Goal: Task Accomplishment & Management: Use online tool/utility

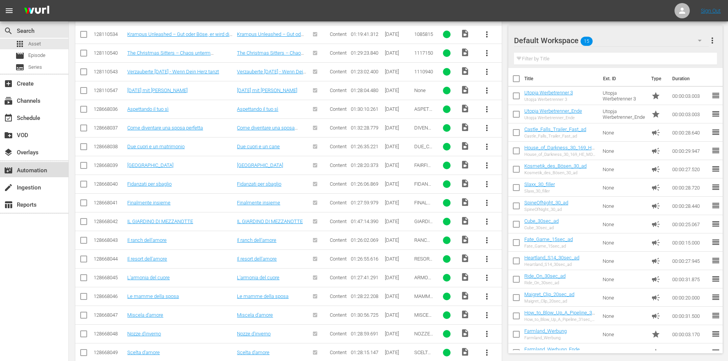
click at [55, 171] on div "movie_filter Automation" at bounding box center [34, 169] width 68 height 15
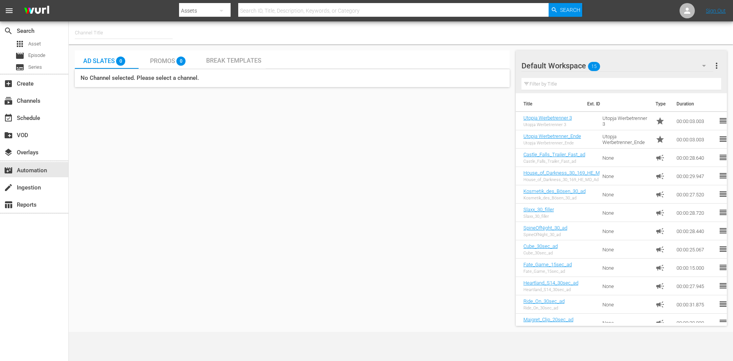
click at [93, 30] on input "text" at bounding box center [124, 33] width 98 height 18
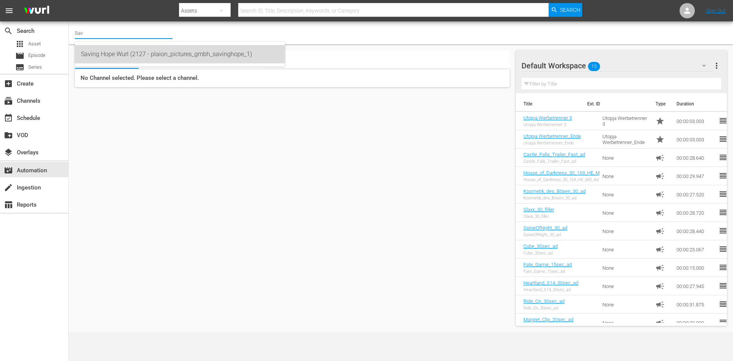
click at [108, 51] on div "Saving Hope Wurl (2127 - plaion_pictures_gmbh_savinghope_1)" at bounding box center [180, 54] width 198 height 18
type input "Saving Hope Wurl (2127 - plaion_pictures_gmbh_savinghope_1)"
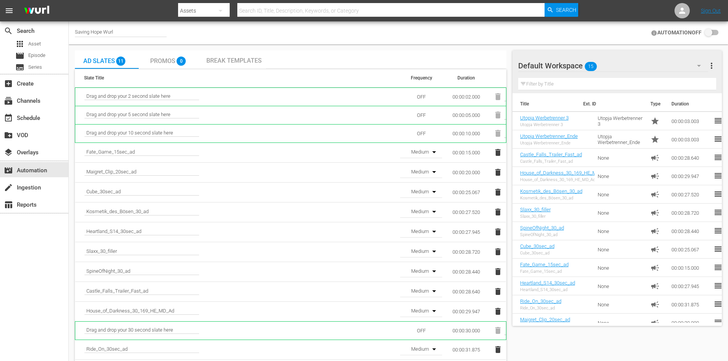
click at [496, 155] on icon "button" at bounding box center [497, 152] width 5 height 7
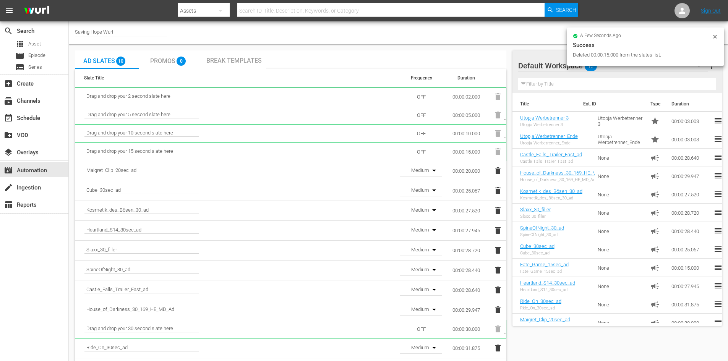
click at [499, 171] on icon "button" at bounding box center [497, 170] width 5 height 7
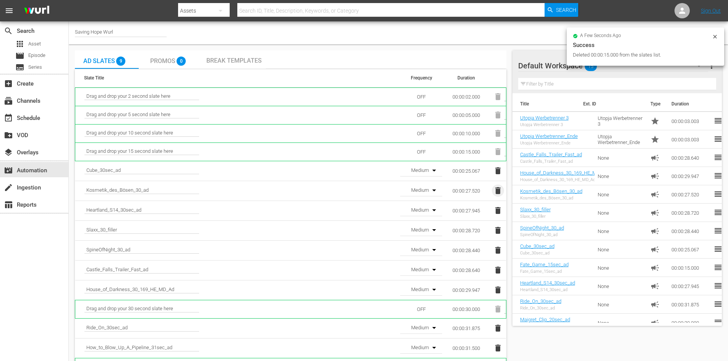
click at [498, 189] on icon "button" at bounding box center [497, 190] width 5 height 7
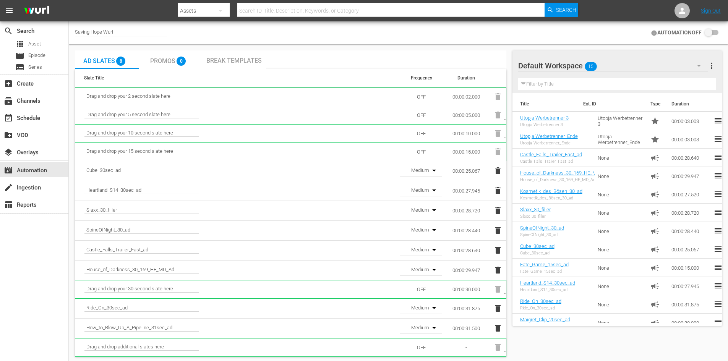
click at [499, 173] on icon "button" at bounding box center [497, 170] width 5 height 7
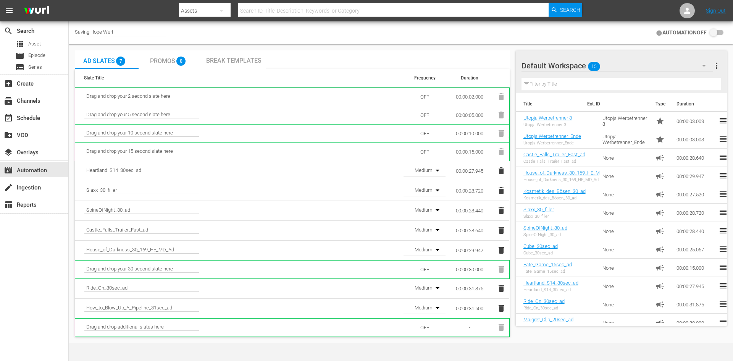
click at [501, 171] on icon "button" at bounding box center [501, 170] width 5 height 7
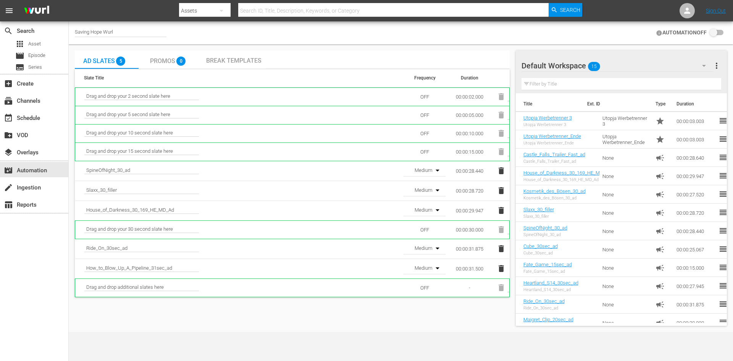
click at [501, 171] on icon "button" at bounding box center [501, 170] width 5 height 7
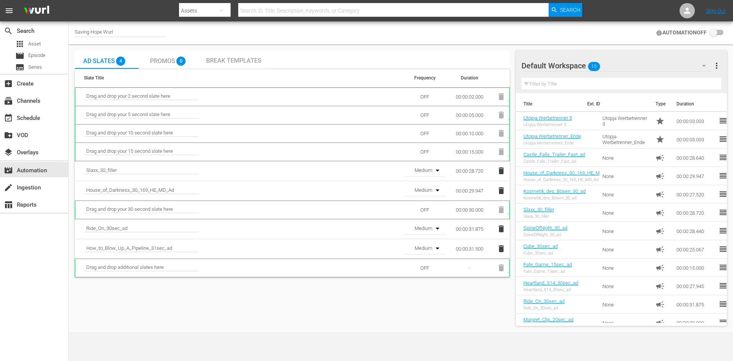
click at [501, 171] on icon "button" at bounding box center [501, 170] width 5 height 7
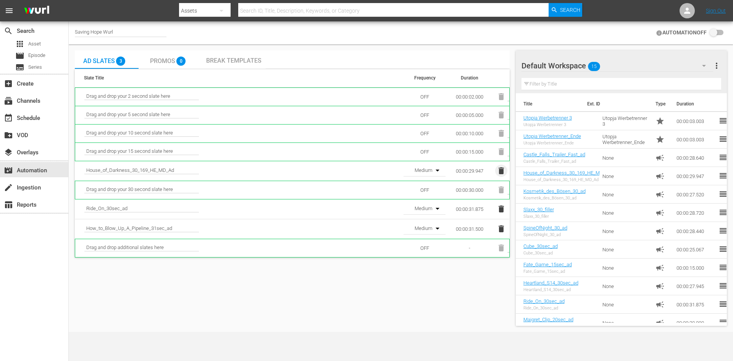
click at [501, 171] on icon "button" at bounding box center [501, 170] width 5 height 7
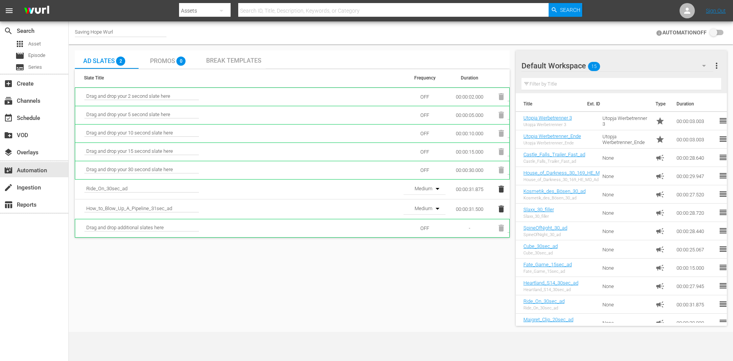
click at [503, 190] on icon "button" at bounding box center [501, 189] width 5 height 7
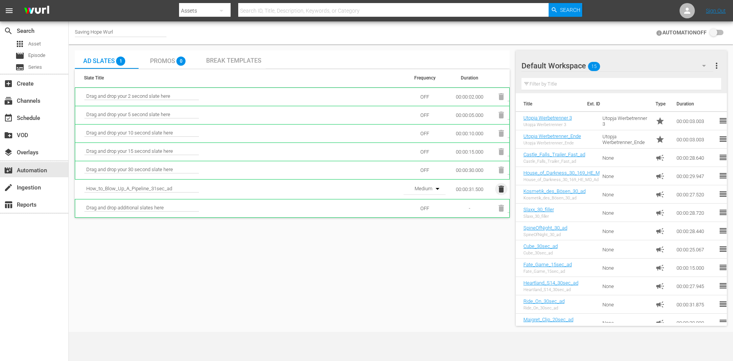
click at [503, 190] on icon "button" at bounding box center [501, 189] width 5 height 7
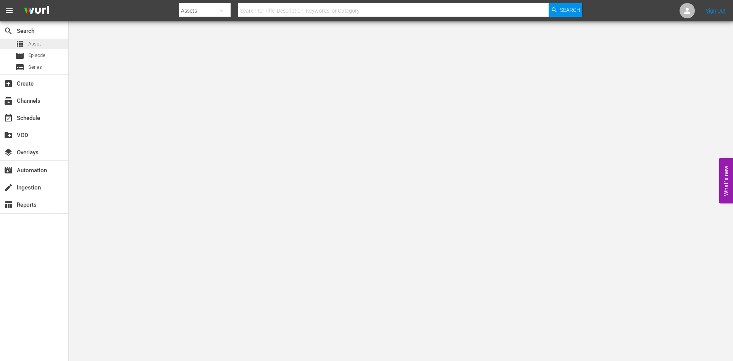
click at [42, 47] on div "apps Asset" at bounding box center [34, 44] width 68 height 11
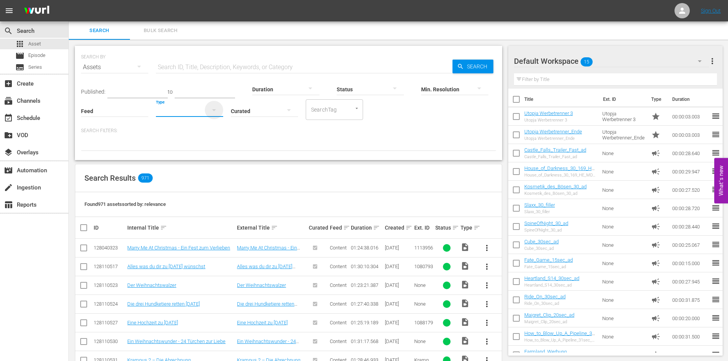
click at [210, 111] on icon "button" at bounding box center [213, 109] width 9 height 9
click at [183, 126] on div "Ad" at bounding box center [189, 122] width 67 height 12
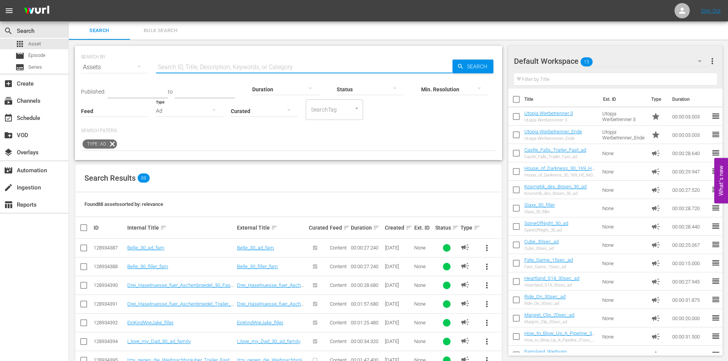
click at [187, 70] on input "text" at bounding box center [304, 67] width 296 height 18
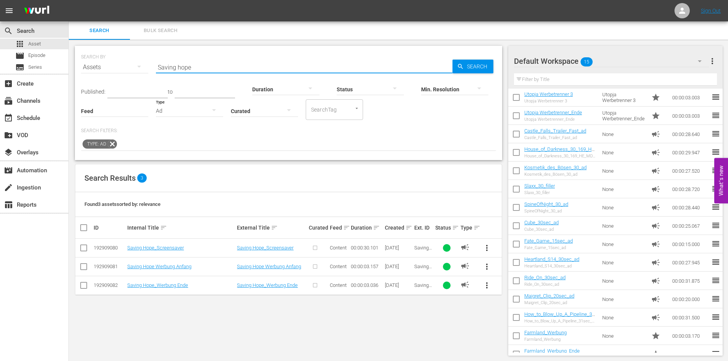
scroll to position [30, 0]
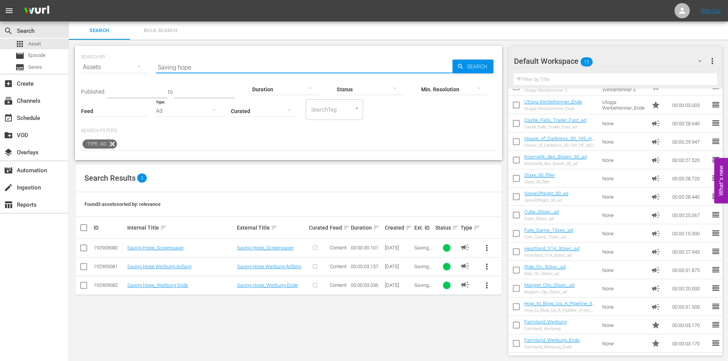
type input "Saving hope"
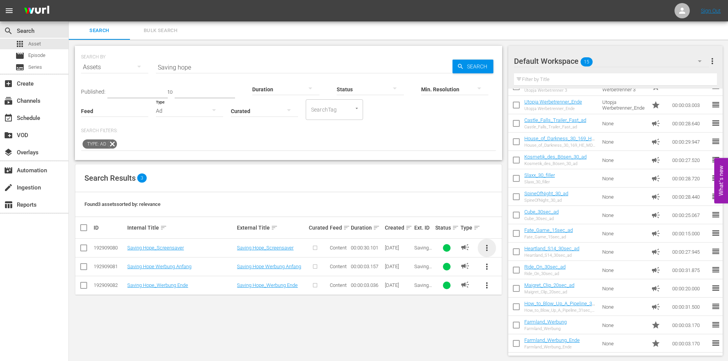
click at [484, 250] on span "more_vert" at bounding box center [486, 247] width 9 height 9
click at [488, 250] on span "more_vert" at bounding box center [486, 247] width 9 height 9
click at [522, 269] on div "Workspace" at bounding box center [538, 269] width 73 height 18
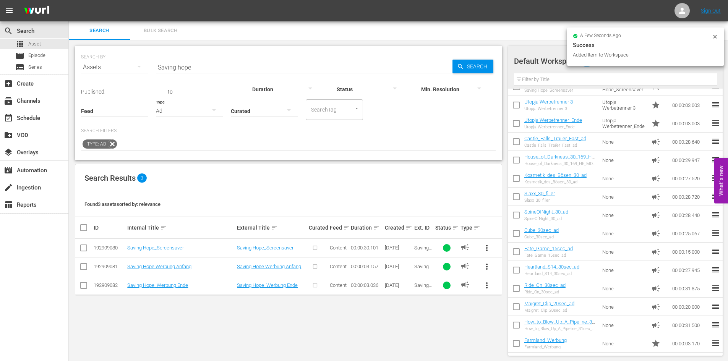
click at [487, 264] on span "more_vert" at bounding box center [486, 266] width 9 height 9
click at [514, 289] on div "Workspace" at bounding box center [538, 288] width 73 height 18
click at [485, 286] on span "more_vert" at bounding box center [486, 285] width 9 height 9
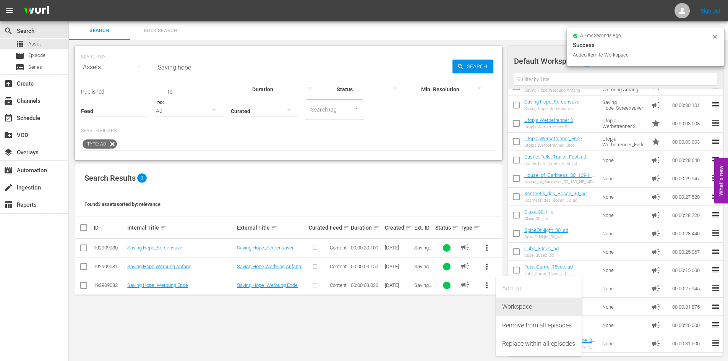
drag, startPoint x: 512, startPoint y: 307, endPoint x: 514, endPoint y: 304, distance: 4.4
click at [512, 307] on div "Workspace" at bounding box center [538, 307] width 73 height 18
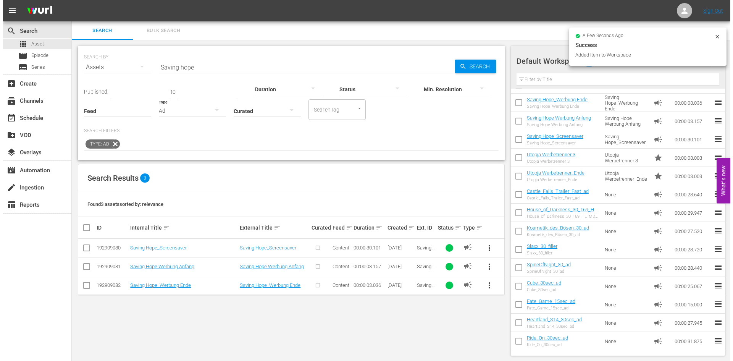
scroll to position [0, 0]
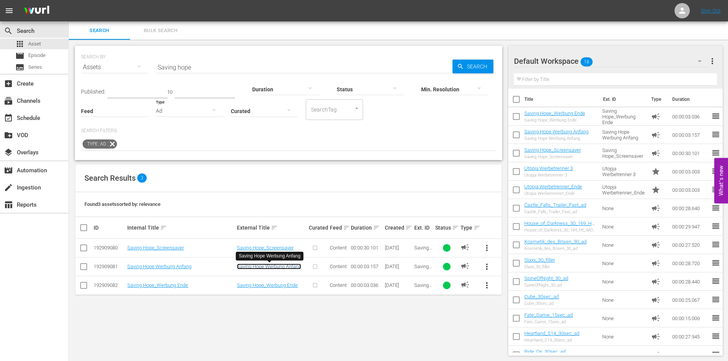
click at [268, 268] on link "Saving Hope Werbung Anfang" at bounding box center [269, 267] width 64 height 6
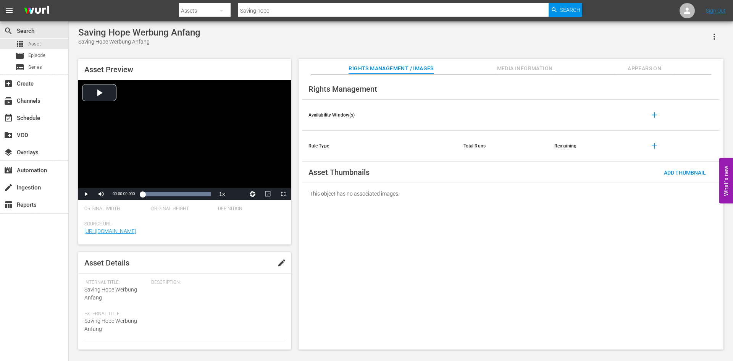
scroll to position [76, 0]
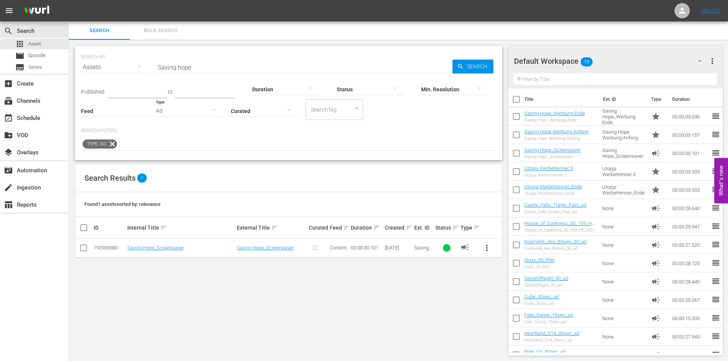
click at [555, 117] on div "Saving Hope_Werbung Ende Saving Hope_Werbung Ende" at bounding box center [554, 116] width 61 height 12
click at [555, 114] on link "Saving Hope_Werbung Ende" at bounding box center [554, 113] width 61 height 6
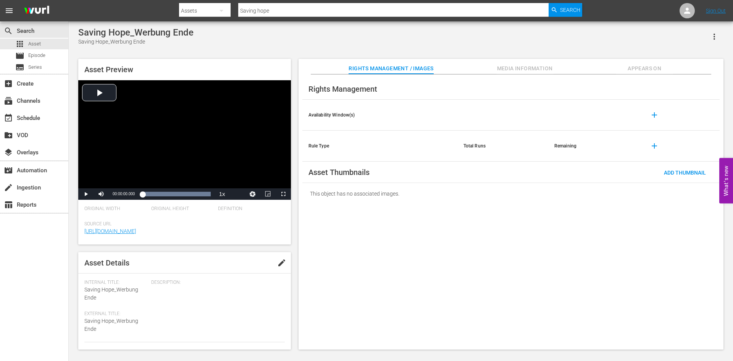
click at [279, 261] on span "edit" at bounding box center [281, 262] width 9 height 9
click at [238, 258] on div "Promo" at bounding box center [249, 256] width 63 height 21
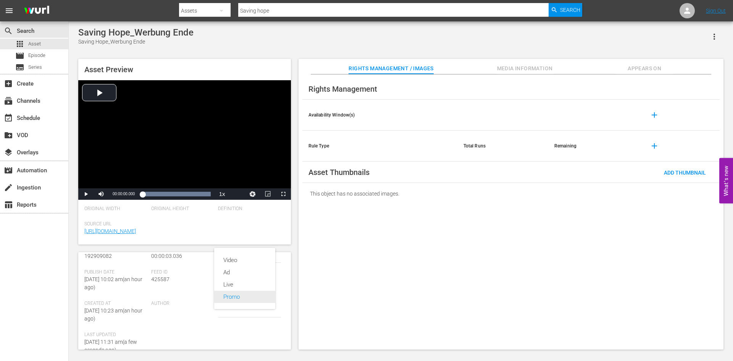
click at [237, 296] on div "Promo" at bounding box center [244, 297] width 43 height 12
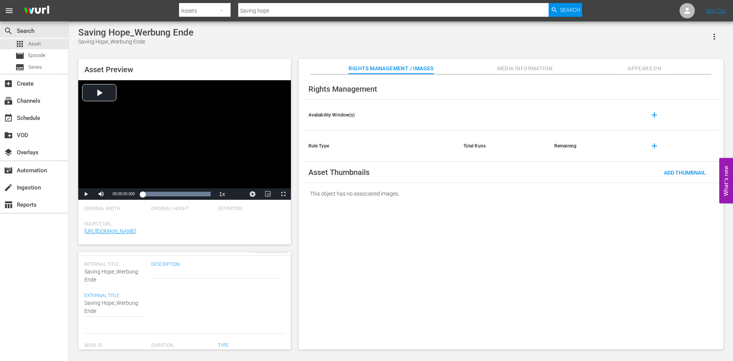
scroll to position [0, 0]
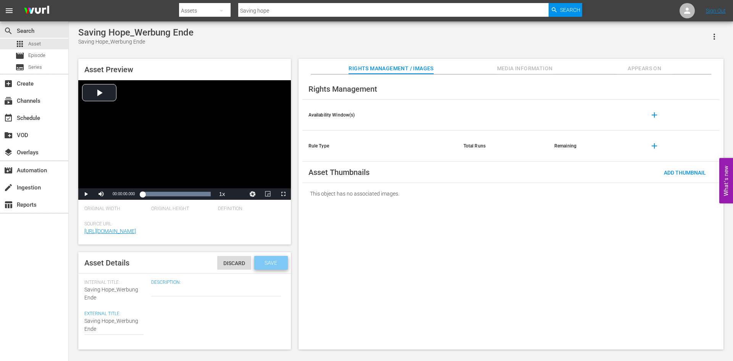
click at [270, 262] on span "Save" at bounding box center [271, 263] width 25 height 6
click at [34, 44] on span "Asset" at bounding box center [34, 44] width 13 height 8
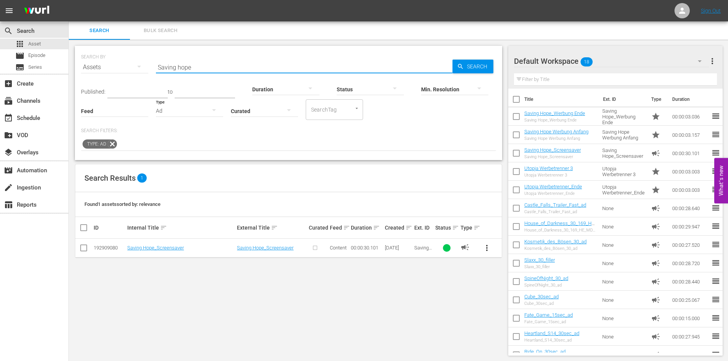
drag, startPoint x: 202, startPoint y: 71, endPoint x: 108, endPoint y: 76, distance: 94.5
click at [108, 76] on div "SEARCH BY Search By Assets Search ID, Title, Description, Keywords, or Category…" at bounding box center [288, 62] width 415 height 27
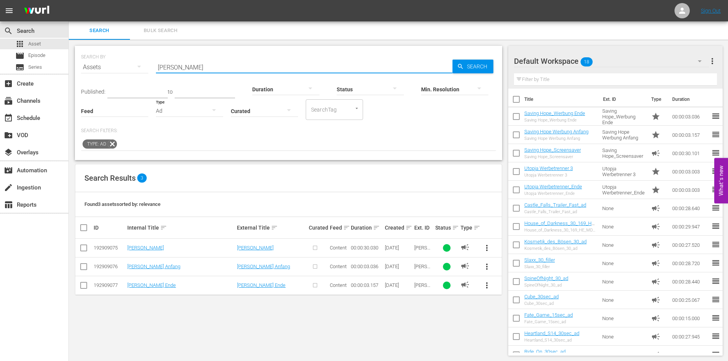
type input "Don MAtteo"
click at [484, 248] on span "more_vert" at bounding box center [486, 247] width 9 height 9
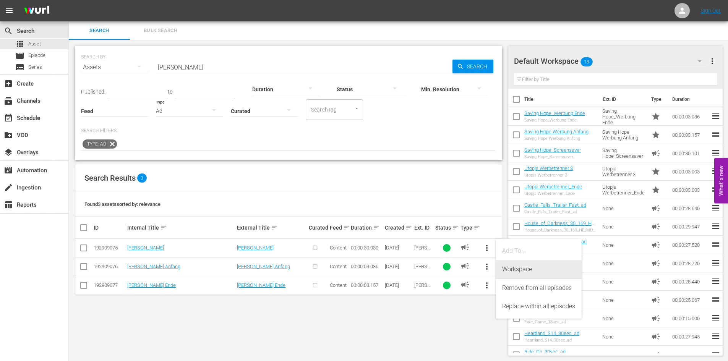
click at [510, 266] on div "Workspace" at bounding box center [538, 269] width 73 height 18
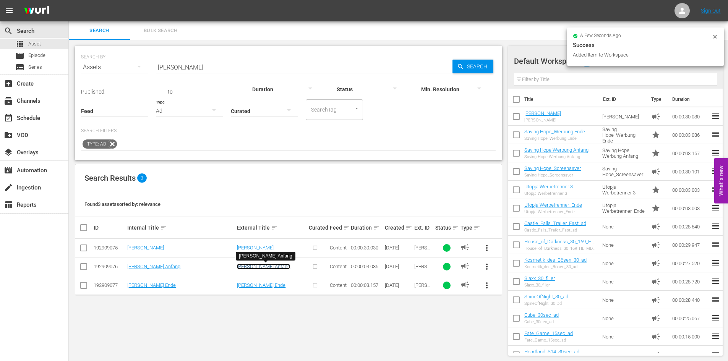
click at [252, 268] on link "[PERSON_NAME] Anfang" at bounding box center [263, 267] width 53 height 6
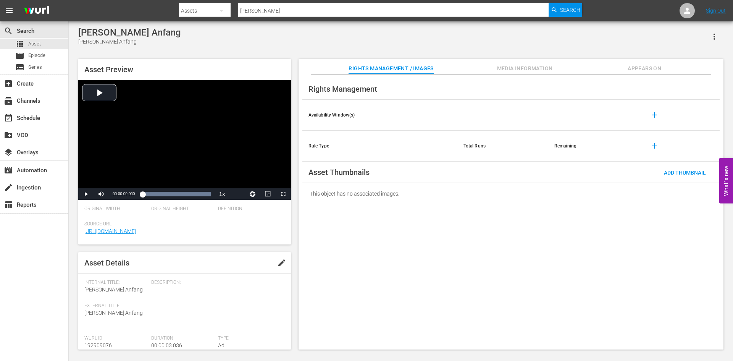
click at [281, 262] on span "edit" at bounding box center [281, 262] width 9 height 9
click at [270, 288] on icon "button" at bounding box center [272, 287] width 4 height 2
click at [243, 338] on div "Promo" at bounding box center [244, 335] width 43 height 12
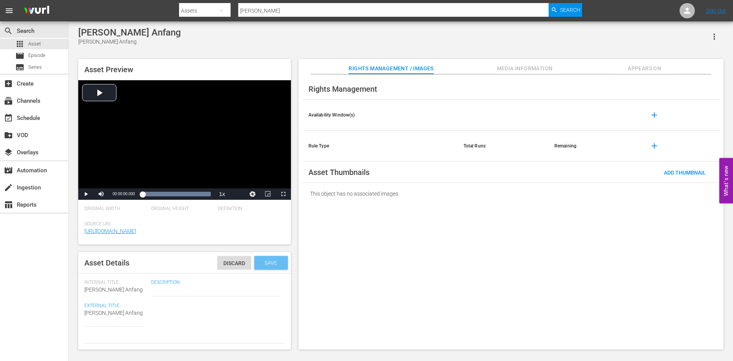
click at [269, 265] on span "Save" at bounding box center [271, 263] width 25 height 6
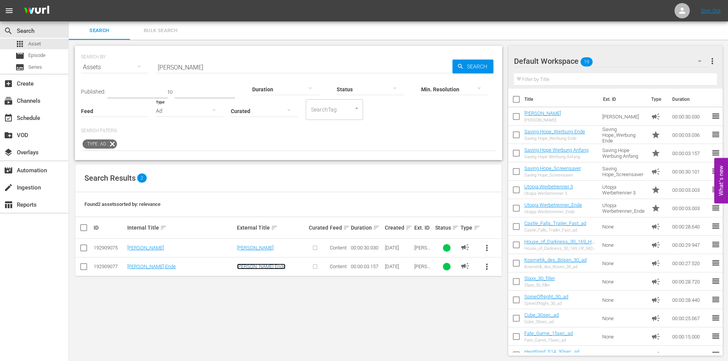
click at [283, 267] on link "[PERSON_NAME] Ende" at bounding box center [261, 267] width 49 height 6
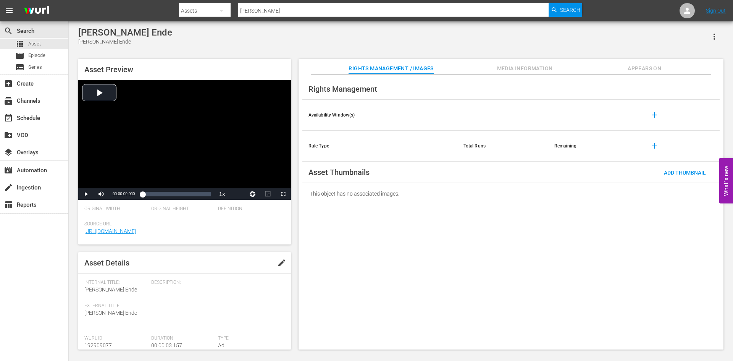
click at [279, 264] on span "edit" at bounding box center [281, 262] width 9 height 9
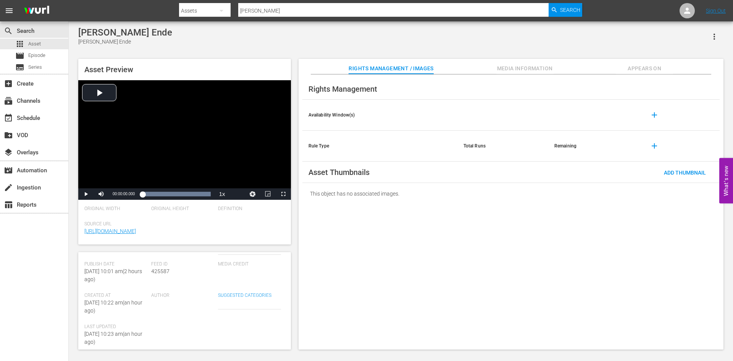
click at [245, 259] on div "Ad" at bounding box center [249, 248] width 63 height 21
click at [237, 299] on div "Promo" at bounding box center [244, 297] width 43 height 12
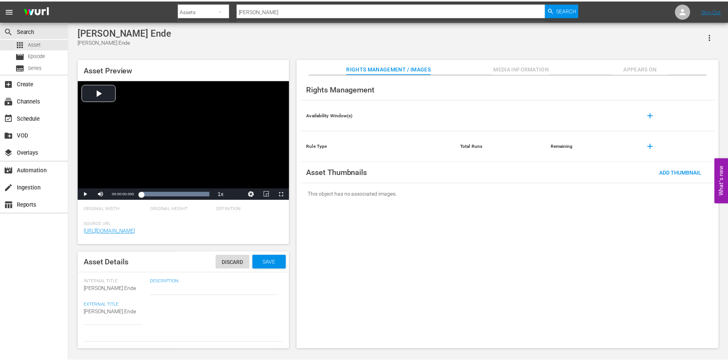
scroll to position [0, 0]
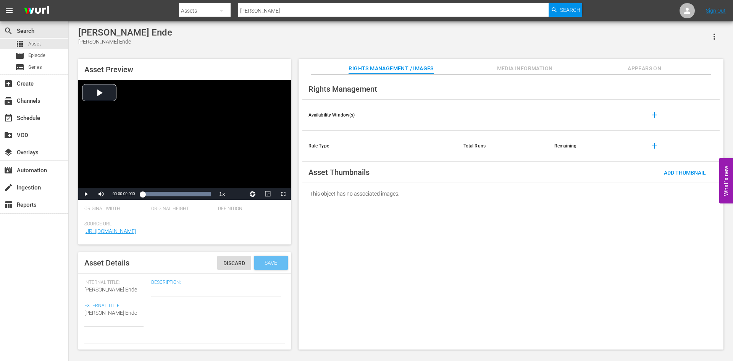
click at [258, 267] on div "Save" at bounding box center [271, 263] width 34 height 14
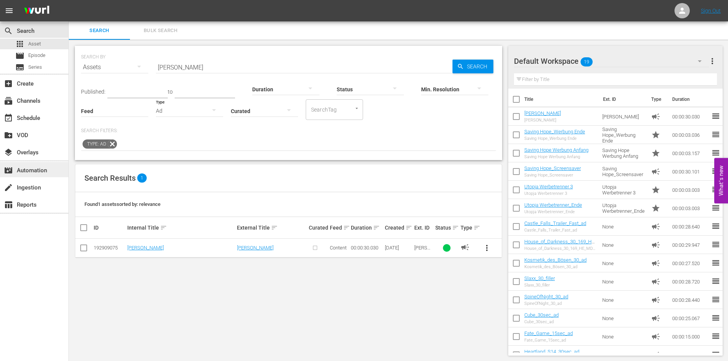
click at [30, 177] on div "movie_filter Automation" at bounding box center [34, 169] width 68 height 15
click at [205, 67] on input "Don MAtteo" at bounding box center [304, 67] width 296 height 18
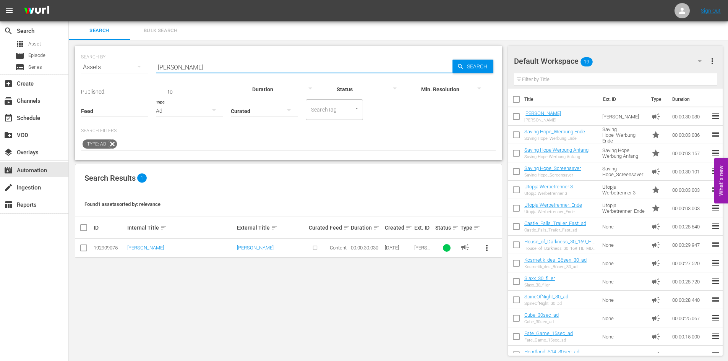
click at [202, 110] on div "Ad" at bounding box center [189, 110] width 67 height 21
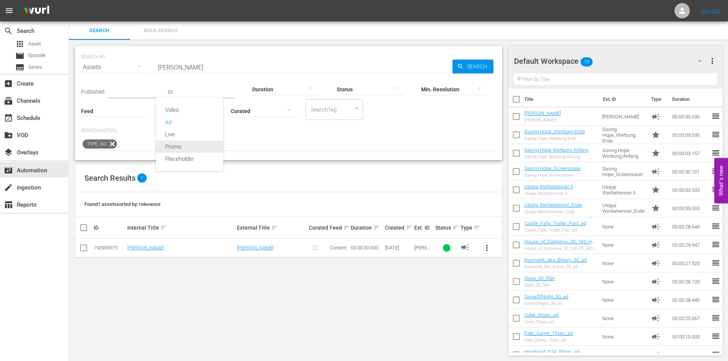
click at [192, 144] on div "Promo" at bounding box center [189, 147] width 67 height 12
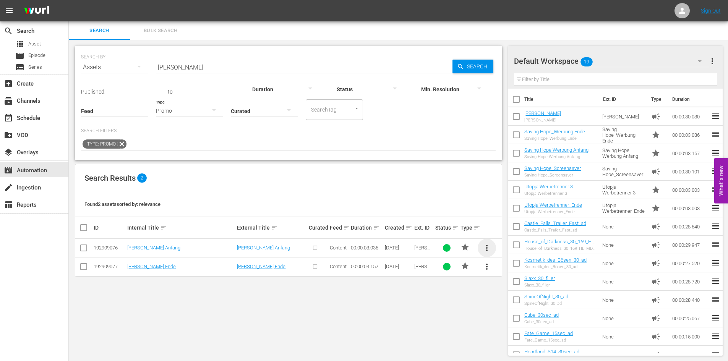
click at [489, 248] on span "more_vert" at bounding box center [486, 247] width 9 height 9
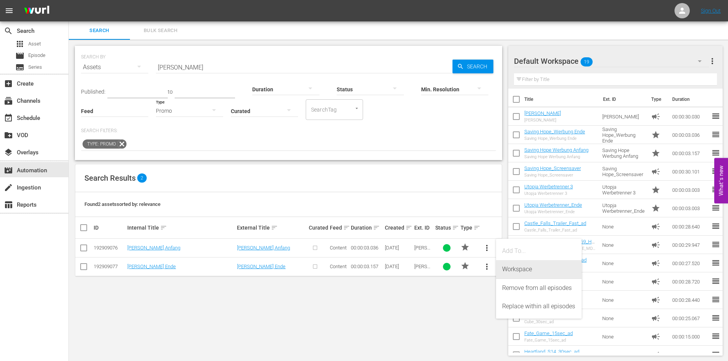
click at [506, 264] on div "Workspace" at bounding box center [538, 269] width 73 height 18
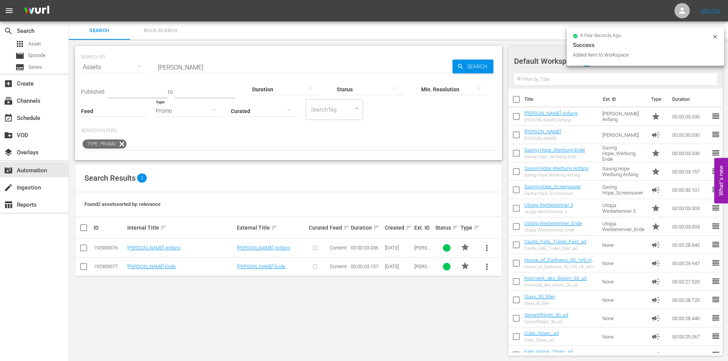
click at [489, 267] on span "more_vert" at bounding box center [486, 266] width 9 height 9
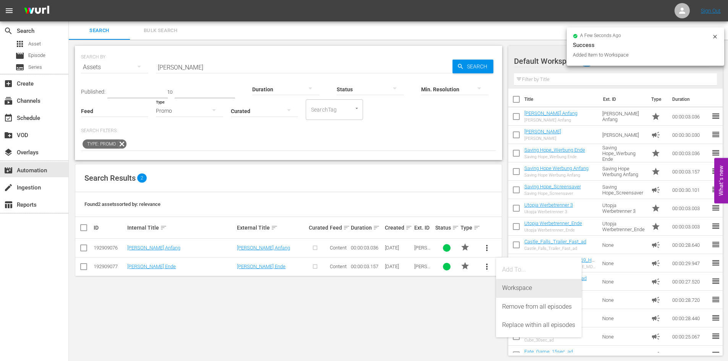
click at [514, 290] on div "Workspace" at bounding box center [538, 288] width 73 height 18
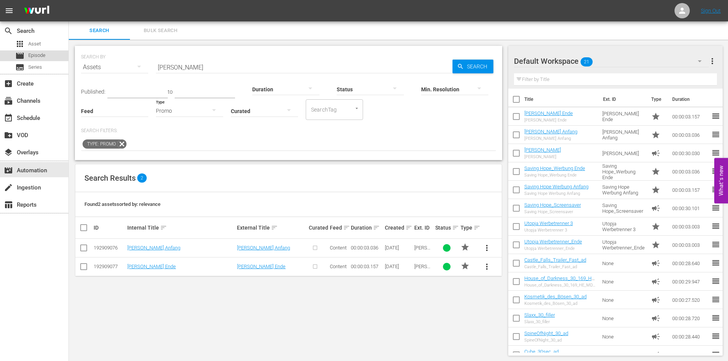
click at [36, 55] on span "Episode" at bounding box center [36, 56] width 17 height 8
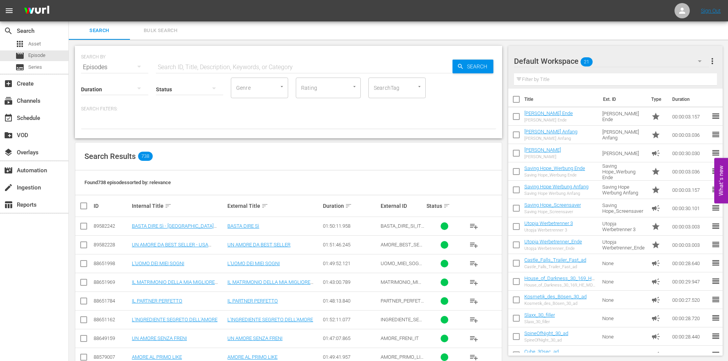
click at [215, 66] on input "text" at bounding box center [304, 67] width 296 height 18
paste input "S1 F1 – Pilotfolge"
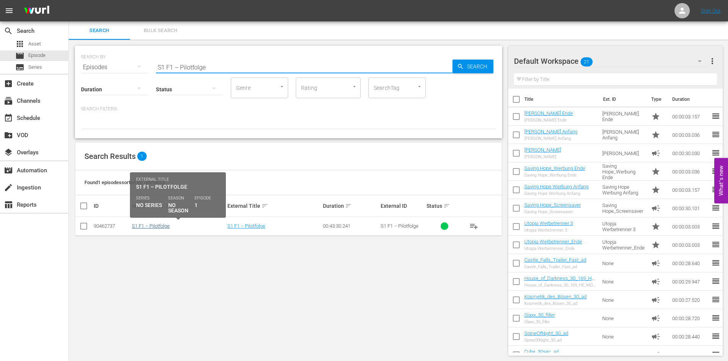
type input "S1 F1 – Pilotfolge"
click at [163, 228] on link "S1 F1 – Pilotfolge" at bounding box center [151, 226] width 38 height 6
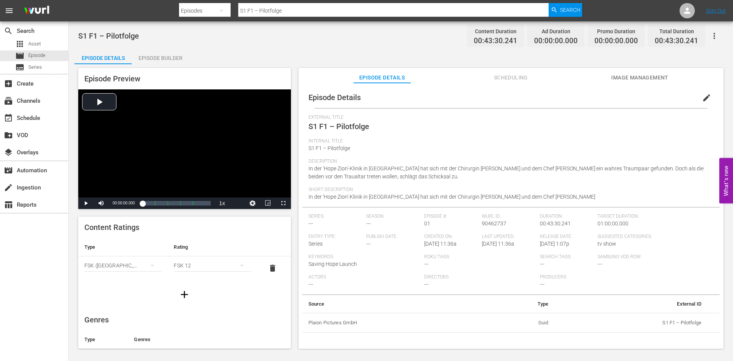
click at [165, 55] on div "Episode Builder" at bounding box center [160, 58] width 57 height 18
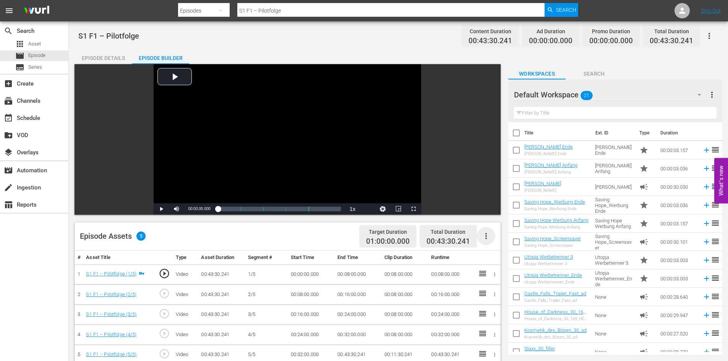
click at [483, 239] on icon "button" at bounding box center [485, 235] width 9 height 9
click at [512, 241] on div "Fill with Ads" at bounding box center [509, 239] width 52 height 18
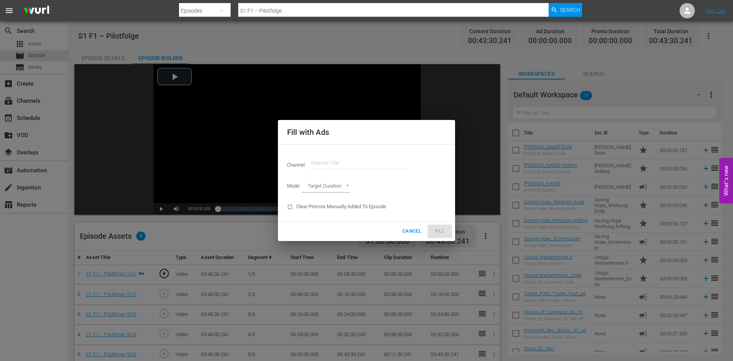
click at [339, 162] on input "text" at bounding box center [360, 163] width 98 height 18
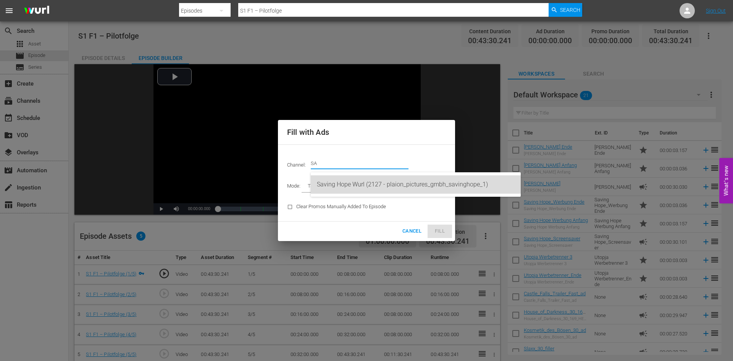
click at [347, 186] on div "Saving Hope Wurl (2127 - plaion_pictures_gmbh_savinghope_1)" at bounding box center [416, 184] width 198 height 18
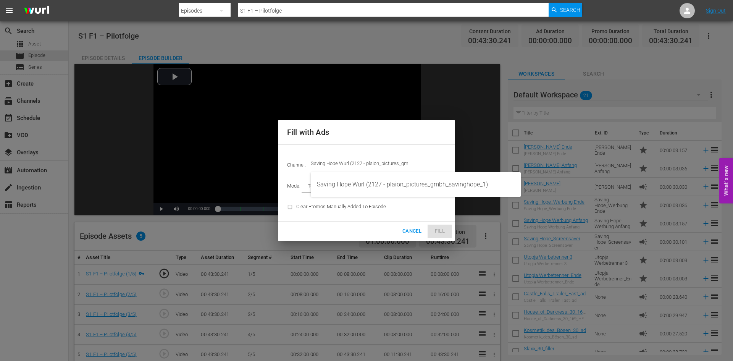
type input "Saving Hope Wurl (2127)"
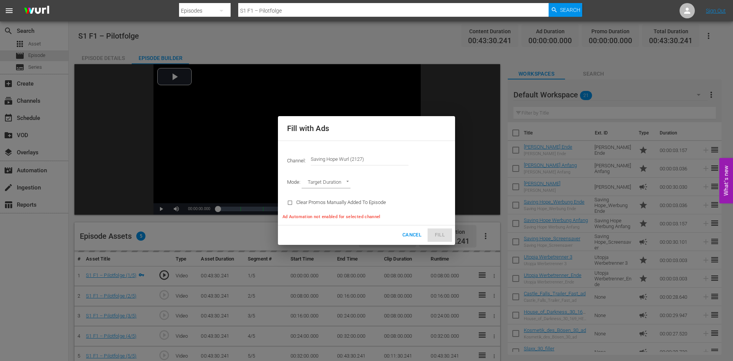
type input "AD_BREAK_DURATION"
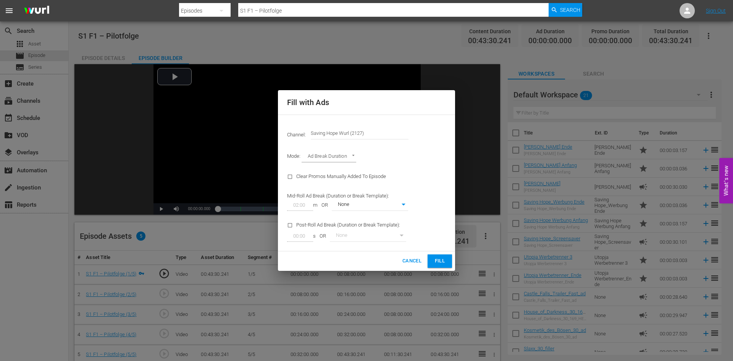
type input "0"
click at [441, 264] on span "Fill" at bounding box center [440, 261] width 12 height 9
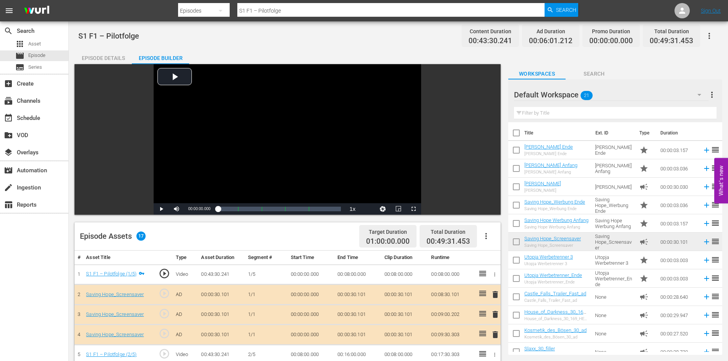
click at [489, 237] on icon "button" at bounding box center [485, 235] width 9 height 9
click at [485, 260] on div "Clear Ads" at bounding box center [509, 257] width 52 height 18
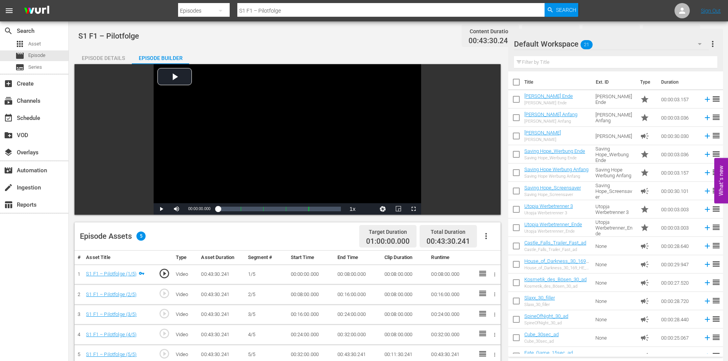
scroll to position [115, 0]
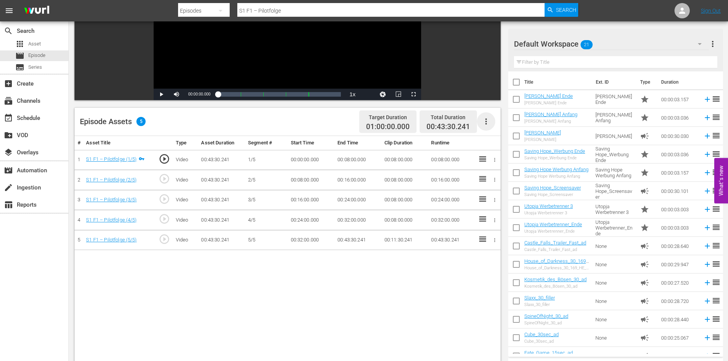
click at [488, 121] on icon "button" at bounding box center [485, 121] width 9 height 9
click at [488, 124] on div "Fill with Ads" at bounding box center [509, 124] width 52 height 18
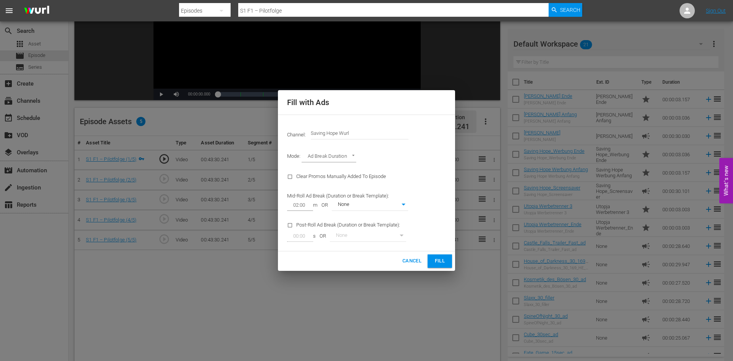
click at [351, 156] on body "menu Search By Episodes Search ID, Title, Description, Keywords, or Category S1…" at bounding box center [366, 65] width 733 height 361
click at [378, 155] on div at bounding box center [366, 180] width 733 height 361
click at [290, 225] on input "checkbox" at bounding box center [291, 227] width 9 height 10
checkbox input "true"
click at [291, 176] on input "checkbox" at bounding box center [291, 178] width 9 height 10
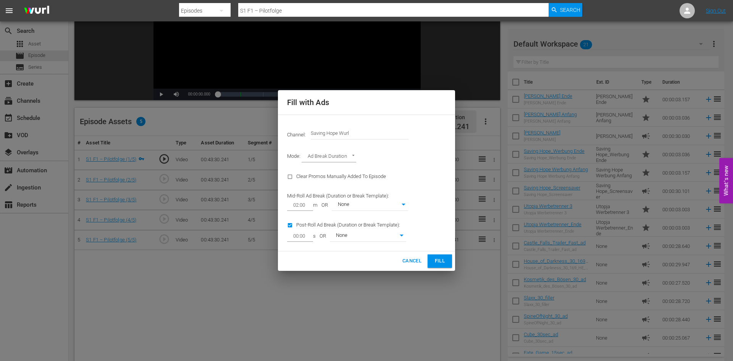
checkbox input "true"
click at [433, 263] on button "Fill" at bounding box center [440, 260] width 24 height 13
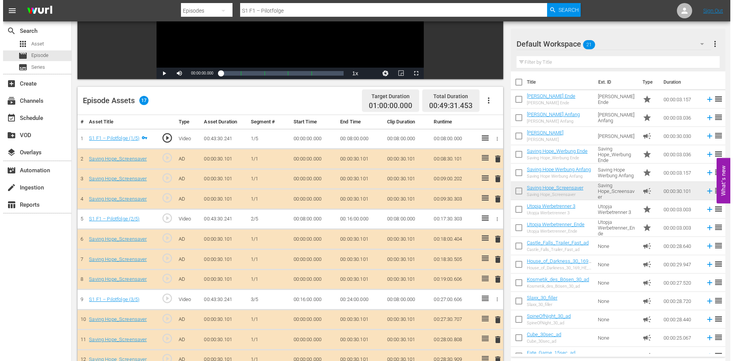
scroll to position [0, 0]
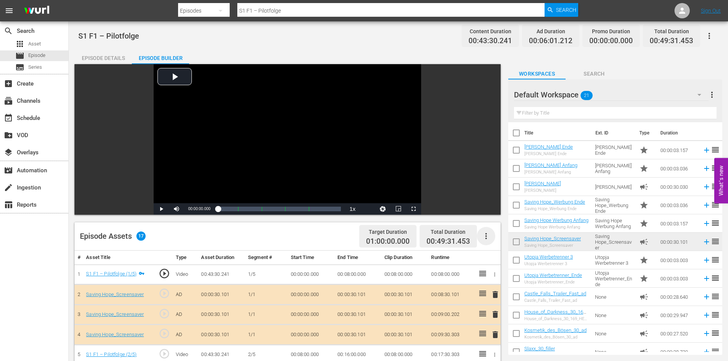
click at [483, 238] on icon "button" at bounding box center [485, 235] width 9 height 9
click at [493, 255] on div "Clear Ads" at bounding box center [509, 257] width 52 height 18
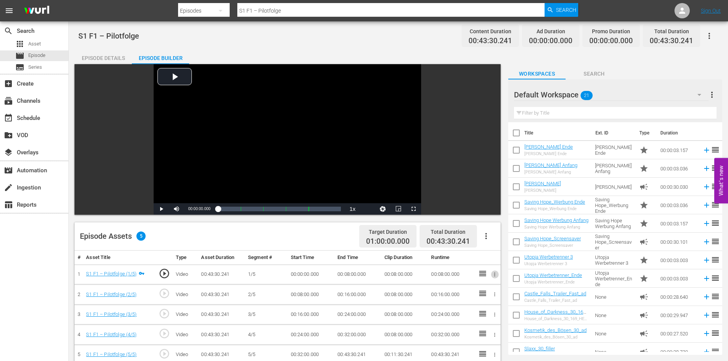
click at [495, 272] on icon "button" at bounding box center [495, 275] width 6 height 6
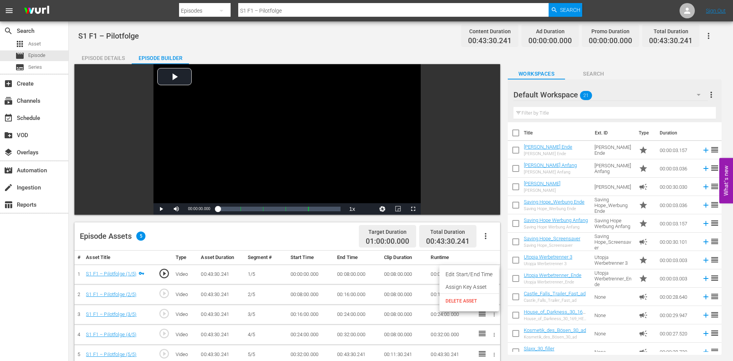
click at [484, 233] on div at bounding box center [366, 180] width 733 height 361
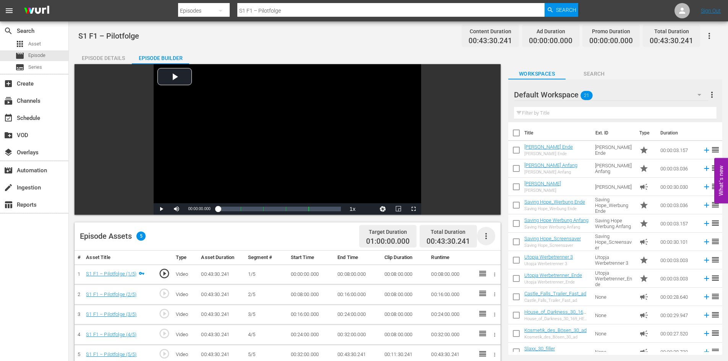
click at [486, 237] on icon "button" at bounding box center [485, 235] width 9 height 9
click at [42, 175] on div "movie_filter Automation" at bounding box center [34, 169] width 68 height 15
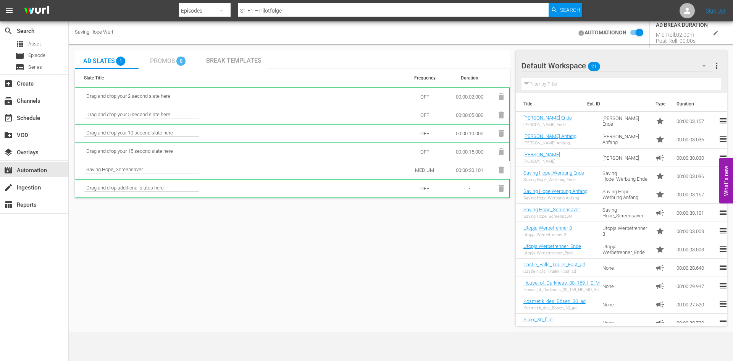
click at [169, 57] on div "Promos 0" at bounding box center [170, 59] width 40 height 15
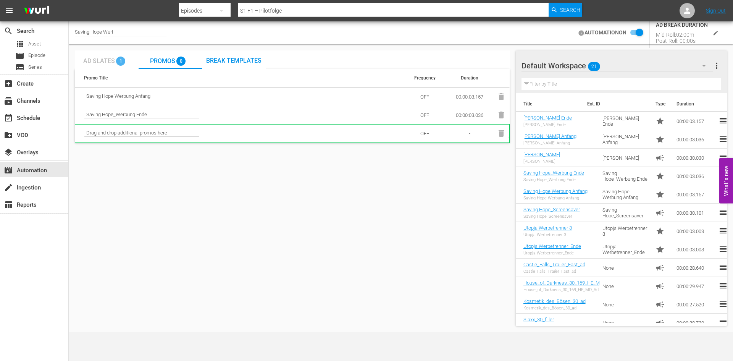
click at [102, 60] on span "Ad Slates" at bounding box center [99, 60] width 32 height 7
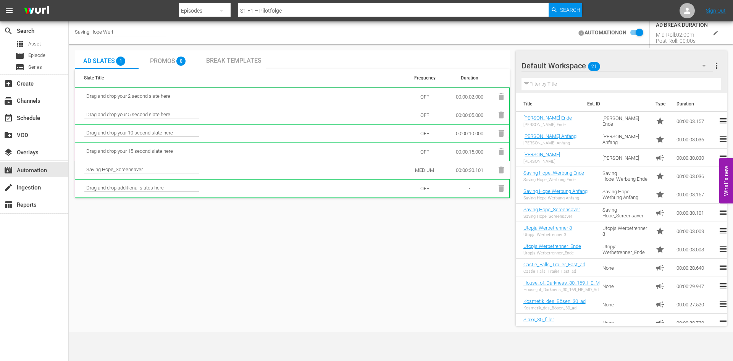
click at [634, 33] on input "checkbox" at bounding box center [635, 32] width 17 height 9
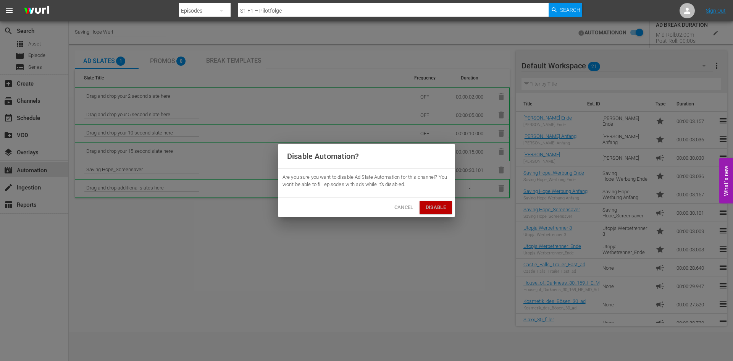
click at [435, 206] on span "Disable" at bounding box center [436, 207] width 20 height 9
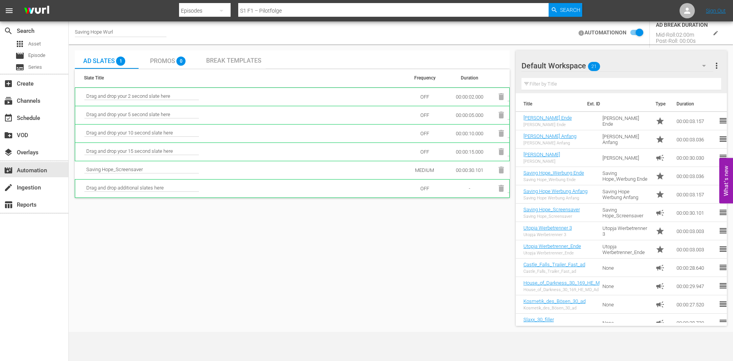
checkbox input "false"
click at [232, 53] on div "Break Templates" at bounding box center [234, 59] width 64 height 18
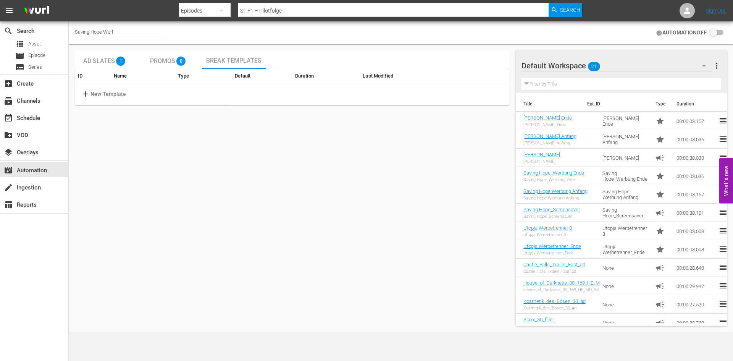
click at [100, 92] on p "New Template" at bounding box center [109, 94] width 36 height 8
click at [99, 91] on input "text" at bounding box center [120, 93] width 60 height 11
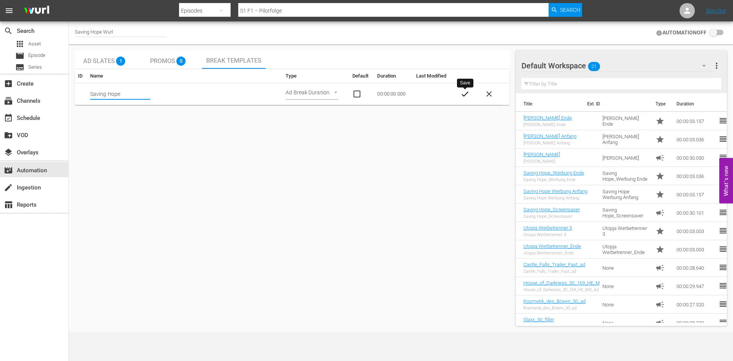
type input "Saving Hope"
click at [464, 98] on span "check" at bounding box center [465, 93] width 9 height 9
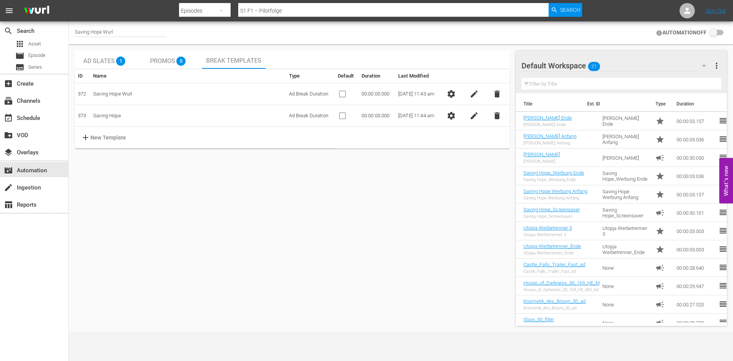
click at [456, 118] on span "settings" at bounding box center [451, 115] width 9 height 9
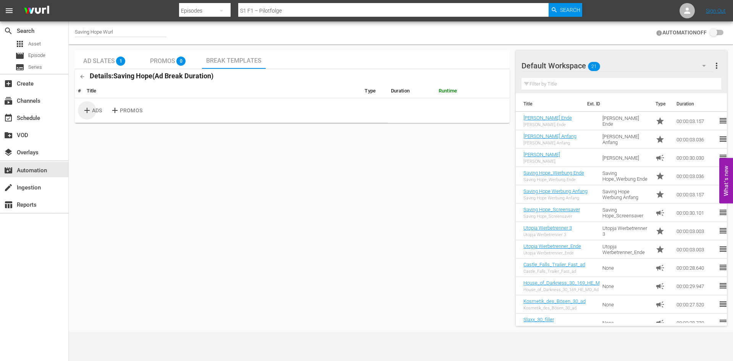
click at [86, 110] on span "add" at bounding box center [87, 110] width 10 height 9
click at [506, 107] on span "delete" at bounding box center [504, 106] width 9 height 9
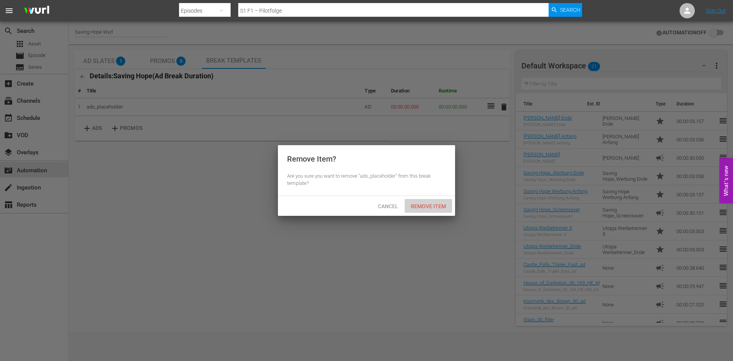
drag, startPoint x: 434, startPoint y: 204, endPoint x: 163, endPoint y: 175, distance: 272.7
click at [431, 204] on span "Remove Item" at bounding box center [428, 206] width 47 height 6
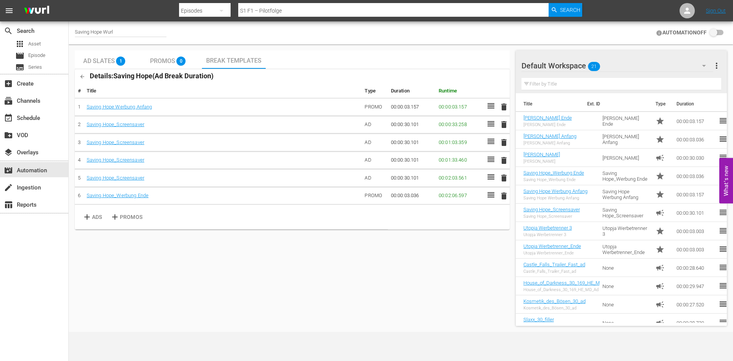
click at [724, 32] on div "AUTOMATION OFF" at bounding box center [690, 32] width 74 height 19
click at [722, 32] on input "checkbox" at bounding box center [715, 32] width 17 height 9
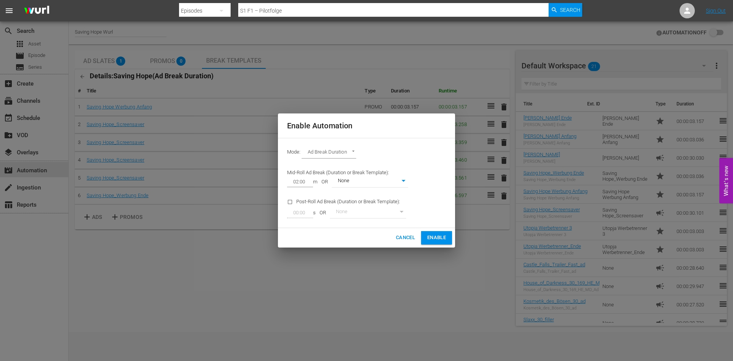
click at [440, 241] on span "Enable" at bounding box center [436, 237] width 19 height 9
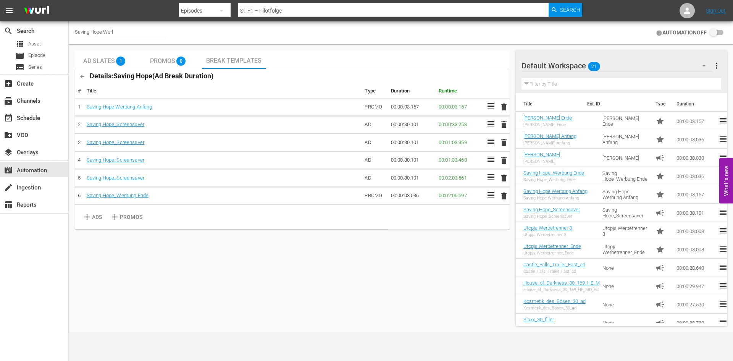
checkbox input "true"
click at [101, 67] on div "Ad Slates 1" at bounding box center [106, 59] width 47 height 15
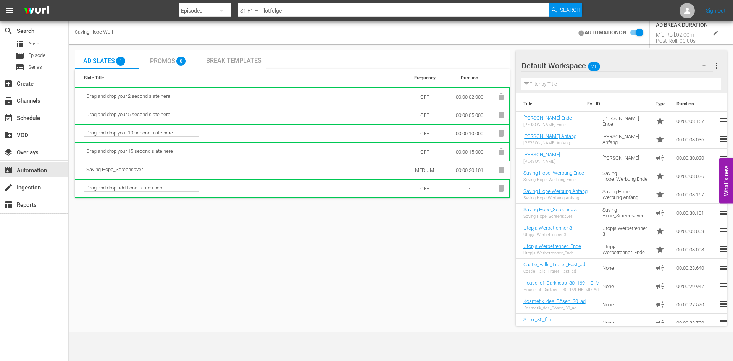
click at [246, 63] on span "Break Templates" at bounding box center [233, 60] width 55 height 7
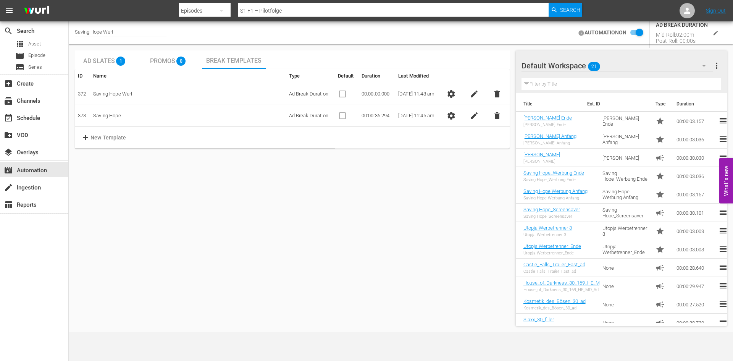
click at [479, 113] on span "edit" at bounding box center [474, 115] width 9 height 9
click at [475, 119] on span "close" at bounding box center [474, 115] width 9 height 9
click at [501, 96] on span "delete" at bounding box center [497, 93] width 9 height 9
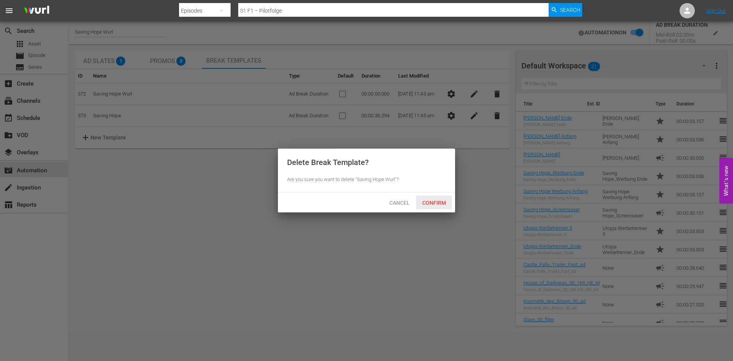
click at [438, 202] on span "Confirm" at bounding box center [434, 203] width 36 height 6
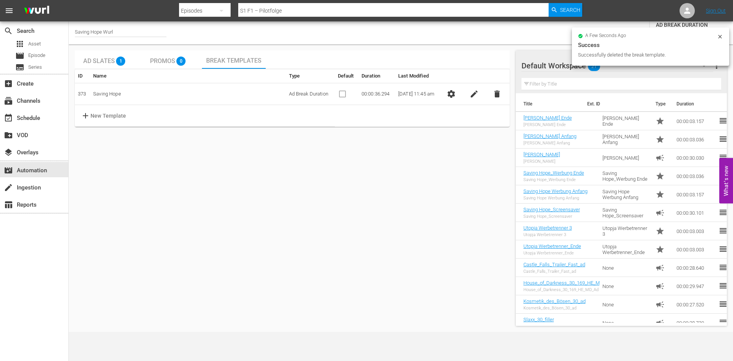
click at [101, 95] on td "Saving Hope" at bounding box center [188, 94] width 196 height 22
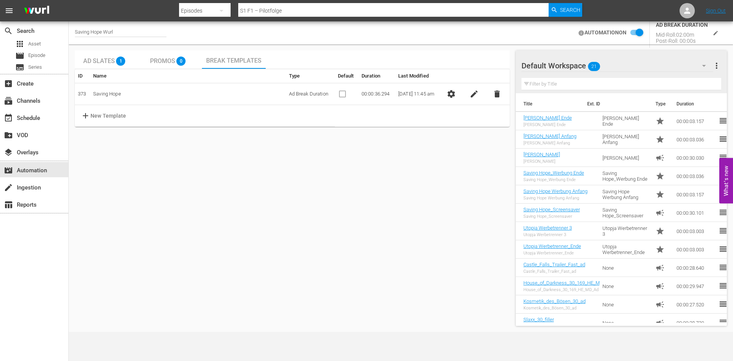
click at [90, 97] on td "Saving Hope" at bounding box center [188, 94] width 196 height 22
click at [456, 94] on span "settings" at bounding box center [451, 93] width 9 height 9
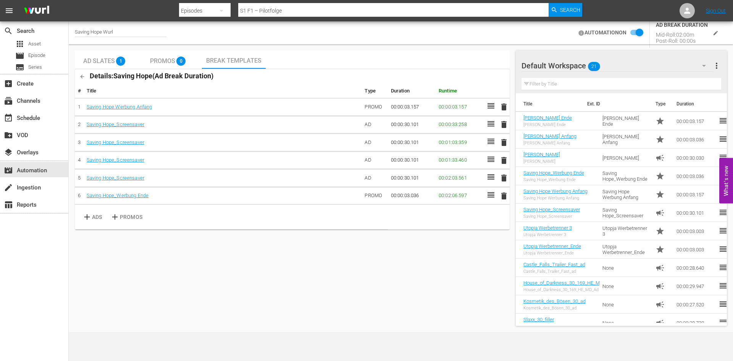
click at [506, 162] on span "delete" at bounding box center [504, 160] width 9 height 9
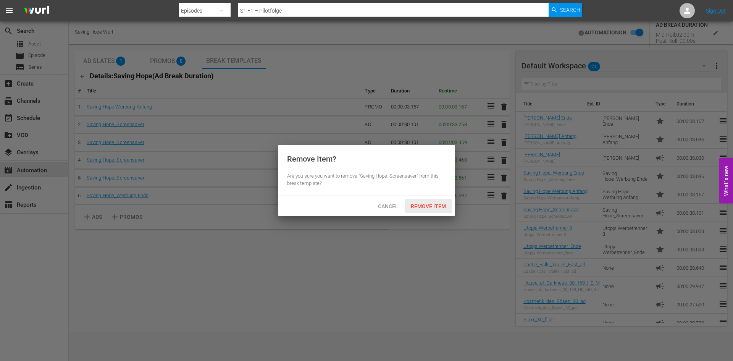
click at [446, 207] on span "Remove Item" at bounding box center [428, 206] width 47 height 6
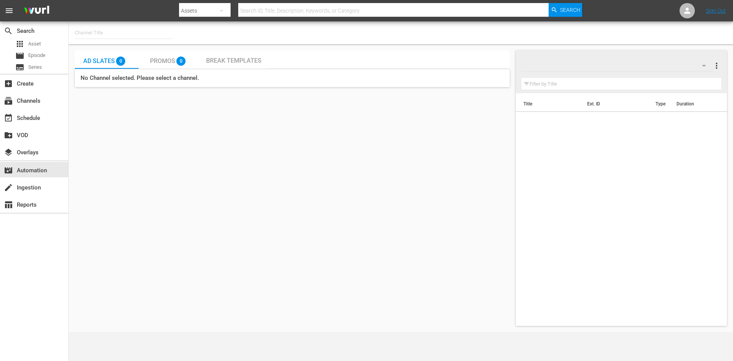
type input "Saving Hope Wurl (2127)"
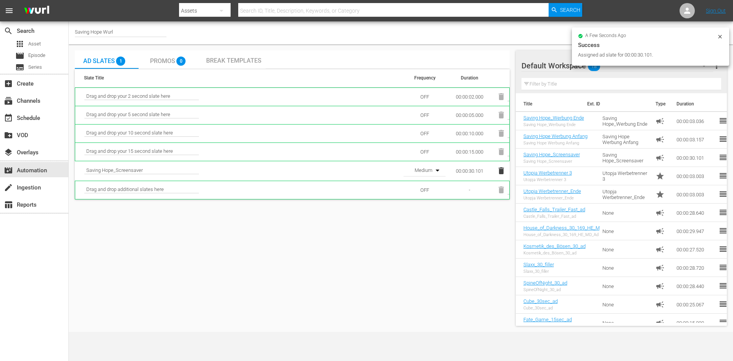
click at [168, 62] on span "Promos" at bounding box center [162, 60] width 25 height 7
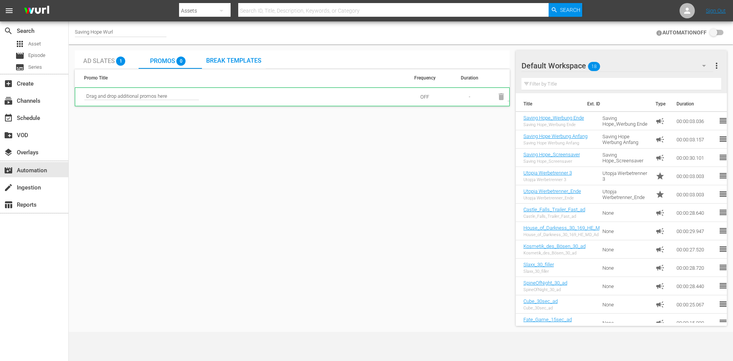
click at [245, 64] on span "Break Templates" at bounding box center [233, 60] width 55 height 7
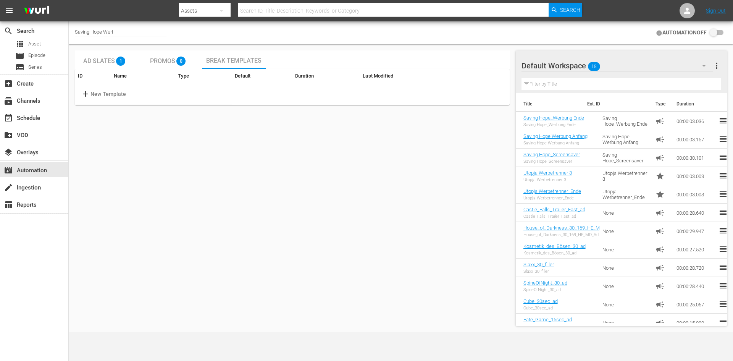
click at [107, 61] on span "Ad Slates" at bounding box center [99, 60] width 32 height 7
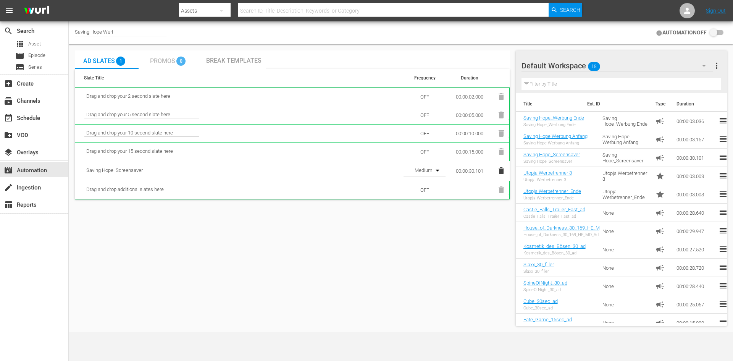
click at [164, 60] on span "Promos" at bounding box center [162, 60] width 25 height 7
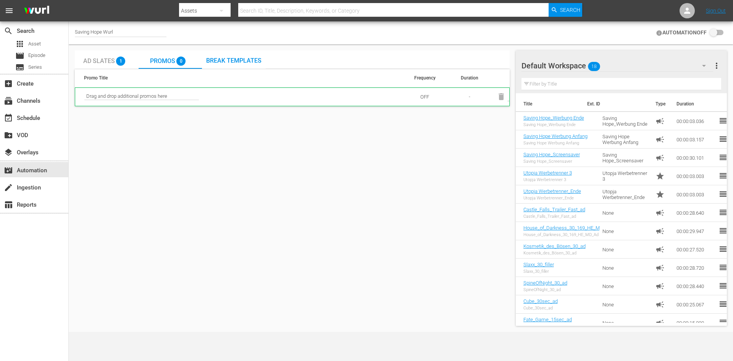
click at [161, 97] on span "Drag and drop additional promos here" at bounding box center [141, 96] width 115 height 7
drag, startPoint x: 377, startPoint y: 179, endPoint x: 403, endPoint y: 196, distance: 31.2
click at [400, 196] on div "Ad Slates 1 Promos 0 Break Templates Promo Title Frequency Duration Drag and dr…" at bounding box center [292, 187] width 435 height 275
click at [718, 32] on input "checkbox" at bounding box center [715, 32] width 17 height 9
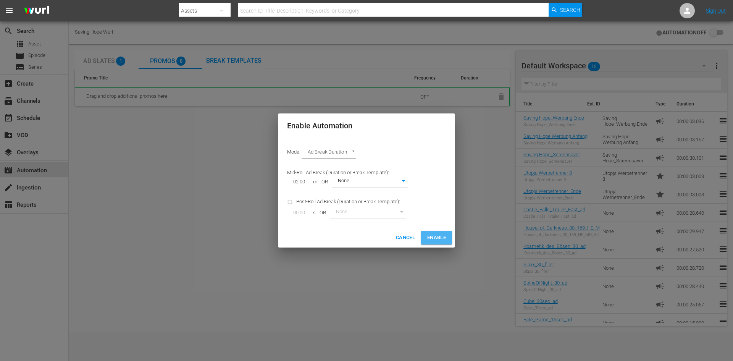
click at [437, 241] on span "Enable" at bounding box center [436, 237] width 19 height 9
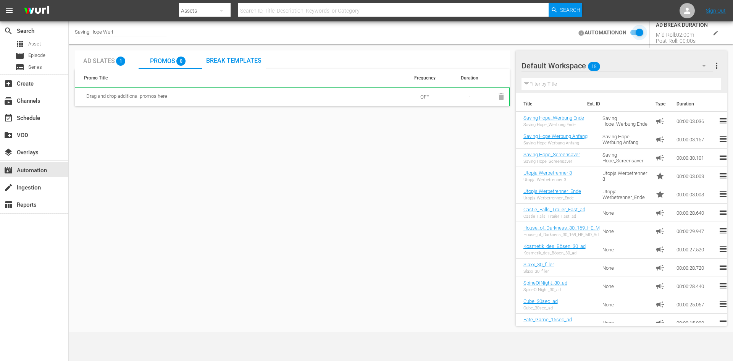
click at [634, 31] on input "checkbox" at bounding box center [635, 32] width 17 height 9
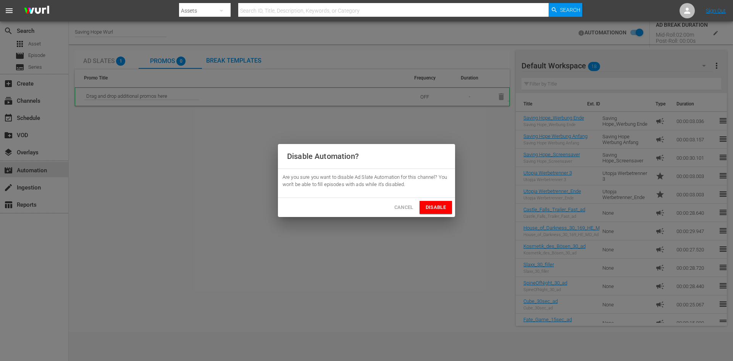
click at [431, 208] on span "Disable" at bounding box center [436, 207] width 20 height 9
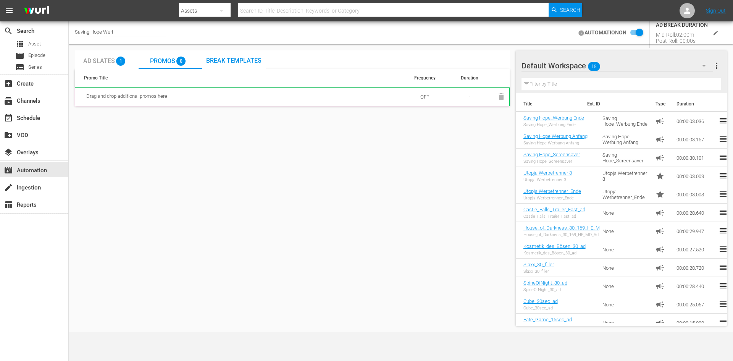
checkbox input "false"
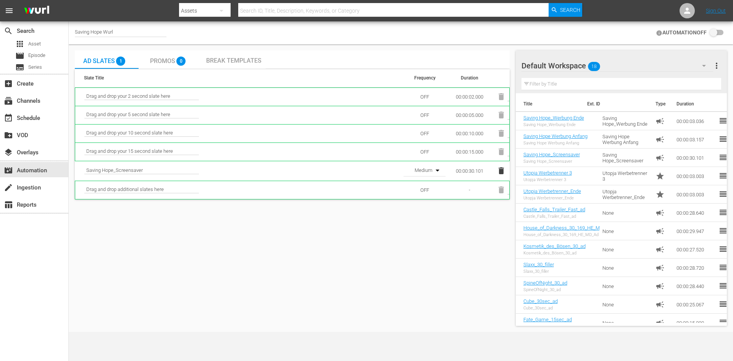
click at [164, 60] on span "Promos" at bounding box center [162, 60] width 25 height 7
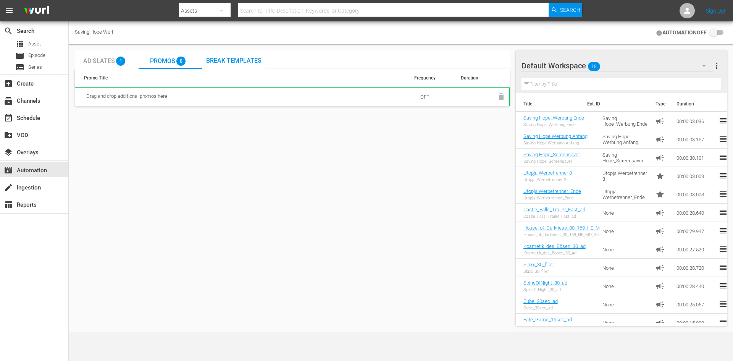
click at [103, 96] on span "Drag and drop additional promos here" at bounding box center [141, 96] width 115 height 7
drag, startPoint x: 103, startPoint y: 96, endPoint x: 196, endPoint y: 102, distance: 93.0
click at [110, 96] on span "Drag and drop additional promos here" at bounding box center [141, 96] width 115 height 7
click at [97, 63] on span "Ad Slates" at bounding box center [99, 60] width 32 height 7
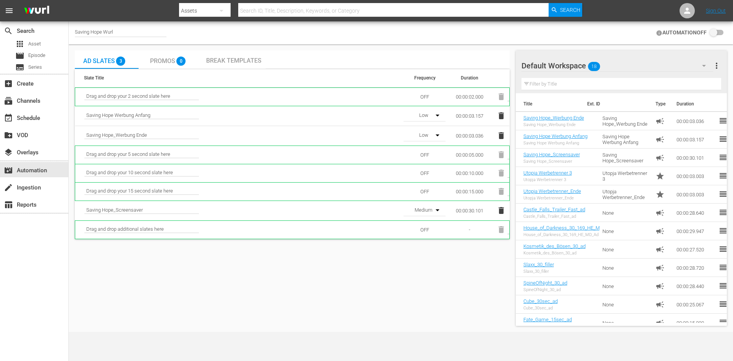
click at [433, 136] on icon "button" at bounding box center [437, 135] width 9 height 9
click at [354, 133] on div "OFF Low" at bounding box center [366, 180] width 733 height 361
click at [167, 57] on div "Promos 0" at bounding box center [170, 59] width 40 height 15
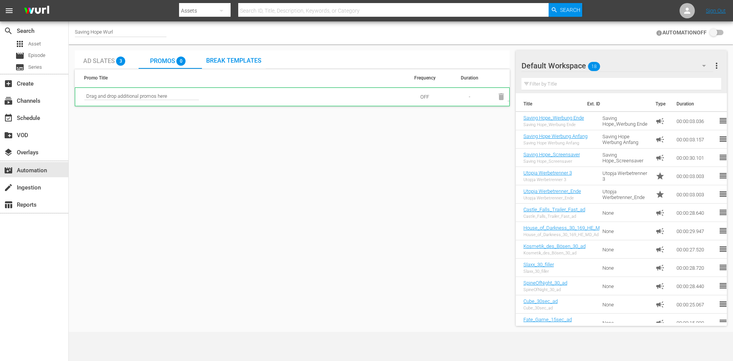
click at [171, 100] on span "Drag and drop additional promos here" at bounding box center [141, 96] width 115 height 7
click at [145, 96] on span "Drag and drop additional promos here" at bounding box center [141, 96] width 115 height 7
click at [425, 97] on td "OFF" at bounding box center [425, 96] width 42 height 18
click at [94, 61] on span "Ad Slates" at bounding box center [99, 60] width 32 height 7
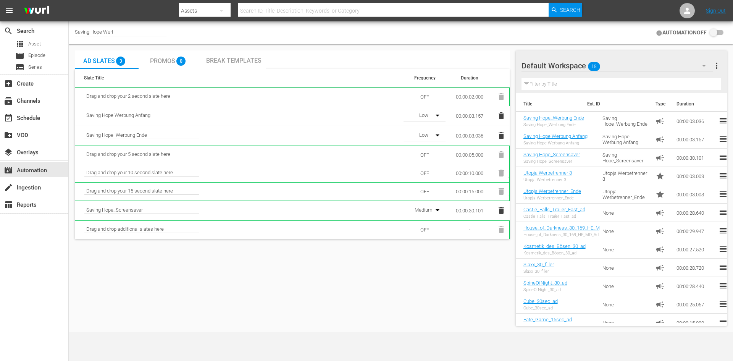
click at [500, 119] on icon "button" at bounding box center [501, 115] width 5 height 7
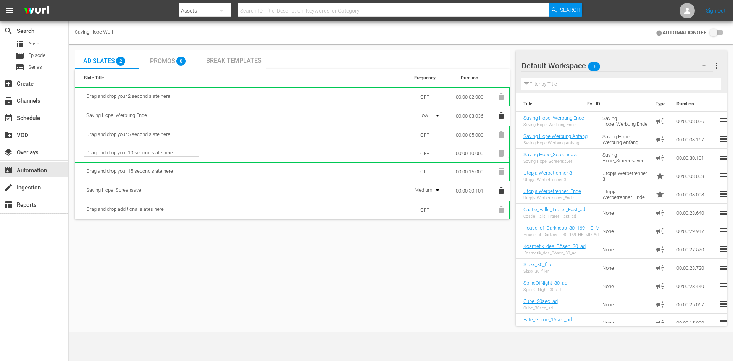
click at [502, 115] on icon "button" at bounding box center [501, 115] width 5 height 7
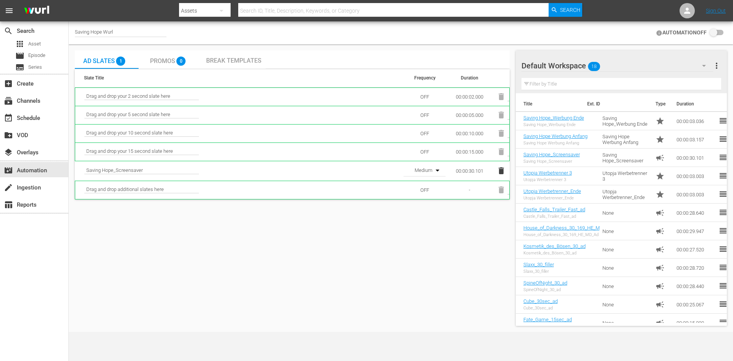
click at [171, 53] on div "Promos 0" at bounding box center [170, 59] width 40 height 15
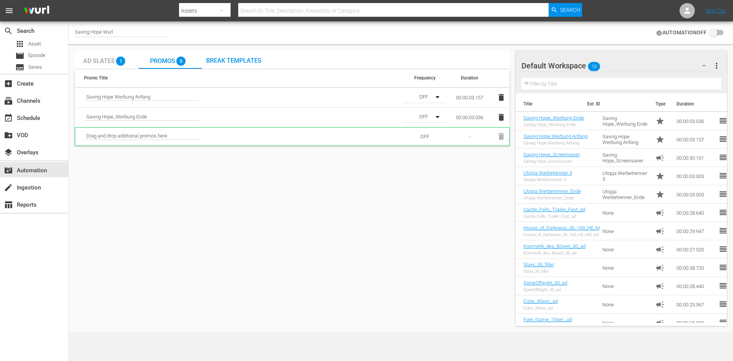
click at [722, 32] on input "checkbox" at bounding box center [715, 32] width 17 height 9
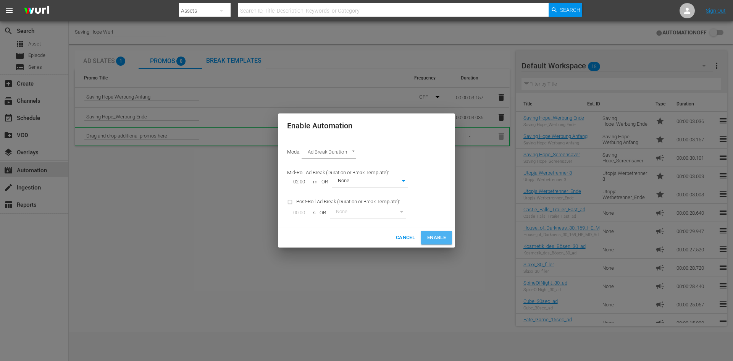
click at [432, 242] on span "Enable" at bounding box center [436, 237] width 19 height 9
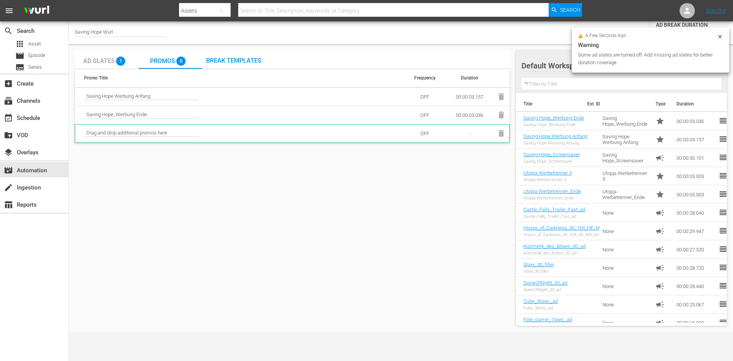
click at [722, 37] on icon at bounding box center [720, 37] width 6 height 6
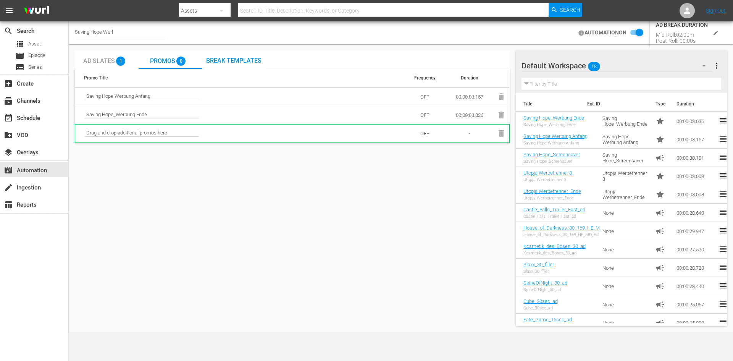
click at [635, 34] on input "checkbox" at bounding box center [635, 32] width 17 height 9
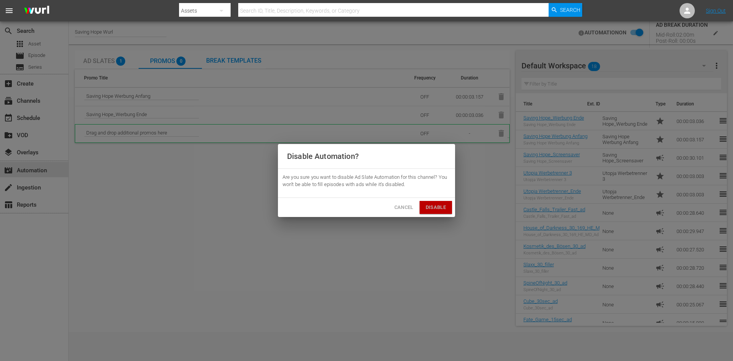
click at [443, 207] on span "Disable" at bounding box center [436, 207] width 20 height 9
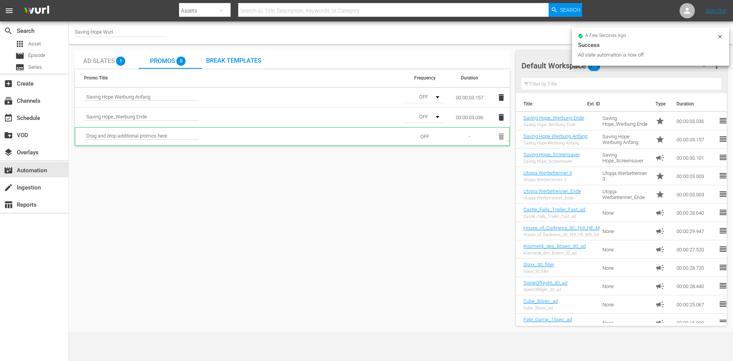
click at [720, 36] on icon at bounding box center [720, 37] width 6 height 6
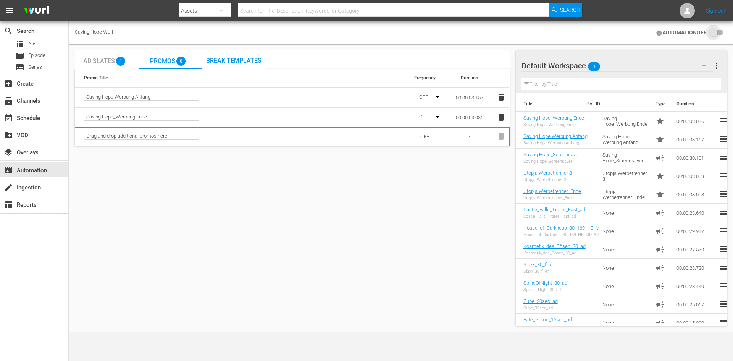
click at [720, 32] on input "checkbox" at bounding box center [715, 32] width 17 height 9
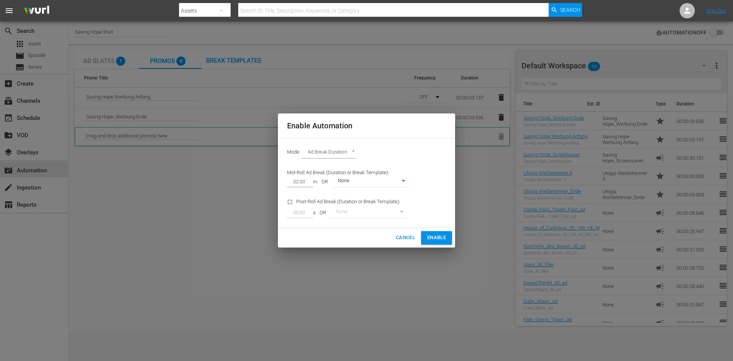
click at [400, 181] on body "menu Search By Assets Search ID, Title, Description, Keywords, or Category Sear…" at bounding box center [366, 180] width 733 height 361
click at [433, 146] on div at bounding box center [366, 180] width 733 height 361
click at [332, 156] on body "menu Search By Assets Search ID, Title, Description, Keywords, or Category Sear…" at bounding box center [366, 180] width 733 height 361
click at [422, 160] on div at bounding box center [366, 180] width 733 height 361
click at [448, 234] on button "Enable" at bounding box center [436, 237] width 31 height 13
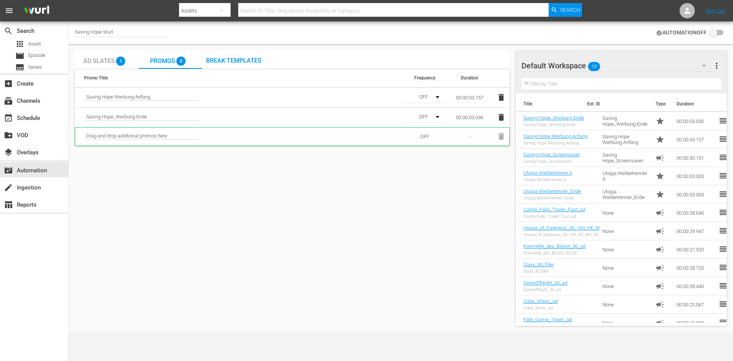
checkbox input "true"
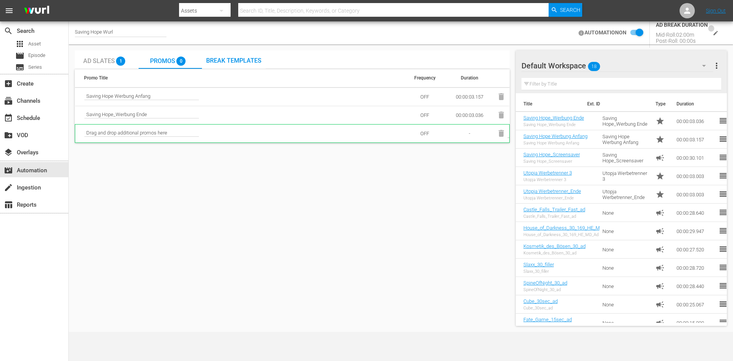
click at [715, 34] on icon "edit" at bounding box center [716, 33] width 4 height 4
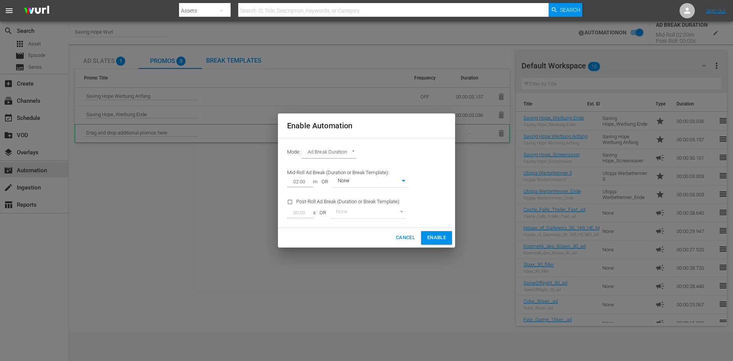
click at [466, 209] on div "Enable Automation Mode: Ad Break Duration AD_BREAK_DURATION Mid-Roll Ad Break (…" at bounding box center [366, 180] width 733 height 361
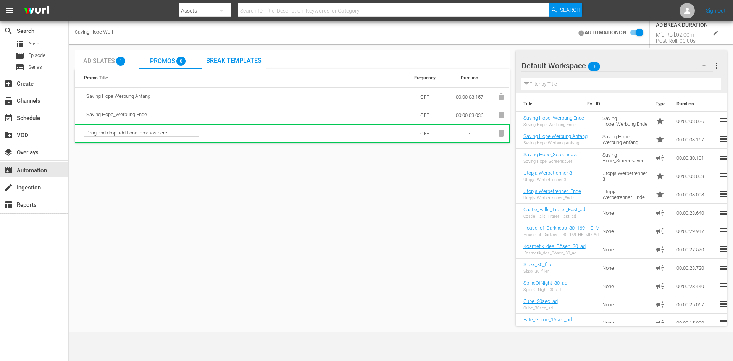
click at [100, 61] on span "Ad Slates" at bounding box center [99, 60] width 32 height 7
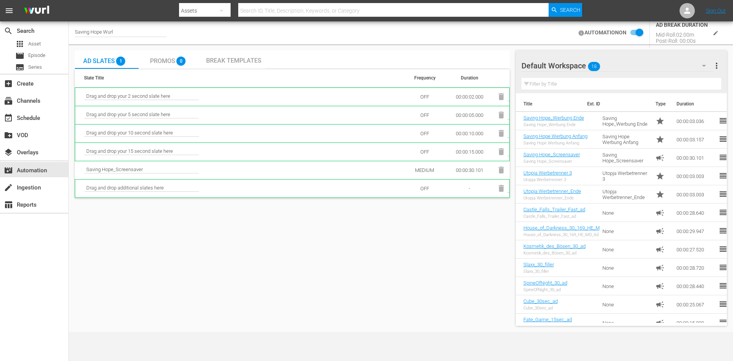
click at [163, 65] on div "Promos 0" at bounding box center [170, 59] width 40 height 15
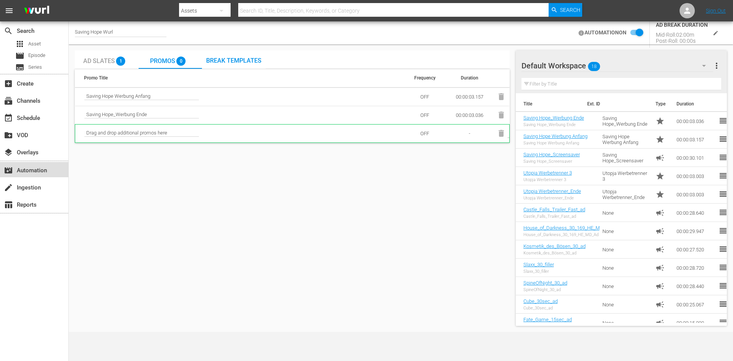
click at [18, 172] on div "movie_filter Automation" at bounding box center [21, 169] width 43 height 7
drag, startPoint x: 116, startPoint y: 29, endPoint x: 79, endPoint y: 34, distance: 37.3
click at [79, 34] on div "Saving Hope Wurl" at bounding box center [121, 33] width 92 height 8
drag, startPoint x: 129, startPoint y: 31, endPoint x: 65, endPoint y: 37, distance: 64.4
click at [69, 0] on div "search Search apps Asset movie Episode subtitles Series add_box Create subscrip…" at bounding box center [401, 0] width 665 height 0
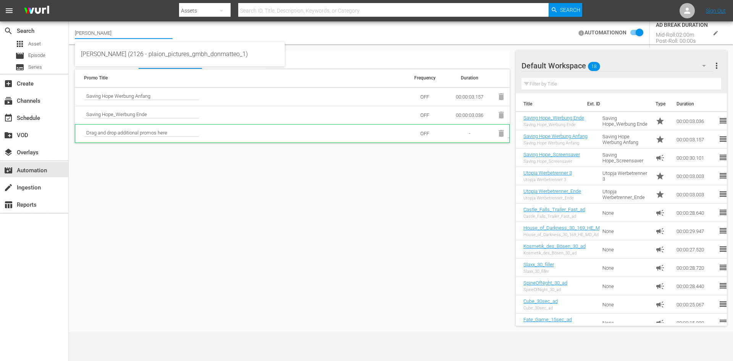
type input "[PERSON_NAME]"
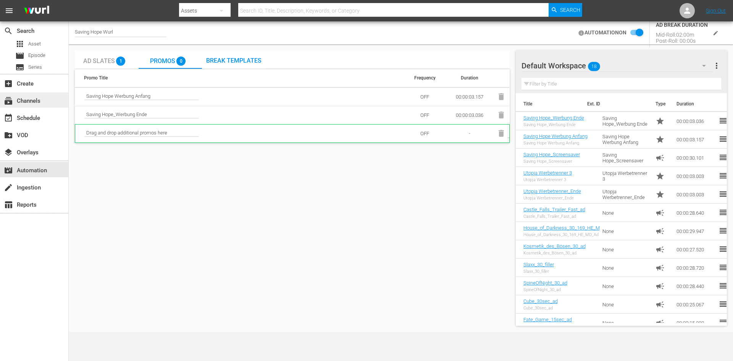
click at [29, 103] on div "subscriptions Channels" at bounding box center [21, 99] width 43 height 7
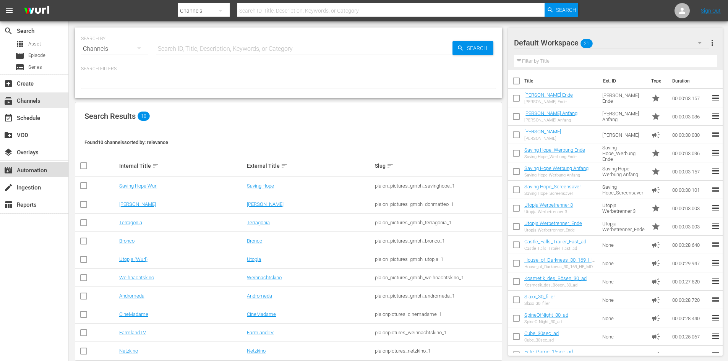
click at [25, 171] on div "movie_filter Automation" at bounding box center [21, 169] width 43 height 7
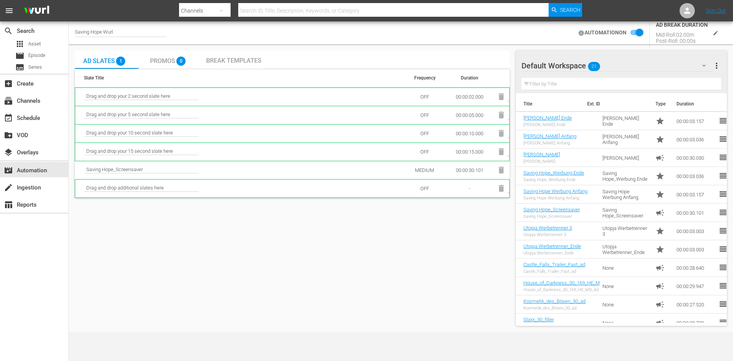
click at [123, 32] on div "Saving Hope Wurl" at bounding box center [121, 33] width 92 height 8
drag, startPoint x: 125, startPoint y: 32, endPoint x: 50, endPoint y: 31, distance: 74.5
click at [69, 0] on div "search Search apps Asset movie Episode subtitles Series add_box Create subscrip…" at bounding box center [401, 0] width 665 height 0
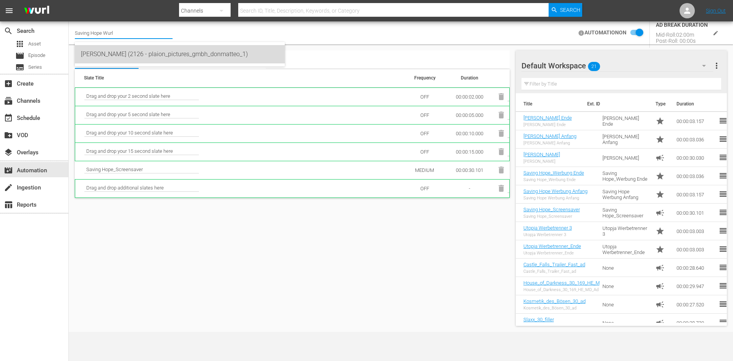
click at [129, 53] on div "[PERSON_NAME] (2126 - plaion_pictures_gmbh_donmatteo_1)" at bounding box center [180, 54] width 198 height 18
type input "[PERSON_NAME] (2126 - plaion_pictures_gmbh_donmatteo_1)"
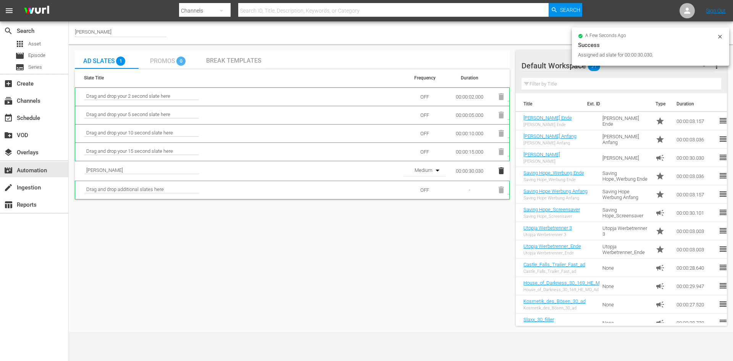
click at [163, 63] on span "Promos" at bounding box center [162, 60] width 25 height 7
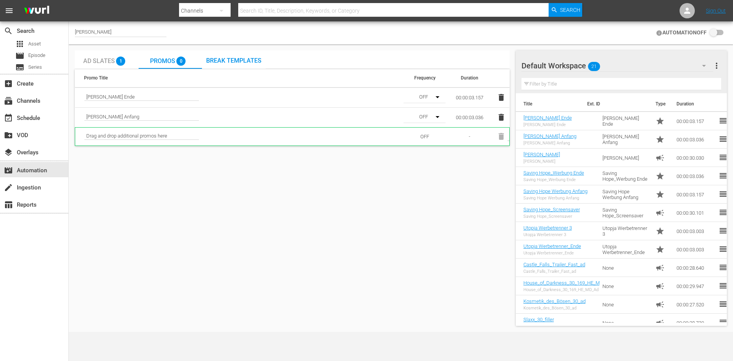
click at [503, 115] on icon "button" at bounding box center [501, 117] width 5 height 7
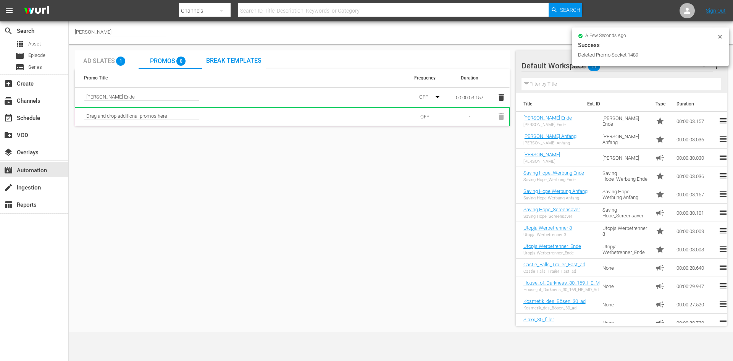
click at [500, 95] on icon "button" at bounding box center [501, 97] width 5 height 7
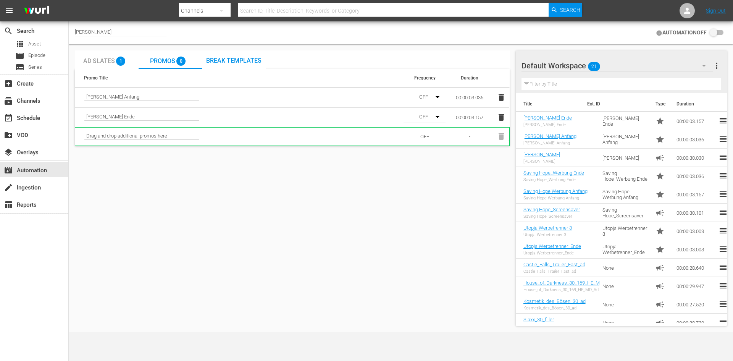
click at [718, 31] on input "checkbox" at bounding box center [715, 32] width 17 height 9
checkbox input "false"
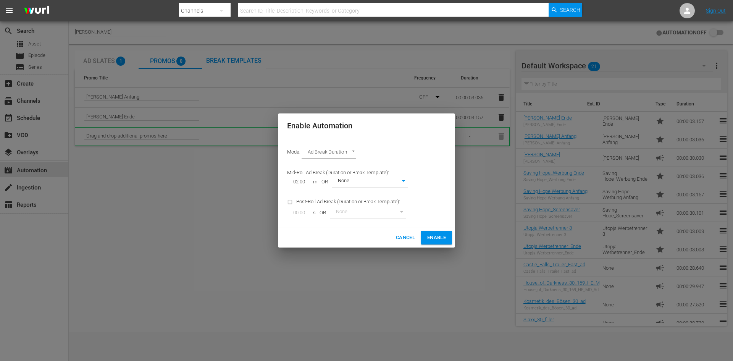
click at [431, 238] on span "Enable" at bounding box center [436, 237] width 19 height 9
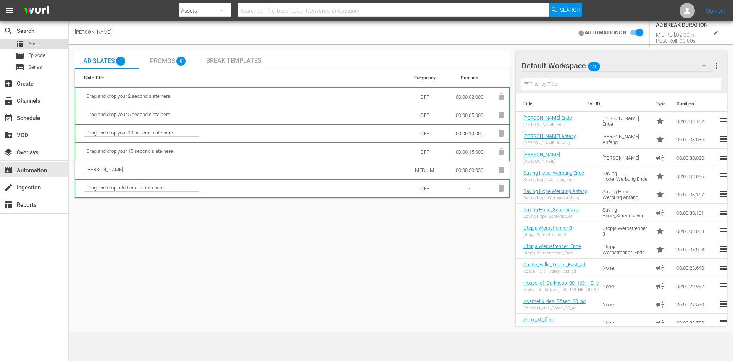
click at [43, 43] on div "apps Asset" at bounding box center [34, 44] width 68 height 11
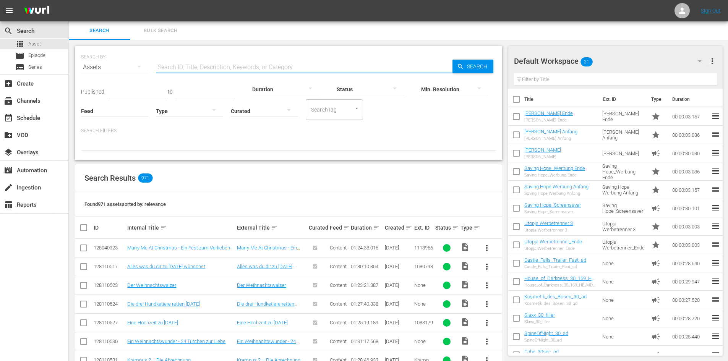
click at [216, 72] on input "text" at bounding box center [304, 67] width 296 height 18
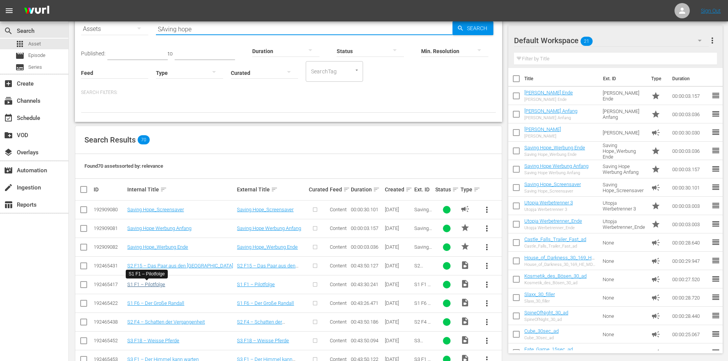
type input "SAving hope"
click at [148, 285] on link "S1 F1 – Pilotfolge" at bounding box center [146, 284] width 38 height 6
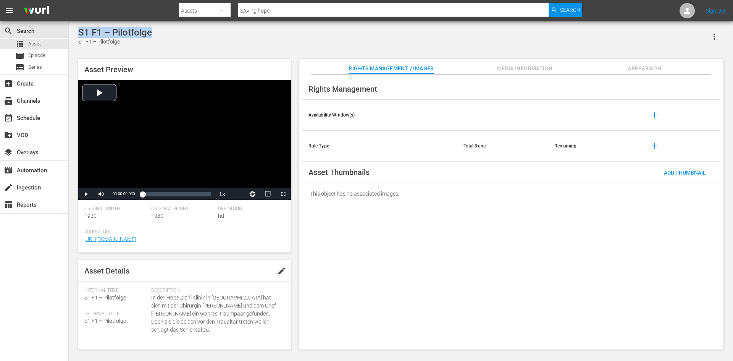
drag, startPoint x: 166, startPoint y: 35, endPoint x: 78, endPoint y: 36, distance: 88.2
click at [78, 36] on div "S1 F1 – Pilotfolge S1 F1 – Pilotfolge Asset Preview Video Player is loading. Pl…" at bounding box center [400, 186] width 653 height 319
copy div "S1 F1 – Pilotfolge"
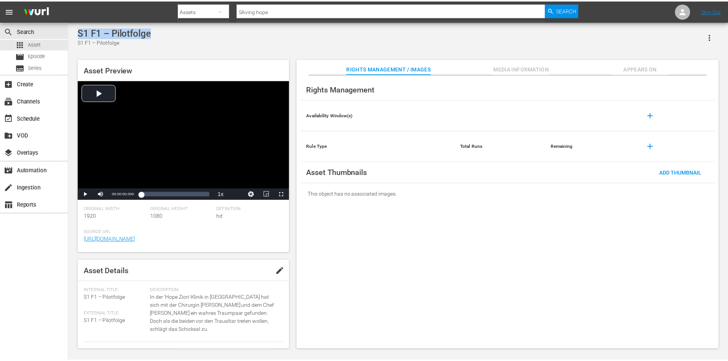
scroll to position [1, 0]
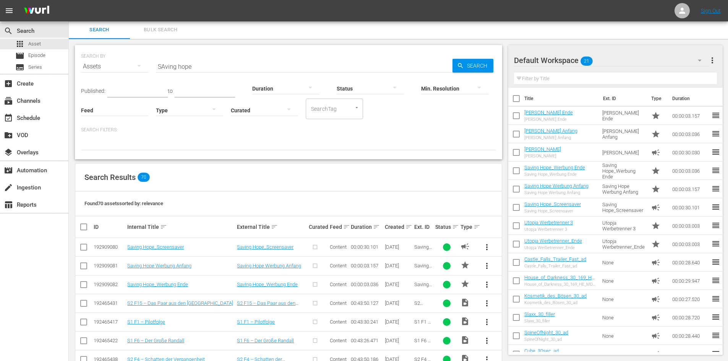
click at [487, 322] on span "more_vert" at bounding box center [486, 321] width 9 height 9
click at [502, 318] on div "Episode" at bounding box center [528, 319] width 52 height 18
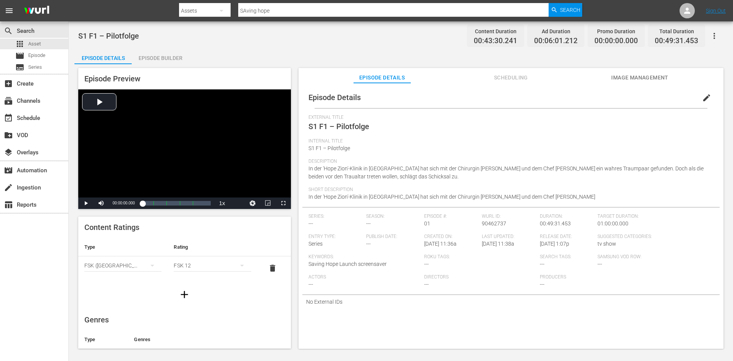
click at [170, 52] on div "Episode Builder" at bounding box center [160, 58] width 57 height 18
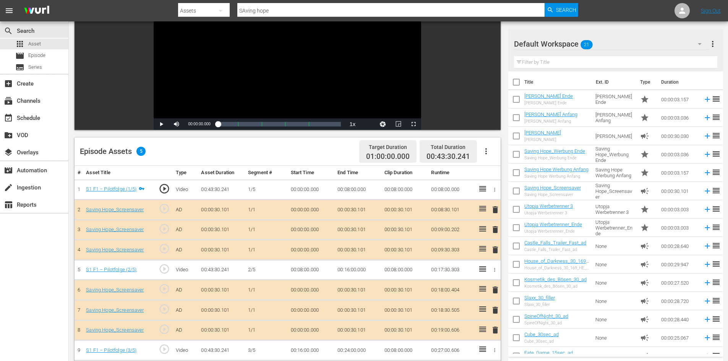
scroll to position [115, 0]
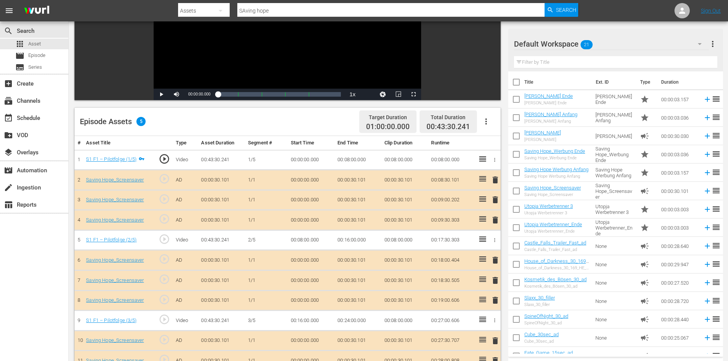
click at [485, 125] on icon "button" at bounding box center [485, 121] width 9 height 9
click at [493, 143] on div "Clear Ads" at bounding box center [509, 143] width 52 height 18
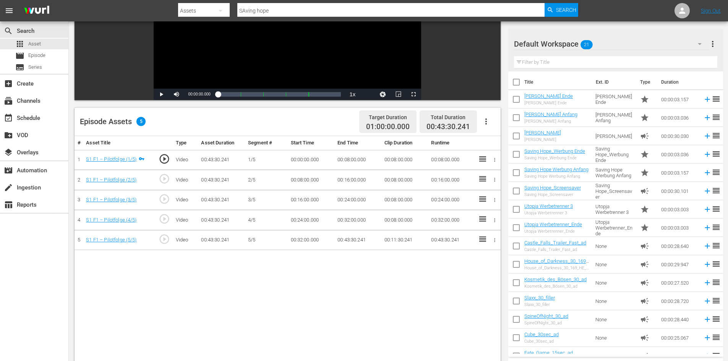
click at [486, 127] on button "button" at bounding box center [486, 121] width 18 height 18
click at [487, 125] on div "Fill with Ads" at bounding box center [509, 124] width 52 height 18
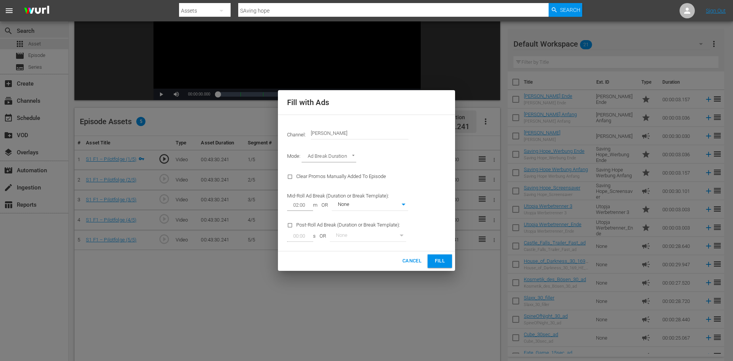
click at [359, 131] on input "[PERSON_NAME]" at bounding box center [360, 133] width 98 height 18
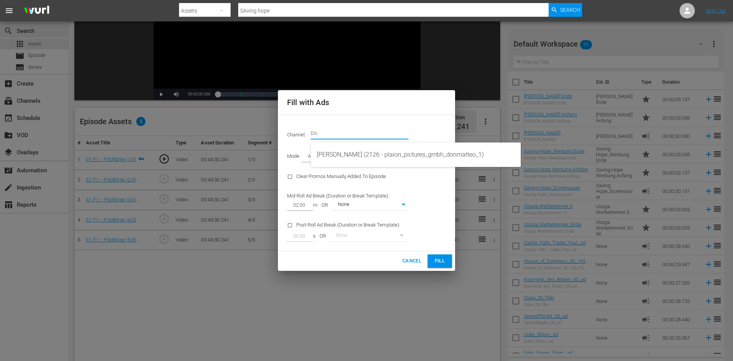
type input "D"
click at [383, 157] on div "Saving Hope Wurl (2127 - plaion_pictures_gmbh_savinghope_1)" at bounding box center [416, 155] width 198 height 18
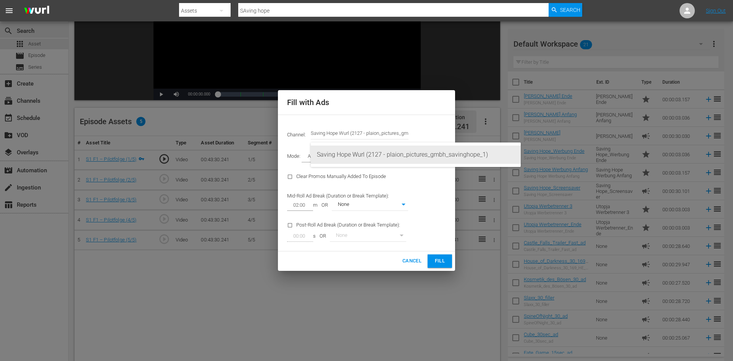
type input "Saving Hope Wurl (2127)"
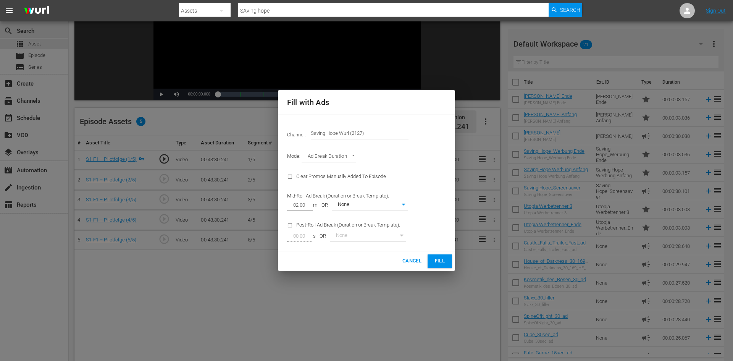
click at [343, 205] on body "menu Search By Assets Search ID, Title, Description, Keywords, or Category SAvi…" at bounding box center [366, 65] width 733 height 361
click at [348, 233] on li "Saving Hope" at bounding box center [370, 230] width 76 height 13
type input "373"
click at [436, 259] on span "Fill" at bounding box center [440, 261] width 12 height 9
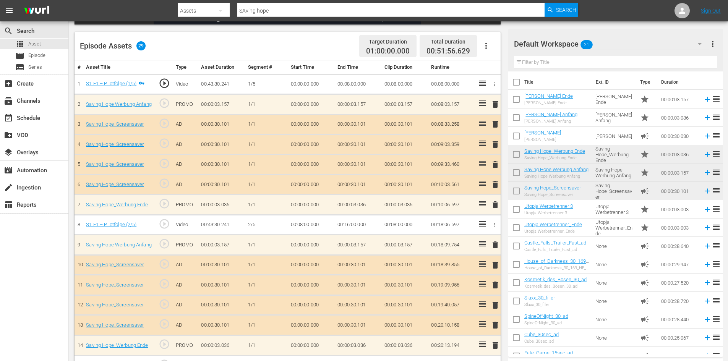
scroll to position [191, 0]
click at [486, 49] on icon "button" at bounding box center [485, 44] width 9 height 9
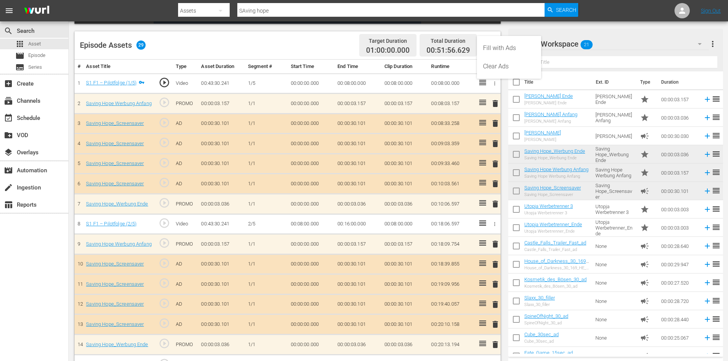
click at [250, 42] on div "Episode Assets 29 Target Duration 01:00:00.000 Total Duration 00:51:56.629" at bounding box center [287, 45] width 426 height 28
drag, startPoint x: 221, startPoint y: 144, endPoint x: 231, endPoint y: 145, distance: 10.4
click at [231, 145] on td "00:00:30.101" at bounding box center [221, 144] width 47 height 20
click at [487, 44] on icon "button" at bounding box center [485, 44] width 9 height 9
click at [502, 68] on div "Clear Ads" at bounding box center [509, 66] width 52 height 18
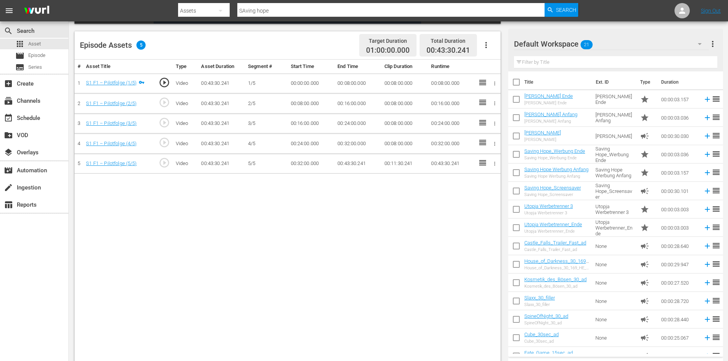
click at [485, 49] on icon "button" at bounding box center [485, 44] width 9 height 9
click at [486, 48] on div "Fill with Ads" at bounding box center [509, 48] width 52 height 18
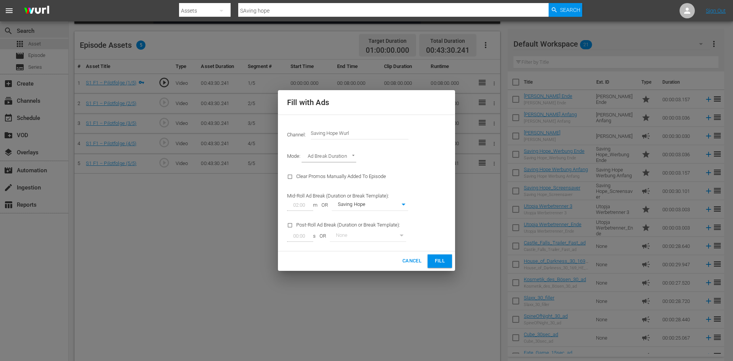
click at [445, 261] on span "Fill" at bounding box center [440, 261] width 12 height 9
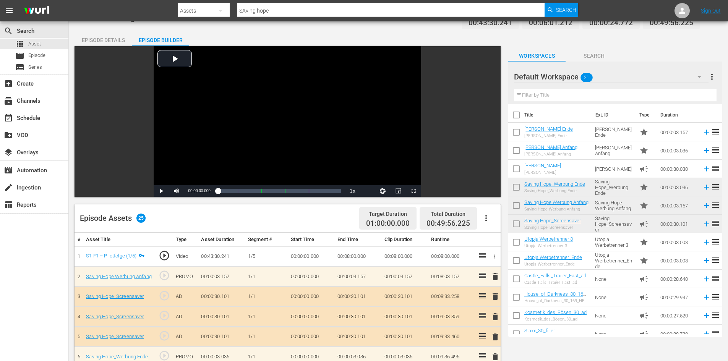
scroll to position [0, 0]
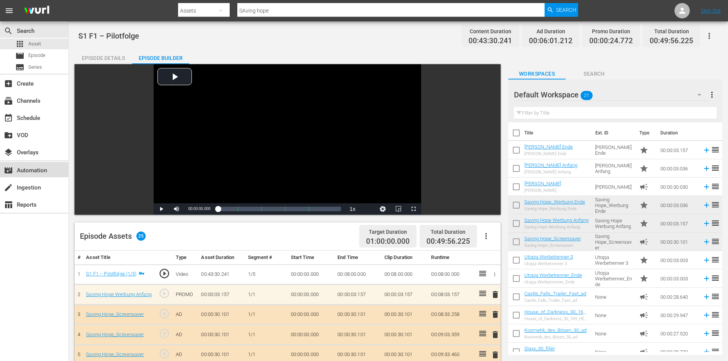
click at [36, 168] on div "movie_filter Automation" at bounding box center [21, 169] width 43 height 7
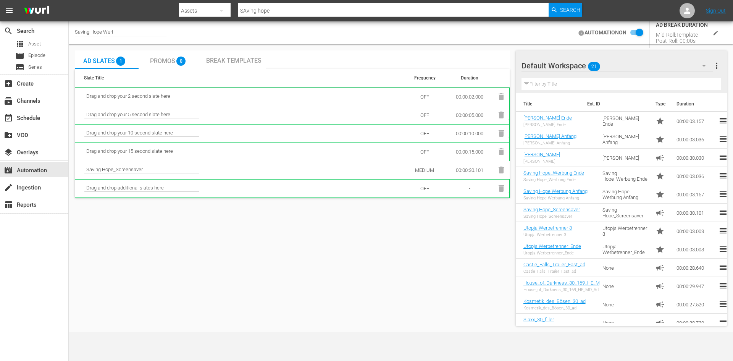
click at [142, 31] on div "Saving Hope Wurl" at bounding box center [121, 33] width 92 height 8
drag, startPoint x: 126, startPoint y: 34, endPoint x: 0, endPoint y: 30, distance: 125.7
click at [69, 0] on div "search Search apps Asset movie Episode subtitles Series add_box Create subscrip…" at bounding box center [401, 0] width 665 height 0
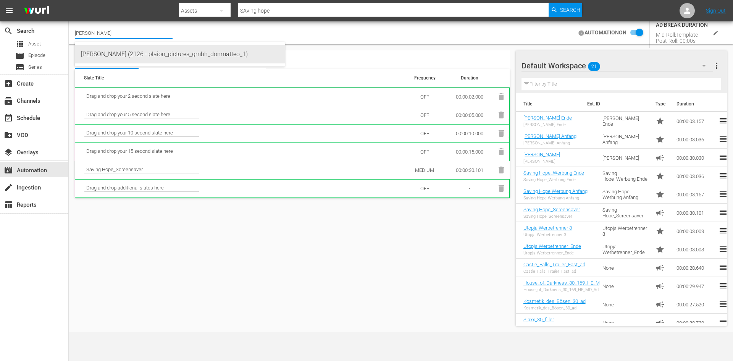
click at [114, 58] on div "[PERSON_NAME] (2126 - plaion_pictures_gmbh_donmatteo_1)" at bounding box center [180, 54] width 198 height 18
type input "[PERSON_NAME] (2126 - plaion_pictures_gmbh_donmatteo_1)"
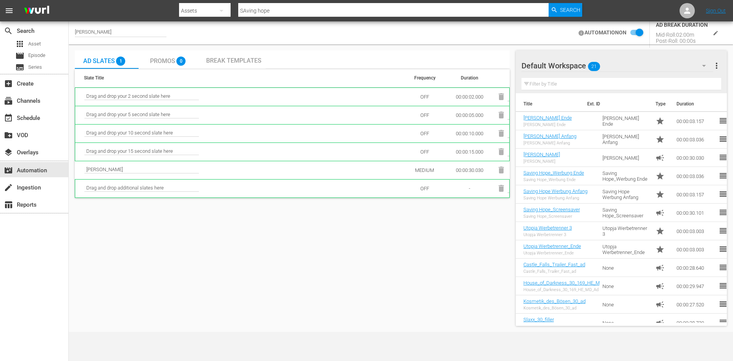
click at [239, 61] on span "Break Templates" at bounding box center [233, 60] width 55 height 7
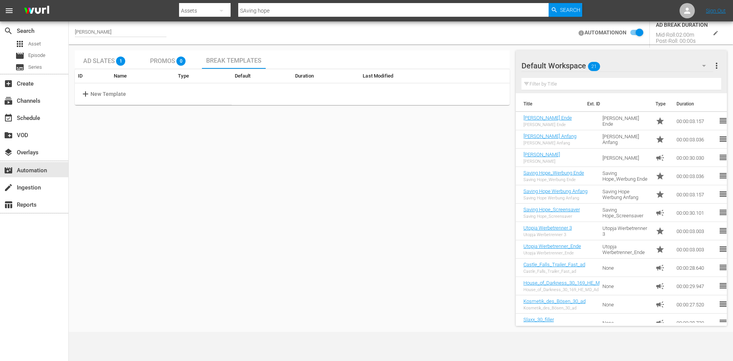
click at [83, 97] on span "add" at bounding box center [86, 93] width 10 height 9
click at [116, 94] on input "text" at bounding box center [120, 93] width 60 height 11
type input "[PERSON_NAME]"
click at [463, 94] on span "check" at bounding box center [465, 93] width 9 height 9
click at [479, 93] on span "edit" at bounding box center [474, 93] width 9 height 9
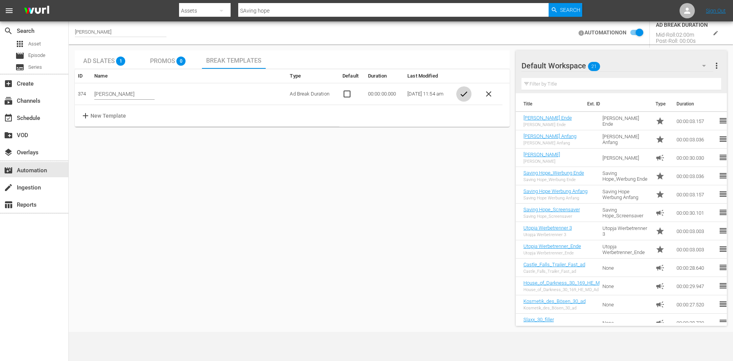
click at [468, 93] on span "check" at bounding box center [463, 93] width 9 height 9
click at [456, 93] on span "settings" at bounding box center [451, 93] width 9 height 9
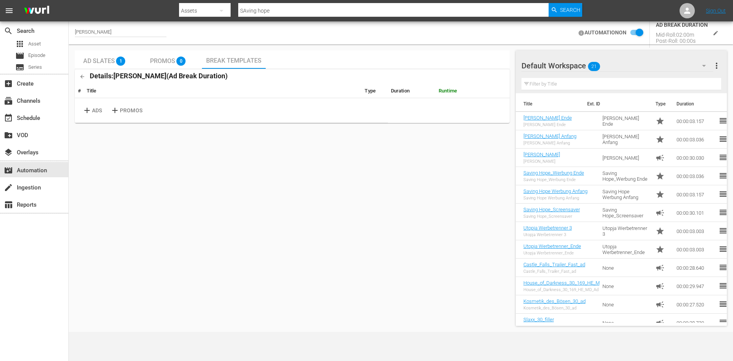
click at [633, 33] on input "checkbox" at bounding box center [635, 32] width 17 height 9
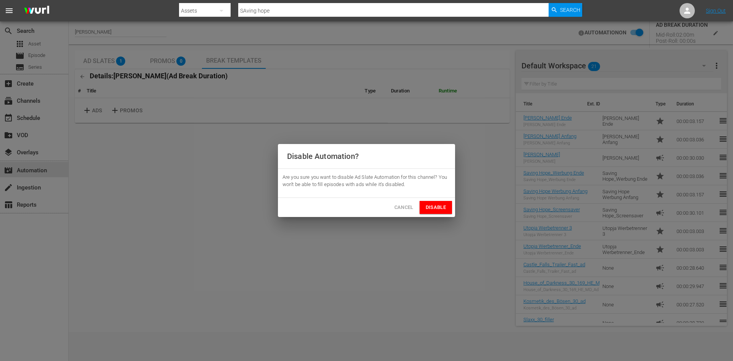
click at [441, 206] on span "Disable" at bounding box center [436, 207] width 20 height 9
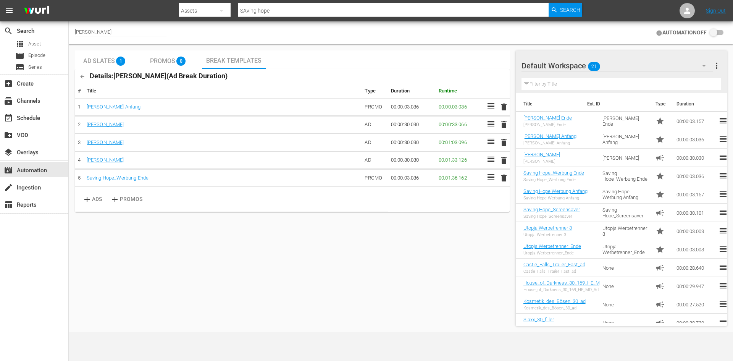
click at [720, 31] on input "checkbox" at bounding box center [715, 32] width 17 height 9
checkbox input "false"
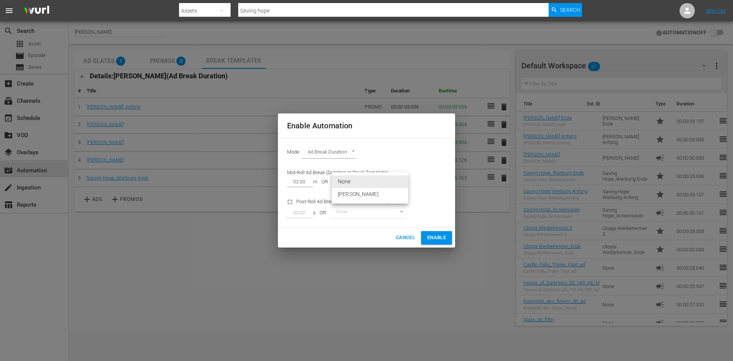
click at [376, 181] on body "menu Search By Assets Search ID, Title, Description, Keywords, or Category SAvi…" at bounding box center [366, 180] width 733 height 361
click at [376, 196] on li "[PERSON_NAME]" at bounding box center [370, 194] width 76 height 13
type input "374"
click at [436, 236] on span "Enable" at bounding box center [436, 237] width 19 height 9
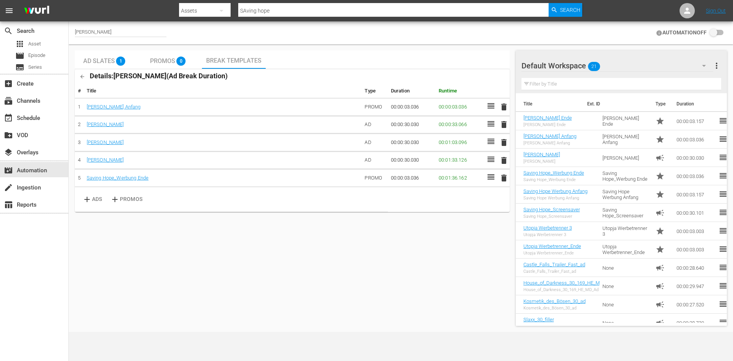
checkbox input "true"
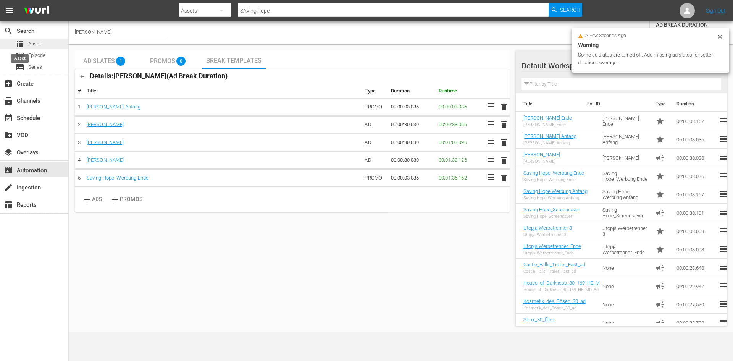
click at [19, 42] on span "apps" at bounding box center [19, 43] width 9 height 9
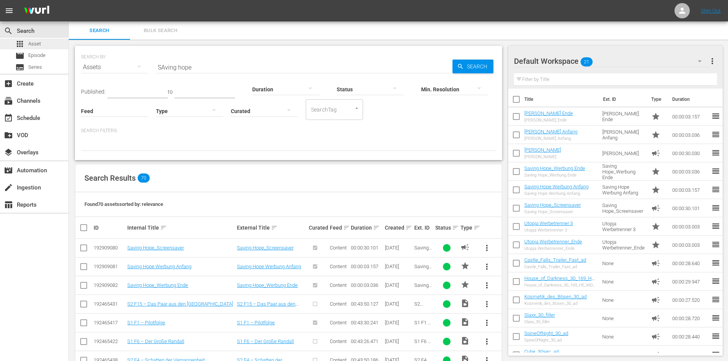
click at [46, 42] on div "apps Asset" at bounding box center [34, 44] width 68 height 11
click at [163, 68] on input "SAving hope" at bounding box center [304, 67] width 296 height 18
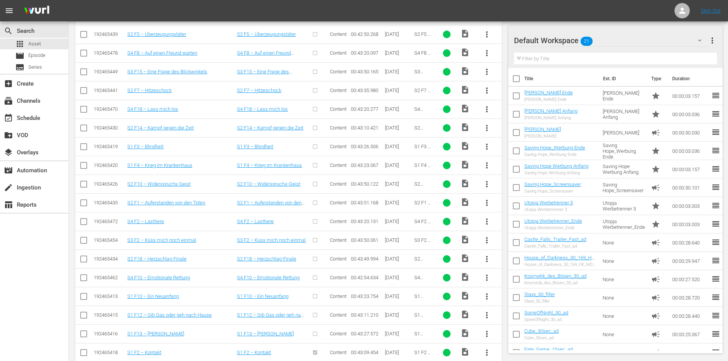
scroll to position [514, 0]
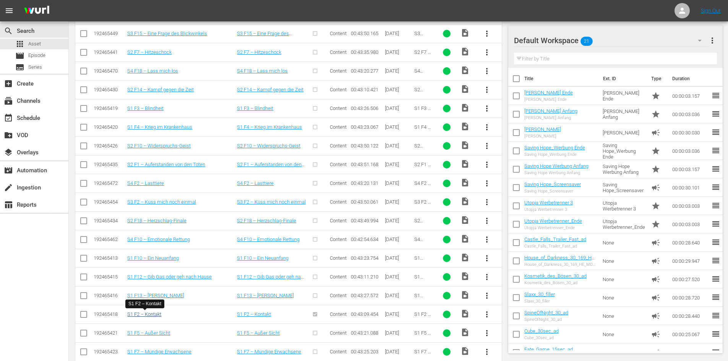
type input "Saving hope"
click at [155, 315] on link "S1 F2 – Kontakt" at bounding box center [144, 314] width 34 height 6
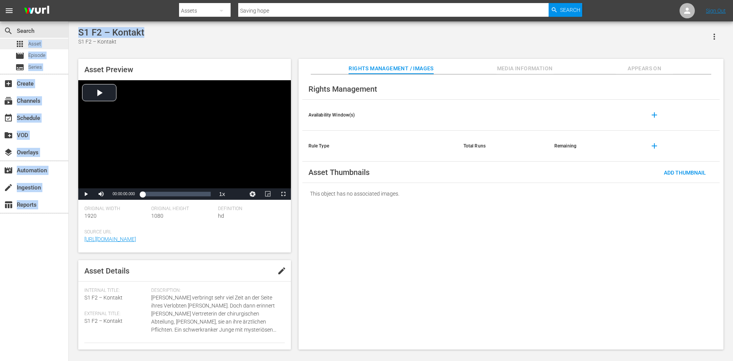
drag, startPoint x: 148, startPoint y: 29, endPoint x: 29, endPoint y: 39, distance: 119.6
click at [69, 0] on div "search Search apps Asset movie Episode subtitles Series add_box Create subscrip…" at bounding box center [401, 0] width 665 height 0
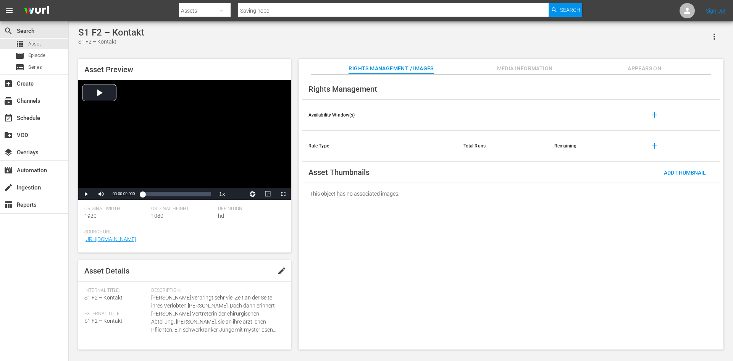
click at [158, 48] on div "S1 F2 – Kontakt S1 F2 – Kontakt Asset Preview Video Player is loading. Play Vid…" at bounding box center [400, 186] width 653 height 319
drag, startPoint x: 149, startPoint y: 34, endPoint x: 78, endPoint y: 25, distance: 71.6
click at [78, 25] on div "S1 F2 – Kontakt S1 F2 – Kontakt Asset Preview Video Player is loading. Play Vid…" at bounding box center [401, 186] width 665 height 330
copy div "S1 F2 – Kontakt"
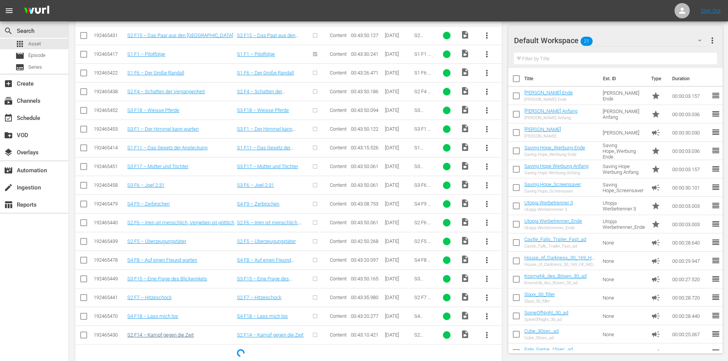
scroll to position [285, 0]
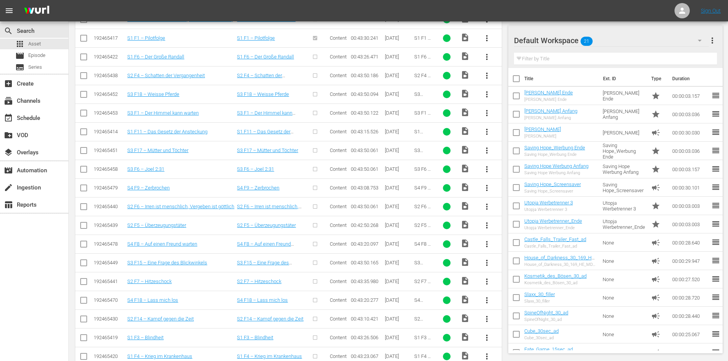
click at [490, 339] on span "more_vert" at bounding box center [486, 337] width 9 height 9
drag, startPoint x: 522, startPoint y: 335, endPoint x: 428, endPoint y: 353, distance: 96.0
click at [520, 336] on div "Episode" at bounding box center [528, 334] width 52 height 18
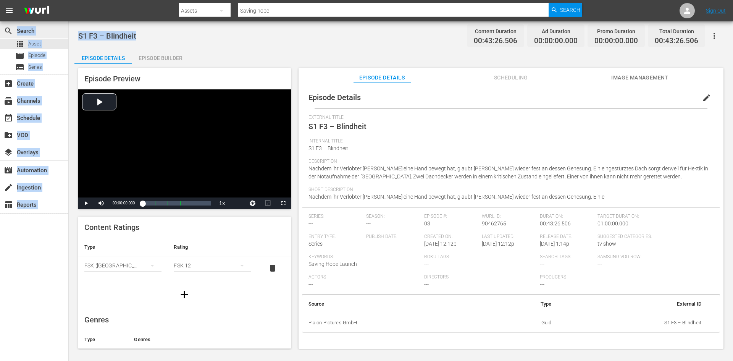
drag, startPoint x: 138, startPoint y: 37, endPoint x: 52, endPoint y: 34, distance: 86.0
click at [69, 0] on div "search Search apps Asset movie Episode subtitles Series add_box Create subscrip…" at bounding box center [401, 0] width 665 height 0
click at [142, 37] on div "S1 F3 – Blindheit Content Duration 00:43:26.506 Ad Duration 00:00:00.000 Promo …" at bounding box center [400, 35] width 645 height 17
click at [141, 35] on div "S1 F3 – Blindheit Content Duration 00:43:26.506 Ad Duration 00:00:00.000 Promo …" at bounding box center [400, 35] width 645 height 17
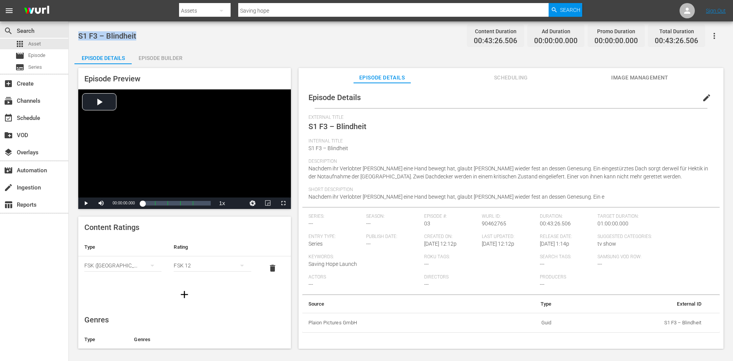
drag, startPoint x: 139, startPoint y: 31, endPoint x: 78, endPoint y: 37, distance: 60.7
click at [78, 37] on div "S1 F3 – Blindheit Content Duration 00:43:26.506 Ad Duration 00:00:00.000 Promo …" at bounding box center [400, 35] width 645 height 17
click at [125, 42] on div "S1 F3 – Blindheit Content Duration 00:43:26.506 Ad Duration 00:06:01.212 Promo …" at bounding box center [400, 35] width 645 height 17
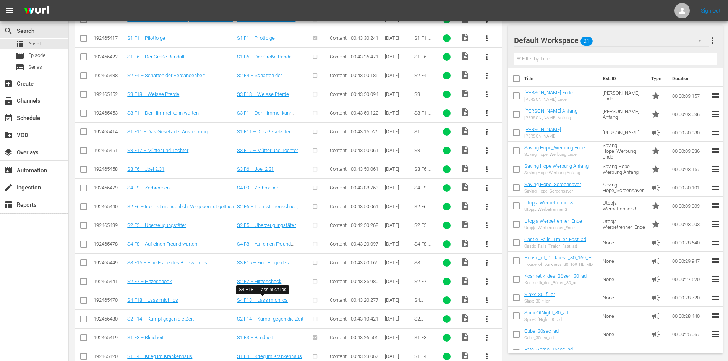
scroll to position [399, 0]
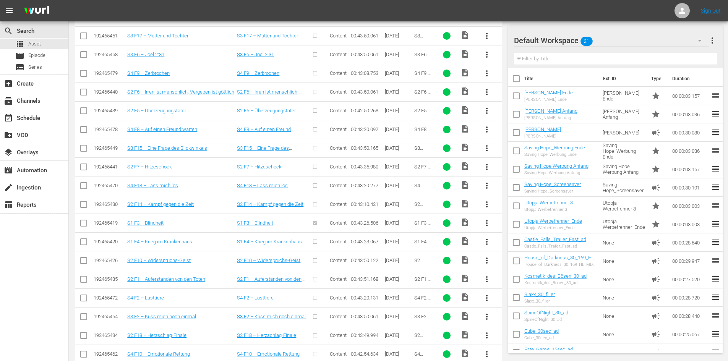
click at [487, 241] on span "more_vert" at bounding box center [486, 241] width 9 height 9
click at [514, 297] on div "Episode" at bounding box center [528, 300] width 52 height 18
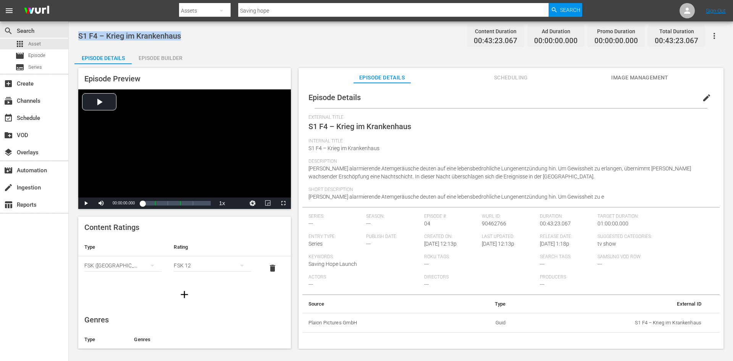
drag, startPoint x: 191, startPoint y: 35, endPoint x: 79, endPoint y: 38, distance: 112.7
click at [79, 38] on div "S1 F4 – Krieg im Krankenhaus Content Duration 00:43:23.067 Ad Duration 00:00:00…" at bounding box center [400, 35] width 645 height 17
copy span "S1 F4 – Krieg im Krankenhaus"
click at [120, 48] on div "S1 F4 – Krieg im Krankenhaus Content Duration 00:43:23.067 Ad Duration 00:06:01…" at bounding box center [401, 185] width 665 height 328
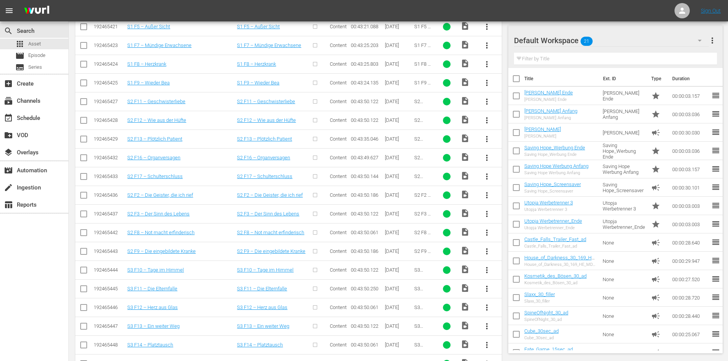
scroll to position [782, 0]
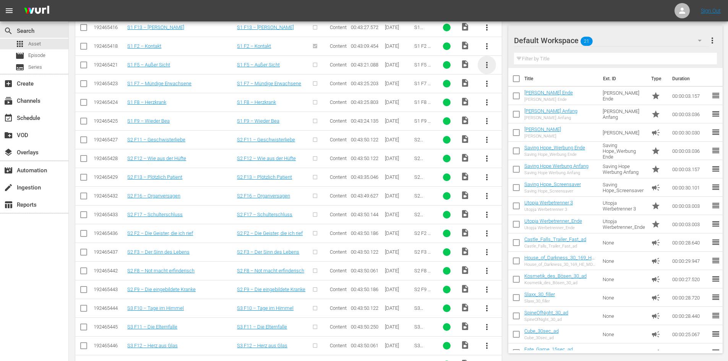
click at [485, 66] on span "more_vert" at bounding box center [486, 64] width 9 height 9
click at [529, 125] on div "Episode" at bounding box center [528, 123] width 52 height 18
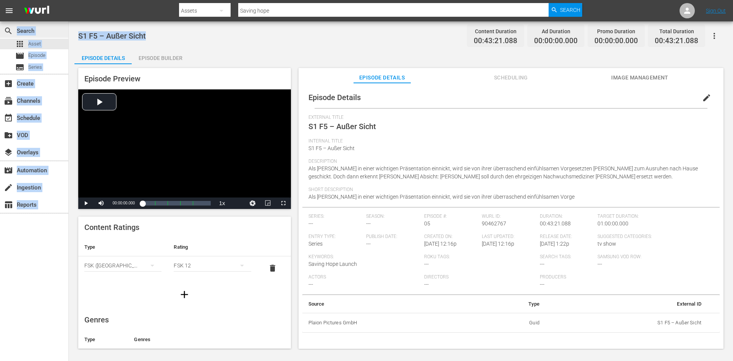
drag, startPoint x: 134, startPoint y: 36, endPoint x: 62, endPoint y: 34, distance: 72.6
click at [69, 0] on div "search Search apps Asset movie Episode subtitles Series add_box Create subscrip…" at bounding box center [401, 0] width 665 height 0
click at [150, 43] on div "S1 F5 – Außer Sicht Content Duration 00:43:21.088 Ad Duration 00:00:00.000 Prom…" at bounding box center [400, 35] width 645 height 17
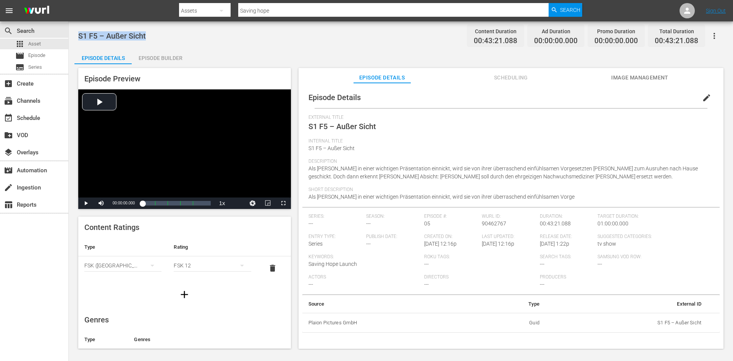
drag, startPoint x: 157, startPoint y: 34, endPoint x: 77, endPoint y: 37, distance: 79.5
click at [77, 37] on div "S1 F5 – Außer Sicht Content Duration 00:43:21.088 Ad Duration 00:00:00.000 Prom…" at bounding box center [401, 185] width 665 height 328
copy span "S1 F5 – Außer Sicht"
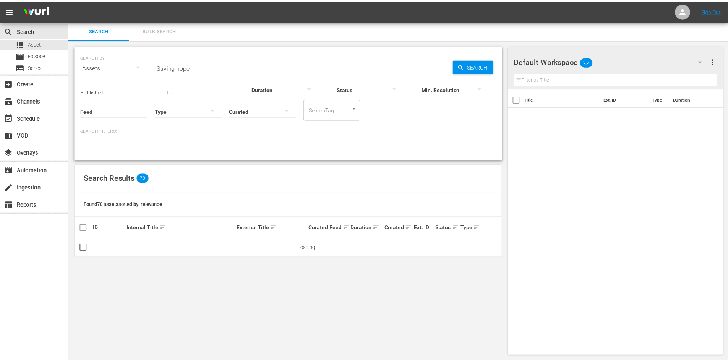
scroll to position [1, 0]
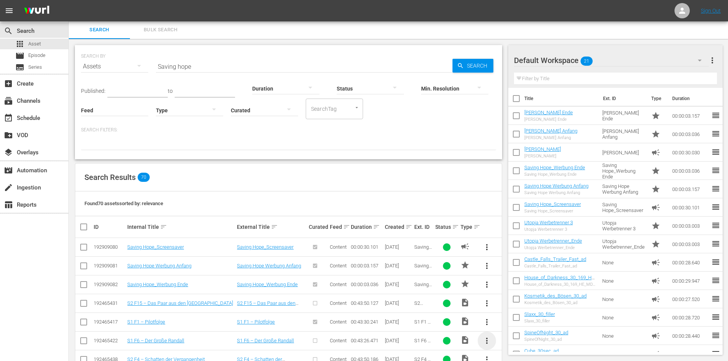
click at [485, 341] on span "more_vert" at bounding box center [486, 340] width 9 height 9
click at [519, 339] on div "Episode" at bounding box center [528, 337] width 52 height 18
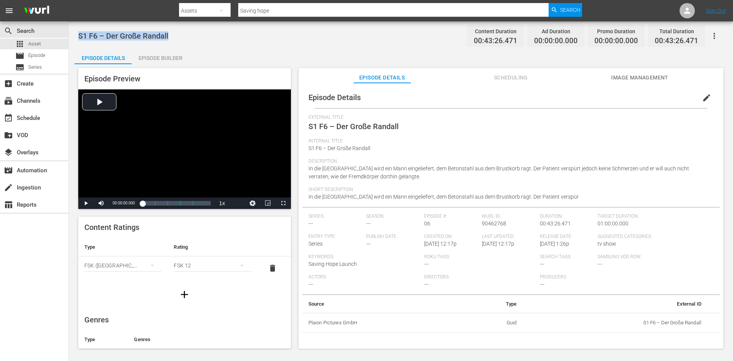
drag, startPoint x: 179, startPoint y: 39, endPoint x: 71, endPoint y: 32, distance: 108.3
click at [71, 32] on div "S1 F6 – Der Große Randall Content Duration 00:43:26.471 Ad Duration 00:00:00.00…" at bounding box center [401, 185] width 665 height 328
copy span "S1 F6 – Der Große Randall"
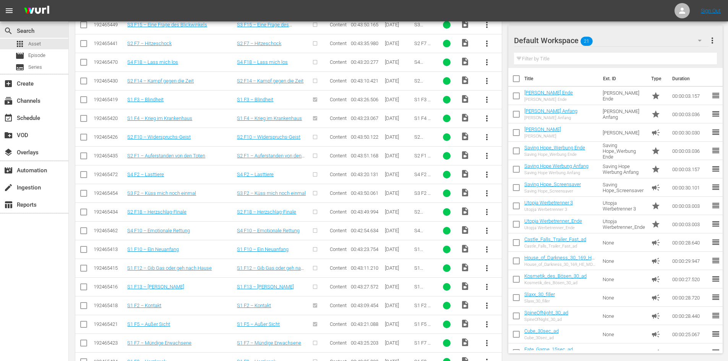
scroll to position [552, 0]
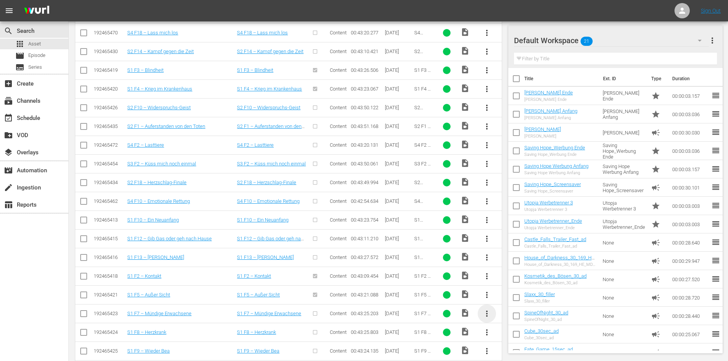
click at [483, 314] on span "more_vert" at bounding box center [486, 313] width 9 height 9
click at [509, 306] on div "Episode" at bounding box center [528, 310] width 52 height 18
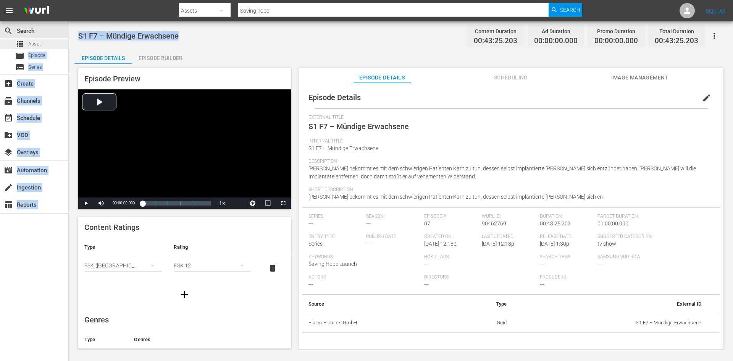
drag, startPoint x: 201, startPoint y: 35, endPoint x: 68, endPoint y: 42, distance: 133.1
click at [69, 0] on div "search Search apps Asset movie Episode subtitles Series add_box Create subscrip…" at bounding box center [401, 0] width 665 height 0
click at [220, 40] on div "S1 F7 – Mündige Erwachsene Content Duration 00:43:25.203 Ad Duration 00:00:00.0…" at bounding box center [400, 35] width 645 height 17
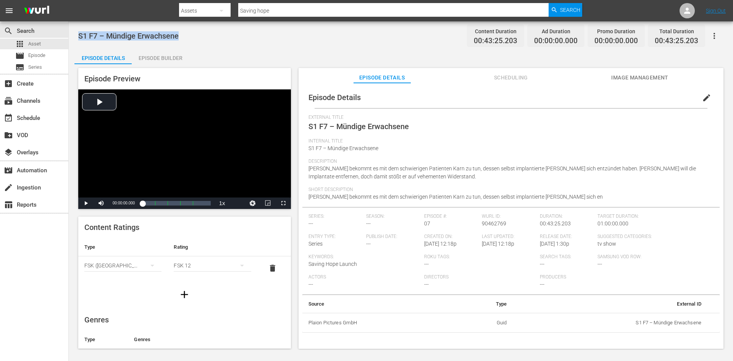
drag, startPoint x: 188, startPoint y: 37, endPoint x: 79, endPoint y: 40, distance: 109.7
click at [79, 40] on div "S1 F7 – Mündige Erwachsene Content Duration 00:43:25.203 Ad Duration 00:00:00.0…" at bounding box center [400, 35] width 645 height 17
copy span "S1 F7 – Mündige Erwachsene"
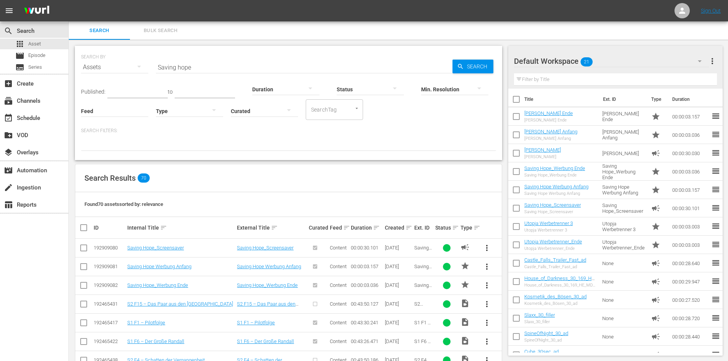
click at [207, 68] on input "Saving hope" at bounding box center [304, 67] width 296 height 18
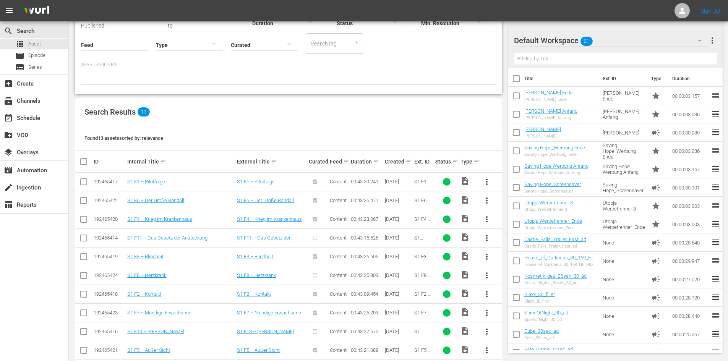
scroll to position [76, 0]
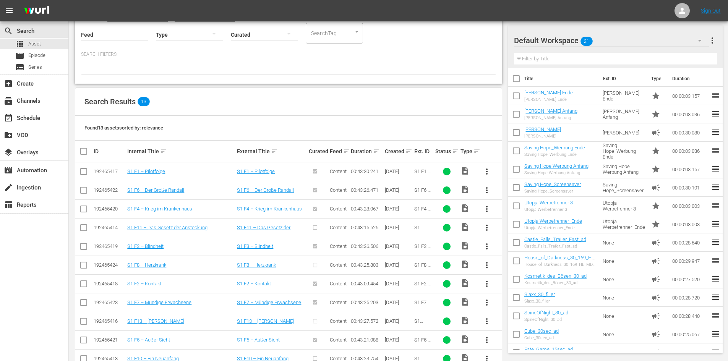
type input "Saving hope S1"
click at [486, 265] on span "more_vert" at bounding box center [486, 264] width 9 height 9
click at [519, 320] on div "Episode" at bounding box center [528, 323] width 52 height 18
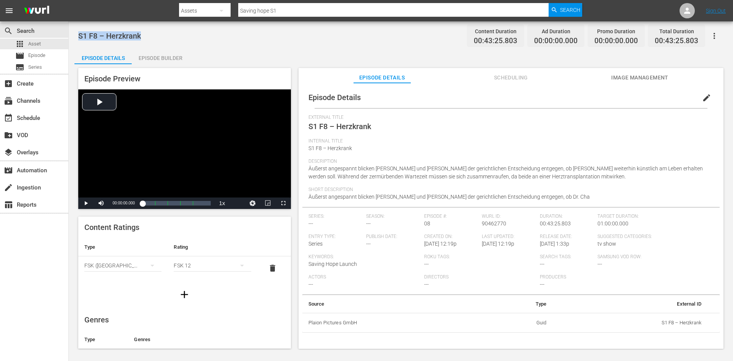
drag, startPoint x: 151, startPoint y: 34, endPoint x: 78, endPoint y: 35, distance: 72.9
click at [78, 35] on div "S1 F8 – Herzkrank Content Duration 00:43:25.803 Ad Duration 00:00:00.000 Promo …" at bounding box center [400, 35] width 645 height 17
copy span "S1 F8 – Herzkrank"
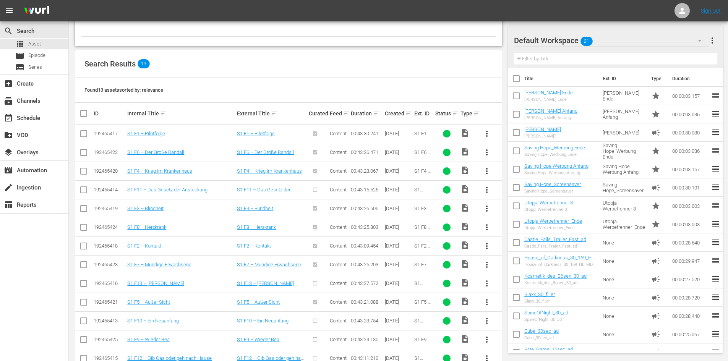
scroll to position [115, 0]
click at [489, 338] on span "more_vert" at bounding box center [486, 338] width 9 height 9
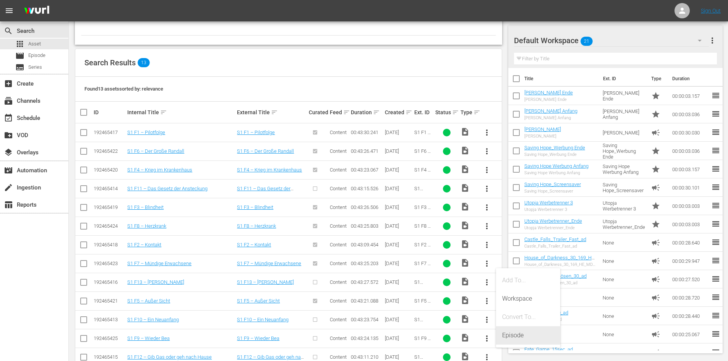
click at [517, 330] on div "Episode" at bounding box center [528, 335] width 52 height 18
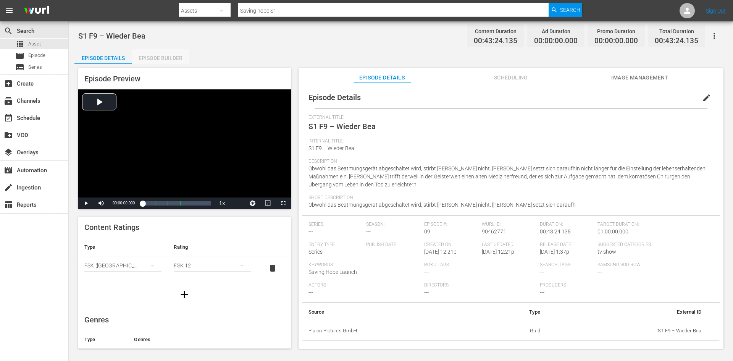
click at [160, 56] on div "Episode Builder" at bounding box center [160, 58] width 57 height 18
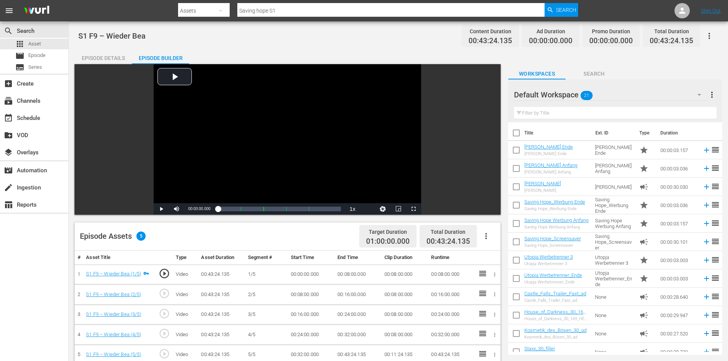
click at [488, 238] on icon "button" at bounding box center [485, 235] width 9 height 9
click at [496, 241] on div "Fill with Ads" at bounding box center [509, 239] width 52 height 18
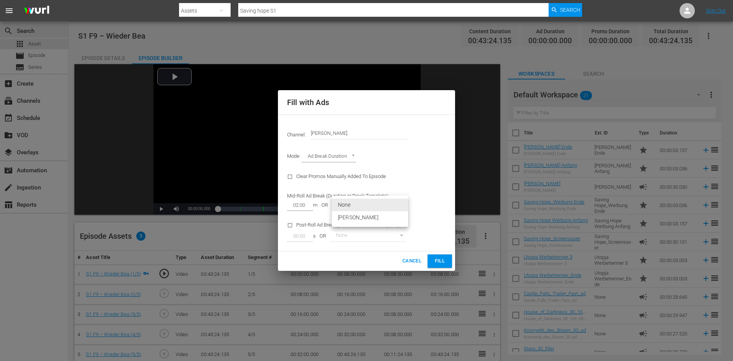
click at [387, 207] on body "menu Search By Assets Search ID, Title, Description, Keywords, or Category Savi…" at bounding box center [366, 180] width 733 height 361
click at [387, 219] on li "[PERSON_NAME]" at bounding box center [370, 217] width 76 height 13
type input "374"
click at [389, 205] on body "menu Search By Assets Search ID, Title, Description, Keywords, or Category Savi…" at bounding box center [366, 180] width 733 height 361
click at [203, 225] on div at bounding box center [366, 180] width 733 height 361
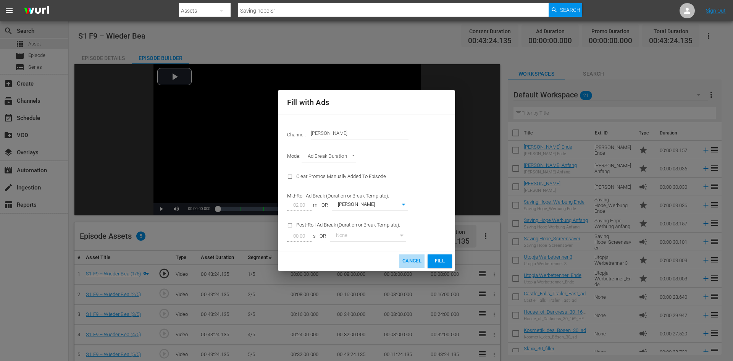
click at [417, 259] on span "Cancel" at bounding box center [412, 261] width 19 height 9
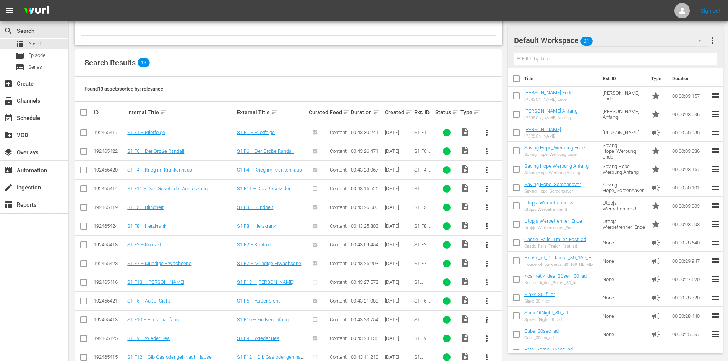
scroll to position [135, 0]
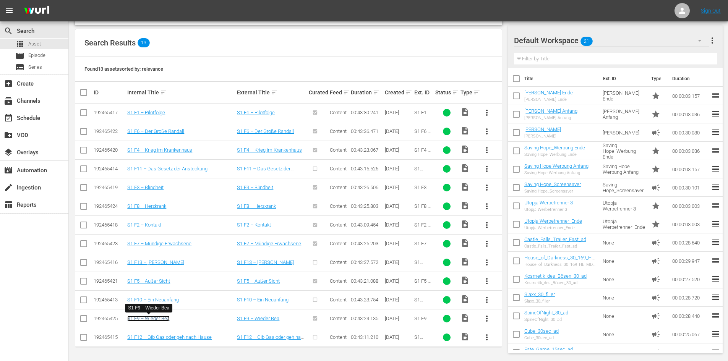
click at [148, 320] on link "S1 F9 – Wieder Bea" at bounding box center [148, 318] width 42 height 6
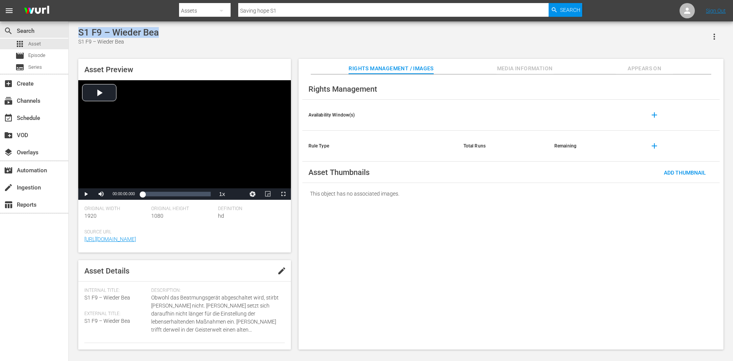
drag, startPoint x: 163, startPoint y: 31, endPoint x: 70, endPoint y: 26, distance: 93.3
click at [70, 26] on div "S1 F9 – Wieder Bea S1 F9 – Wieder Bea Asset Preview Video Player is loading. Pl…" at bounding box center [401, 186] width 665 height 330
copy div "S1 F9 – Wieder Bea"
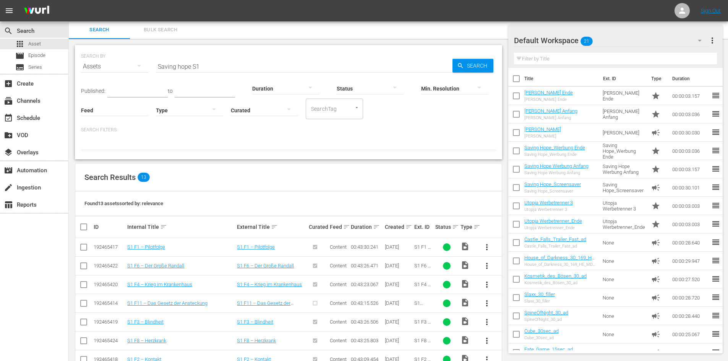
scroll to position [115, 0]
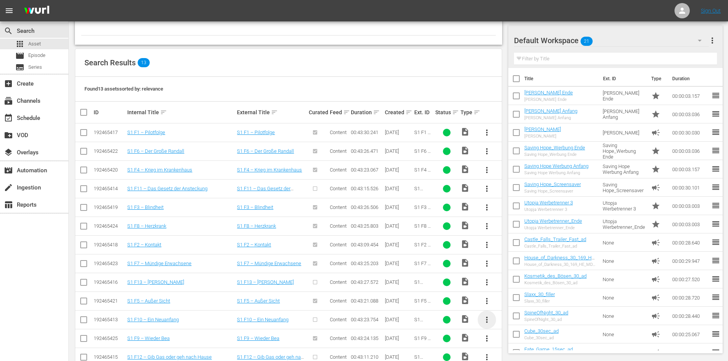
click at [487, 317] on span "more_vert" at bounding box center [486, 319] width 9 height 9
click at [505, 314] on div "Episode" at bounding box center [528, 316] width 52 height 18
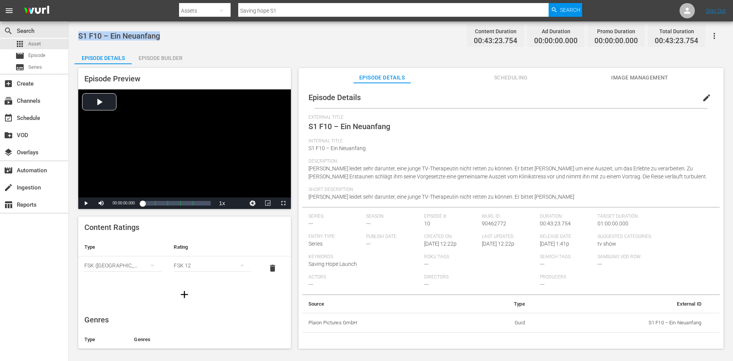
drag, startPoint x: 164, startPoint y: 34, endPoint x: 75, endPoint y: 43, distance: 89.4
click at [75, 43] on div "S1 F10 – Ein Neuanfang Content Duration 00:43:23.754 Ad Duration 00:00:00.000 P…" at bounding box center [401, 185] width 665 height 328
copy span "S1 F10 – Ein Neuanfang"
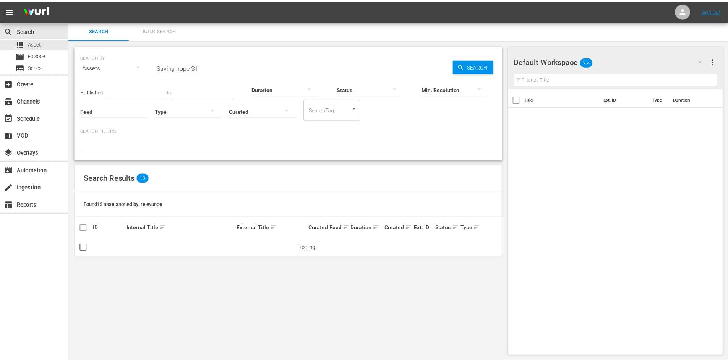
scroll to position [1, 0]
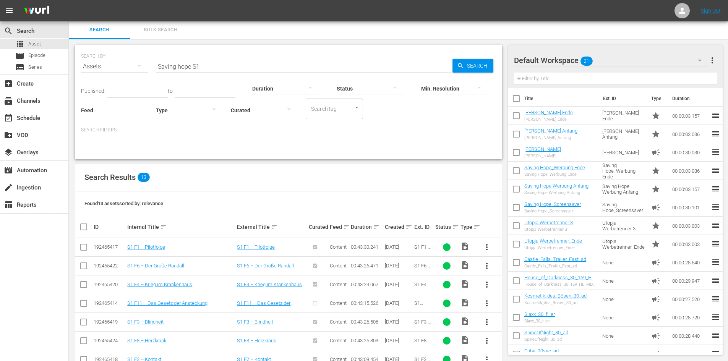
click at [487, 302] on span "more_vert" at bounding box center [486, 303] width 9 height 9
click at [512, 301] on div "Episode" at bounding box center [528, 300] width 52 height 18
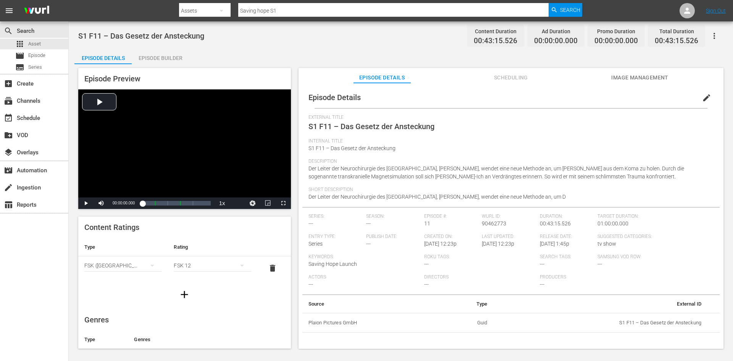
click at [157, 61] on div "Episode Builder" at bounding box center [160, 58] width 57 height 18
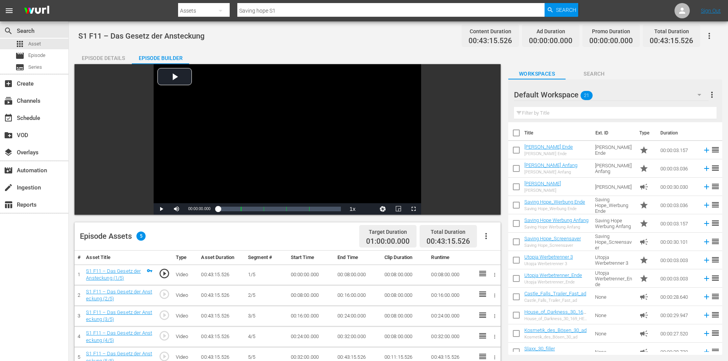
click at [483, 237] on icon "button" at bounding box center [485, 235] width 9 height 9
click at [486, 241] on div "Fill with Ads" at bounding box center [509, 239] width 52 height 18
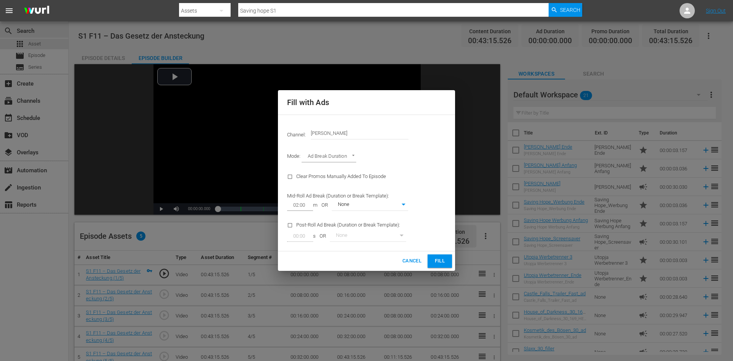
click at [396, 206] on body "menu Search By Assets Search ID, Title, Description, Keywords, or Category Savi…" at bounding box center [366, 180] width 733 height 361
click at [419, 262] on div at bounding box center [366, 180] width 733 height 361
click at [412, 259] on span "Cancel" at bounding box center [412, 261] width 19 height 9
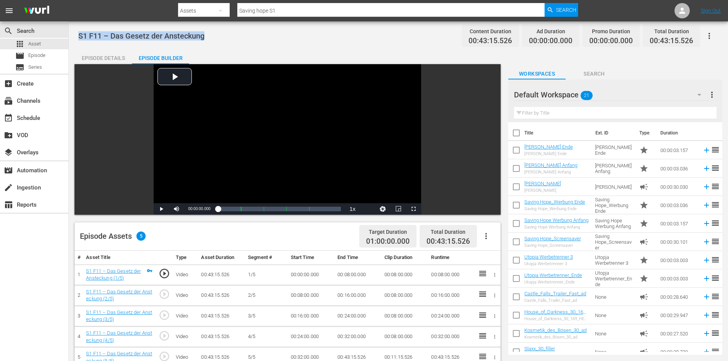
drag, startPoint x: 210, startPoint y: 34, endPoint x: 69, endPoint y: 34, distance: 141.7
click at [69, 34] on div "S1 F11 – Das Gesetz der Ansteckung Content Duration 00:43:15.526 Ad Duration 00…" at bounding box center [398, 290] width 659 height 538
copy span "S1 F11 – Das Gesetz der Ansteckung"
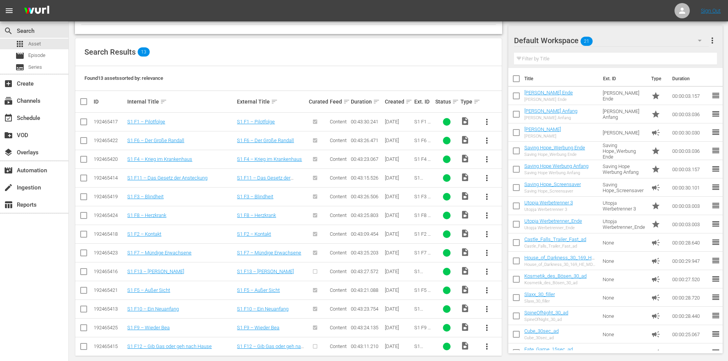
scroll to position [135, 0]
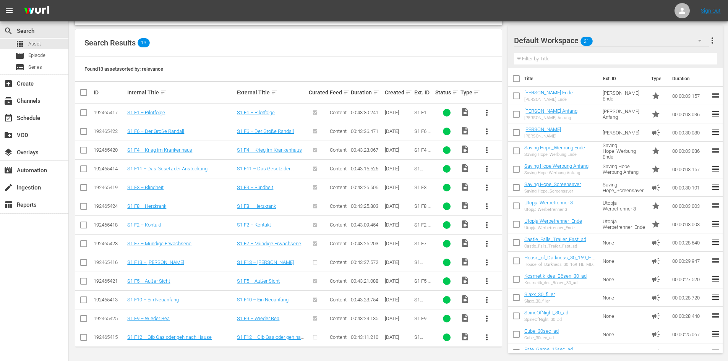
click at [488, 336] on span "more_vert" at bounding box center [486, 337] width 9 height 9
click at [508, 331] on div "Episode" at bounding box center [528, 334] width 52 height 18
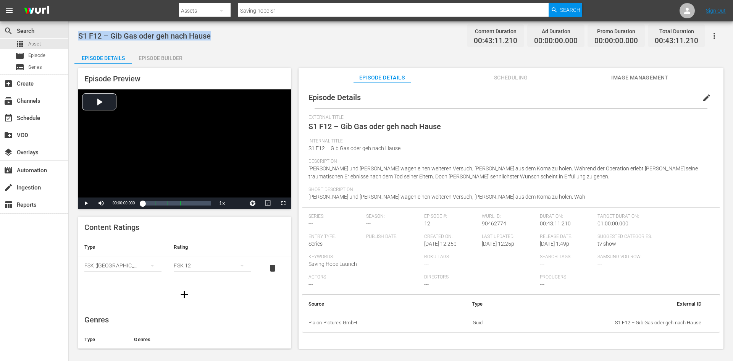
drag, startPoint x: 219, startPoint y: 36, endPoint x: 78, endPoint y: 38, distance: 140.9
click at [78, 38] on div "S1 F12 – Gib Gas oder geh nach Hause Content Duration 00:43:11.210 Ad Duration …" at bounding box center [401, 185] width 665 height 328
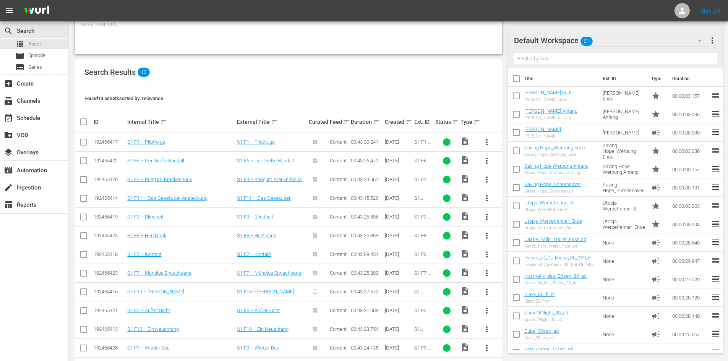
scroll to position [135, 0]
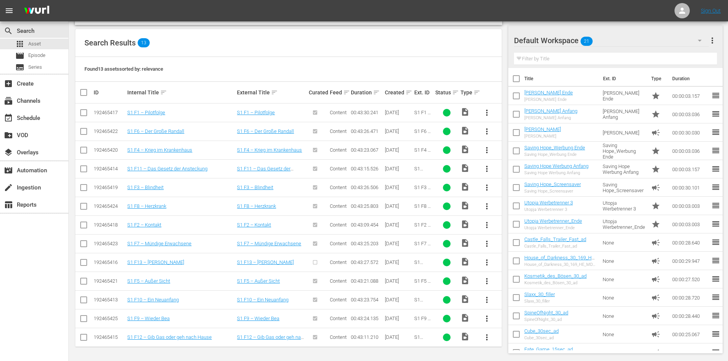
click at [487, 262] on span "more_vert" at bounding box center [486, 262] width 9 height 9
click at [484, 268] on button "more_vert" at bounding box center [486, 262] width 18 height 18
click at [523, 319] on div "Episode" at bounding box center [528, 320] width 52 height 18
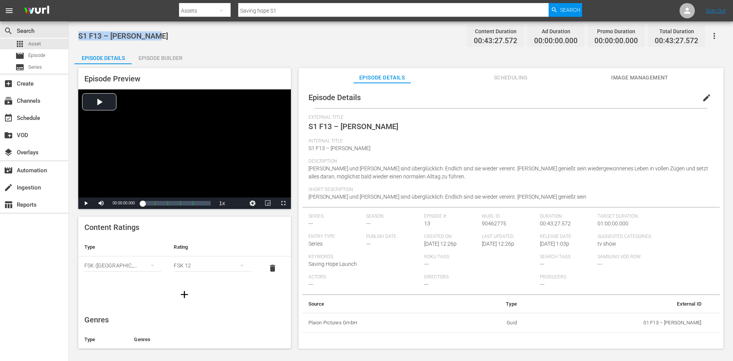
drag, startPoint x: 163, startPoint y: 36, endPoint x: 70, endPoint y: 37, distance: 92.8
click at [70, 37] on div "S1 F13 – Rosa Wolken Content Duration 00:43:27.572 Ad Duration 00:00:00.000 Pro…" at bounding box center [401, 185] width 665 height 328
click at [39, 46] on span "Asset" at bounding box center [34, 44] width 13 height 8
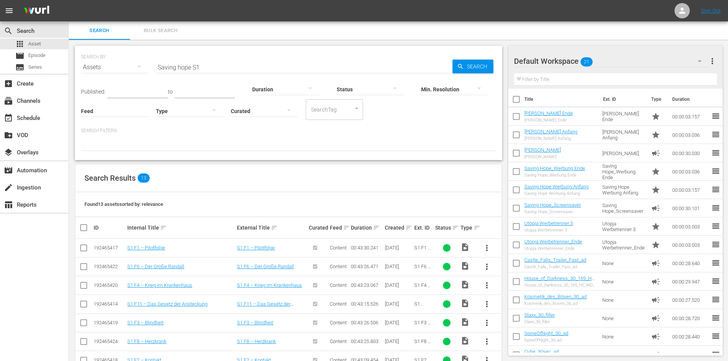
drag, startPoint x: 212, startPoint y: 64, endPoint x: 93, endPoint y: 80, distance: 119.8
click at [94, 76] on div "SEARCH BY Search By Assets Search ID, Title, Description, Keywords, or Category…" at bounding box center [288, 62] width 415 height 27
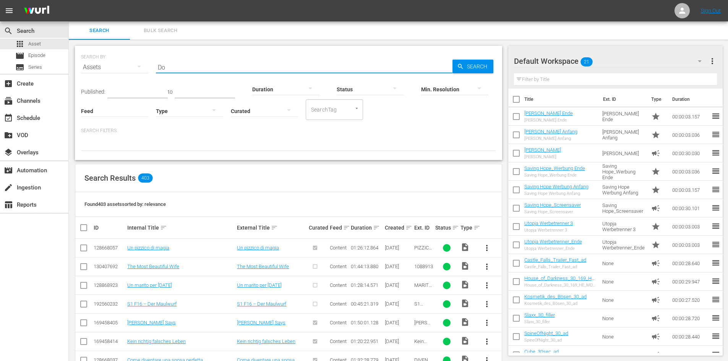
type input "D"
type input "Saving hope S1"
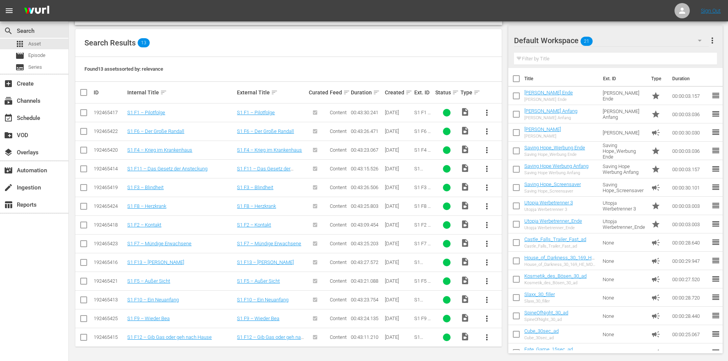
scroll to position [21, 0]
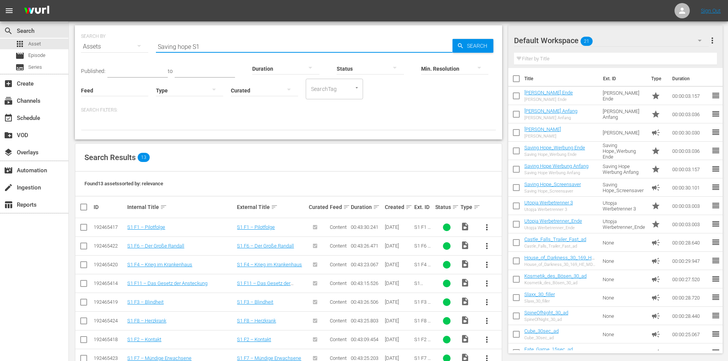
drag, startPoint x: 208, startPoint y: 45, endPoint x: 138, endPoint y: 49, distance: 70.0
click at [138, 49] on div "SEARCH BY Search By Assets Search ID, Title, Description, Keywords, or Category…" at bounding box center [288, 41] width 415 height 27
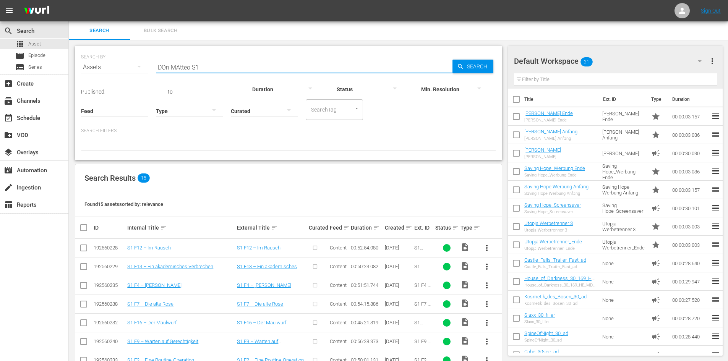
click at [179, 71] on input "DOn MAtteo S1" at bounding box center [304, 67] width 296 height 18
click at [209, 67] on input "DOn MAtteo S1" at bounding box center [304, 67] width 296 height 18
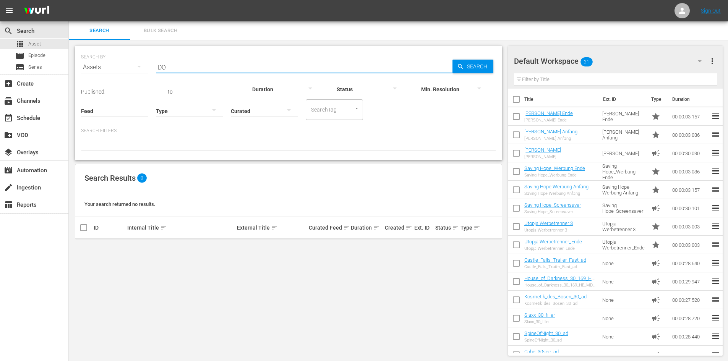
type input "D"
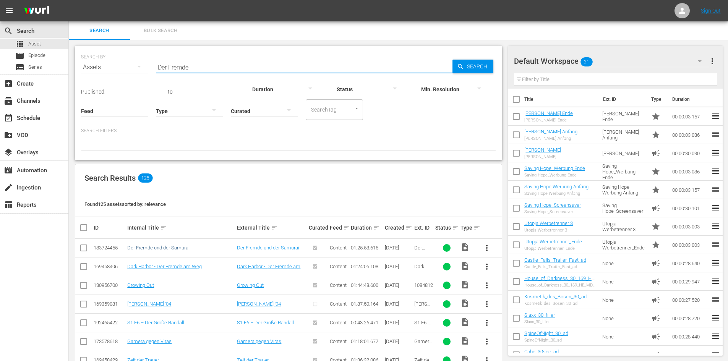
type input "Der Fremde"
click at [176, 245] on link "Der Fremde und der Samurai" at bounding box center [158, 248] width 62 height 6
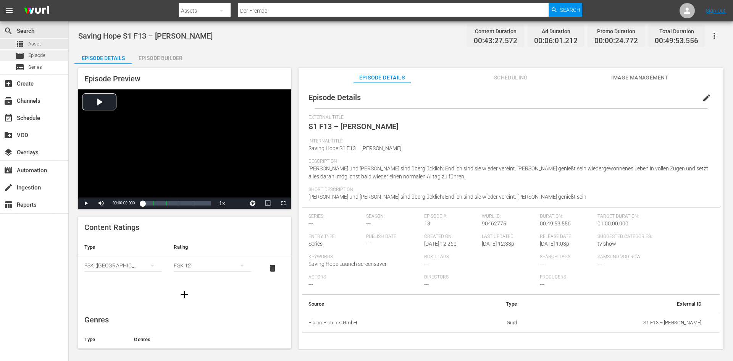
click at [41, 50] on div "movie Episode" at bounding box center [30, 55] width 30 height 11
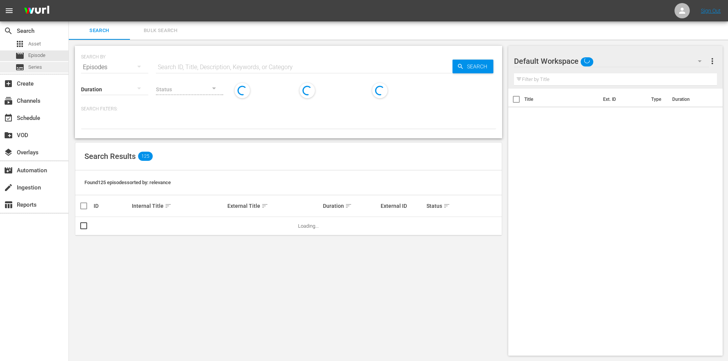
click at [38, 69] on span "Series" at bounding box center [35, 67] width 14 height 8
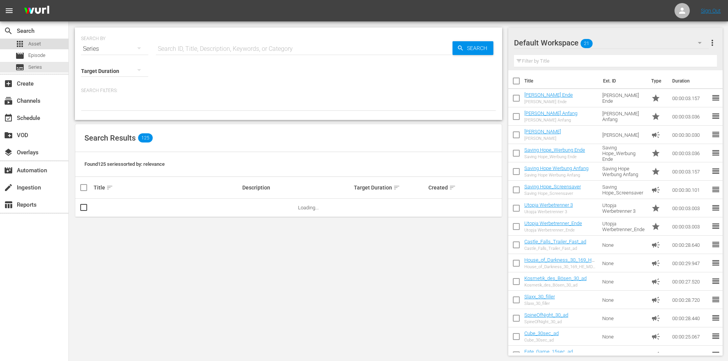
click at [49, 45] on div "apps Asset" at bounding box center [34, 44] width 68 height 11
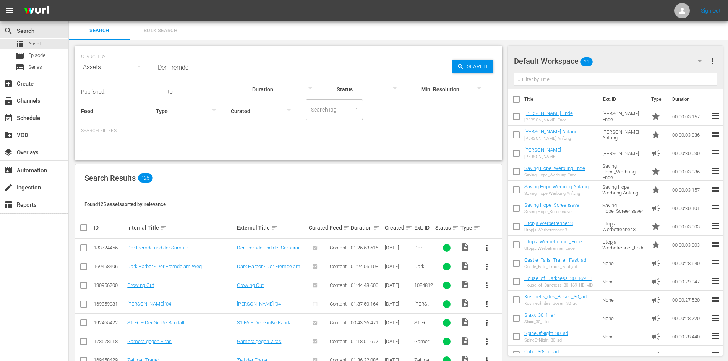
drag, startPoint x: 198, startPoint y: 65, endPoint x: 131, endPoint y: 76, distance: 68.1
click at [131, 76] on div "SEARCH BY Search By Assets Search ID, Title, Description, Keywords, or Category…" at bounding box center [288, 62] width 415 height 27
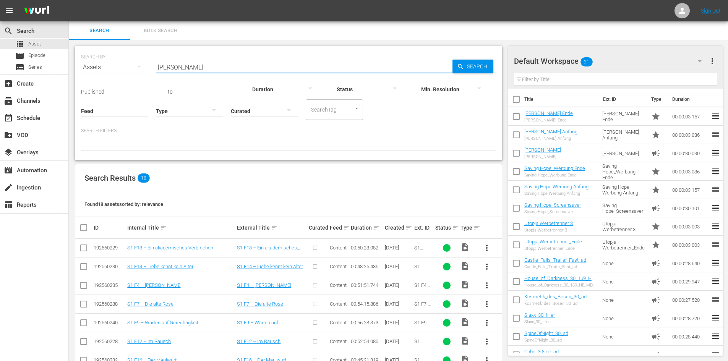
click at [179, 68] on input "Don MAtteo" at bounding box center [304, 67] width 296 height 18
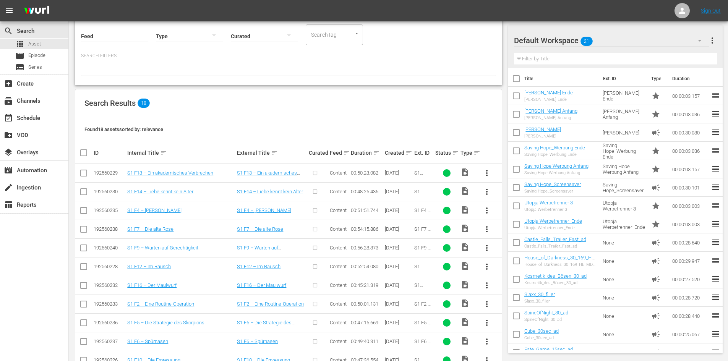
scroll to position [76, 0]
type input "[PERSON_NAME]"
click at [488, 303] on span "more_vert" at bounding box center [486, 302] width 9 height 9
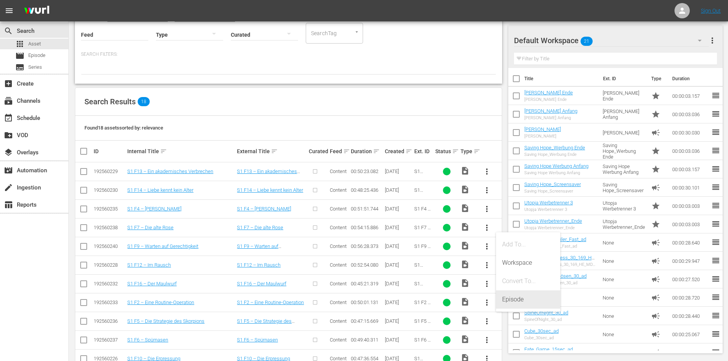
click at [505, 301] on div "Episode" at bounding box center [528, 299] width 52 height 18
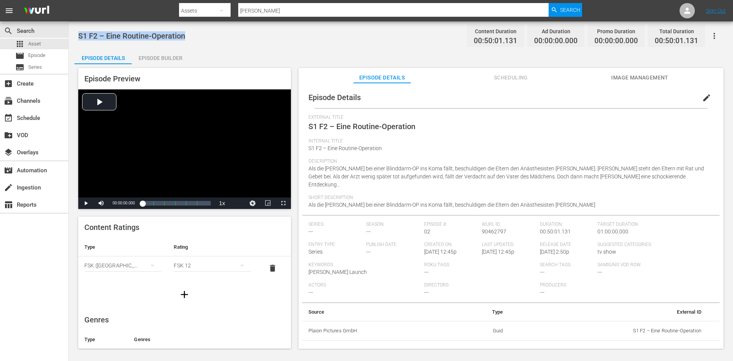
drag, startPoint x: 191, startPoint y: 36, endPoint x: 73, endPoint y: 34, distance: 117.7
click at [73, 34] on div "S1 F2 – Eine Routine-Operation Content Duration 00:50:01.131 Ad Duration 00:00:…" at bounding box center [401, 185] width 665 height 328
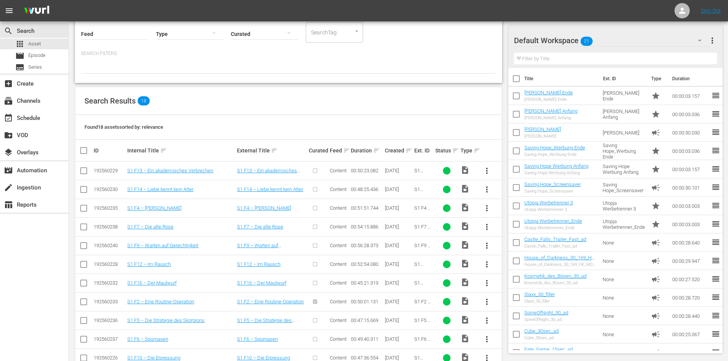
scroll to position [192, 0]
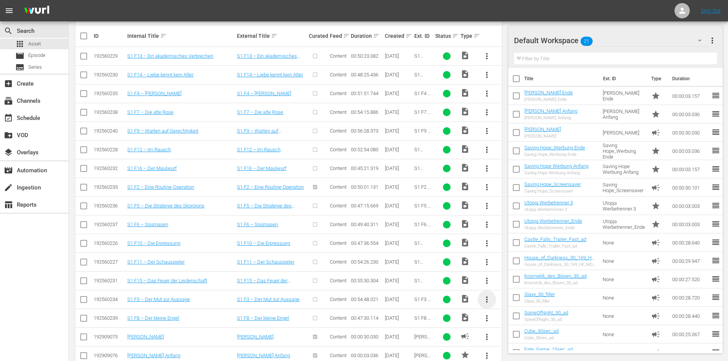
click at [487, 299] on span "more_vert" at bounding box center [486, 299] width 9 height 9
click at [502, 293] on div "Episode" at bounding box center [528, 296] width 52 height 18
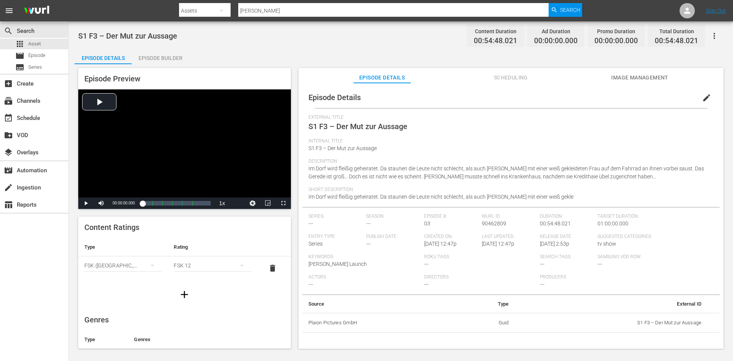
click at [156, 58] on div "Episode Builder" at bounding box center [160, 58] width 57 height 18
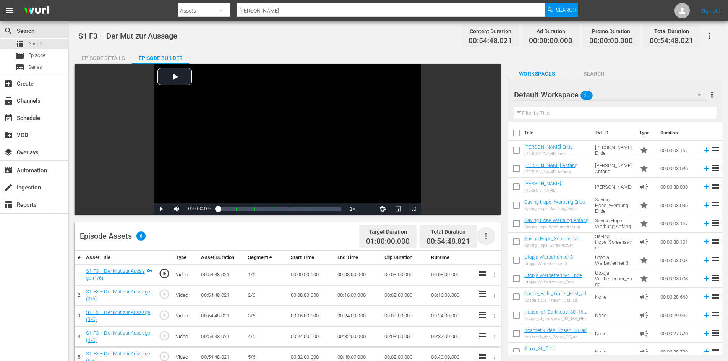
click at [484, 233] on icon "button" at bounding box center [485, 235] width 9 height 9
click at [496, 244] on div "Fill with Ads" at bounding box center [509, 239] width 52 height 18
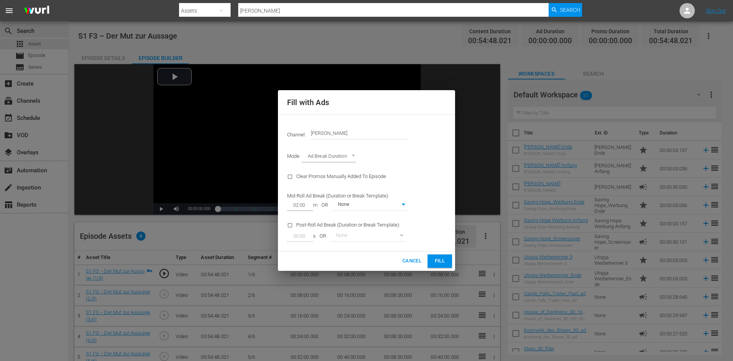
click at [403, 203] on body "menu Search By Assets Search ID, Title, Description, Keywords, or Category Don …" at bounding box center [366, 180] width 733 height 361
click at [385, 221] on li "[PERSON_NAME]" at bounding box center [370, 217] width 76 height 13
type input "374"
click at [443, 262] on span "Fill" at bounding box center [440, 261] width 12 height 9
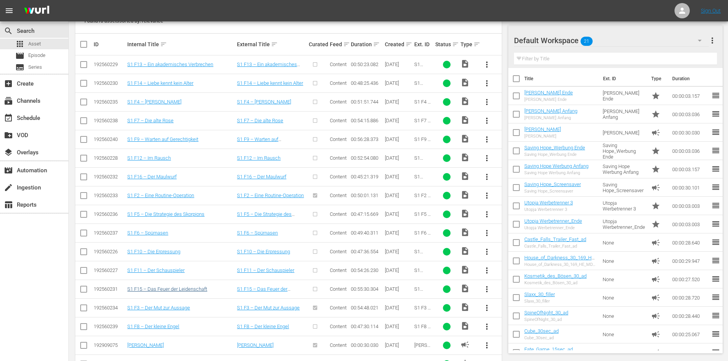
scroll to position [192, 0]
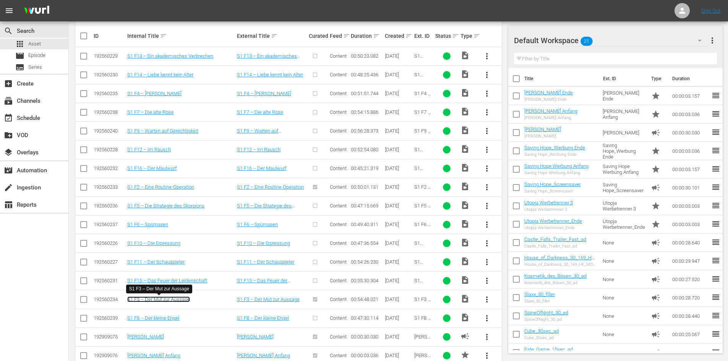
click at [172, 299] on link "S1 F3 – Der Mut zur Aussage" at bounding box center [158, 299] width 63 height 6
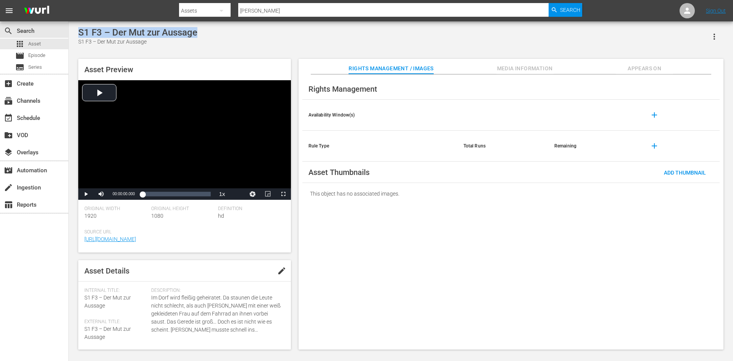
drag, startPoint x: 204, startPoint y: 33, endPoint x: 80, endPoint y: 37, distance: 124.6
click at [80, 37] on div "S1 F3 – Der Mut zur Aussage S1 F3 – Der Mut zur Aussage" at bounding box center [400, 36] width 645 height 19
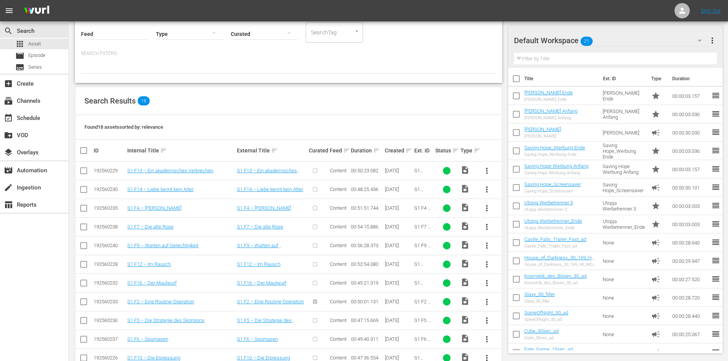
scroll to position [192, 0]
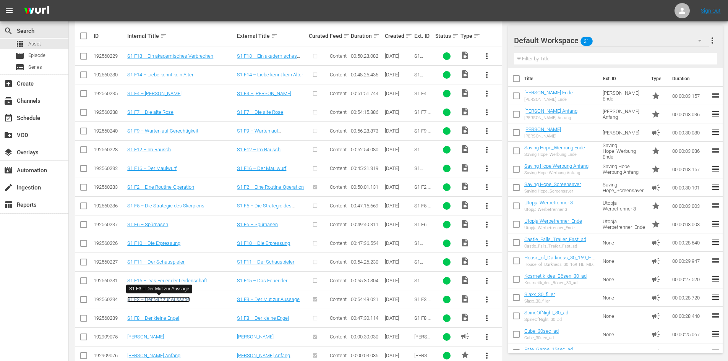
click at [177, 301] on link "S1 F3 – Der Mut zur Aussage" at bounding box center [158, 299] width 63 height 6
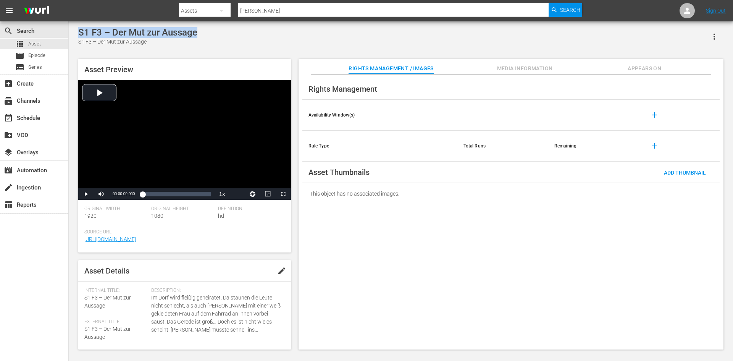
drag, startPoint x: 206, startPoint y: 30, endPoint x: 76, endPoint y: 33, distance: 130.6
click at [76, 33] on div "S1 F3 – Der Mut zur Aussage S1 F3 – Der Mut zur Aussage Asset Preview Video Pla…" at bounding box center [400, 186] width 653 height 319
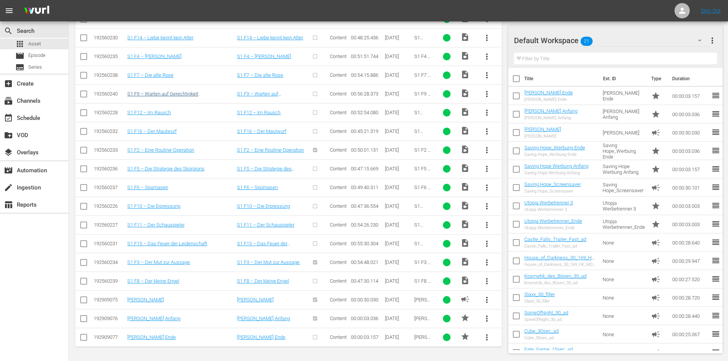
scroll to position [191, 0]
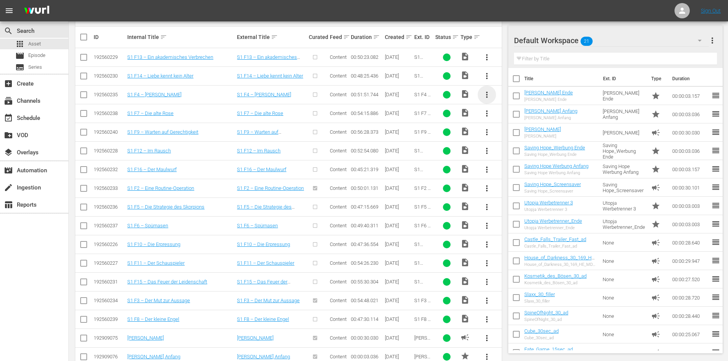
click at [487, 95] on span "more_vert" at bounding box center [486, 94] width 9 height 9
click at [515, 156] on div "Episode" at bounding box center [528, 153] width 52 height 18
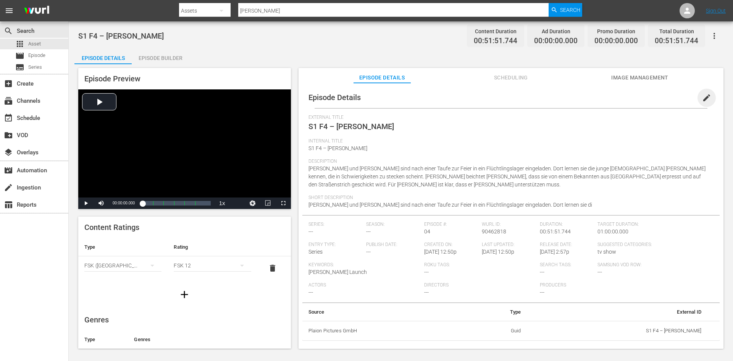
click at [703, 99] on span "edit" at bounding box center [706, 97] width 9 height 9
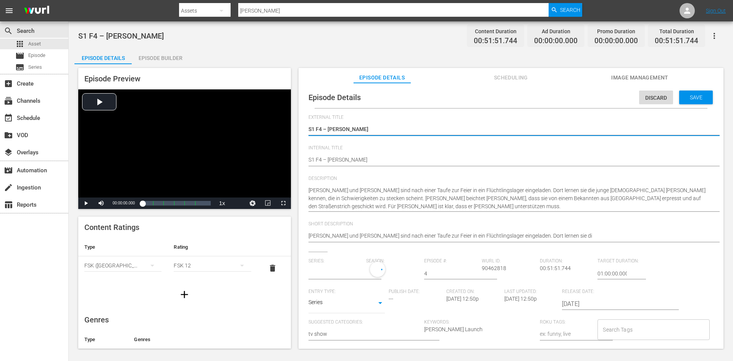
type input "No Series"
click at [307, 160] on div "Episode Details Discard Save External Title S1 F4 – Anna S1 F4 – Anna Internal …" at bounding box center [510, 275] width 417 height 376
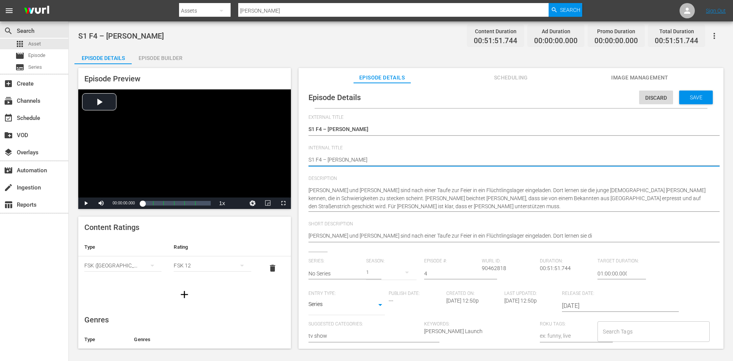
paste textarea "[PERSON_NAME]"
type textarea "Don MatteoS1 F4 – Anna"
type textarea "Don Matteo S1 F4 – Anna"
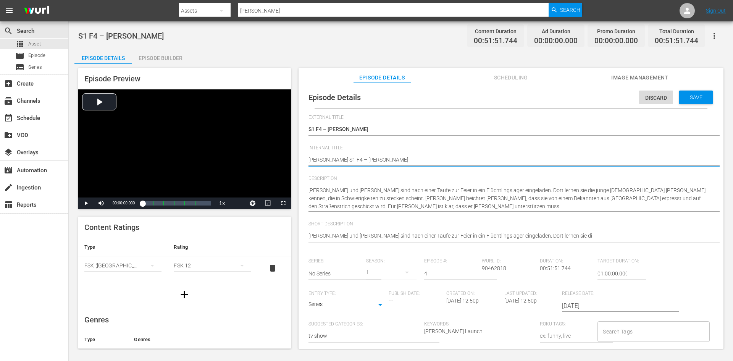
type textarea "Don Matteo -S1 F4 – Anna"
type textarea "Don Matteo - S1 F4 – Anna"
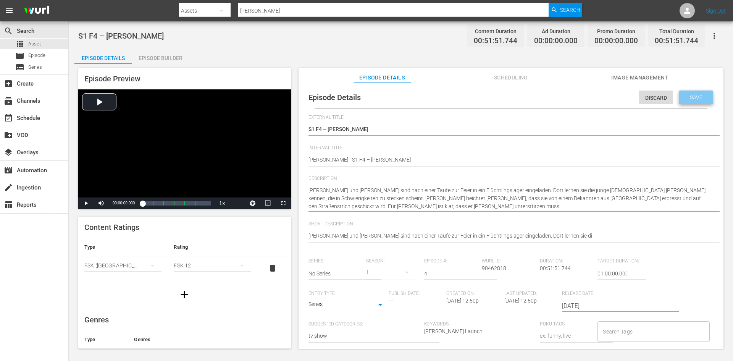
click at [688, 96] on span "Save" at bounding box center [696, 97] width 25 height 6
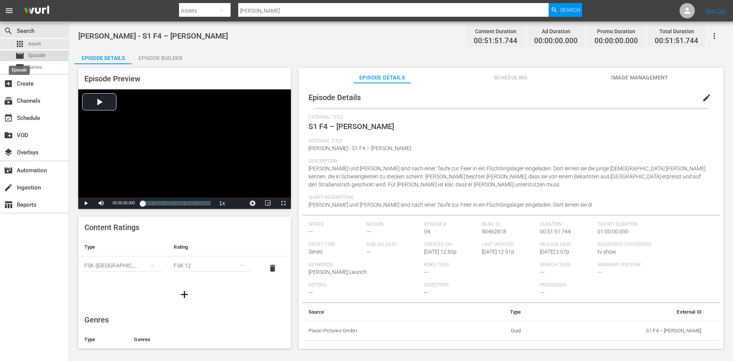
click at [22, 54] on span "movie" at bounding box center [19, 55] width 9 height 9
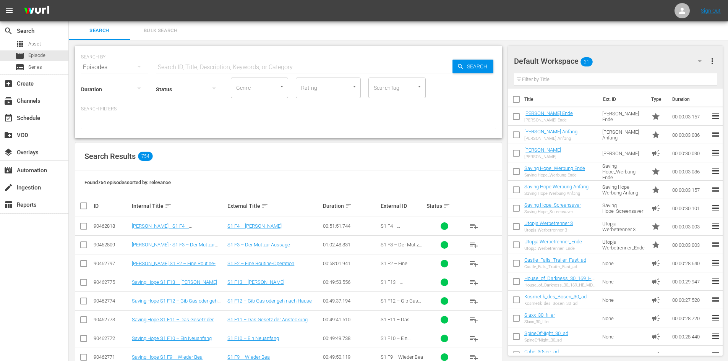
click at [239, 65] on input "text" at bounding box center [304, 67] width 296 height 18
paste input "S1 F3 – Der Mut zur Aussage"
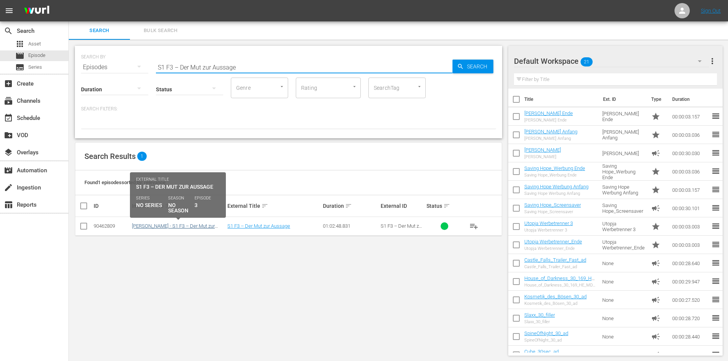
type input "S1 F3 – Der Mut zur Aussage"
click at [174, 228] on link "Don Matteo - S1 F3 – Der Mut zur Aussage" at bounding box center [173, 228] width 83 height 11
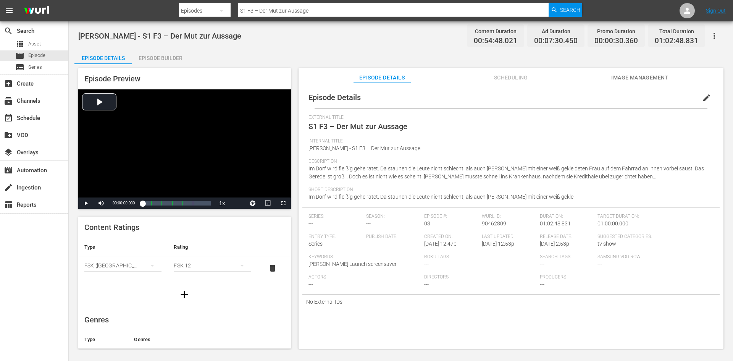
click at [169, 54] on div "Episode Builder" at bounding box center [160, 58] width 57 height 18
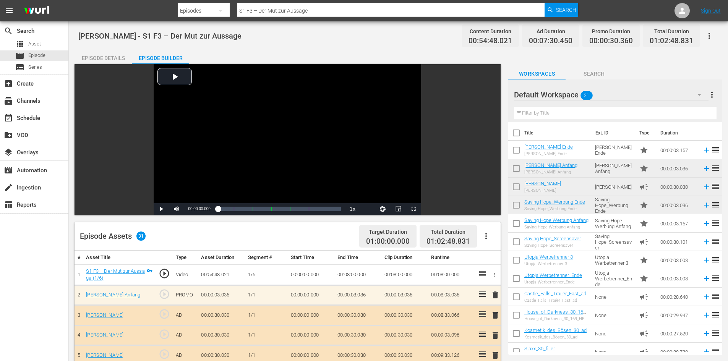
click at [485, 237] on icon "button" at bounding box center [485, 235] width 9 height 9
click at [495, 262] on div "Clear Ads" at bounding box center [509, 257] width 52 height 18
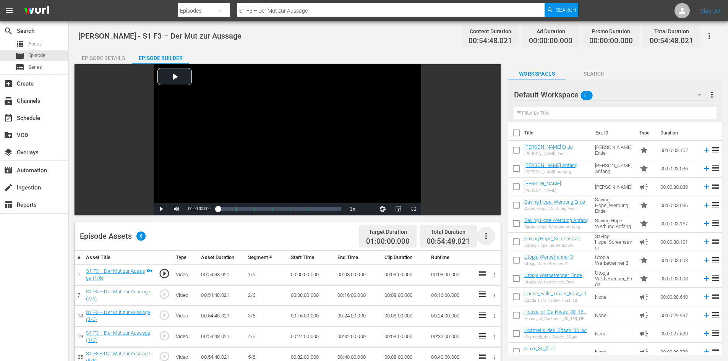
click at [485, 234] on icon "button" at bounding box center [485, 235] width 9 height 9
click at [487, 239] on div "Fill with Ads" at bounding box center [509, 239] width 52 height 18
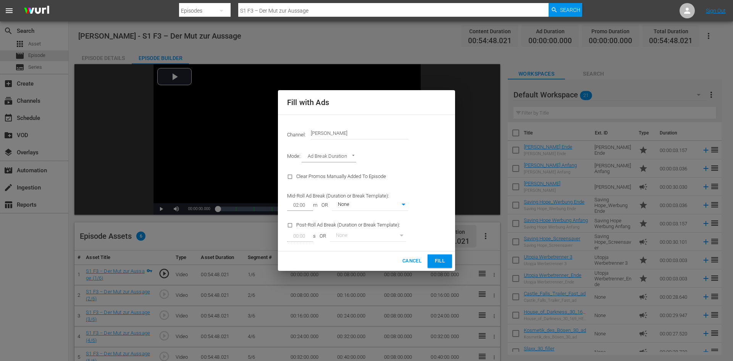
click at [355, 203] on body "menu Search By Episodes Search ID, Title, Description, Keywords, or Category S1…" at bounding box center [366, 180] width 733 height 361
drag, startPoint x: 355, startPoint y: 217, endPoint x: 380, endPoint y: 232, distance: 29.4
click at [355, 217] on li "[PERSON_NAME]" at bounding box center [370, 217] width 76 height 13
type input "374"
click at [441, 262] on span "Fill" at bounding box center [440, 261] width 12 height 9
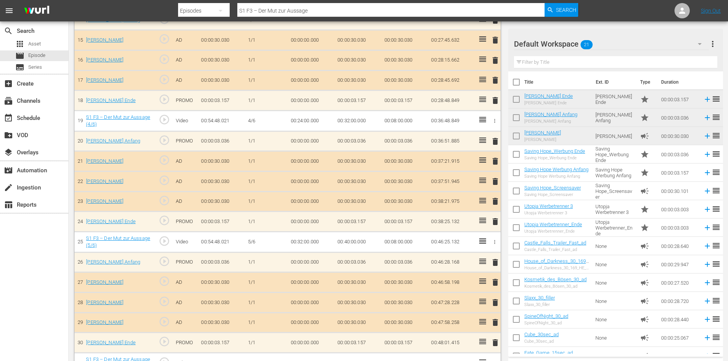
scroll to position [535, 0]
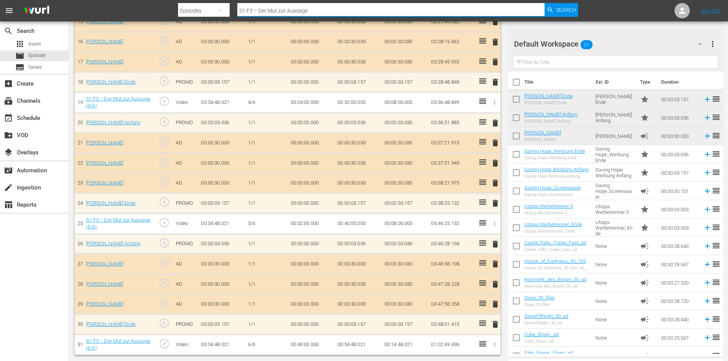
drag, startPoint x: 211, startPoint y: 28, endPoint x: 158, endPoint y: 34, distance: 53.7
paste input "S1 F2 – Eine Routine-Operation"
type input "S1 F2 – Eine Routine-Operation"
click at [559, 12] on span "Search" at bounding box center [566, 10] width 20 height 14
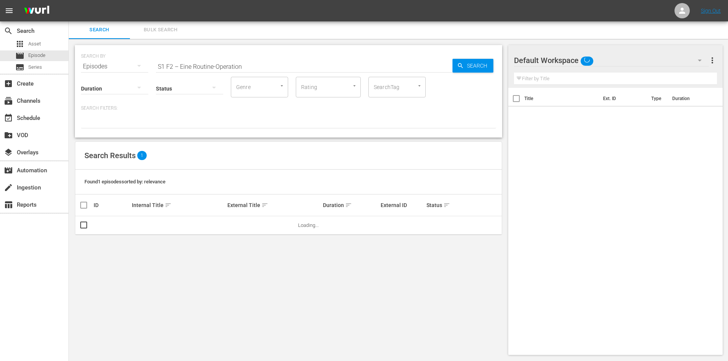
scroll to position [1, 0]
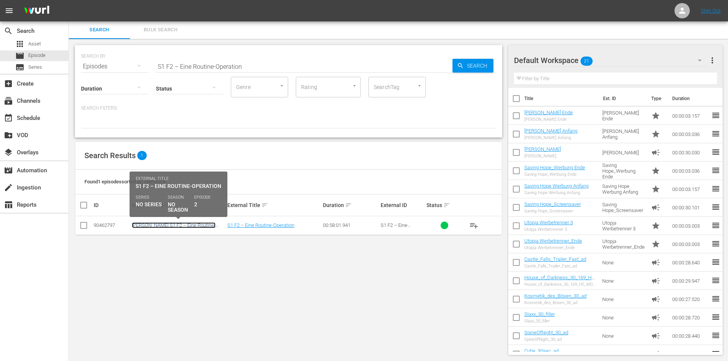
click at [167, 225] on link "Don Matteo S1 F2 – Eine Routine-Operation" at bounding box center [174, 227] width 84 height 11
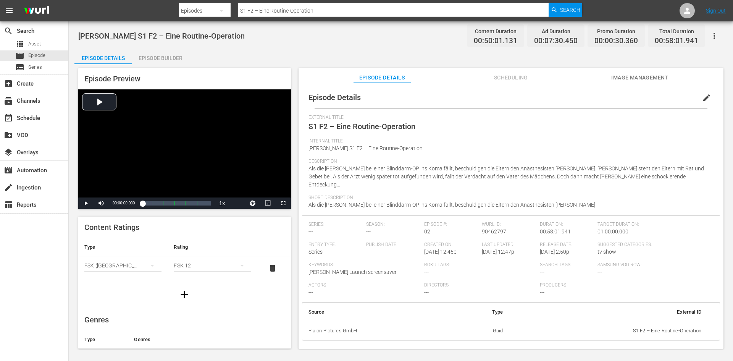
click at [162, 61] on div "Episode Builder" at bounding box center [160, 58] width 57 height 18
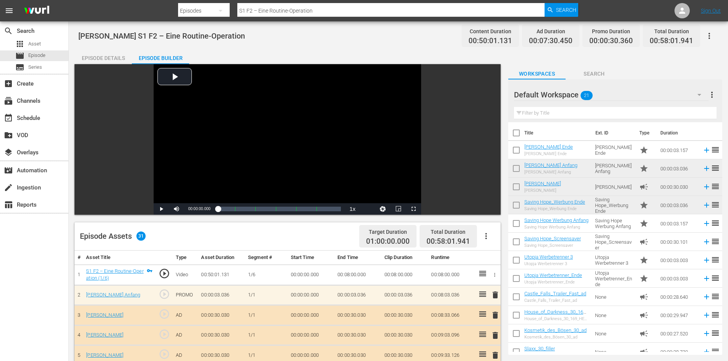
click at [485, 233] on icon "button" at bounding box center [485, 235] width 9 height 9
click at [489, 258] on div "Clear Ads" at bounding box center [509, 257] width 52 height 18
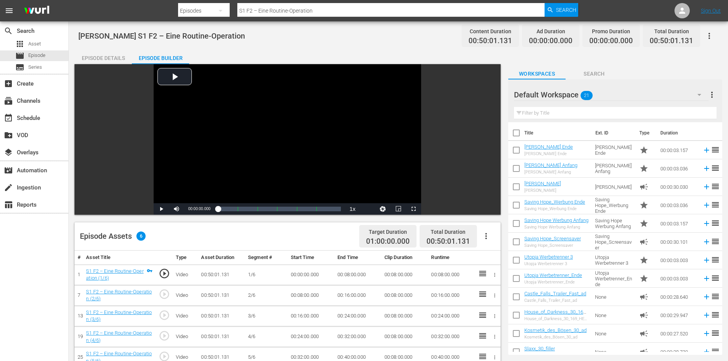
click at [483, 238] on icon "button" at bounding box center [485, 235] width 9 height 9
click at [487, 243] on div "Fill with Ads" at bounding box center [509, 239] width 52 height 18
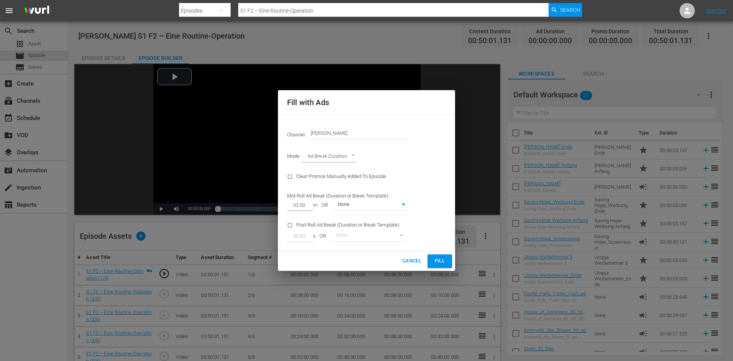
click at [382, 211] on div "None 0" at bounding box center [370, 204] width 76 height 11
click at [382, 205] on body "menu Search By Episodes Search ID, Title, Description, Keywords, or Category S1…" at bounding box center [366, 180] width 733 height 361
click at [377, 215] on li "[PERSON_NAME]" at bounding box center [370, 217] width 76 height 13
type input "374"
click at [446, 264] on button "Fill" at bounding box center [440, 260] width 24 height 13
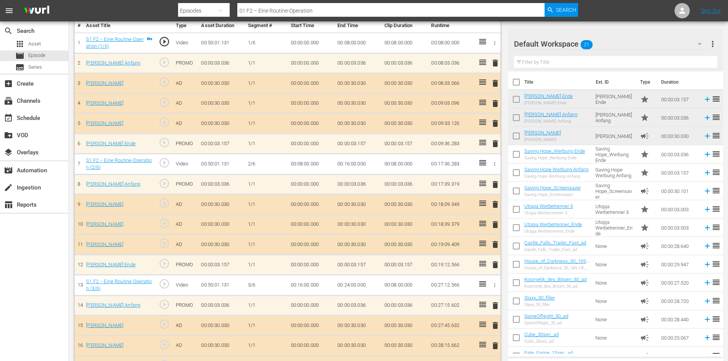
scroll to position [267, 0]
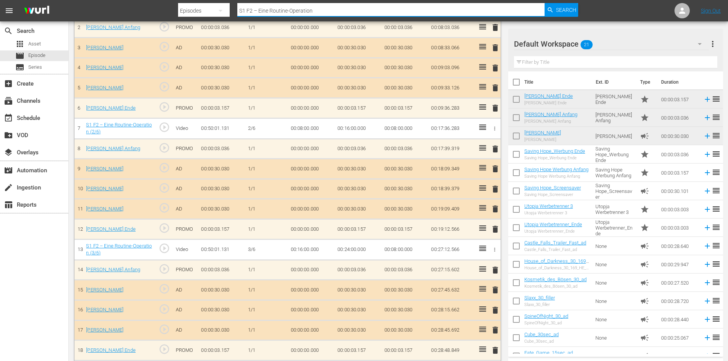
drag, startPoint x: 361, startPoint y: 7, endPoint x: 236, endPoint y: 13, distance: 125.0
click at [236, 13] on div "Search By Episodes Search ID, Title, Description, Keywords, or Category S1 F2 –…" at bounding box center [378, 11] width 400 height 18
paste input "S1 F4 – Anna"
type input "S1 F4 – Anna"
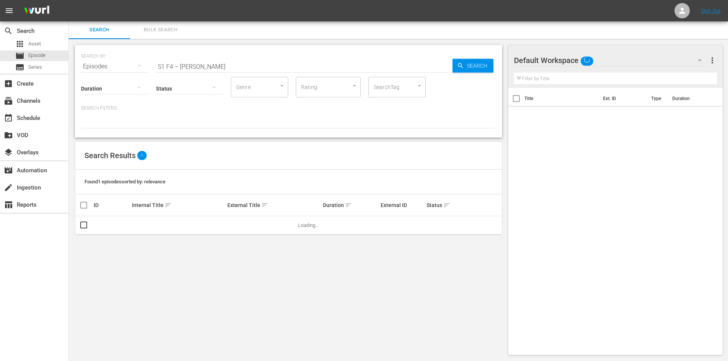
scroll to position [1, 0]
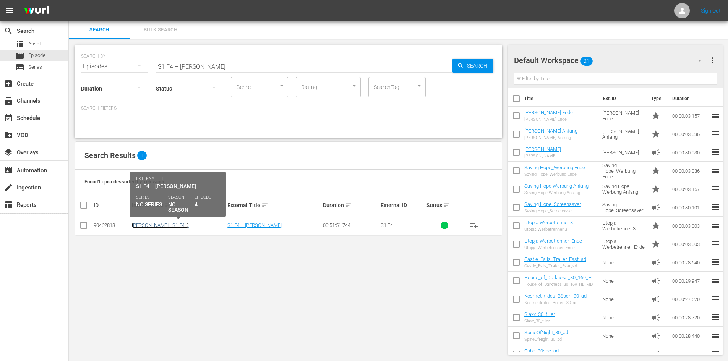
click at [177, 225] on link "Don Matteo - S1 F4 – Anna" at bounding box center [160, 227] width 57 height 11
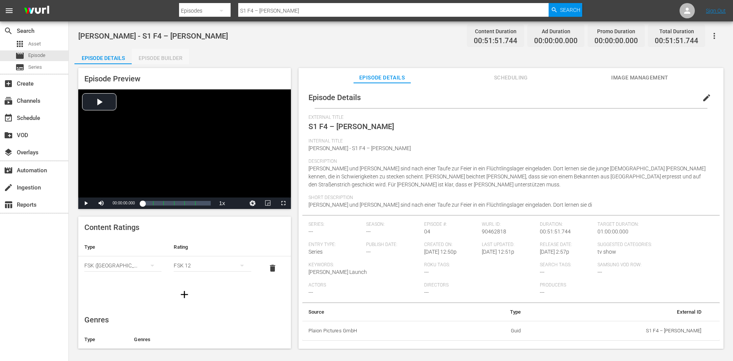
click at [161, 63] on div "Episode Builder" at bounding box center [160, 58] width 57 height 18
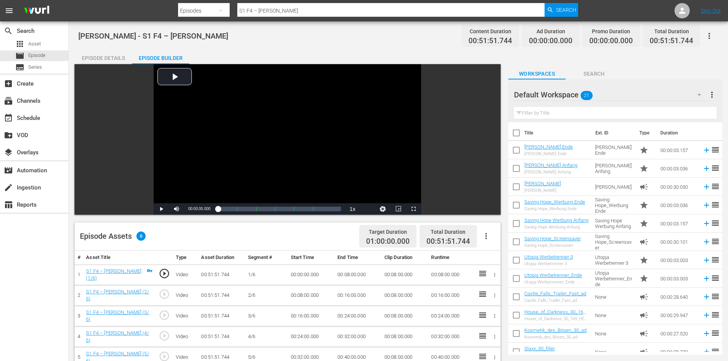
click at [485, 237] on icon "button" at bounding box center [485, 235] width 9 height 9
click at [499, 243] on div "Fill with Ads" at bounding box center [509, 239] width 52 height 18
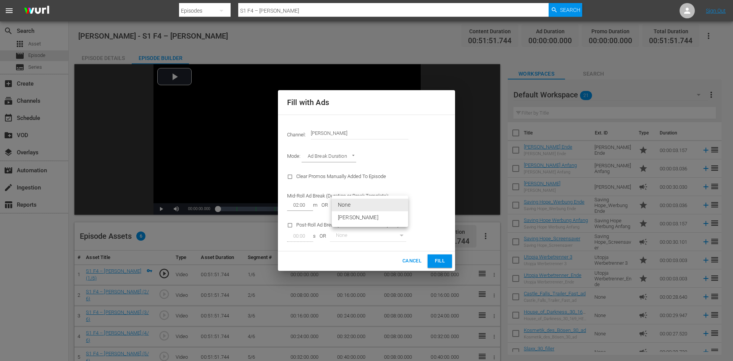
click at [366, 205] on body "menu Search By Episodes Search ID, Title, Description, Keywords, or Category S1…" at bounding box center [366, 180] width 733 height 361
click at [365, 219] on li "[PERSON_NAME]" at bounding box center [370, 217] width 76 height 13
type input "374"
click at [442, 261] on span "Fill" at bounding box center [440, 261] width 12 height 9
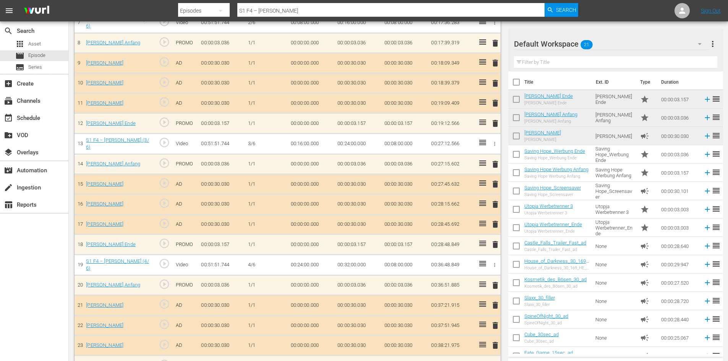
scroll to position [496, 0]
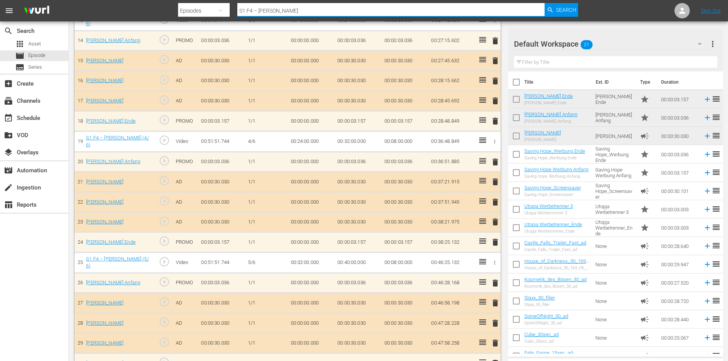
drag, startPoint x: 297, startPoint y: 11, endPoint x: 159, endPoint y: 24, distance: 138.9
paste input "S1 F5 – Die Strategie des Skorpions"
type input "S1 F5 – Die Strategie des Skorpions"
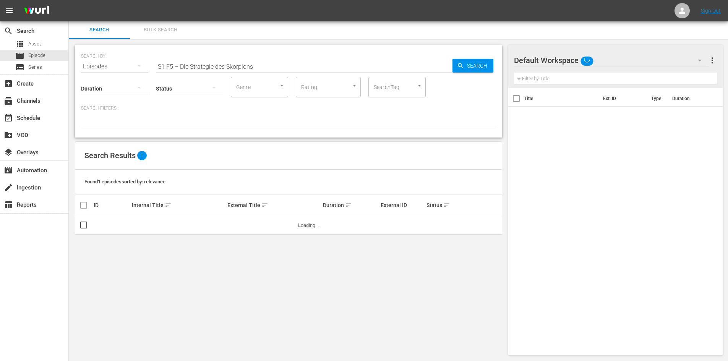
scroll to position [1, 0]
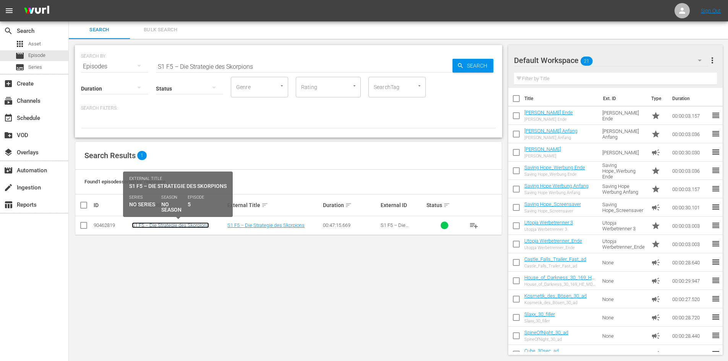
click at [179, 226] on link "S1 F5 – Die Strategie des Skorpions" at bounding box center [170, 225] width 77 height 6
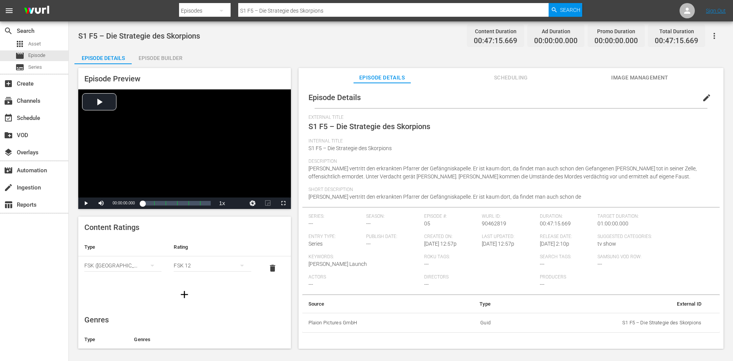
click at [702, 97] on span "edit" at bounding box center [706, 97] width 9 height 9
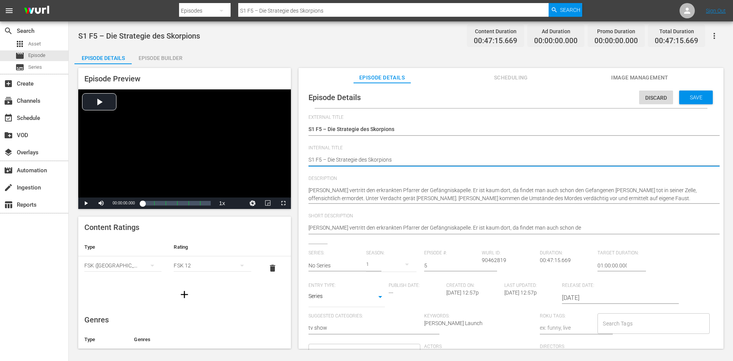
paste textarea "S1 F5 – Die Strategie des Skorpions"
type textarea "S1 F5 – Die Strategie des SkorpionsS1 F5 – Die Strategie des Skorpions"
type textarea "S1 F5 – Die Strategie des SkorpionS1 F5 – Die Strategie des Skorpions"
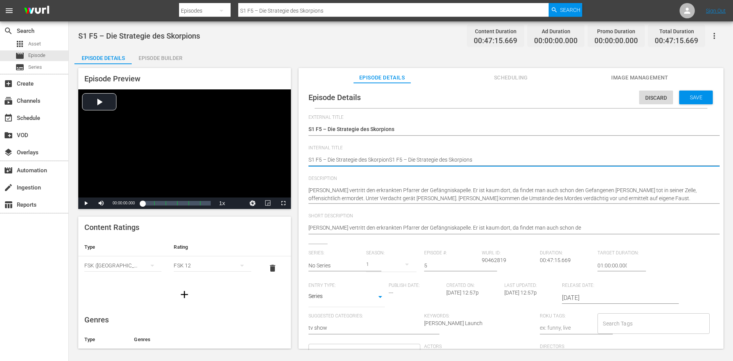
type textarea "S1 F5 – Die Strategie des SkorpioS1 F5 – Die Strategie des Skorpions"
type textarea "S1 F5 – Die Strategie des SkorpiS1 F5 – Die Strategie des Skorpions"
type textarea "S1 F5 – Die Strategie des SkorpS1 F5 – Die Strategie des Skorpions"
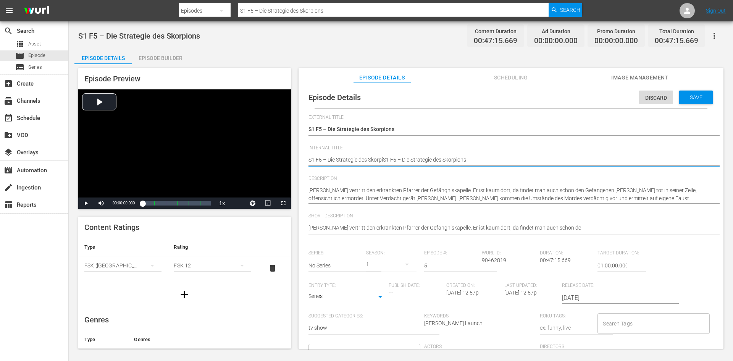
type textarea "S1 F5 – Die Strategie des SkorpS1 F5 – Die Strategie des Skorpions"
type textarea "S1 F5 – Die Strategie des SkorS1 F5 – Die Strategie des Skorpions"
type textarea "S1 F5 – Die Strategie des SkoS1 F5 – Die Strategie des Skorpions"
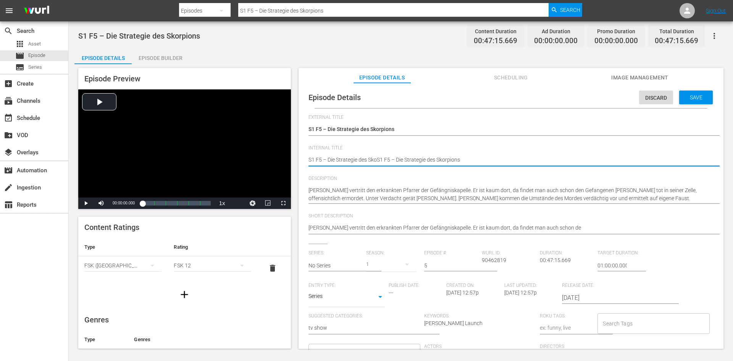
type textarea "S1 F5 – Die Strategie des SkS1 F5 – Die Strategie des Skorpions"
type textarea "S1 F5 – Die Strategie des SS1 F5 – Die Strategie des Skorpions"
type textarea "S1 F5 – Die Strategie des S1 F5 – Die Strategie des Skorpions"
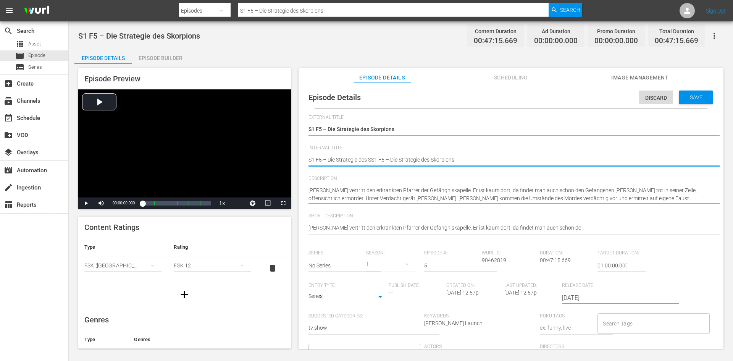
type textarea "S1 F5 – Die Strategie des S1 F5 – Die Strategie des Skorpions"
type textarea "S1 F5 – Die Strategie desS1 F5 – Die Strategie des Skorpions"
type textarea "S1 F5 – Die Strategie deS1 F5 – Die Strategie des Skorpions"
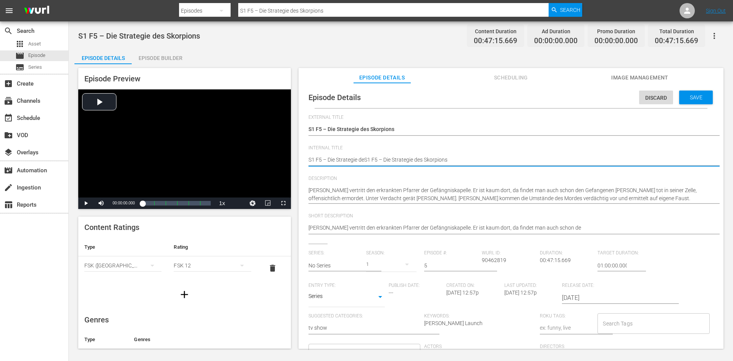
type textarea "S1 F5 – Die Strategie dS1 F5 – Die Strategie des Skorpions"
type textarea "S1 F5 – Die Strategie S1 F5 – Die Strategie des Skorpions"
type textarea "S1 F5 – Die StrategieS1 F5 – Die Strategie des Skorpions"
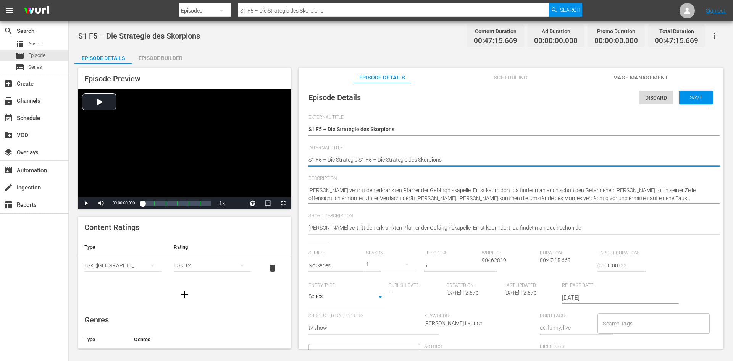
type textarea "S1 F5 – Die StrategieS1 F5 – Die Strategie des Skorpions"
type textarea "S1 F5 – Die StrategiS1 F5 – Die Strategie des Skorpions"
type textarea "S1 F5 – Die StrategS1 F5 – Die Strategie des Skorpions"
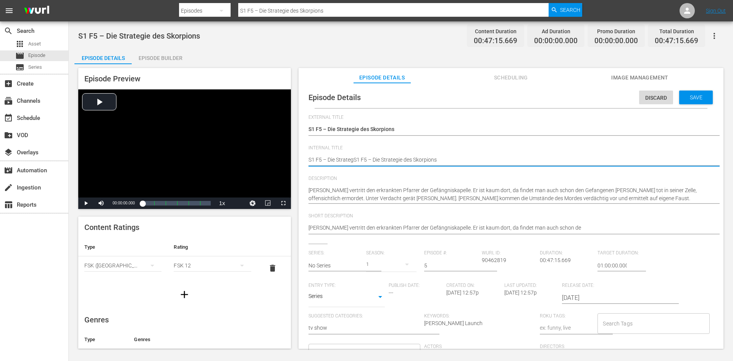
type textarea "S1 F5 – Die StrateS1 F5 – Die Strategie des Skorpions"
type textarea "S1 F5 – Die StratS1 F5 – Die Strategie des Skorpions"
type textarea "S1 F5 – Die StraS1 F5 – Die Strategie des Skorpions"
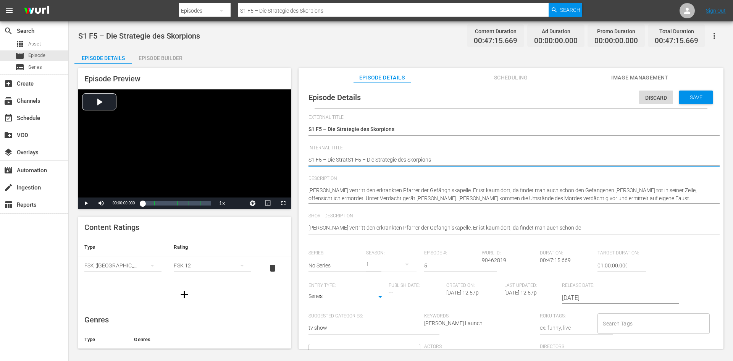
type textarea "S1 F5 – Die StraS1 F5 – Die Strategie des Skorpions"
type textarea "S1 F5 – Die StrS1 F5 – Die Strategie des Skorpions"
type textarea "S1 F5 – Die StS1 F5 – Die Strategie des Skorpions"
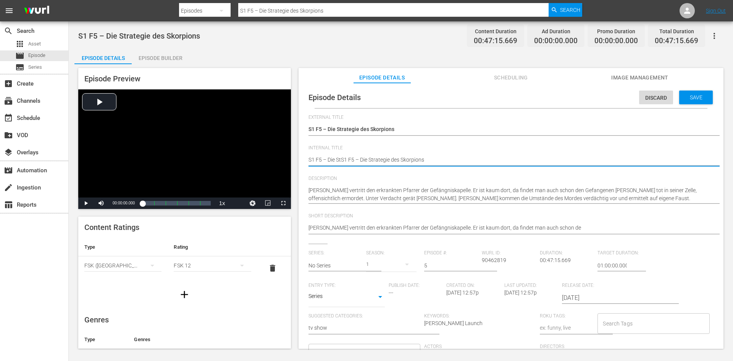
type textarea "S1 F5 – Die SS1 F5 – Die Strategie des Skorpions"
type textarea "S1 F5 – Die S1 F5 – Die Strategie des Skorpions"
type textarea "S1 F5 – DieS1 F5 – Die Strategie des Skorpions"
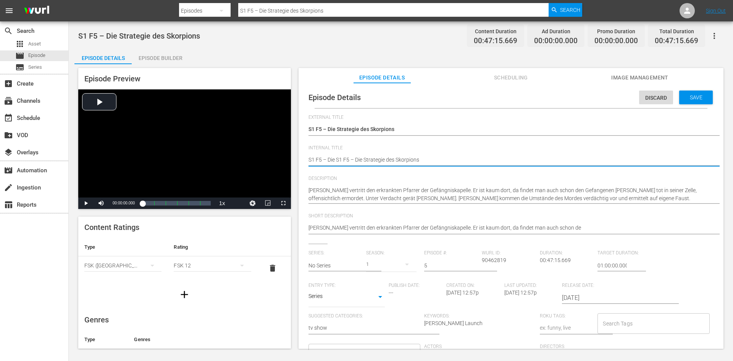
type textarea "S1 F5 – DieS1 F5 – Die Strategie des Skorpions"
type textarea "S1 F5 – DiS1 F5 – Die Strategie des Skorpions"
type textarea "S1 F5 – DS1 F5 – Die Strategie des Skorpions"
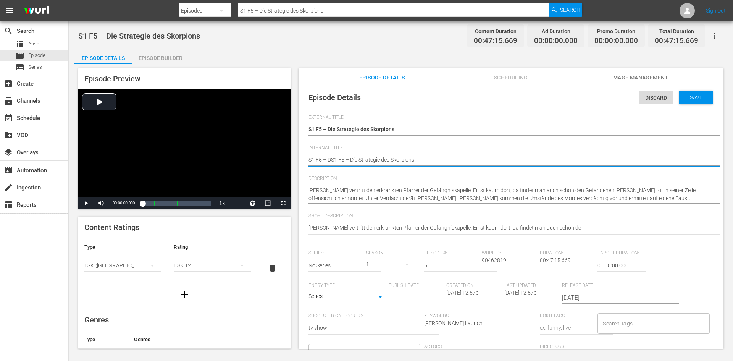
type textarea "S1 F5 – S1 F5 – Die Strategie des Skorpions"
type textarea "S1 F5 –S1 F5 – Die Strategie des Skorpions"
type textarea "S1 F5 S1 F5 – Die Strategie des Skorpions"
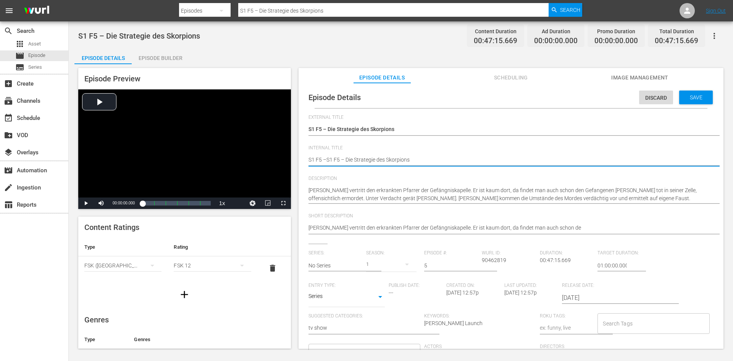
type textarea "S1 F5 S1 F5 – Die Strategie des Skorpions"
type textarea "S1 F5S1 F5 – Die Strategie des Skorpions"
type textarea "S1 FS1 F5 – Die Strategie des Skorpions"
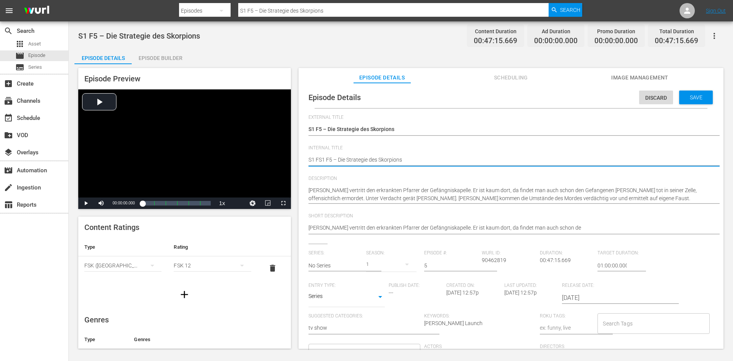
type textarea "S1 S1 F5 – Die Strategie des Skorpions"
type textarea "S1S1 F5 – Die Strategie des Skorpions"
type textarea "SS1 F5 – Die Strategie des Skorpions"
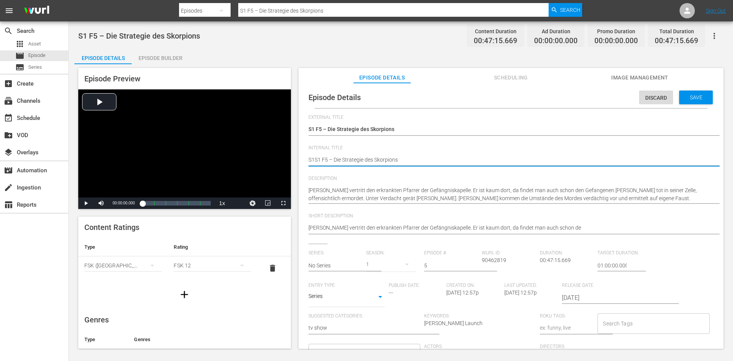
type textarea "SS1 F5 – Die Strategie des Skorpions"
type textarea "S1 F5 – Die Strategie des Skorpions"
type textarea "DS1 F5 – Die Strategie des Skorpions"
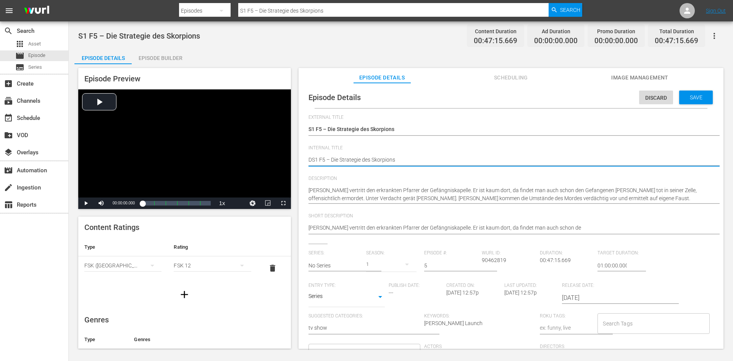
type textarea "DoS1 F5 – Die Strategie des Skorpions"
type textarea "DonS1 F5 – Die Strategie des Skorpions"
type textarea "Don S1 F5 – Die Strategie des Skorpions"
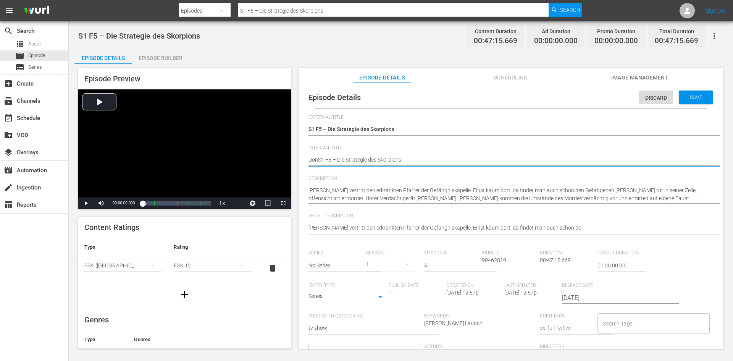
type textarea "Don S1 F5 – Die Strategie des Skorpions"
type textarea "Don MS1 F5 – Die Strategie des Skorpions"
type textarea "Don MaS1 F5 – Die Strategie des Skorpions"
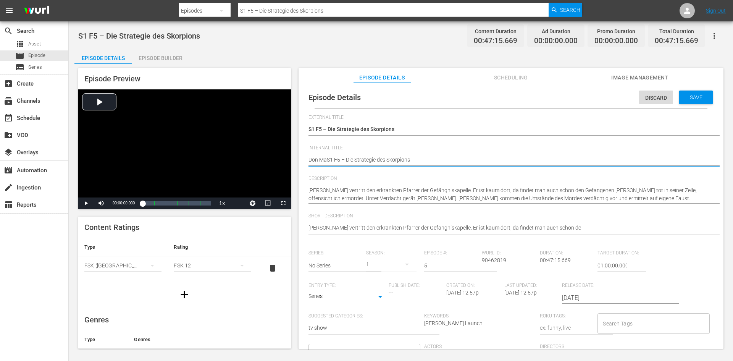
type textarea "Don MatS1 F5 – Die Strategie des Skorpions"
type textarea "Don MattS1 F5 – Die Strategie des Skorpions"
type textarea "Don MatteS1 F5 – Die Strategie des Skorpions"
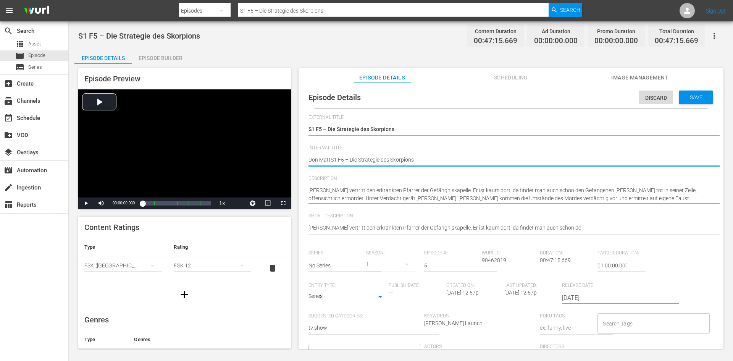
type textarea "Don MatteS1 F5 – Die Strategie des Skorpions"
type textarea "Don MatteoS1 F5 – Die Strategie des Skorpions"
type textarea "Don Matteo S1 F5 – Die Strategie des Skorpions"
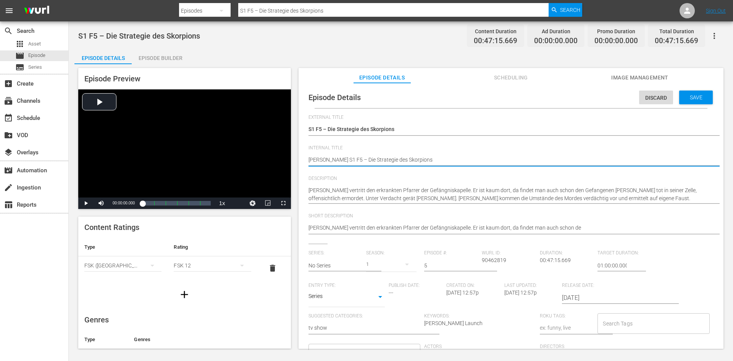
type textarea "Don Matteo -S1 F5 – Die Strategie des Skorpions"
type textarea "Don Matteo - S1 F5 – Die Strategie des Skorpions"
drag, startPoint x: 336, startPoint y: 160, endPoint x: 300, endPoint y: 163, distance: 36.0
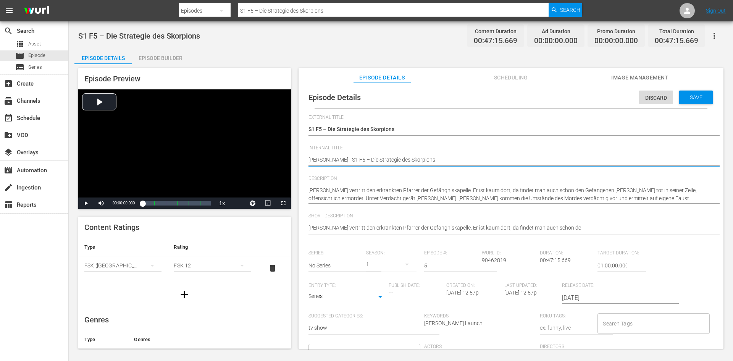
click at [300, 163] on div "Episode Details Discard Save External Title S1 F5 – Die Strategie des Skorpions…" at bounding box center [511, 219] width 425 height 273
click at [340, 161] on textarea "S1 F5 – Die Strategie des Skorpions" at bounding box center [509, 160] width 401 height 9
type textarea "Don Matteo -S1 F5 – Die Strategie des Skorpions"
type textarea "Don Matteo S1 F5 – Die Strategie des Skorpions"
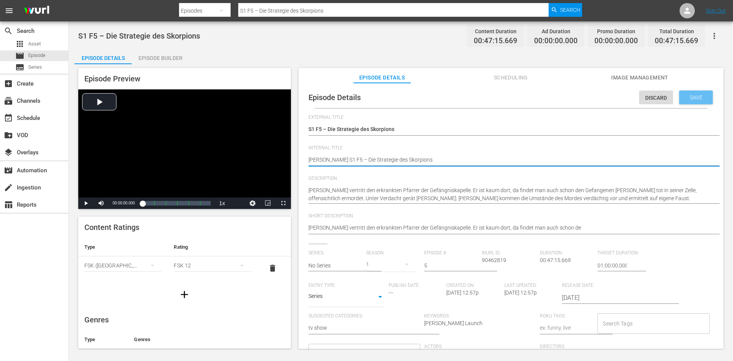
type textarea "Don Matteo S1 F5 – Die Strategie des Skorpions"
click at [693, 92] on div "Save" at bounding box center [696, 98] width 34 height 14
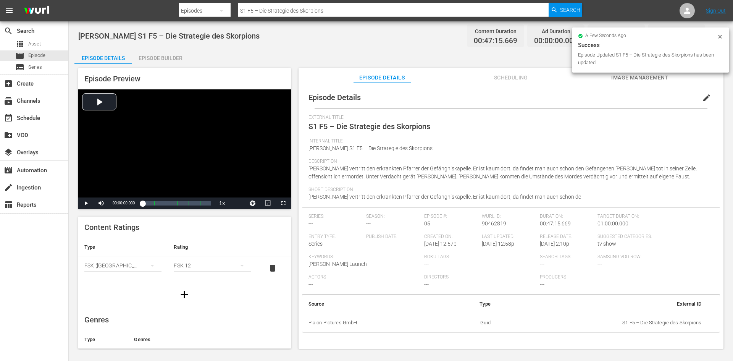
click at [166, 53] on div "Episode Builder" at bounding box center [160, 58] width 57 height 18
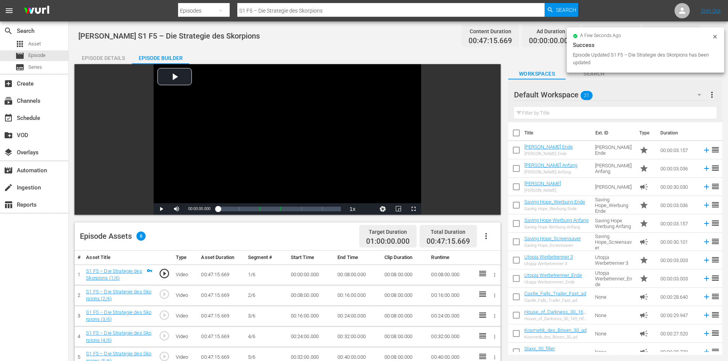
click at [488, 236] on icon "button" at bounding box center [485, 235] width 9 height 9
click at [498, 241] on div "Fill with Ads" at bounding box center [509, 239] width 52 height 18
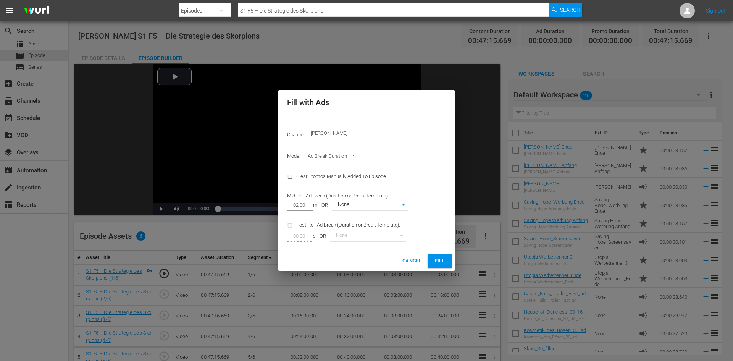
click at [368, 206] on body "menu Search By Episodes Search ID, Title, Description, Keywords, or Category S1…" at bounding box center [366, 180] width 733 height 361
click at [369, 218] on li "[PERSON_NAME]" at bounding box center [370, 217] width 76 height 13
type input "374"
click at [438, 265] on span "Fill" at bounding box center [440, 261] width 12 height 9
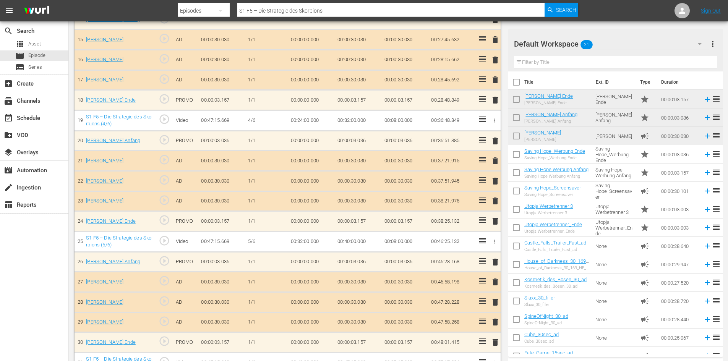
scroll to position [535, 0]
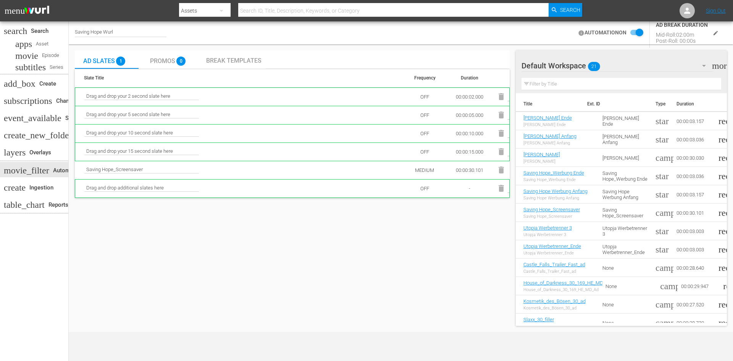
click at [220, 59] on span "Break Templates" at bounding box center [233, 60] width 55 height 7
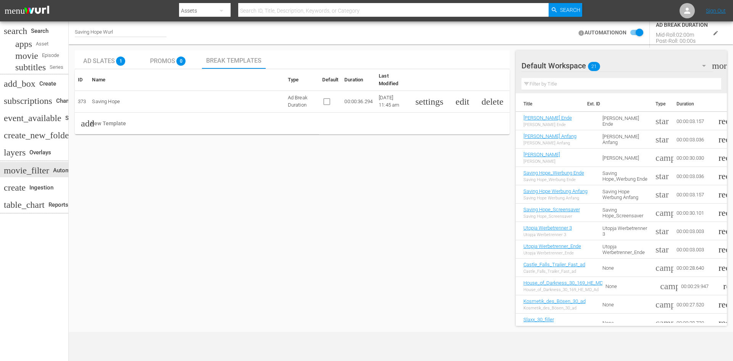
click at [443, 97] on span "settings" at bounding box center [430, 101] width 28 height 9
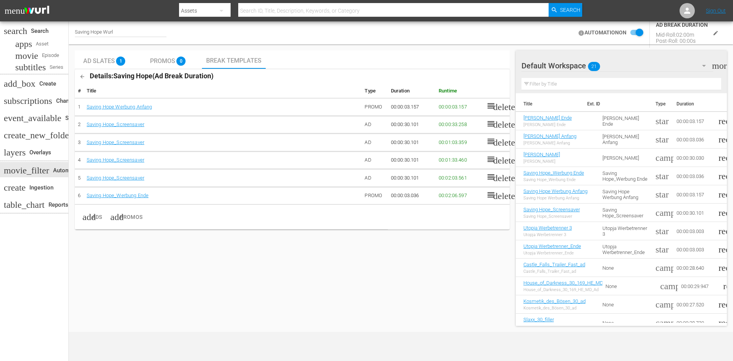
click at [633, 32] on input "checkbox" at bounding box center [635, 32] width 17 height 9
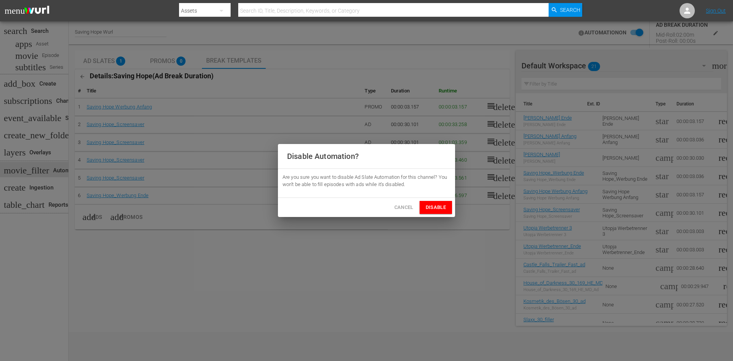
click at [439, 208] on span "Disable" at bounding box center [436, 207] width 20 height 9
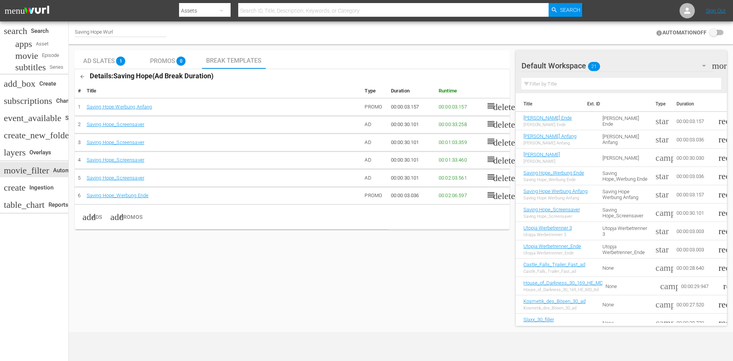
click at [506, 175] on span "delete" at bounding box center [504, 177] width 22 height 9
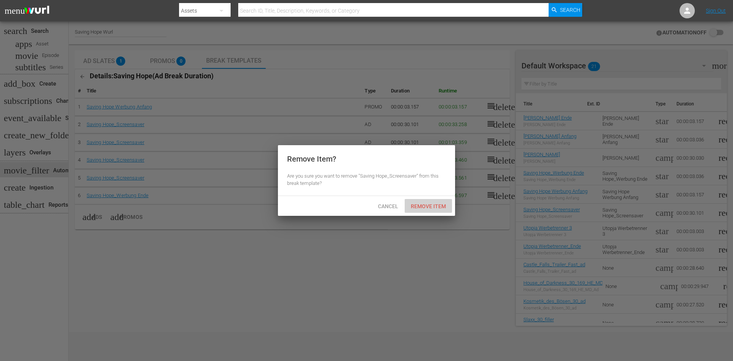
click at [442, 203] on span "Remove Item" at bounding box center [428, 206] width 47 height 6
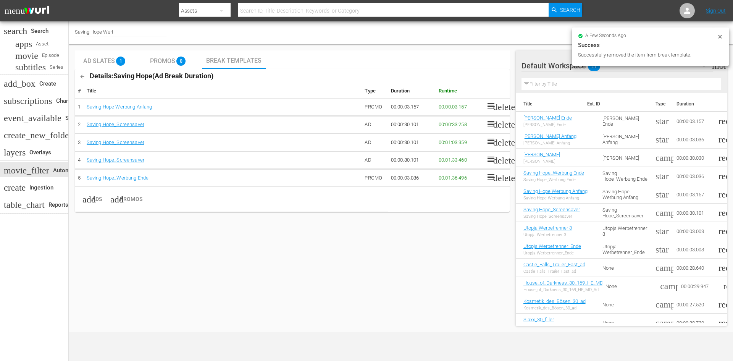
click at [723, 36] on icon at bounding box center [720, 37] width 6 height 6
click at [717, 33] on input "checkbox" at bounding box center [715, 32] width 17 height 9
checkbox input "false"
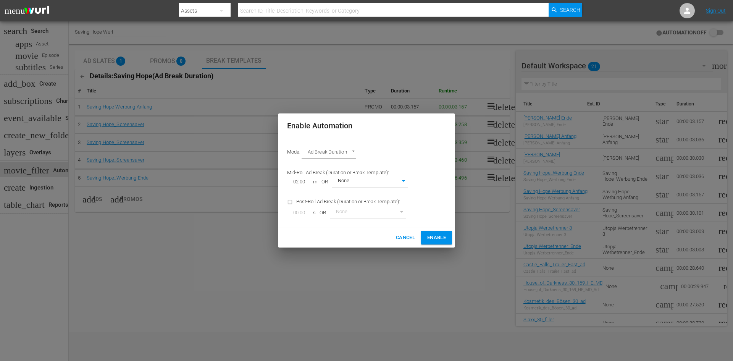
click at [405, 179] on body "menu Search By Assets Search ID, Title, Description, Keywords, or Category Sear…" at bounding box center [366, 180] width 733 height 361
click at [394, 194] on li "Saving Hope" at bounding box center [370, 194] width 76 height 13
type input "373"
click at [437, 234] on span "Enable" at bounding box center [436, 237] width 19 height 9
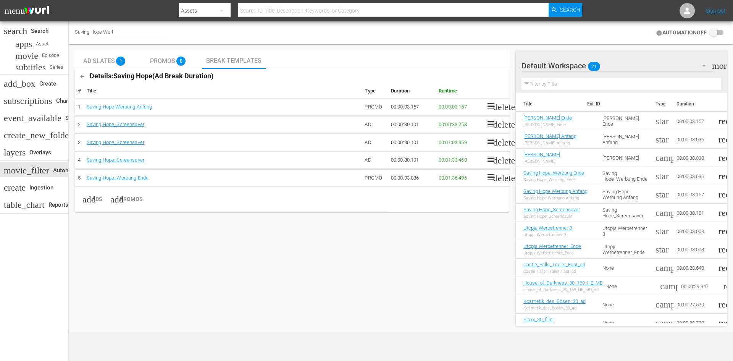
checkbox input "true"
click at [58, 41] on div "apps Asset" at bounding box center [34, 44] width 68 height 11
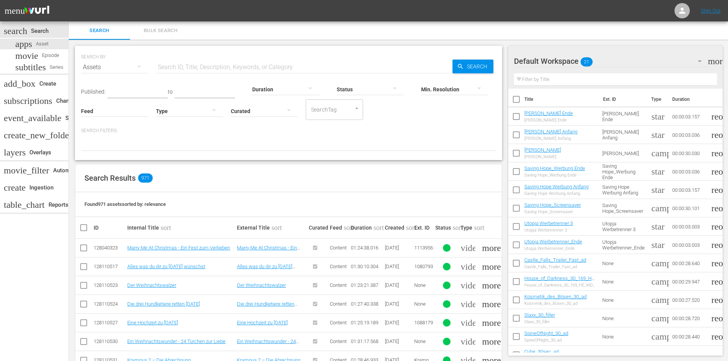
click at [233, 68] on input "text" at bounding box center [304, 67] width 296 height 18
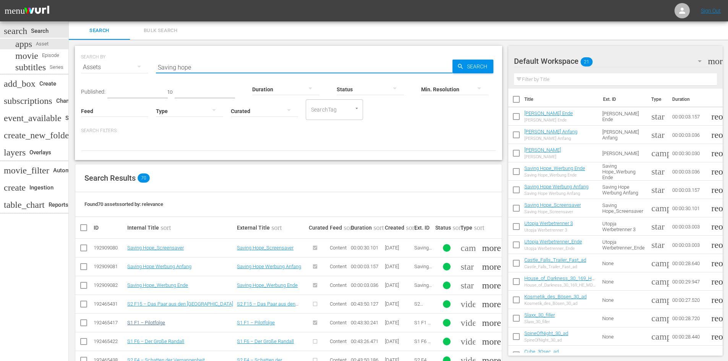
type input "Saving hope"
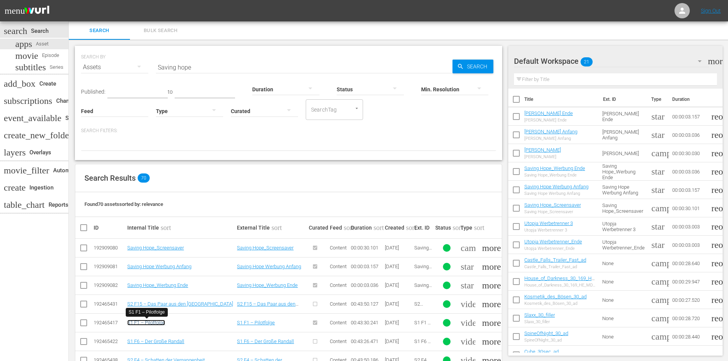
click at [144, 322] on link "S1 F1 – Pilotfolge" at bounding box center [146, 323] width 38 height 6
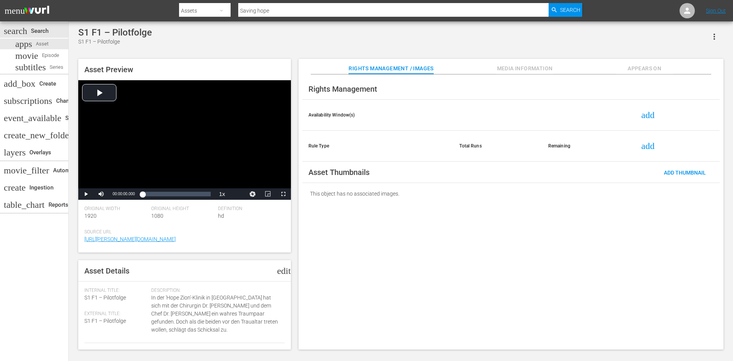
click at [715, 38] on icon "button" at bounding box center [714, 36] width 9 height 9
click at [333, 49] on div "S1 F1 – Pilotfolge S1 F1 – Pilotfolge Asset Preview Video Player is loading. Pl…" at bounding box center [400, 186] width 653 height 319
click at [279, 270] on span "edit" at bounding box center [284, 270] width 14 height 9
click at [94, 297] on span "S1 F1 – Pilotfolge" at bounding box center [105, 297] width 42 height 6
click at [237, 274] on div "Discard" at bounding box center [234, 271] width 34 height 14
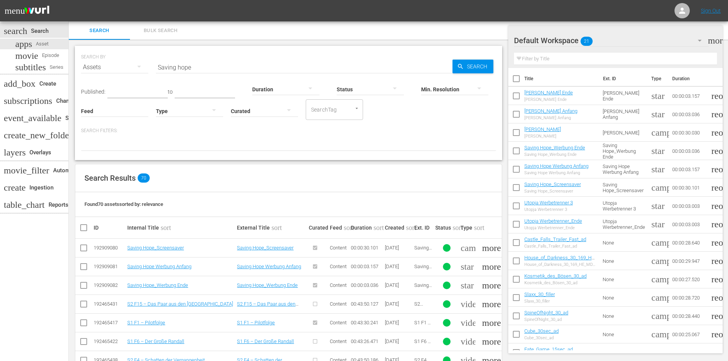
scroll to position [115, 0]
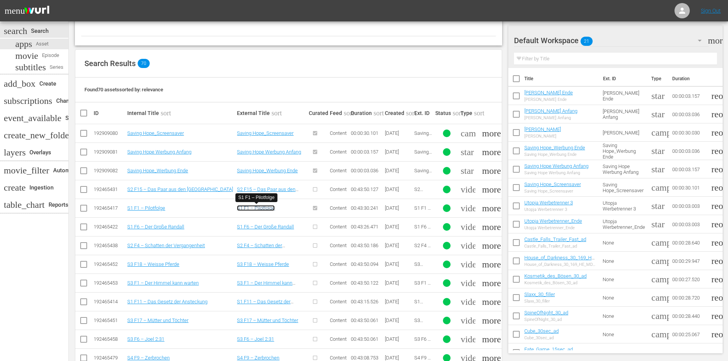
click at [257, 210] on link "S1 F1 – Pilotfolge" at bounding box center [256, 208] width 38 height 6
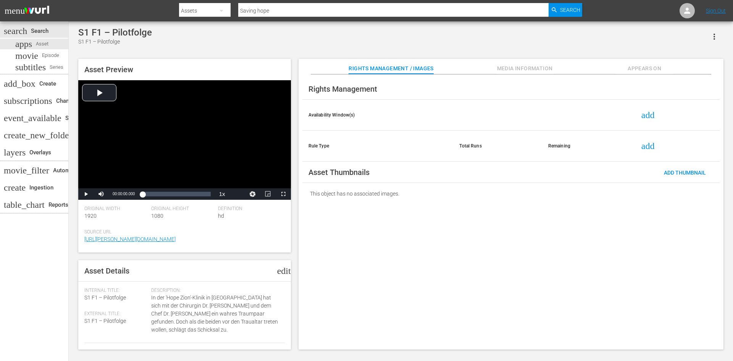
click at [284, 267] on span "edit" at bounding box center [284, 270] width 14 height 9
click at [233, 273] on span "Discard" at bounding box center [234, 271] width 34 height 6
click at [42, 57] on span "Episode" at bounding box center [50, 56] width 17 height 8
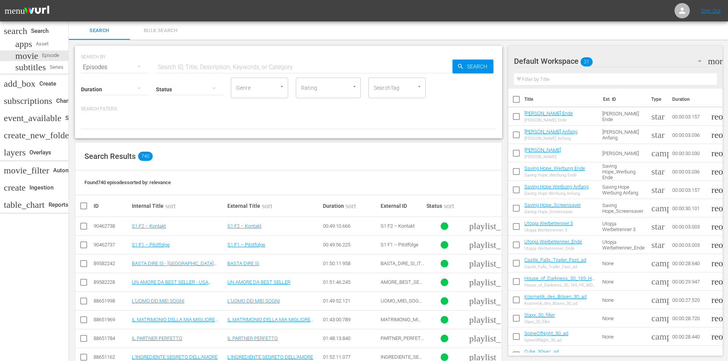
click at [217, 68] on input "text" at bounding box center [304, 67] width 296 height 18
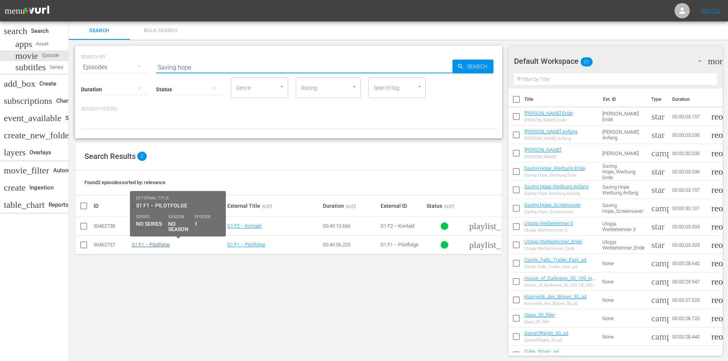
type input "Saving hope"
click at [164, 247] on link "S1 F1 – Pilotfolge" at bounding box center [151, 245] width 38 height 6
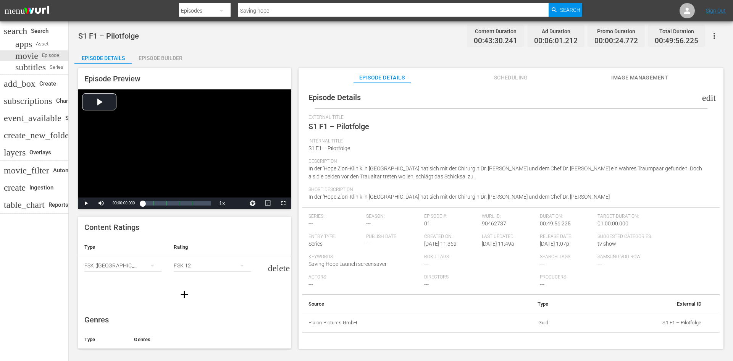
click at [703, 96] on span "edit" at bounding box center [709, 97] width 14 height 9
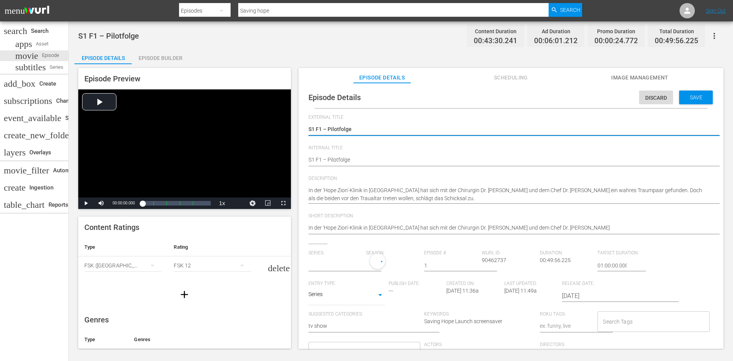
type input "No Series"
click at [394, 127] on textarea "S1 F1 – Pilotfolge" at bounding box center [509, 129] width 401 height 9
type textarea "S1 F1 – Pilotfolge"
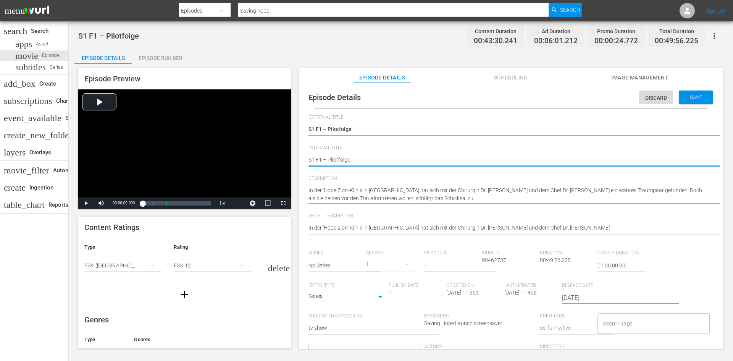
click at [309, 161] on textarea "S1 F1 – Pilotfolge" at bounding box center [509, 160] width 401 height 9
type textarea "SS1 F1 – Pilotfolge"
type textarea "SaS1 F1 – Pilotfolge"
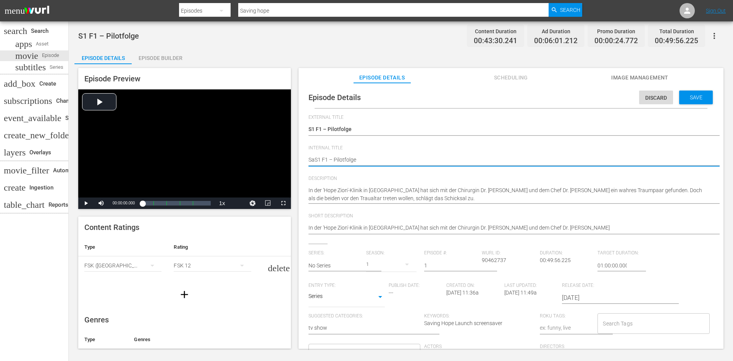
type textarea "SavS1 F1 – Pilotfolge"
type textarea "SaviS1 F1 – Pilotfolge"
type textarea "SavinS1 F1 – Pilotfolge"
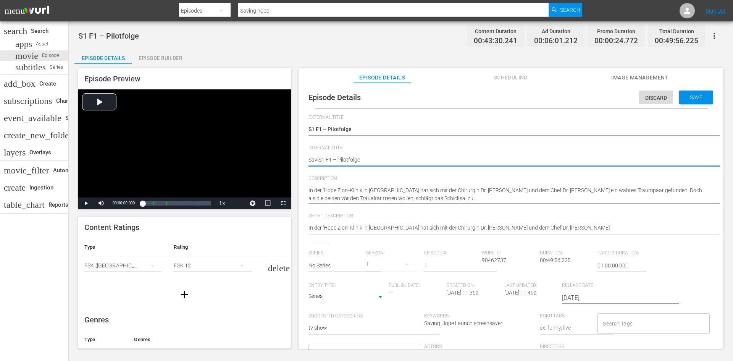
type textarea "SavinS1 F1 – Pilotfolge"
type textarea "SavingS1 F1 – Pilotfolge"
type textarea "Saving S1 F1 – Pilotfolge"
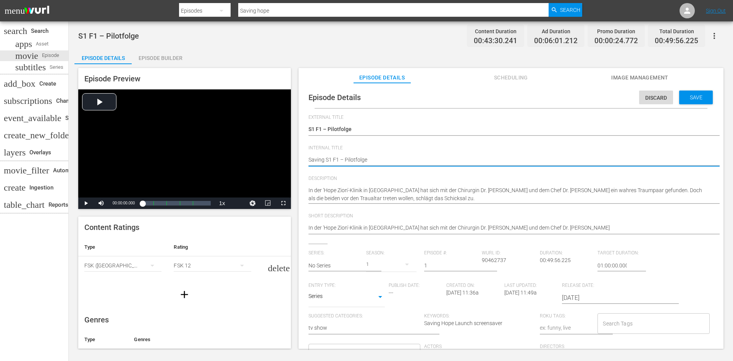
type textarea "Saving HS1 F1 – Pilotfolge"
type textarea "Saving HoS1 F1 – Pilotfolge"
type textarea "Saving HopS1 F1 – Pilotfolge"
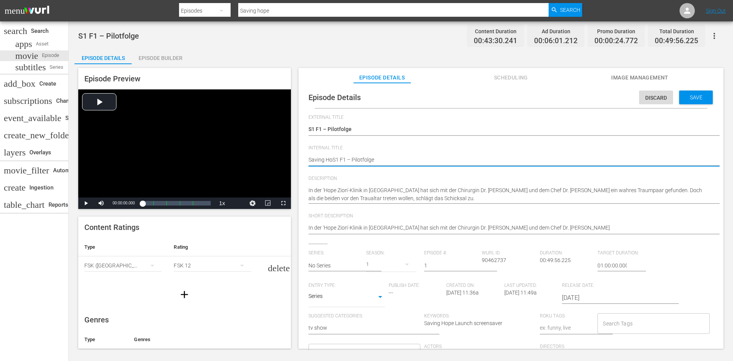
type textarea "Saving HopS1 F1 – Pilotfolge"
type textarea "Saving HopeS1 F1 – Pilotfolge"
type textarea "Saving Hope S1 F1 – Pilotfolge"
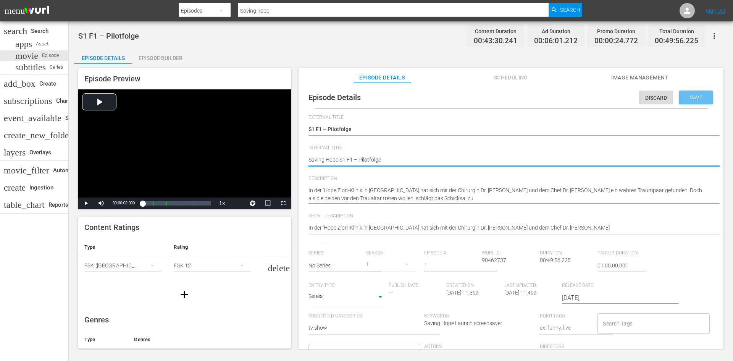
click at [700, 100] on span "Save" at bounding box center [696, 97] width 25 height 6
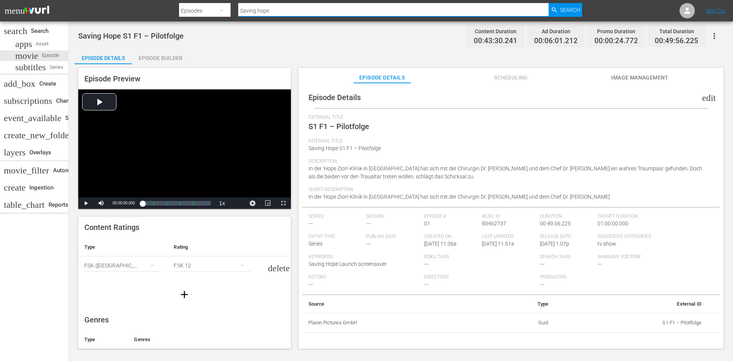
drag, startPoint x: 269, startPoint y: 11, endPoint x: 235, endPoint y: 16, distance: 34.5
click at [235, 16] on div "Search By Episodes Search ID, Title, Description, Keywords, or Category Saving …" at bounding box center [380, 11] width 403 height 18
paste input "S1 F2 – Kontakt"
type input "S1 F2 – Kontakt"
click at [567, 8] on span "Search" at bounding box center [570, 10] width 20 height 14
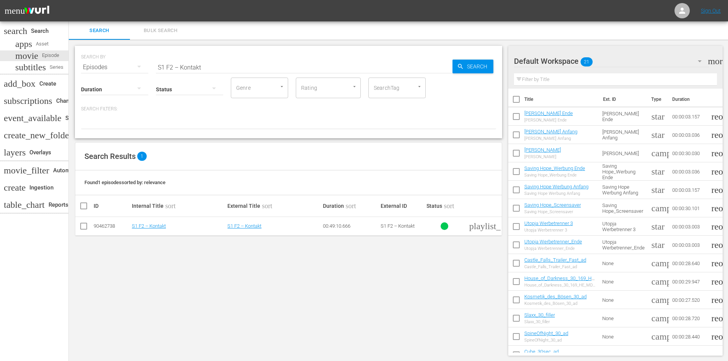
click at [146, 222] on td "S1 F2 – Kontakt" at bounding box center [178, 226] width 95 height 19
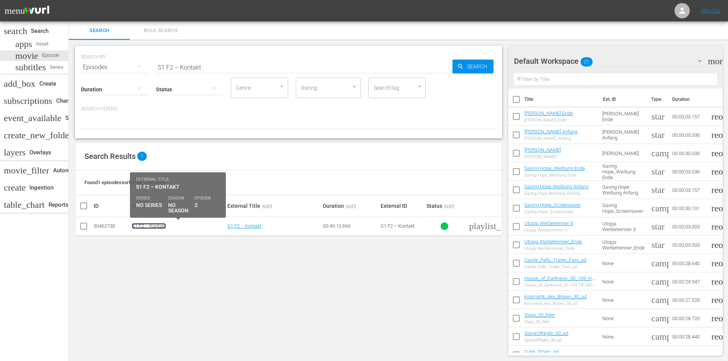
click at [147, 226] on link "S1 F2 – Kontakt" at bounding box center [149, 226] width 34 height 6
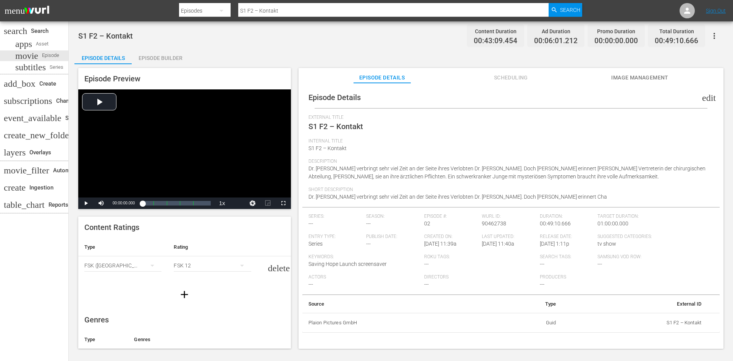
click at [166, 59] on div "Episode Builder" at bounding box center [160, 58] width 57 height 18
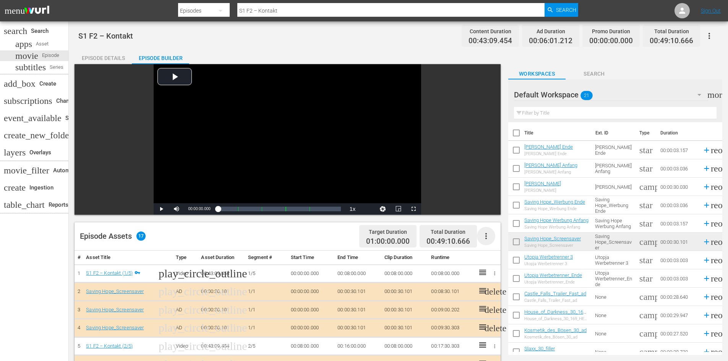
click at [488, 239] on icon "button" at bounding box center [485, 235] width 9 height 9
click at [489, 255] on div "Clear Ads" at bounding box center [509, 257] width 52 height 18
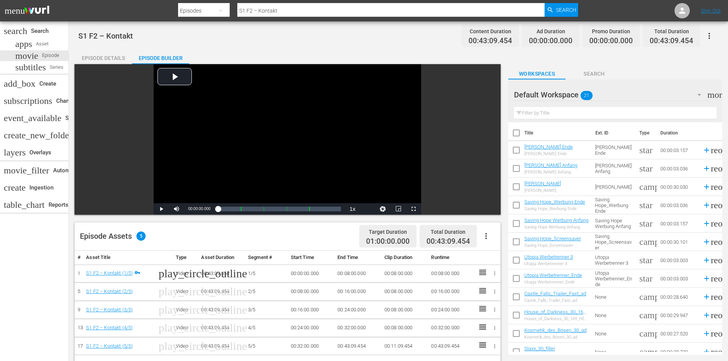
click at [488, 236] on icon "button" at bounding box center [485, 235] width 9 height 9
click at [490, 240] on div "Fill with Ads" at bounding box center [509, 239] width 52 height 18
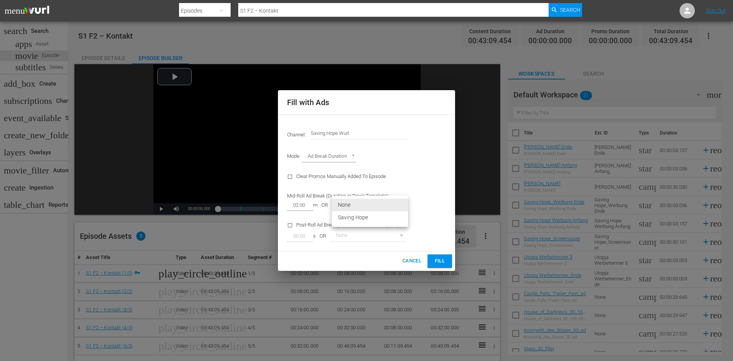
click at [403, 208] on body "menu Search By Episodes Search ID, Title, Description, Keywords, or Category S1…" at bounding box center [366, 180] width 733 height 361
click at [393, 216] on li "Saving Hope" at bounding box center [370, 217] width 76 height 13
type input "373"
click at [438, 261] on span "Fill" at bounding box center [440, 261] width 12 height 9
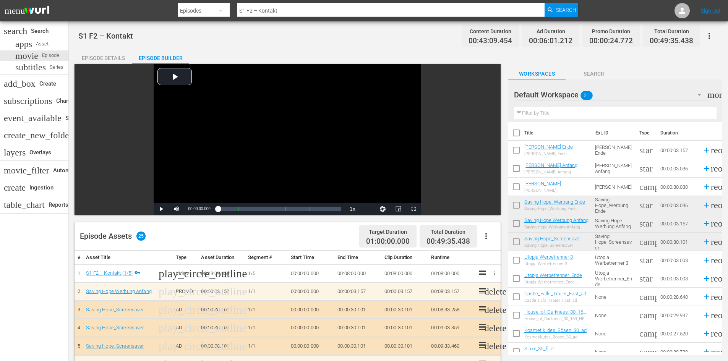
drag, startPoint x: 295, startPoint y: 10, endPoint x: 176, endPoint y: 23, distance: 119.8
click at [176, 23] on div "menu Search By Episodes Search ID, Title, Description, Keywords, or Category S1…" at bounding box center [364, 362] width 728 height 724
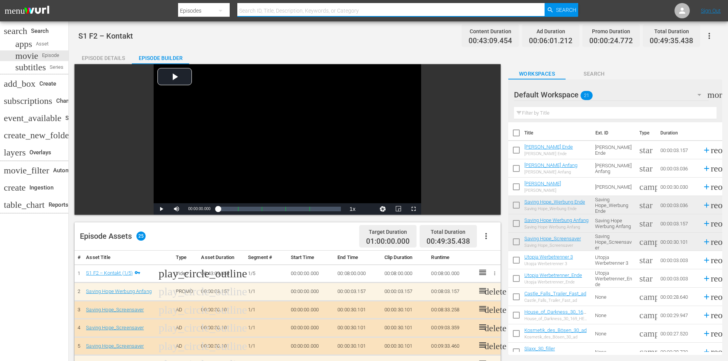
paste input "S1 F3 – Blindheit"
type input "S1 F3 – Blindheit"
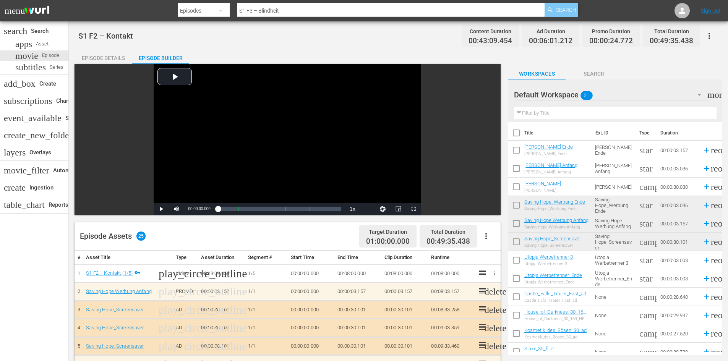
click at [568, 10] on span "Search" at bounding box center [566, 10] width 20 height 14
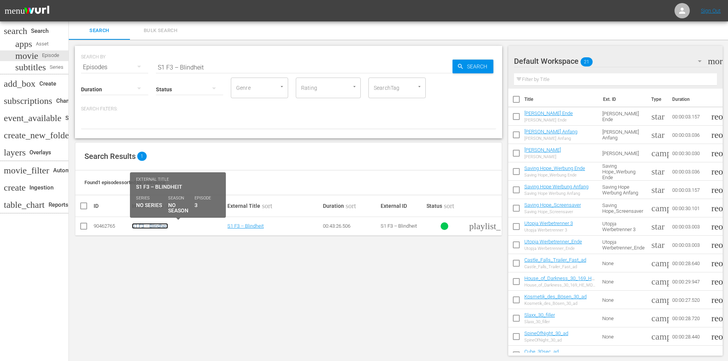
click at [157, 226] on link "S1 F3 – Blindheit" at bounding box center [150, 226] width 36 height 6
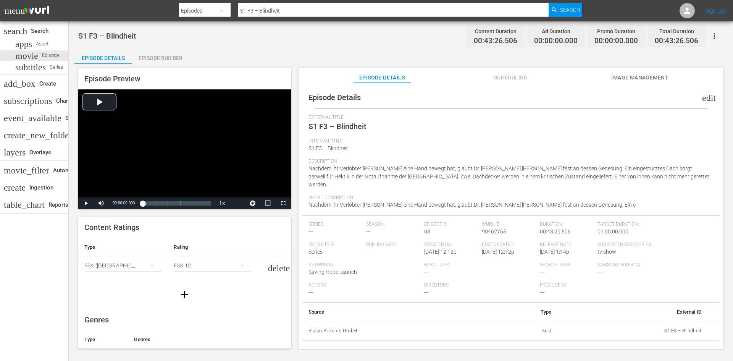
click at [169, 59] on div "Episode Builder" at bounding box center [160, 58] width 57 height 18
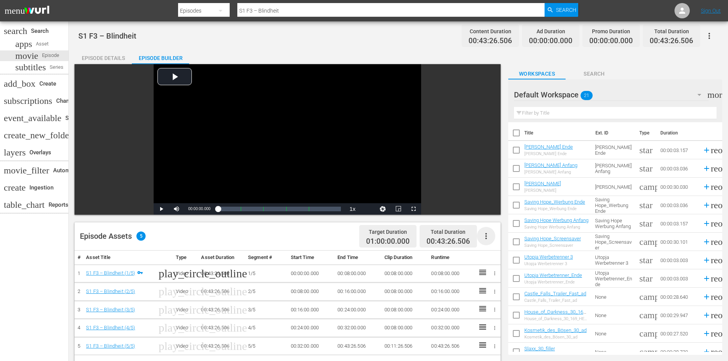
click at [488, 235] on icon "button" at bounding box center [485, 235] width 9 height 9
click at [498, 243] on div "Fill with Ads" at bounding box center [509, 239] width 52 height 18
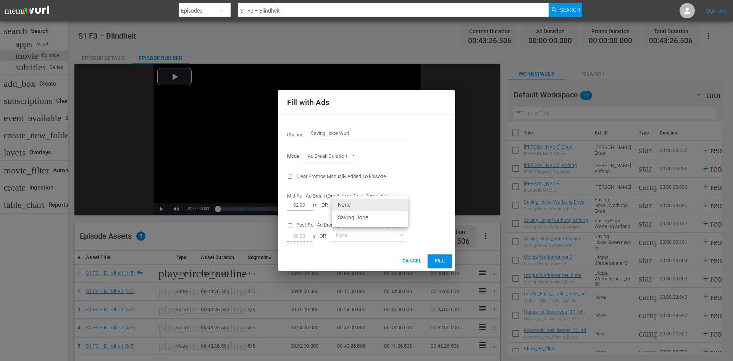
click at [399, 206] on body "menu Search By Episodes Search ID, Title, Description, Keywords, or Category S1…" at bounding box center [366, 180] width 733 height 361
click at [396, 217] on li "Saving Hope" at bounding box center [370, 217] width 76 height 13
type input "373"
click at [442, 262] on span "Fill" at bounding box center [440, 261] width 12 height 9
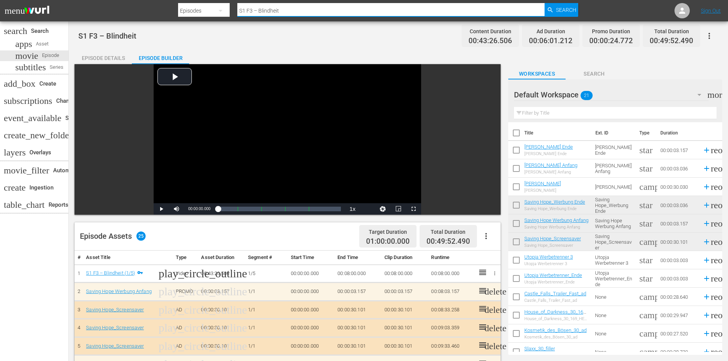
drag, startPoint x: 290, startPoint y: 9, endPoint x: 240, endPoint y: 17, distance: 50.4
click at [240, 17] on div "Search By Episodes Search ID, Title, Description, Keywords, or Category S1 F3 –…" at bounding box center [378, 11] width 400 height 18
paste input "S1 F4 – Krieg im Krankenhaus"
type input "S1 F4 – Krieg im Krankenhaus"
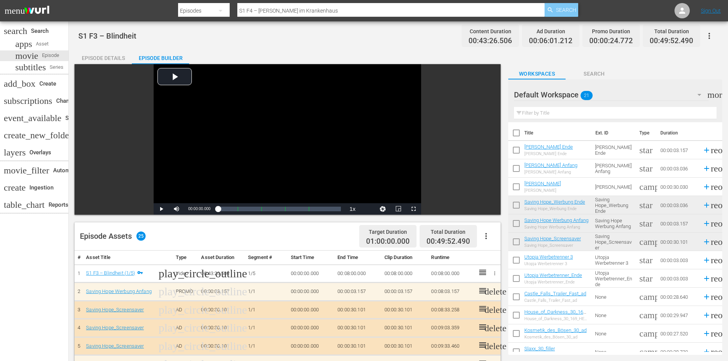
click at [569, 9] on span "Search" at bounding box center [566, 10] width 20 height 14
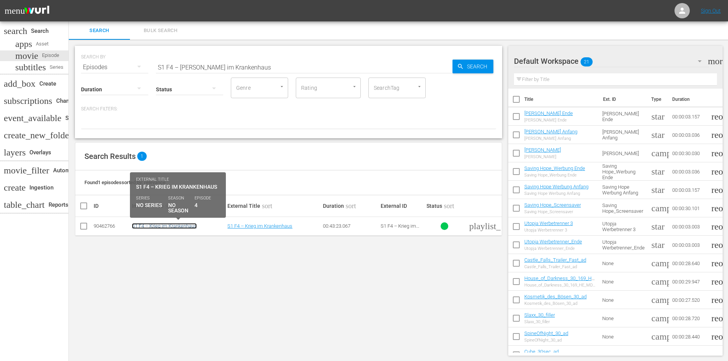
click at [171, 226] on link "S1 F4 – Krieg im Krankenhaus" at bounding box center [164, 226] width 65 height 6
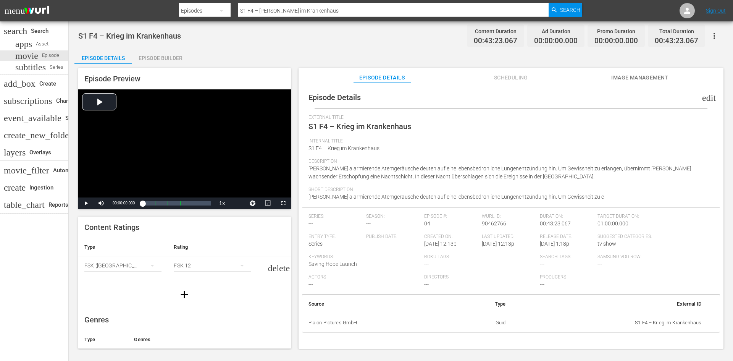
click at [176, 62] on div "Episode Builder" at bounding box center [160, 58] width 57 height 18
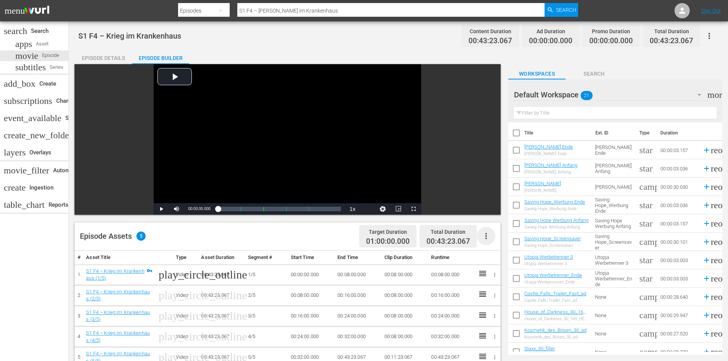
click at [488, 236] on icon "button" at bounding box center [485, 235] width 9 height 9
click at [501, 242] on div "Fill with Ads" at bounding box center [509, 239] width 52 height 18
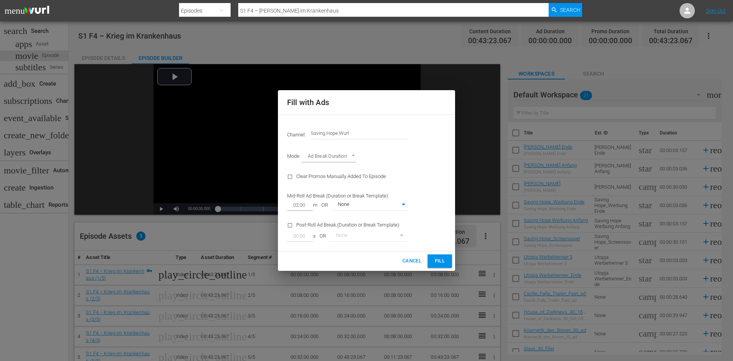
click at [383, 206] on body "menu Search By Episodes Search ID, Title, Description, Keywords, or Category S1…" at bounding box center [366, 180] width 733 height 361
click at [379, 216] on li "Saving Hope" at bounding box center [370, 217] width 76 height 13
type input "373"
click at [442, 264] on span "Fill" at bounding box center [440, 261] width 12 height 9
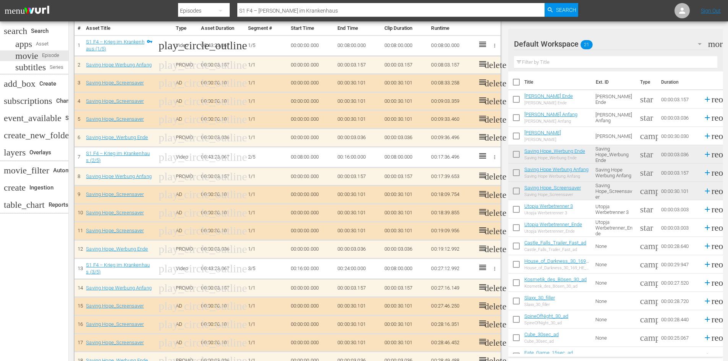
scroll to position [417, 0]
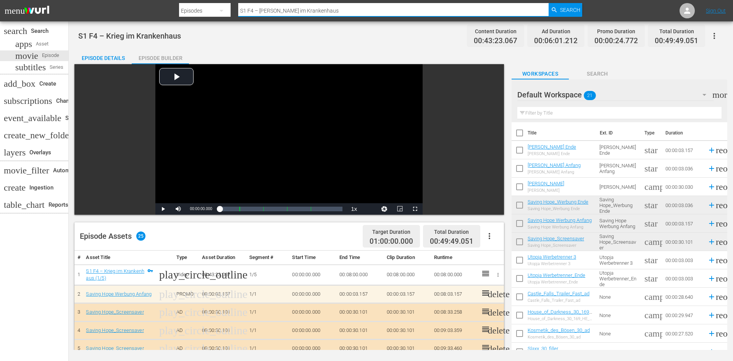
drag, startPoint x: 314, startPoint y: 12, endPoint x: 251, endPoint y: 24, distance: 64.0
click at [251, 24] on div "menu Search By Episodes Search ID, Title, Description, Keywords, or Category S1…" at bounding box center [366, 175] width 733 height 350
click at [327, 13] on input "S1 F4 – Krieg im Krankenhaus" at bounding box center [393, 11] width 310 height 18
click at [339, 8] on input "S1 F4 – Krieg im Krankenhaus" at bounding box center [393, 11] width 310 height 18
drag, startPoint x: 343, startPoint y: 8, endPoint x: 230, endPoint y: 24, distance: 114.1
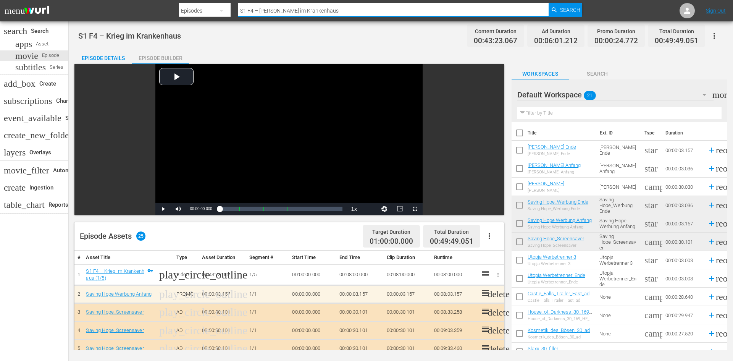
click at [230, 24] on div "menu Search By Episodes Search ID, Title, Description, Keywords, or Category S1…" at bounding box center [366, 175] width 733 height 350
type input "v"
paste input "S1 F5 – Außer Sicht"
type input "S1 F5 – Außer Sicht"
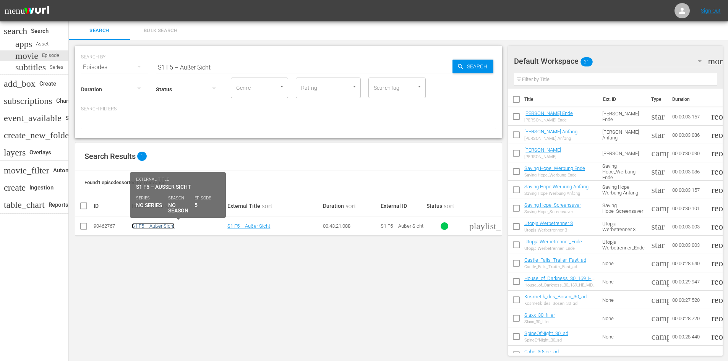
click at [157, 226] on link "S1 F5 – Außer Sicht" at bounding box center [153, 226] width 43 height 6
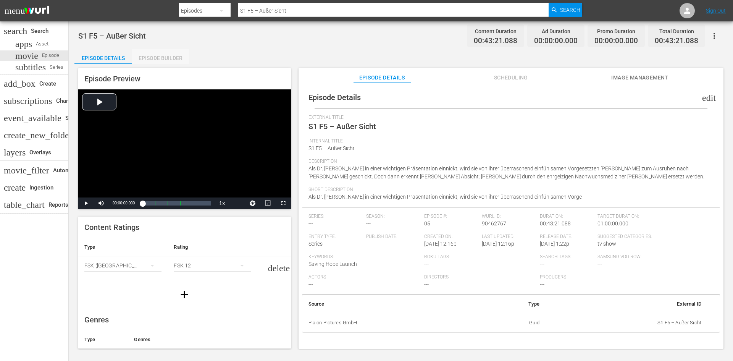
click at [166, 58] on div "Episode Builder" at bounding box center [160, 58] width 57 height 18
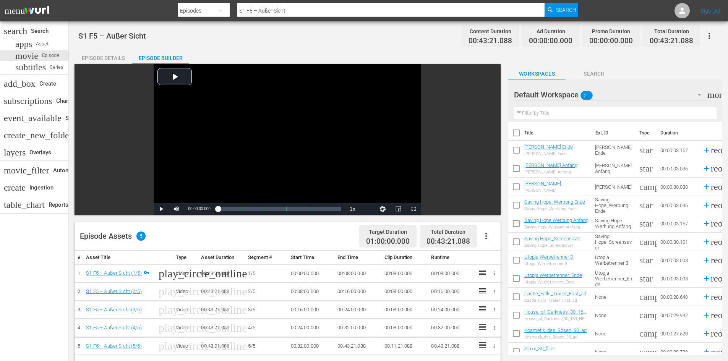
click at [488, 237] on icon "button" at bounding box center [485, 235] width 9 height 9
click at [508, 235] on div "Fill with Ads" at bounding box center [509, 239] width 52 height 18
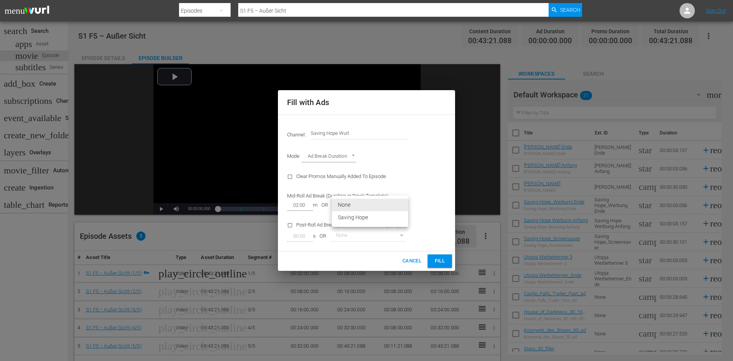
click at [366, 208] on body "menu Search By Episodes Search ID, Title, Description, Keywords, or Category S1…" at bounding box center [366, 180] width 733 height 361
click at [375, 217] on li "Saving Hope" at bounding box center [370, 217] width 76 height 13
type input "373"
click at [442, 263] on span "Fill" at bounding box center [440, 261] width 12 height 9
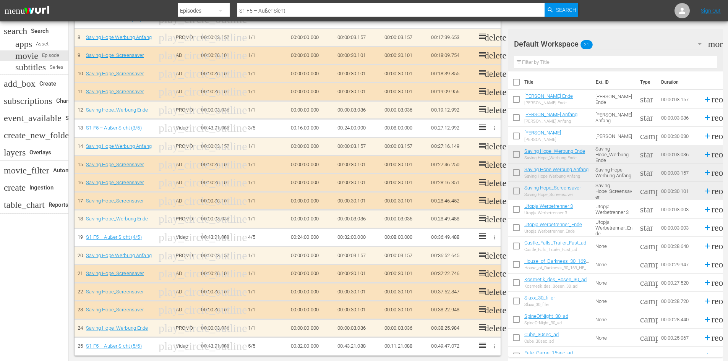
scroll to position [414, 0]
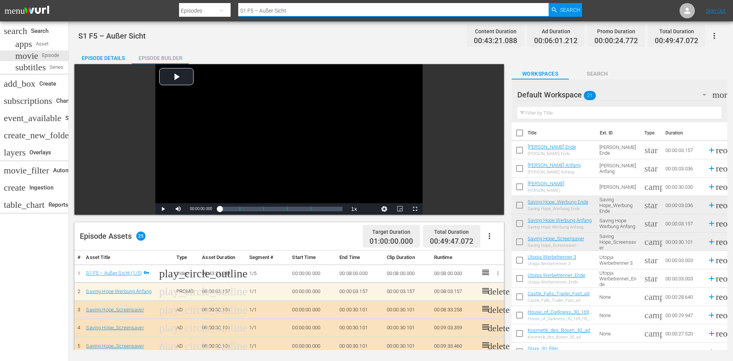
drag, startPoint x: 177, startPoint y: 14, endPoint x: 166, endPoint y: 15, distance: 11.1
click at [166, 15] on nav "menu Search By Episodes Search ID, Title, Description, Keywords, or Category S1…" at bounding box center [366, 10] width 733 height 21
paste input "S1 F6 – Der Große Randall"
type input "S1 F6 – Der Große Randall"
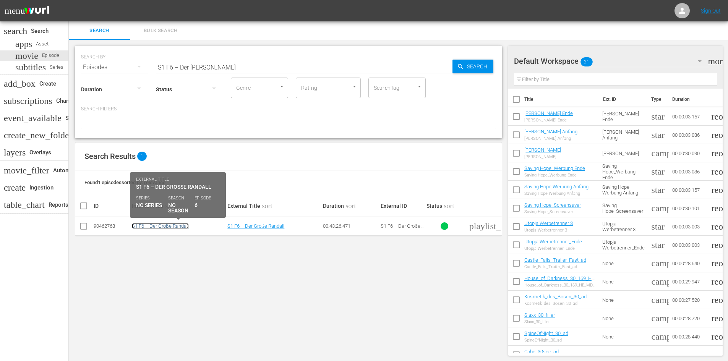
click at [173, 227] on link "S1 F6 – Der Große Randall" at bounding box center [160, 226] width 57 height 6
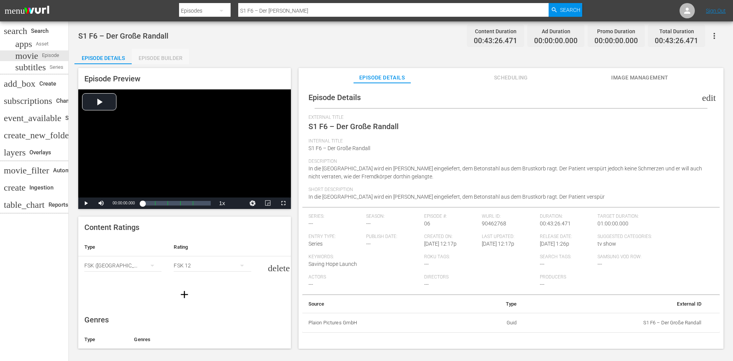
click at [147, 60] on div "Episode Builder" at bounding box center [160, 58] width 57 height 18
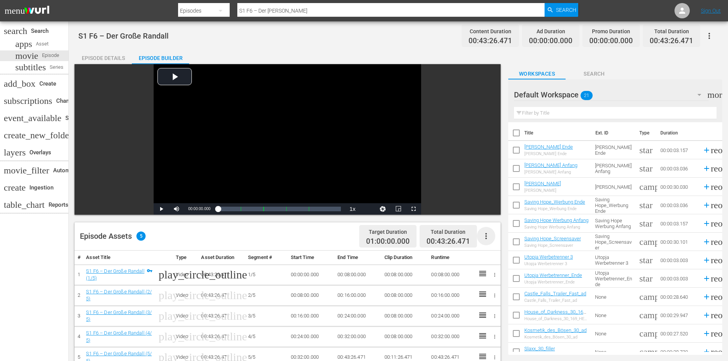
click at [486, 238] on icon "button" at bounding box center [486, 236] width 2 height 6
click at [500, 245] on div "Fill with Ads" at bounding box center [509, 239] width 52 height 18
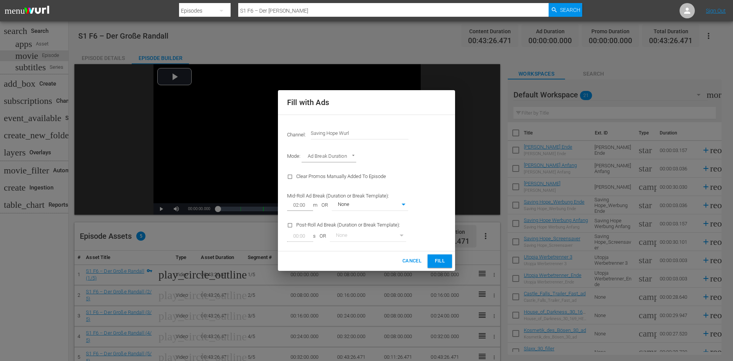
click at [396, 208] on body "menu Search By Episodes Search ID, Title, Description, Keywords, or Category S1…" at bounding box center [366, 180] width 733 height 361
click at [391, 219] on li "Saving Hope" at bounding box center [370, 217] width 76 height 13
type input "373"
click at [438, 265] on span "Fill" at bounding box center [440, 261] width 12 height 9
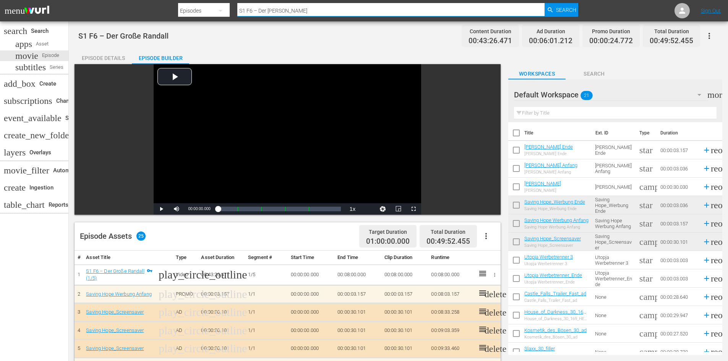
drag, startPoint x: 329, startPoint y: 13, endPoint x: 194, endPoint y: 31, distance: 136.0
paste input "S1 F7 – Mündige Erwachsene"
type input "S1 F7 – Mündige Erwachsene"
click at [575, 10] on span "Search" at bounding box center [566, 10] width 20 height 14
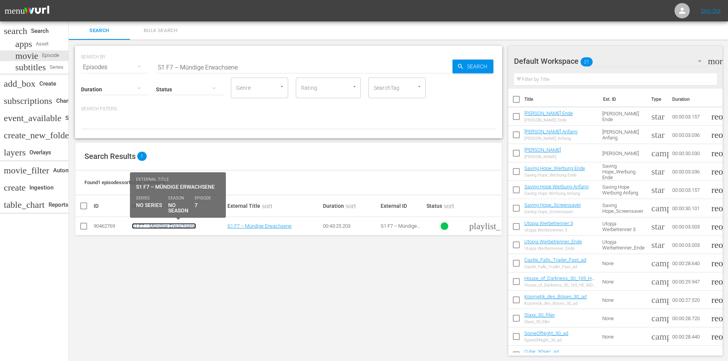
click at [175, 228] on link "S1 F7 – Mündige Erwachsene" at bounding box center [164, 226] width 64 height 6
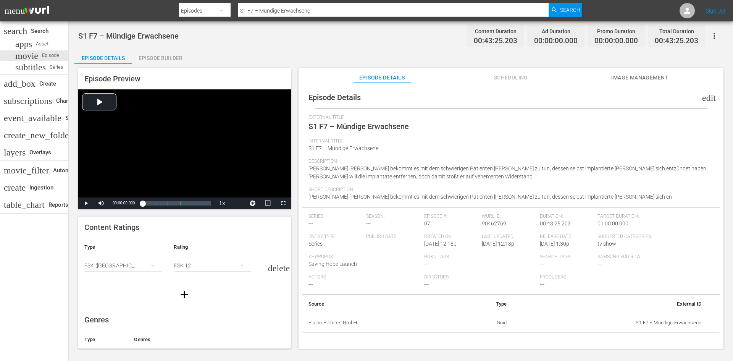
click at [174, 57] on div "Episode Builder" at bounding box center [160, 58] width 57 height 18
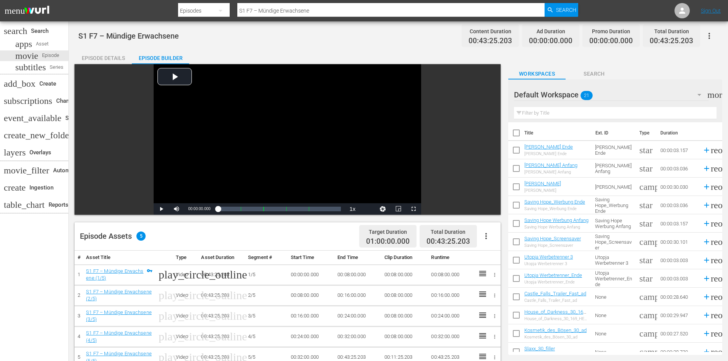
click at [488, 235] on icon "button" at bounding box center [485, 235] width 9 height 9
click at [495, 238] on div "Fill with Ads" at bounding box center [509, 239] width 52 height 18
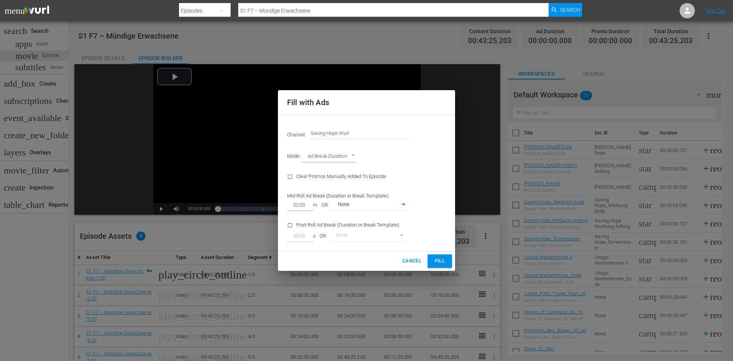
click at [378, 204] on body "menu Search By Episodes Search ID, Title, Description, Keywords, or Category S1…" at bounding box center [366, 180] width 733 height 361
click at [394, 218] on li "Saving Hope" at bounding box center [370, 217] width 76 height 13
type input "373"
click at [444, 259] on span "Fill" at bounding box center [440, 261] width 12 height 9
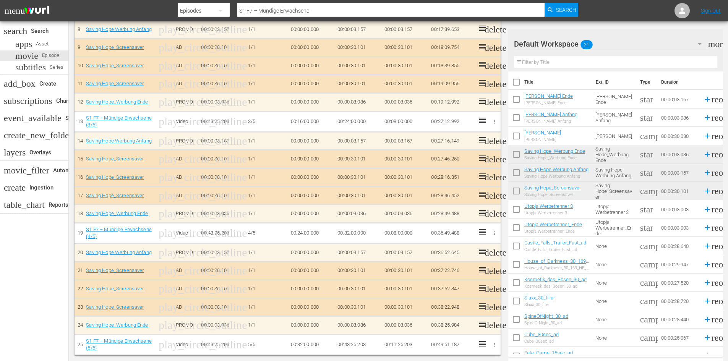
scroll to position [417, 0]
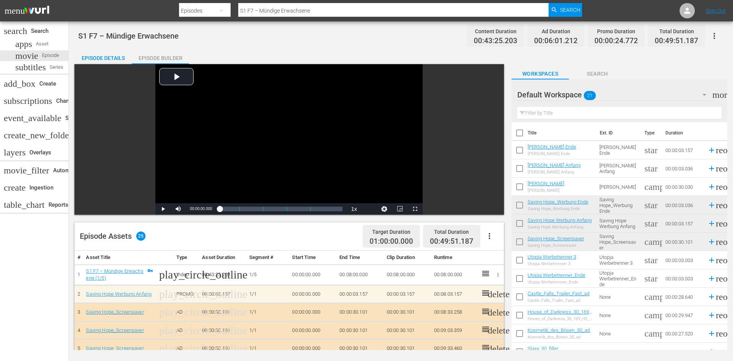
drag, startPoint x: 293, startPoint y: 11, endPoint x: 188, endPoint y: 14, distance: 105.1
click at [188, 14] on div "Search By Episodes Search ID, Title, Description, Keywords, or Category S1 F7 –…" at bounding box center [380, 11] width 403 height 18
paste input "S1 F8 – Herzkrank"
type input "S1 F8 – Herzkrank"
click at [577, 13] on span "Search" at bounding box center [570, 10] width 20 height 14
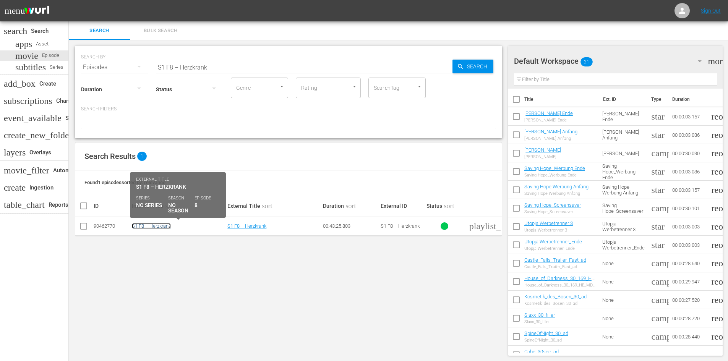
click at [149, 227] on link "S1 F8 – Herzkrank" at bounding box center [151, 226] width 39 height 6
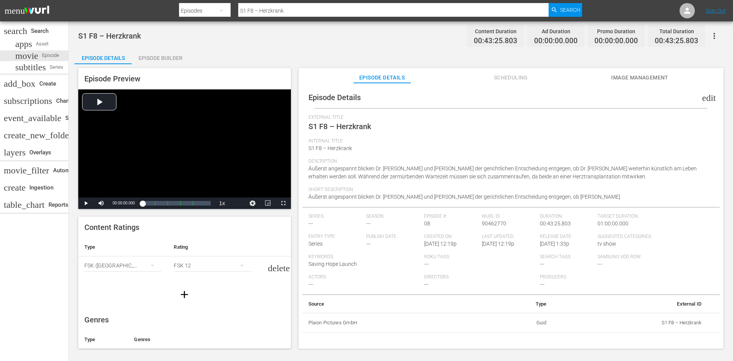
click at [166, 58] on div "Episode Builder" at bounding box center [160, 58] width 57 height 18
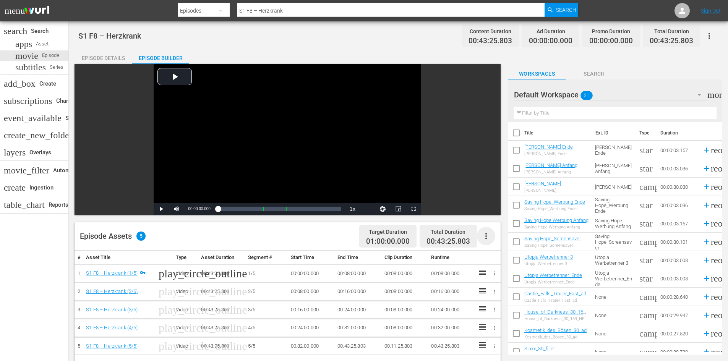
click at [486, 238] on icon "button" at bounding box center [485, 235] width 9 height 9
click at [493, 241] on div "Fill with Ads" at bounding box center [509, 239] width 52 height 18
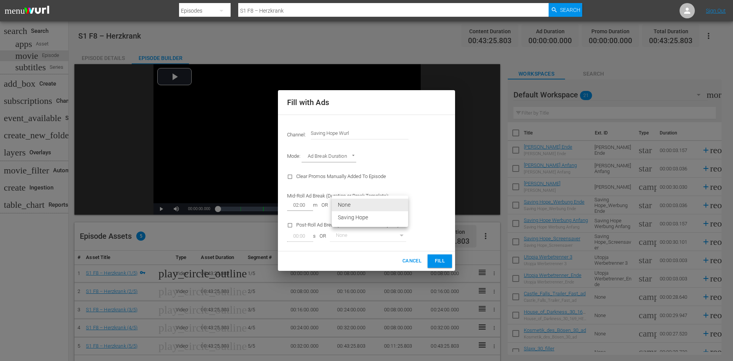
click at [368, 201] on body "menu Search By Episodes Search ID, Title, Description, Keywords, or Category S1…" at bounding box center [366, 180] width 733 height 361
click at [369, 218] on li "Saving Hope" at bounding box center [370, 217] width 76 height 13
type input "373"
click at [435, 264] on span "Fill" at bounding box center [440, 261] width 12 height 9
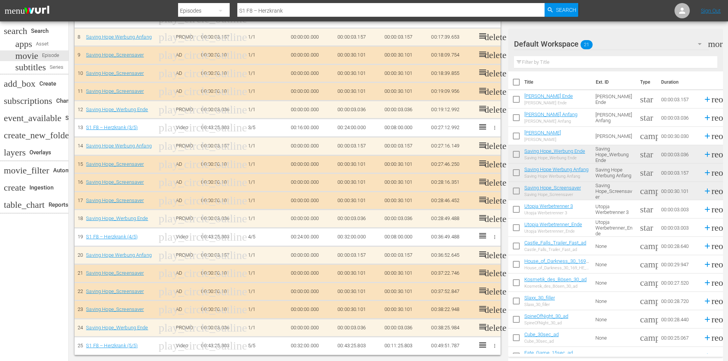
scroll to position [414, 0]
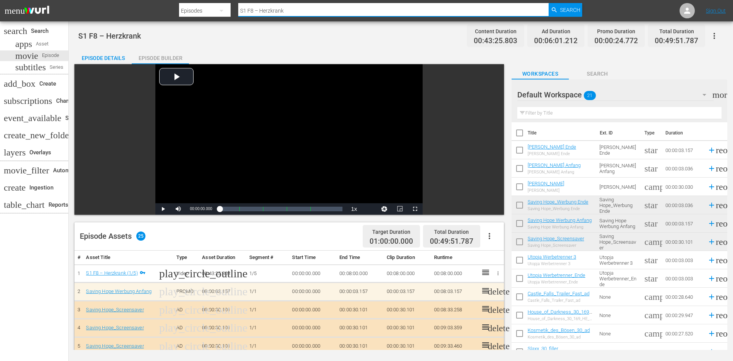
drag, startPoint x: 338, startPoint y: 7, endPoint x: 154, endPoint y: 22, distance: 184.3
click at [154, 22] on div "menu Search By Episodes Search ID, Title, Description, Keywords, or Category S1…" at bounding box center [366, 175] width 733 height 350
paste input "S1 F9 – Wieder Bea"
type input "S1 F9 – Wieder Bea"
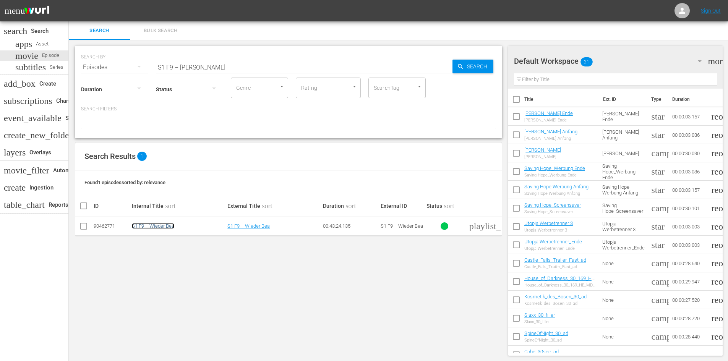
click at [166, 228] on link "S1 F9 – Wieder Bea" at bounding box center [153, 226] width 42 height 6
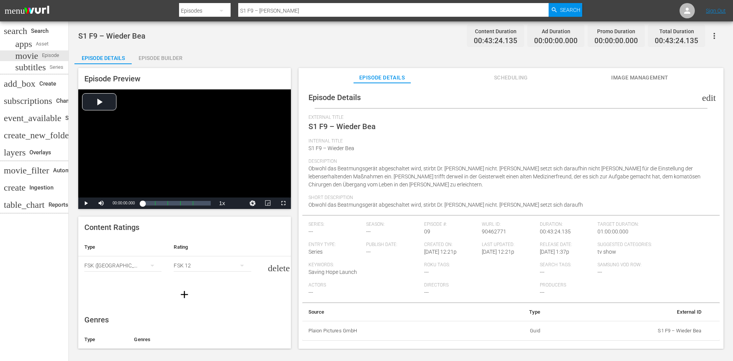
click at [163, 64] on div "Episode Builder" at bounding box center [160, 58] width 57 height 18
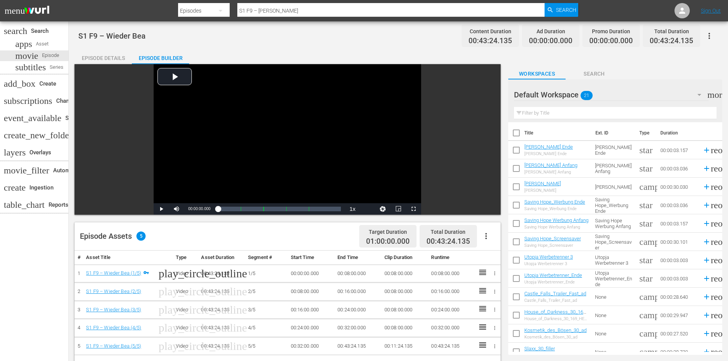
click at [487, 239] on icon "button" at bounding box center [485, 235] width 9 height 9
click at [499, 245] on div "Fill with Ads" at bounding box center [509, 239] width 52 height 18
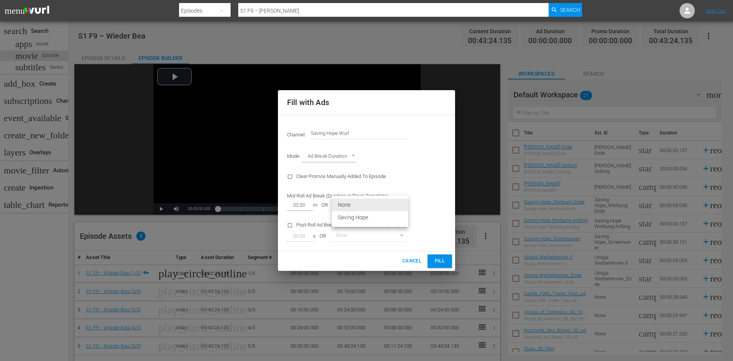
click at [398, 205] on body "menu Search By Episodes Search ID, Title, Description, Keywords, or Category S1…" at bounding box center [366, 180] width 733 height 361
click at [389, 217] on li "Saving Hope" at bounding box center [370, 217] width 76 height 13
type input "373"
click at [436, 259] on span "Fill" at bounding box center [440, 261] width 12 height 9
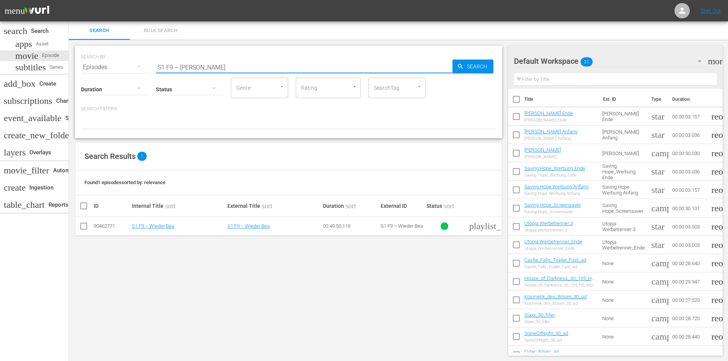
drag, startPoint x: 234, startPoint y: 68, endPoint x: 91, endPoint y: 69, distance: 144.0
click at [91, 69] on div "SEARCH BY Search By Episodes Search ID, Title, Description, Keywords, or Catego…" at bounding box center [288, 62] width 415 height 27
paste input "S1 F10 – Ein Neuanfang"
type input "S1 F10 – Ein Neuanfang"
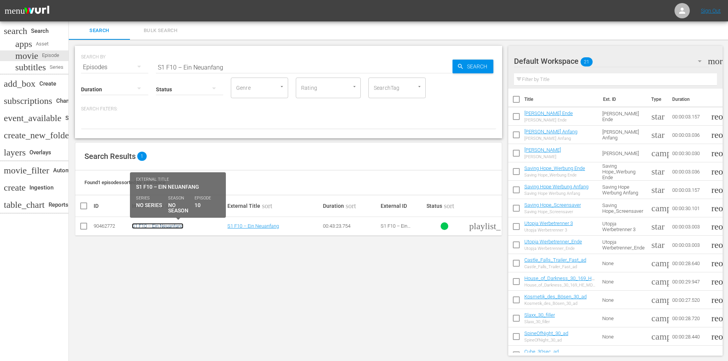
click at [172, 226] on link "S1 F10 – Ein Neuanfang" at bounding box center [158, 226] width 52 height 6
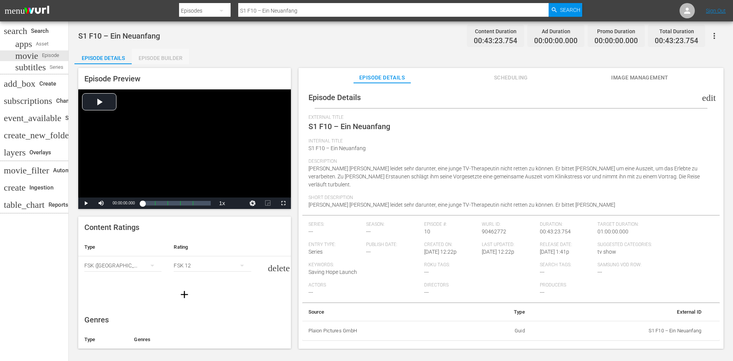
click at [163, 57] on div "Episode Builder" at bounding box center [160, 58] width 57 height 18
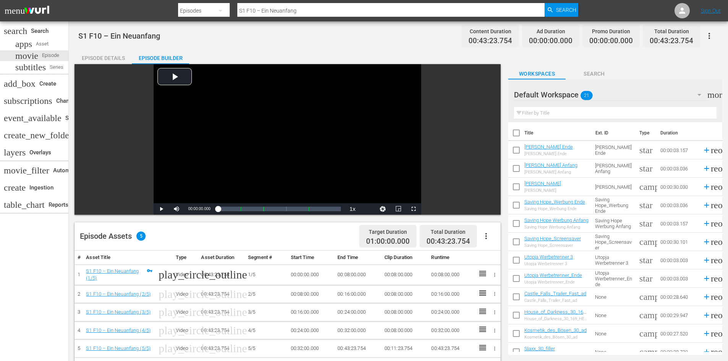
click at [483, 240] on icon "button" at bounding box center [485, 235] width 9 height 9
click at [490, 239] on div "Fill with Ads" at bounding box center [509, 239] width 52 height 18
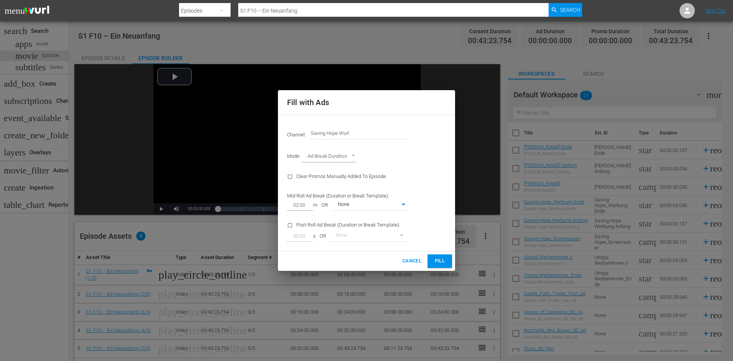
click at [344, 203] on body "menu Search By Episodes Search ID, Title, Description, Keywords, or Category S1…" at bounding box center [366, 180] width 733 height 361
click at [351, 220] on li "Saving Hope" at bounding box center [370, 217] width 76 height 13
type input "373"
click at [446, 264] on span "Fill" at bounding box center [440, 261] width 12 height 9
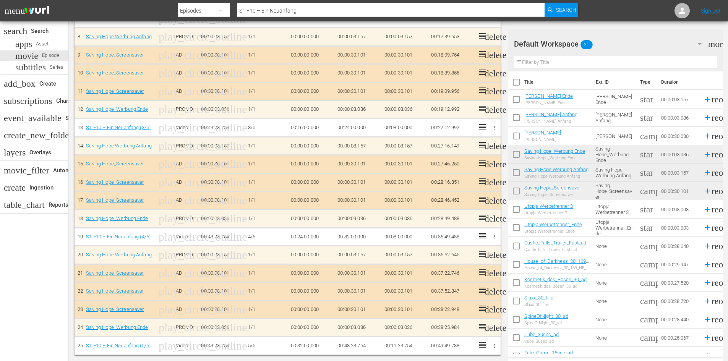
scroll to position [414, 0]
click at [324, 9] on input "S1 F10 – Ein Neuanfang" at bounding box center [390, 11] width 307 height 18
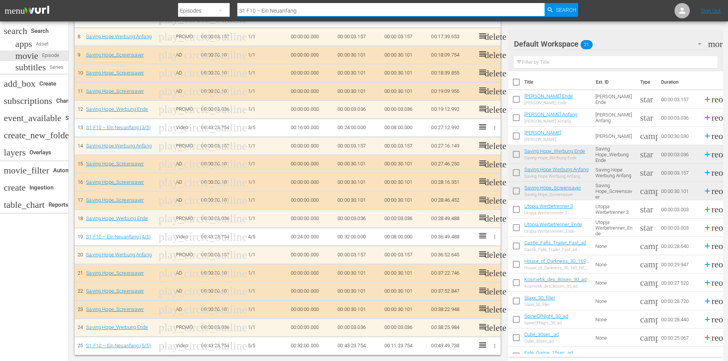
drag, startPoint x: 343, startPoint y: 10, endPoint x: 207, endPoint y: 11, distance: 135.2
click at [207, 11] on div "Search By Episodes Search ID, Title, Description, Keywords, or Category S1 F10 …" at bounding box center [378, 11] width 400 height 18
paste input "S1 F11 – Das Gesetz der Ansteckung"
type input "S1 F11 – Das Gesetz der Ansteckung"
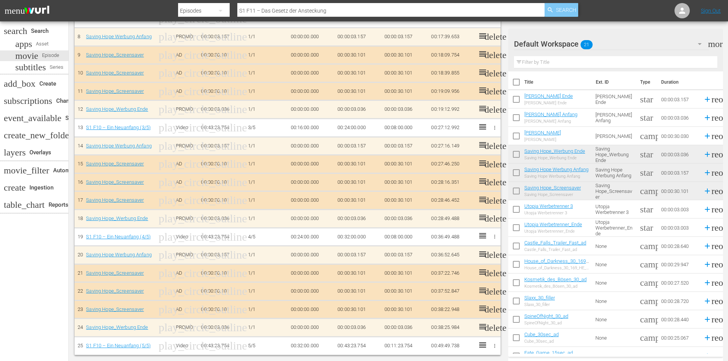
click at [557, 11] on span "Search" at bounding box center [566, 10] width 20 height 14
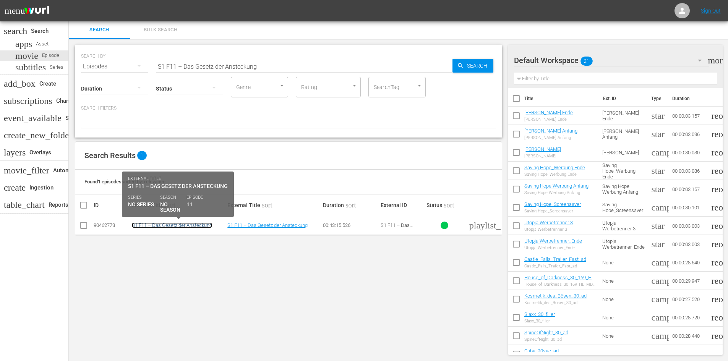
click at [180, 226] on link "S1 F11 – Das Gesetz der Ansteckung" at bounding box center [172, 225] width 80 height 6
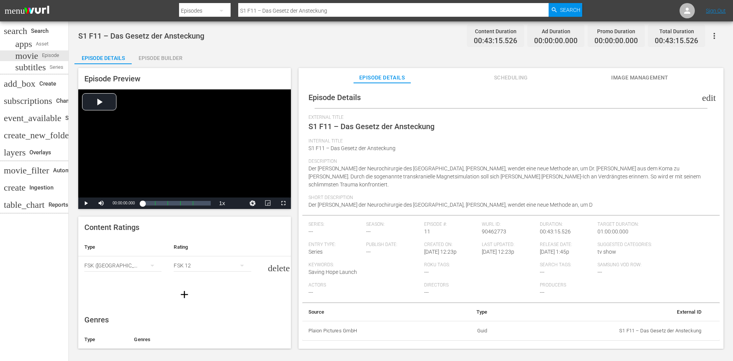
click at [150, 57] on div "Episode Builder" at bounding box center [160, 58] width 57 height 18
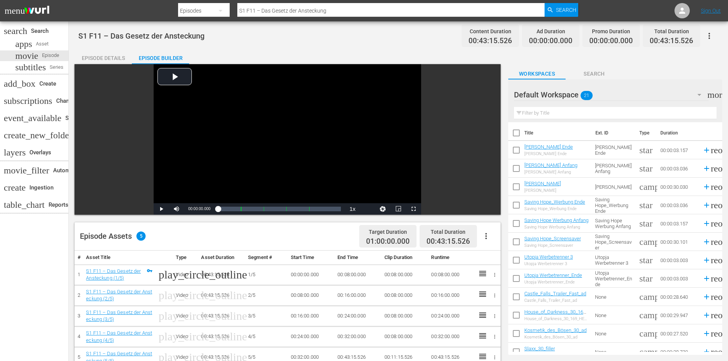
click at [488, 233] on icon "button" at bounding box center [485, 235] width 9 height 9
click at [501, 241] on div "Fill with Ads" at bounding box center [509, 239] width 52 height 18
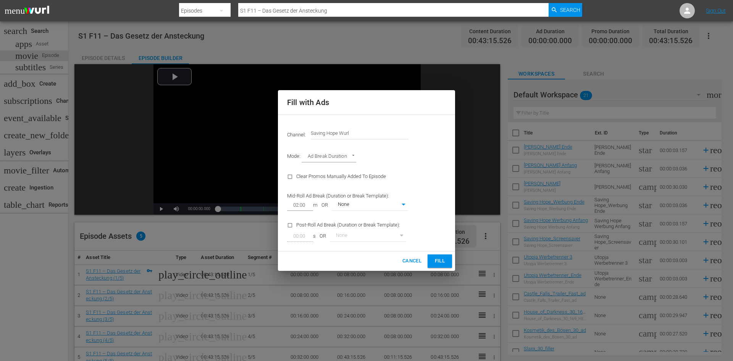
click at [377, 207] on body "menu Search By Episodes Search ID, Title, Description, Keywords, or Category S1…" at bounding box center [366, 180] width 733 height 361
click at [380, 217] on li "Saving Hope" at bounding box center [370, 217] width 76 height 13
type input "373"
click at [447, 260] on button "Fill" at bounding box center [440, 260] width 24 height 13
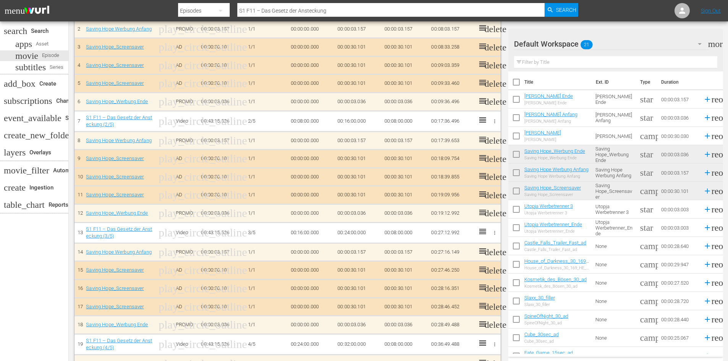
scroll to position [417, 0]
drag, startPoint x: 365, startPoint y: 280, endPoint x: 363, endPoint y: 343, distance: 62.7
click at [363, 343] on td "00:43:15.526" at bounding box center [357, 344] width 47 height 21
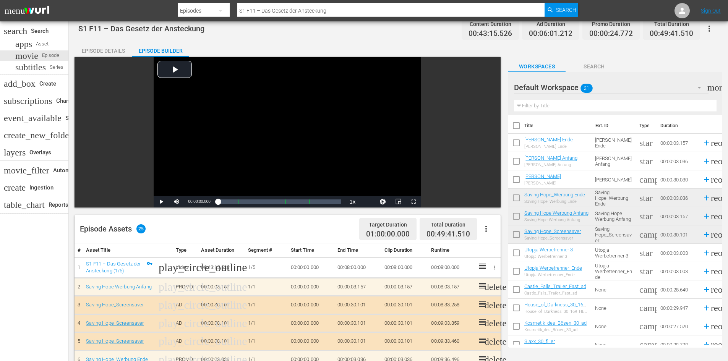
scroll to position [0, 0]
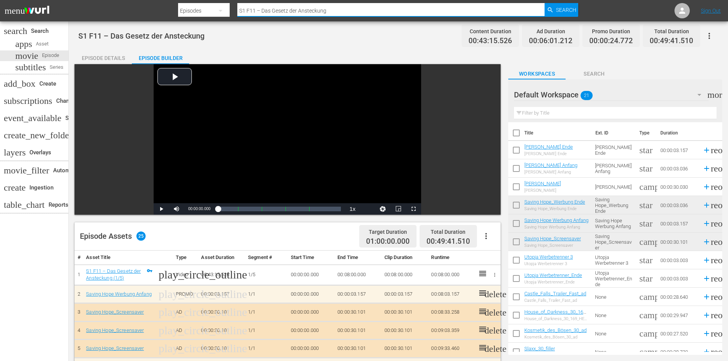
drag, startPoint x: 336, startPoint y: 10, endPoint x: 200, endPoint y: 9, distance: 136.3
click at [200, 9] on div "Search By Episodes Search ID, Title, Description, Keywords, or Category S1 F11 …" at bounding box center [378, 11] width 400 height 18
paste input "S1 F12 – Gib Gas oder geh nach Hause"
type input "S1 F12 – Gib Gas oder geh nach Hause"
click at [561, 11] on span "Search" at bounding box center [566, 10] width 20 height 14
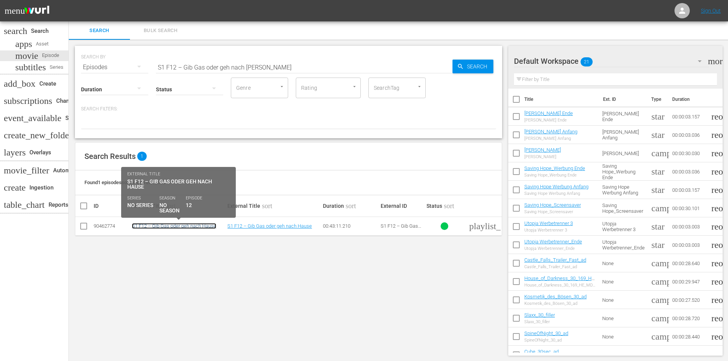
click at [186, 227] on link "S1 F12 – Gib Gas oder geh nach Hause" at bounding box center [174, 226] width 84 height 6
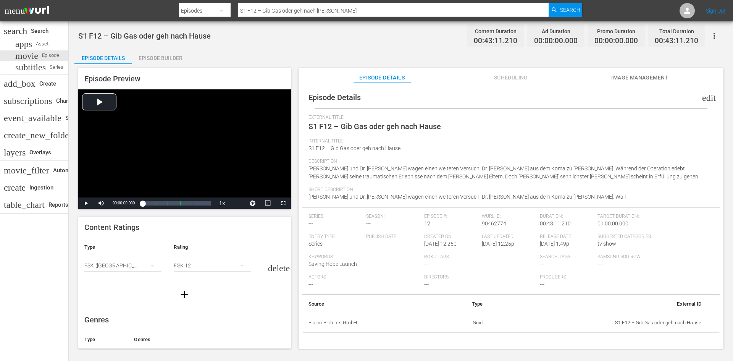
click at [158, 57] on div "Episode Builder" at bounding box center [160, 58] width 57 height 18
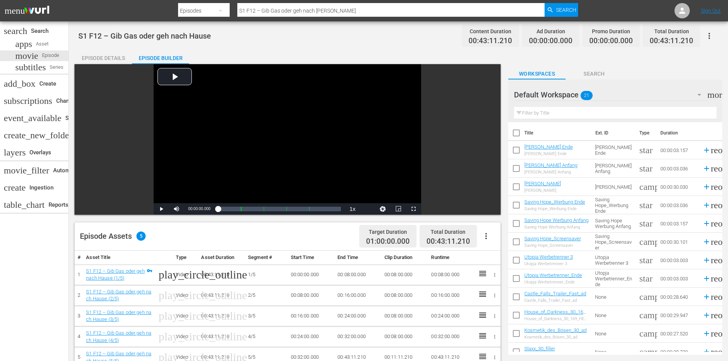
click at [490, 239] on icon "button" at bounding box center [485, 235] width 9 height 9
click at [494, 241] on div "Fill with Ads" at bounding box center [509, 239] width 52 height 18
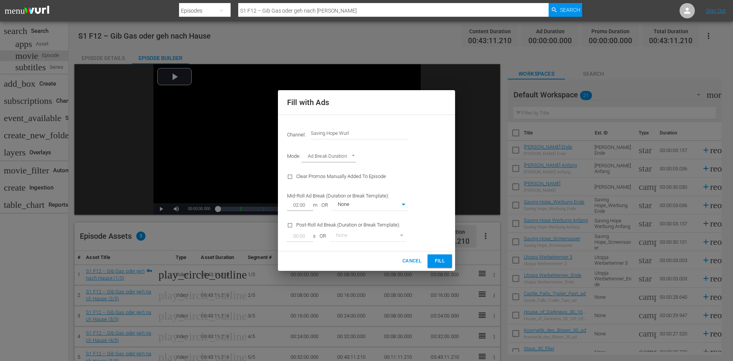
click at [383, 204] on body "menu Search By Episodes Search ID, Title, Description, Keywords, or Category S1…" at bounding box center [366, 180] width 733 height 361
click at [382, 217] on li "Saving Hope" at bounding box center [370, 217] width 76 height 13
type input "373"
click at [443, 262] on span "Fill" at bounding box center [440, 261] width 12 height 9
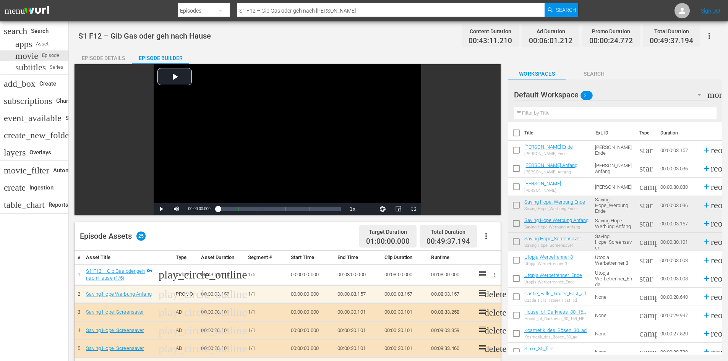
drag, startPoint x: 343, startPoint y: 8, endPoint x: 153, endPoint y: 16, distance: 189.6
click at [153, 16] on nav "menu Search By Episodes Search ID, Title, Description, Keywords, or Category S1…" at bounding box center [364, 10] width 728 height 21
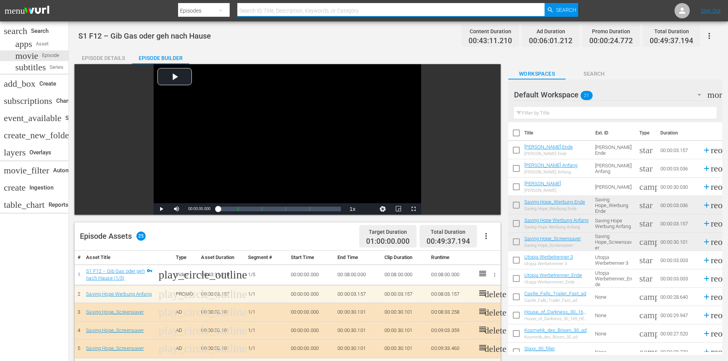
paste input "S1 F13 – Rosa Wolken"
type input "S1 F13 – Rosa Wolken"
click at [559, 13] on span "Search" at bounding box center [566, 10] width 20 height 14
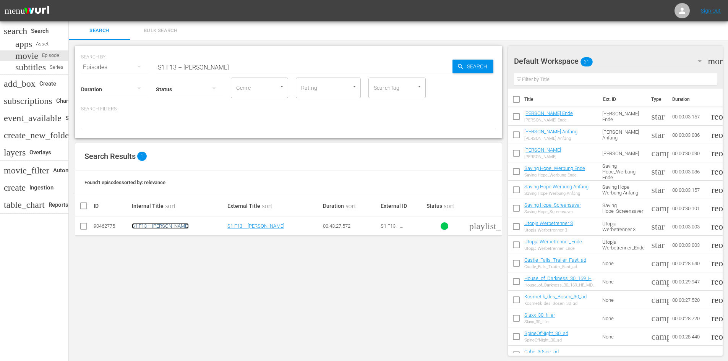
click at [148, 225] on link "S1 F13 – Rosa Wolken" at bounding box center [160, 226] width 57 height 6
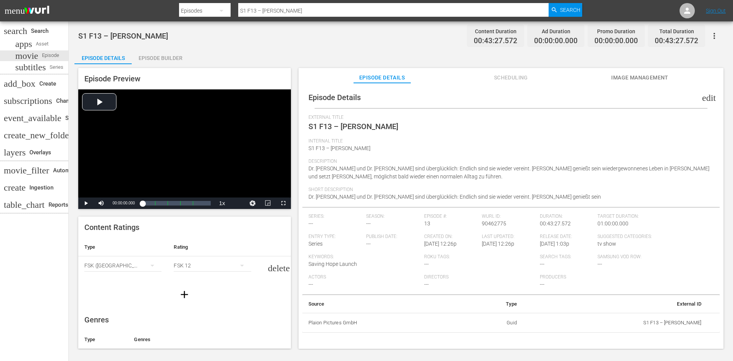
click at [171, 55] on div "Episode Builder" at bounding box center [160, 58] width 57 height 18
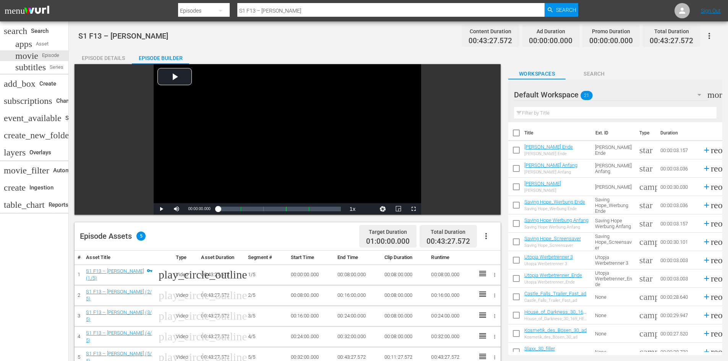
click at [483, 238] on icon "button" at bounding box center [485, 235] width 9 height 9
click at [486, 238] on div "Fill with Ads" at bounding box center [509, 239] width 52 height 18
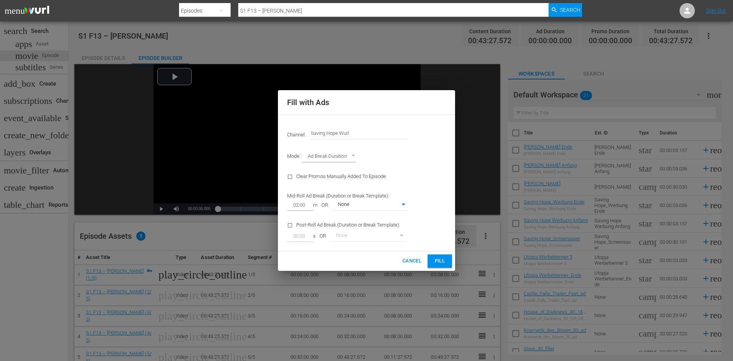
click at [376, 200] on body "menu Search By Episodes Search ID, Title, Description, Keywords, or Category S1…" at bounding box center [366, 180] width 733 height 361
click at [368, 222] on li "Saving Hope" at bounding box center [370, 217] width 76 height 13
type input "373"
click at [442, 260] on span "Fill" at bounding box center [440, 261] width 12 height 9
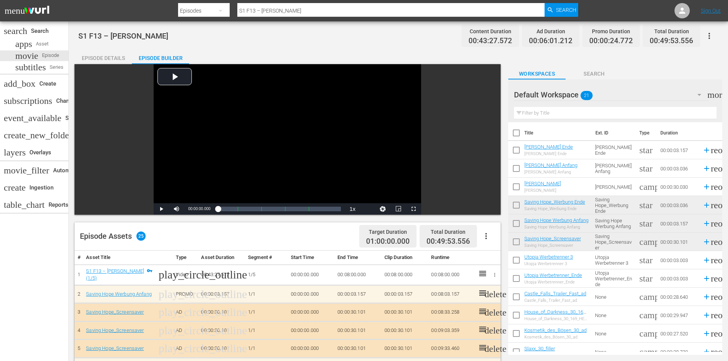
click at [350, 4] on input "S1 F13 – Rosa Wolken" at bounding box center [390, 11] width 307 height 18
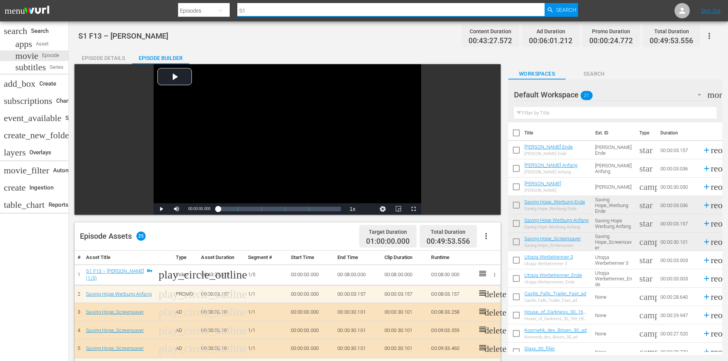
type input "S"
click at [51, 56] on div "movie Episode" at bounding box center [34, 55] width 68 height 11
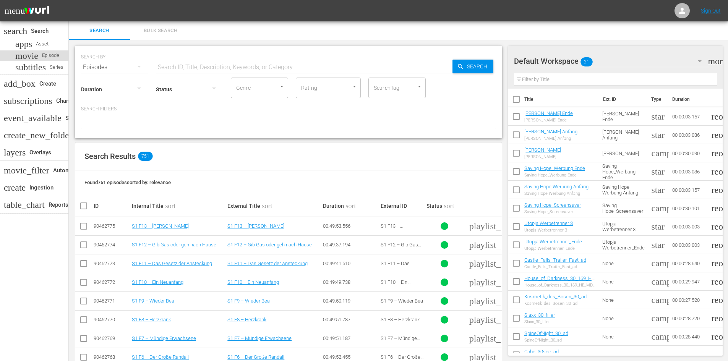
click at [42, 55] on span "Episode" at bounding box center [50, 56] width 17 height 8
click at [184, 64] on input "text" at bounding box center [304, 67] width 296 height 18
click at [165, 65] on input "SAving Hope" at bounding box center [304, 67] width 296 height 18
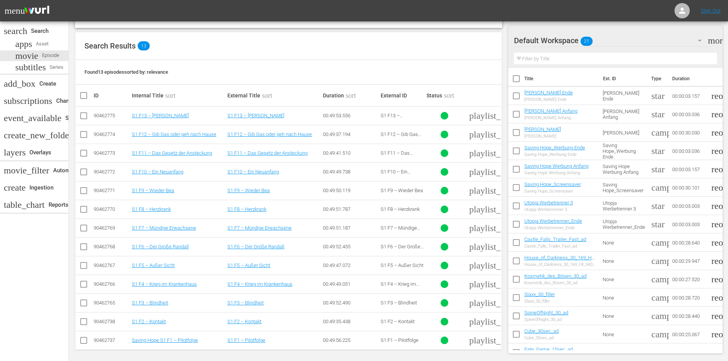
scroll to position [113, 0]
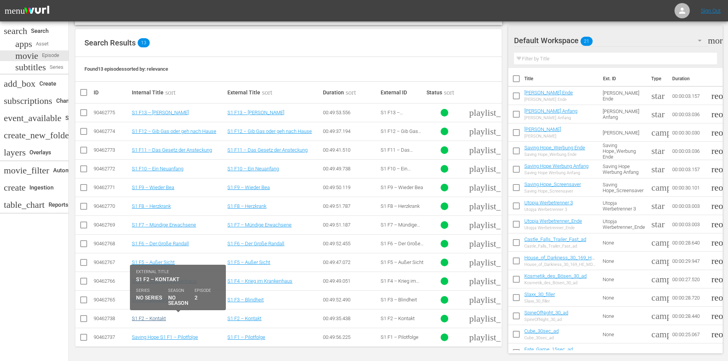
type input "Saving Hope"
click at [149, 318] on link "S1 F2 – Kontakt" at bounding box center [149, 318] width 34 height 6
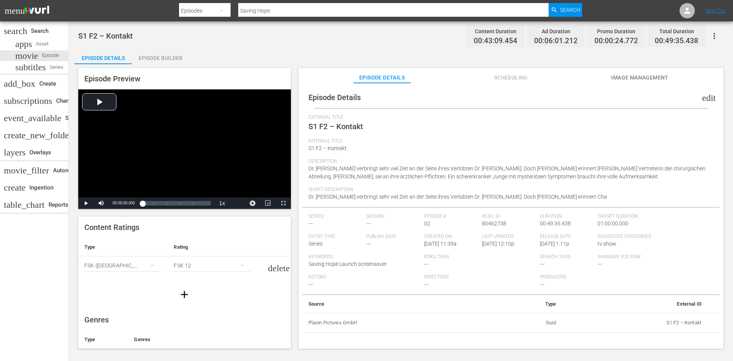
click at [157, 58] on div "Episode Builder" at bounding box center [160, 58] width 57 height 18
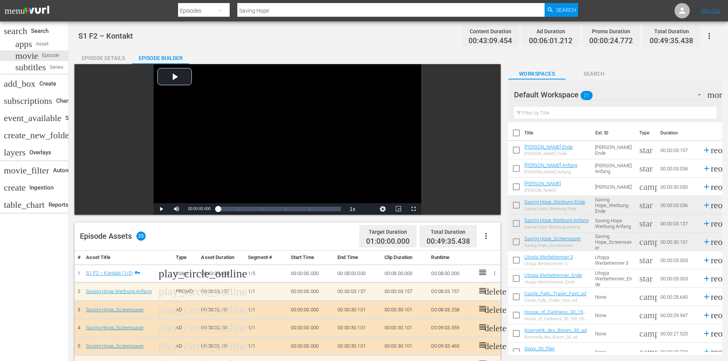
click at [107, 60] on div "Episode Details" at bounding box center [102, 58] width 57 height 18
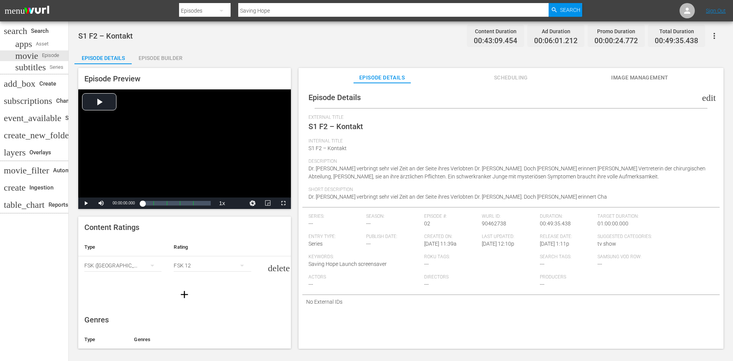
click at [705, 96] on span "edit" at bounding box center [709, 97] width 14 height 9
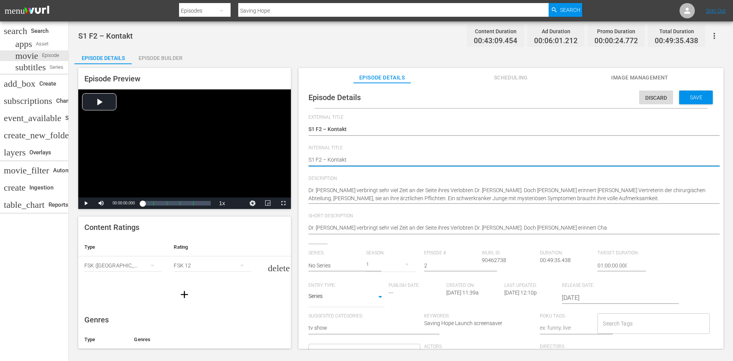
type textarea "SS1 F2 – Kontakt"
type textarea "SaS1 F2 – Kontakt"
type textarea "SavS1 F2 – Kontakt"
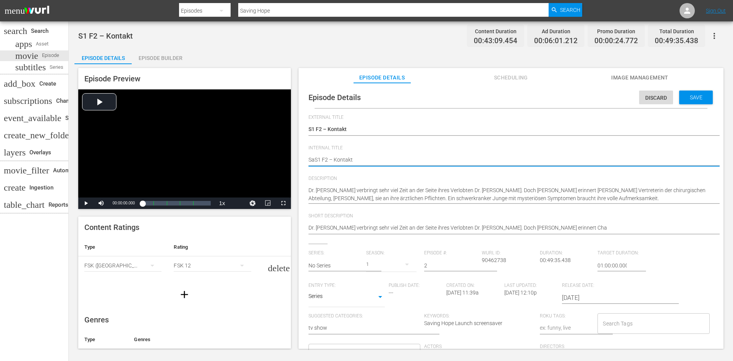
type textarea "SavS1 F2 – Kontakt"
type textarea "SaviS1 F2 – Kontakt"
type textarea "SavinS1 F2 – Kontakt"
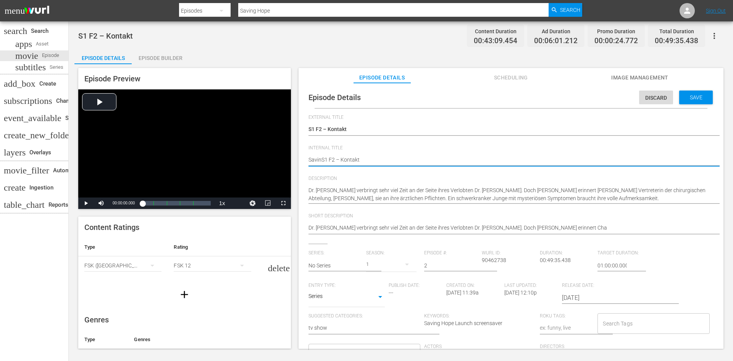
type textarea "SavingS1 F2 – Kontakt"
type textarea "Saving S1 F2 – Kontakt"
type textarea "Saving HS1 F2 – Kontakt"
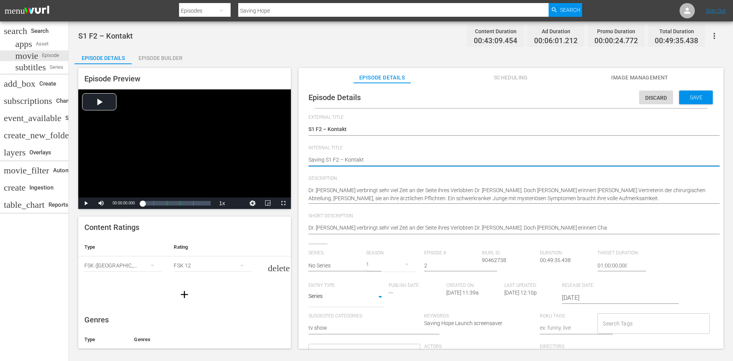
type textarea "Saving HS1 F2 – Kontakt"
type textarea "Saving HoS1 F2 – Kontakt"
type textarea "Saving HopS1 F2 – Kontakt"
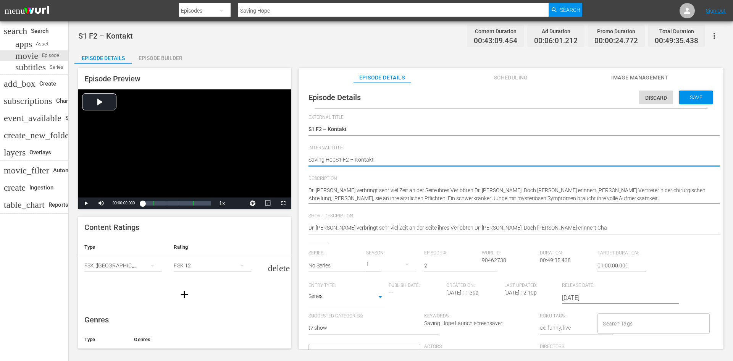
type textarea "Saving HopeS1 F2 – Kontakt"
type textarea "Saving Hope S1 F2 – Kontakt"
drag, startPoint x: 323, startPoint y: 160, endPoint x: 299, endPoint y: 163, distance: 24.2
click at [299, 163] on div "Episode Details Discard Save External Title S1 F2 – Kontakt S1 F2 – Kontakt Int…" at bounding box center [511, 219] width 425 height 273
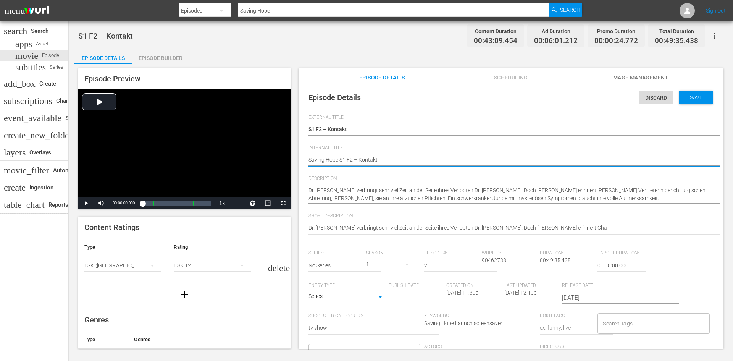
type textarea "Saving Hope S1 F2 – Kontakt"
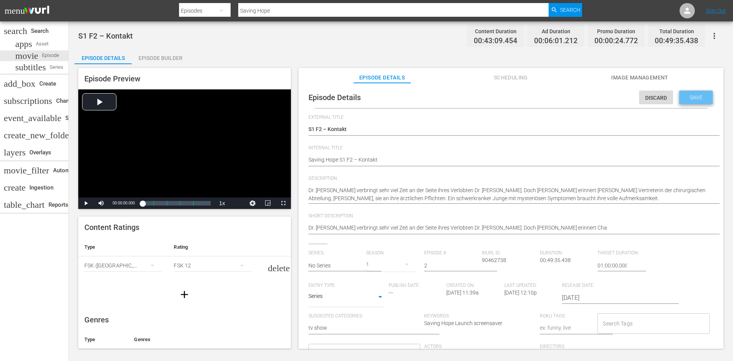
click at [692, 99] on span "Save" at bounding box center [696, 97] width 25 height 6
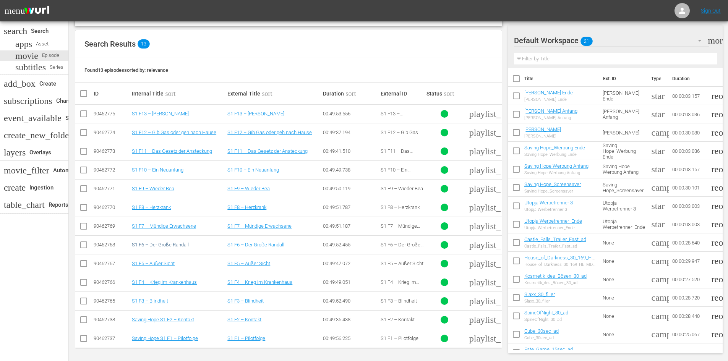
scroll to position [113, 0]
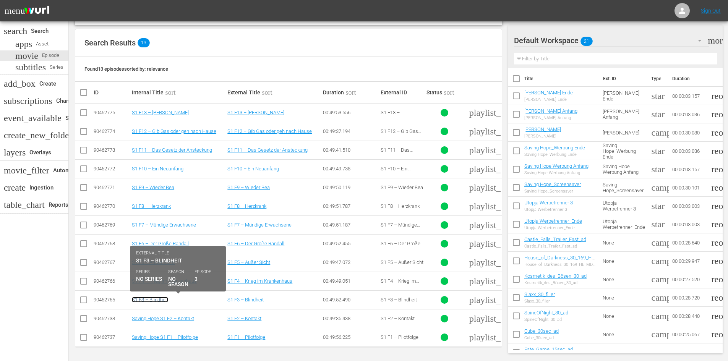
click at [165, 300] on link "S1 F3 – Blindheit" at bounding box center [150, 300] width 36 height 6
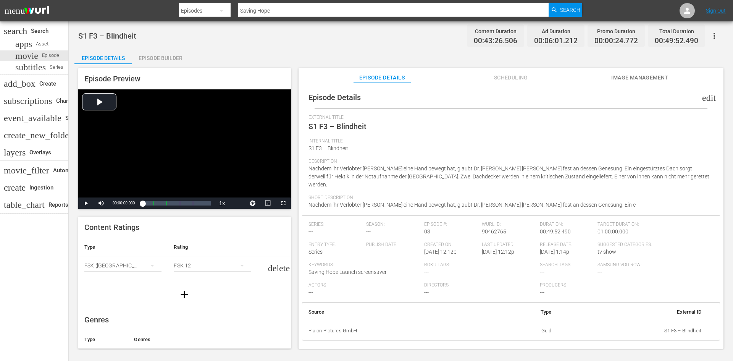
click at [702, 97] on span "edit" at bounding box center [709, 97] width 14 height 9
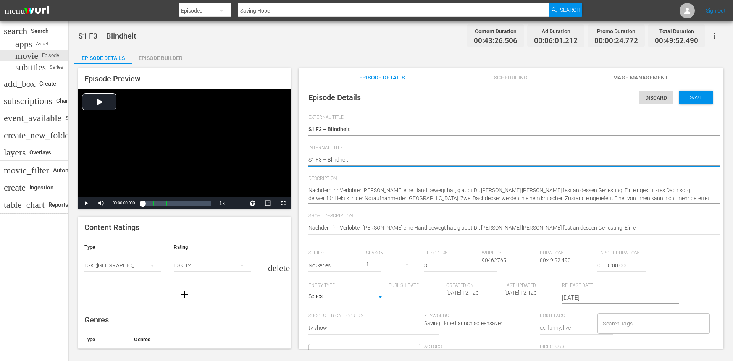
paste textarea "Saving Hope"
type textarea "Saving HopeS1 F3 – Blindheit"
type textarea "Saving Hope S1 F3 – Blindheit"
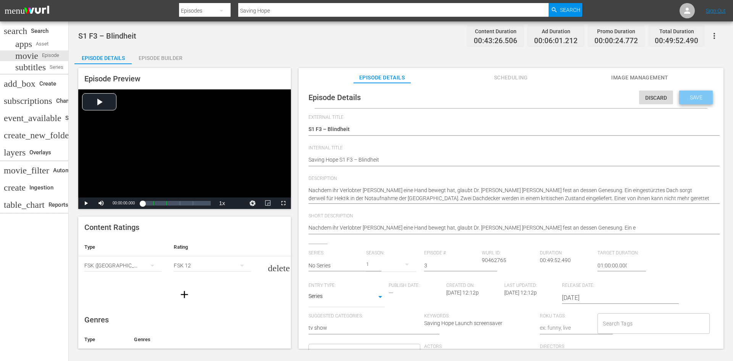
click at [693, 99] on span "Save" at bounding box center [696, 97] width 25 height 6
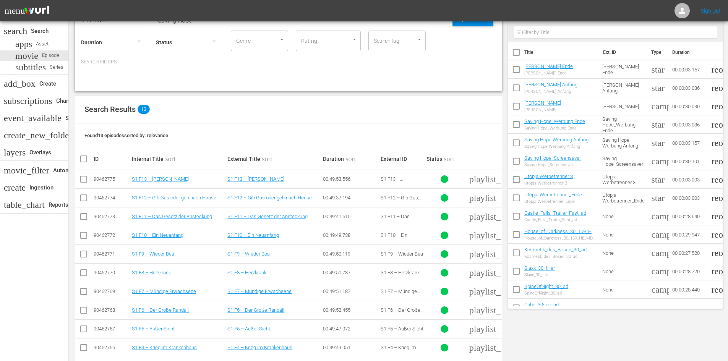
scroll to position [113, 0]
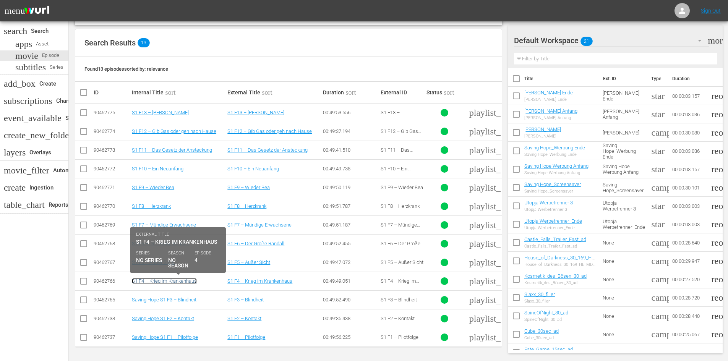
click at [157, 280] on link "S1 F4 – Krieg im Krankenhaus" at bounding box center [164, 281] width 65 height 6
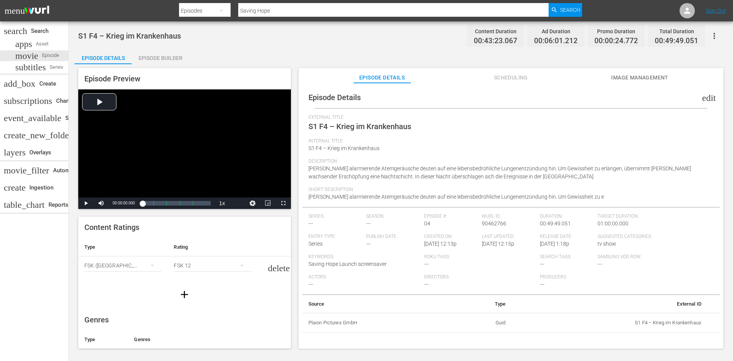
click at [707, 92] on button "edit" at bounding box center [707, 98] width 18 height 18
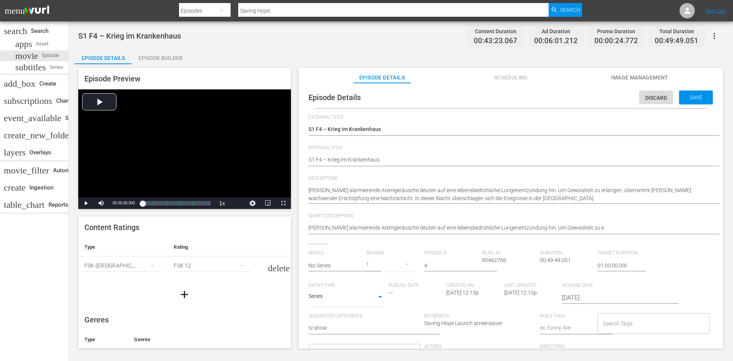
click at [307, 157] on div "Episode Details Discard Save External Title S1 F4 – Krieg im Krankenhaus S1 F4 …" at bounding box center [510, 271] width 417 height 368
paste textarea "Saving Hope"
type textarea "Saving HopeS1 F4 – Krieg im Krankenhaus"
type textarea "Saving Hope S1 F4 – Krieg im Krankenhaus"
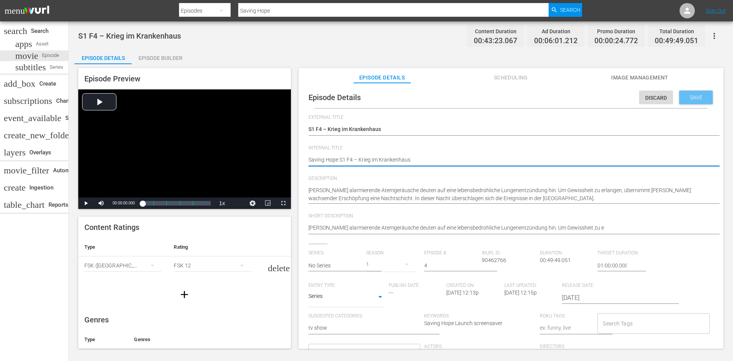
type textarea "Saving Hope S1 F4 – Krieg im Krankenhaus"
click at [689, 99] on span "Save" at bounding box center [696, 97] width 25 height 6
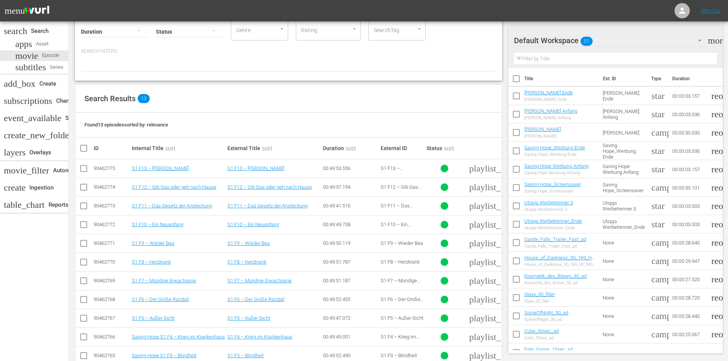
scroll to position [113, 0]
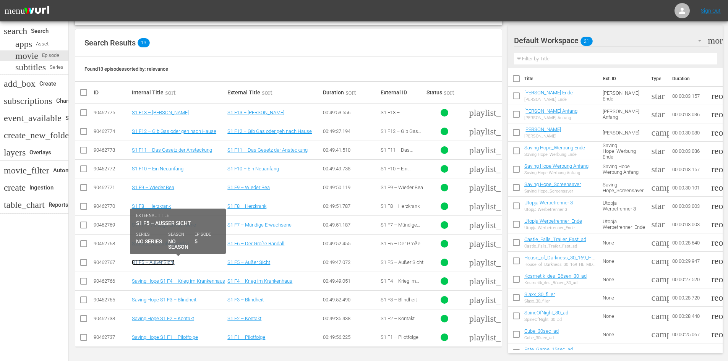
click at [173, 260] on link "S1 F5 – Außer Sicht" at bounding box center [153, 262] width 43 height 6
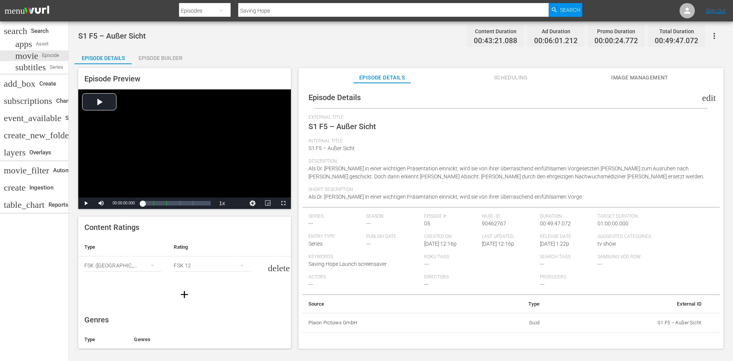
click at [166, 63] on div "Episode Builder" at bounding box center [160, 58] width 57 height 18
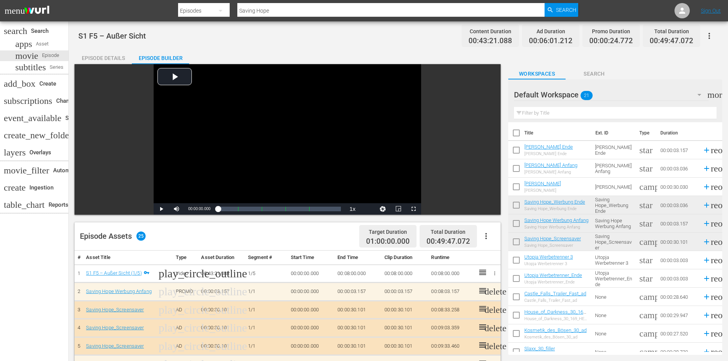
click at [107, 55] on div "Episode Details" at bounding box center [102, 58] width 57 height 18
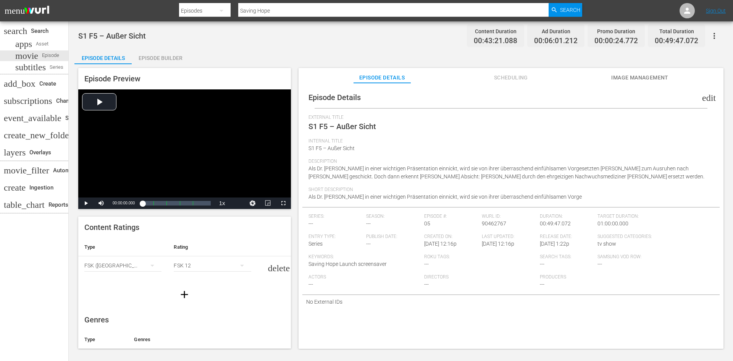
click at [703, 101] on span "edit" at bounding box center [709, 97] width 14 height 9
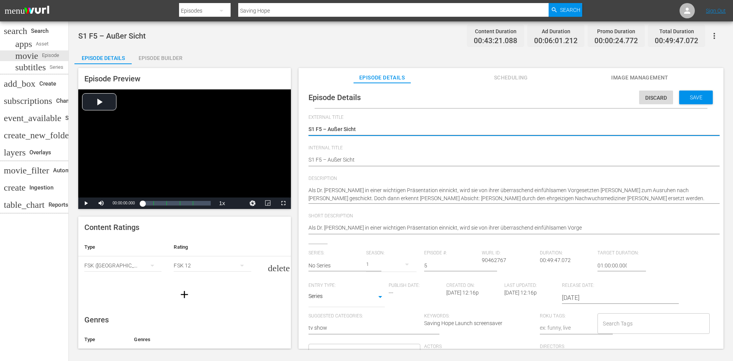
click at [308, 159] on div "Episode Details Discard Save External Title S1 F5 – Außer Sicht S1 F5 – Außer S…" at bounding box center [510, 271] width 417 height 368
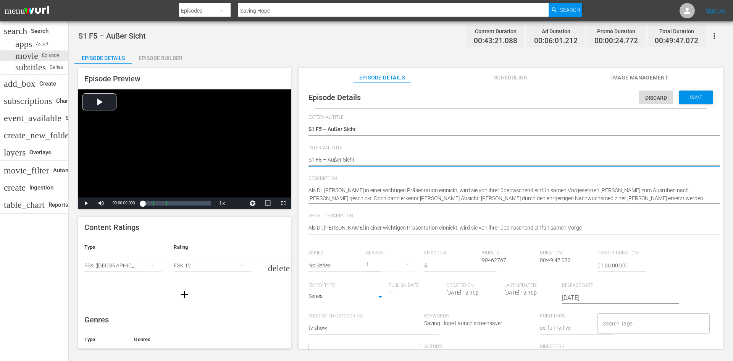
paste textarea "Saving Hope"
type textarea "Saving HopeS1 F5 – Außer Sicht"
type textarea "Saving Hope S1 F5 – Außer Sicht"
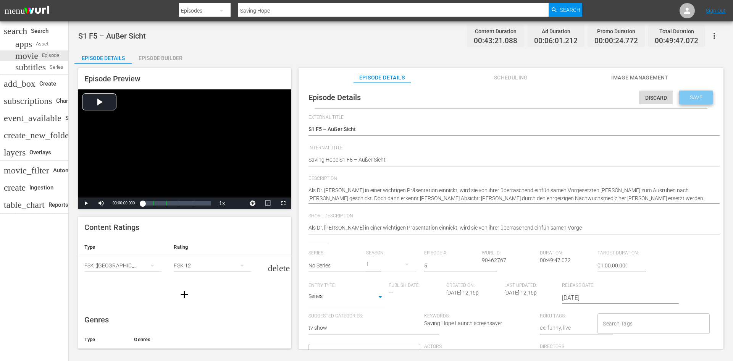
click at [699, 100] on span "Save" at bounding box center [696, 97] width 25 height 6
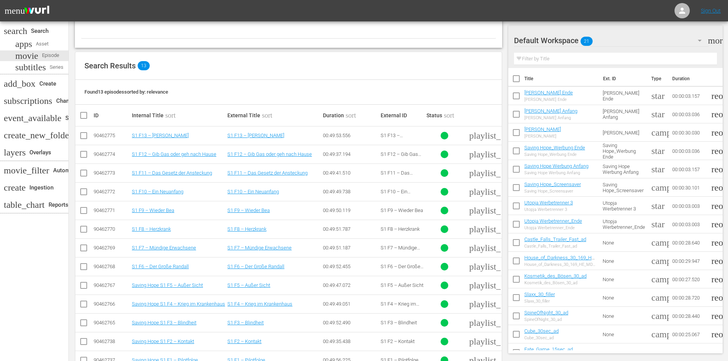
scroll to position [113, 0]
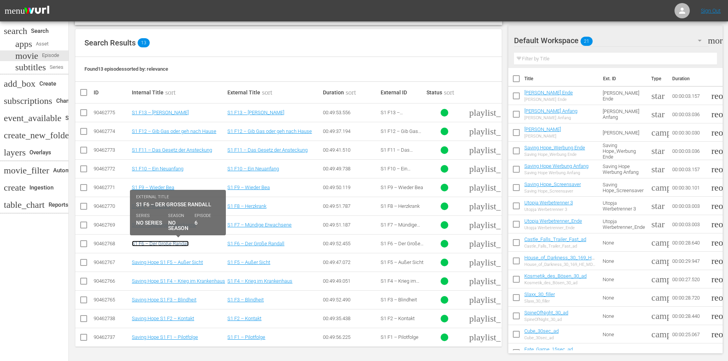
click at [155, 244] on link "S1 F6 – Der Große Randall" at bounding box center [160, 244] width 57 height 6
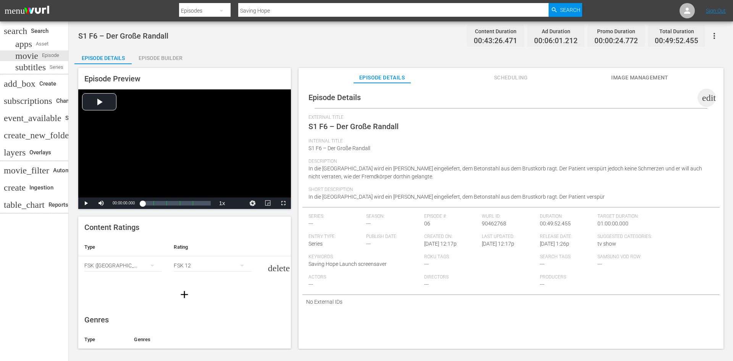
click at [702, 97] on span "edit" at bounding box center [709, 97] width 14 height 9
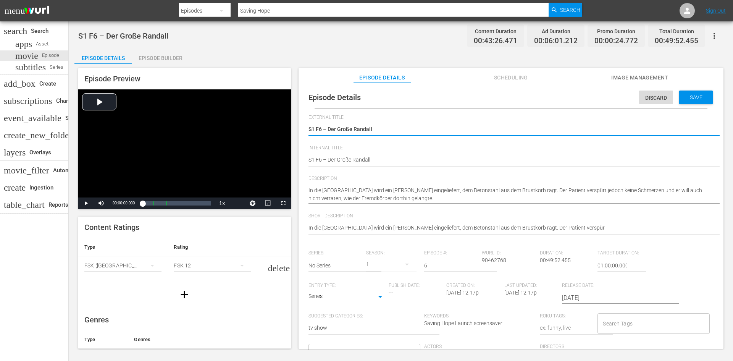
click at [309, 160] on div "Episode Details Discard Save External Title S1 F6 – Der Große Randall S1 F6 – D…" at bounding box center [510, 271] width 417 height 368
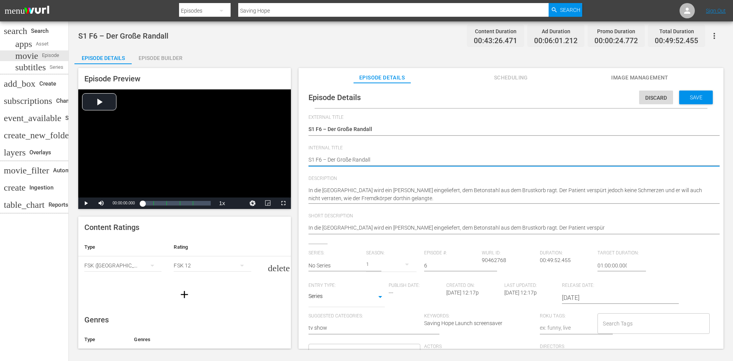
paste textarea "Saving Hope"
type textarea "Saving HopeS1 F6 – Der Große Randall"
type textarea "Saving Hope S1 F6 – Der Große Randall"
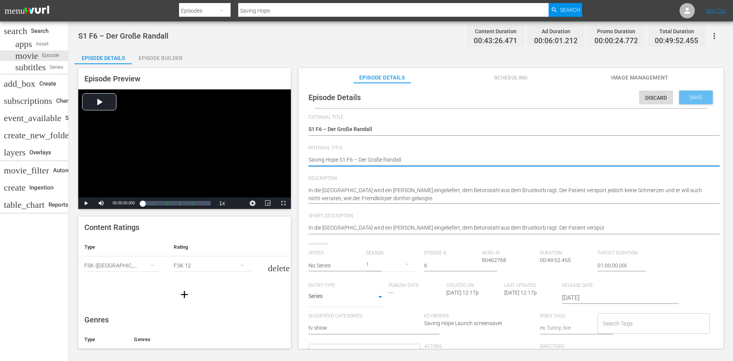
click at [693, 100] on div "Save" at bounding box center [696, 98] width 34 height 14
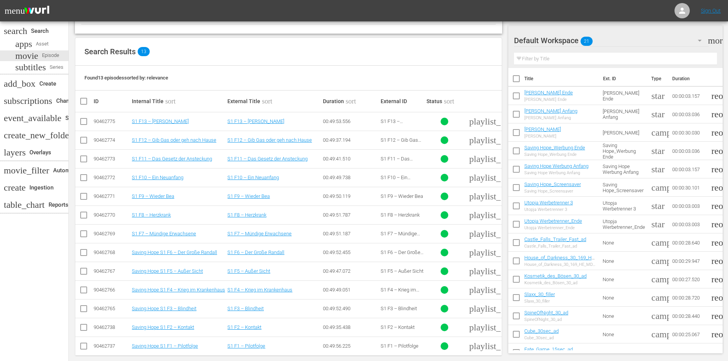
scroll to position [113, 0]
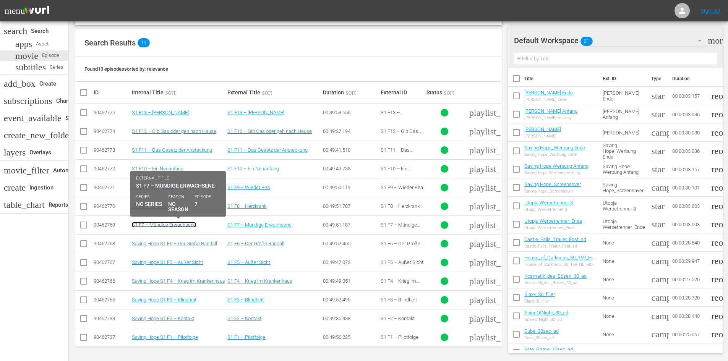
click at [176, 225] on link "S1 F7 – Mündige Erwachsene" at bounding box center [164, 225] width 64 height 6
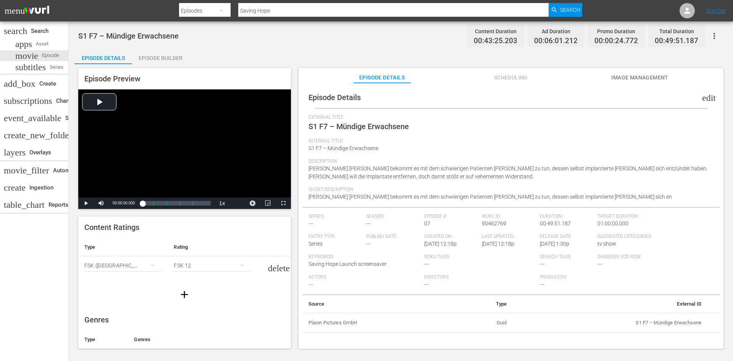
click at [702, 98] on span "edit" at bounding box center [709, 97] width 14 height 9
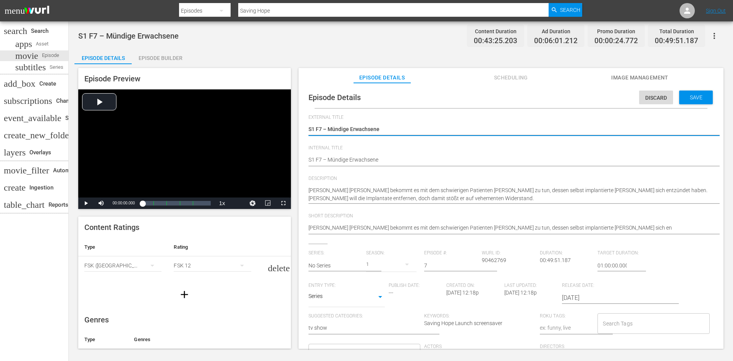
click at [308, 163] on div "Episode Details Discard Save External Title S1 F7 – Mündige Erwachsene S1 F7 – …" at bounding box center [510, 271] width 417 height 368
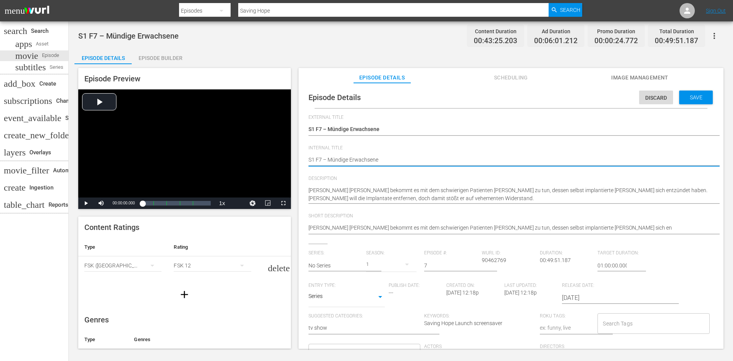
paste textarea "Saving Hope"
type textarea "Saving HopeS1 F7 – Mündige Erwachsene"
type textarea "Saving Hope S1 F7 – Mündige Erwachsene"
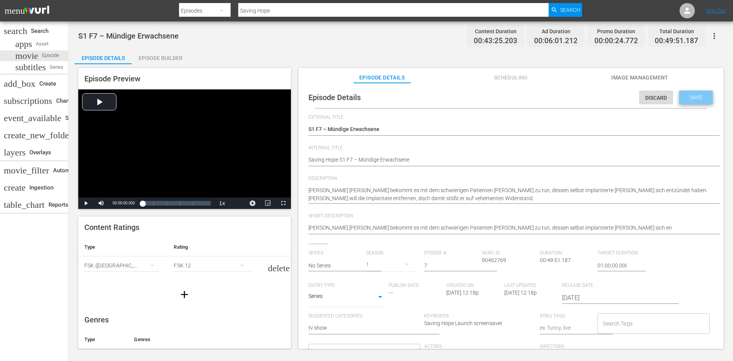
click at [684, 99] on span "Save" at bounding box center [696, 97] width 25 height 6
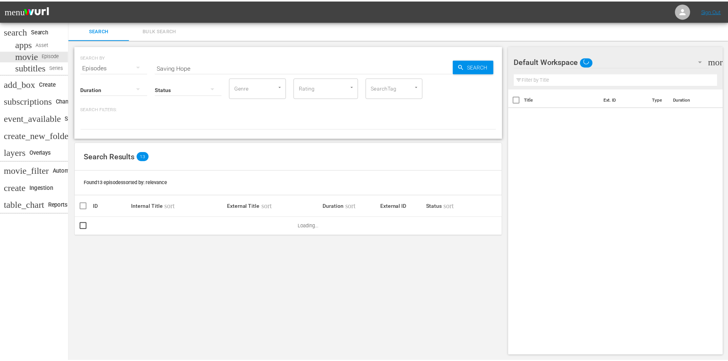
scroll to position [1, 0]
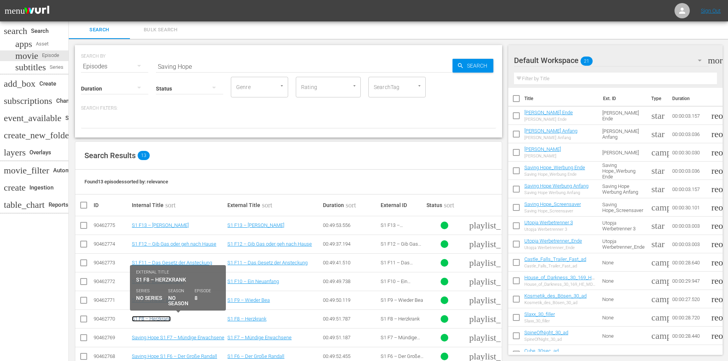
click at [166, 320] on link "S1 F8 – Herzkrank" at bounding box center [151, 319] width 39 height 6
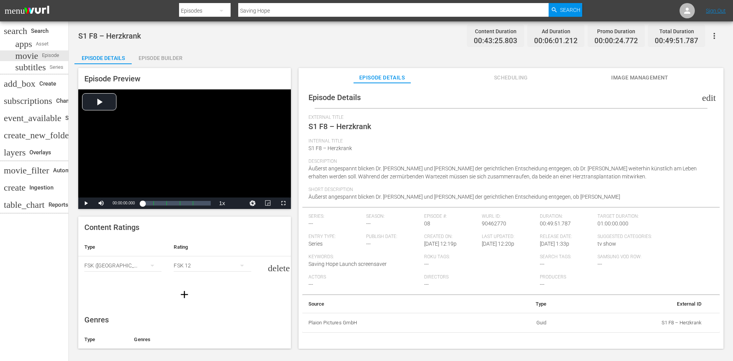
click at [175, 58] on div "Episode Builder" at bounding box center [160, 58] width 57 height 18
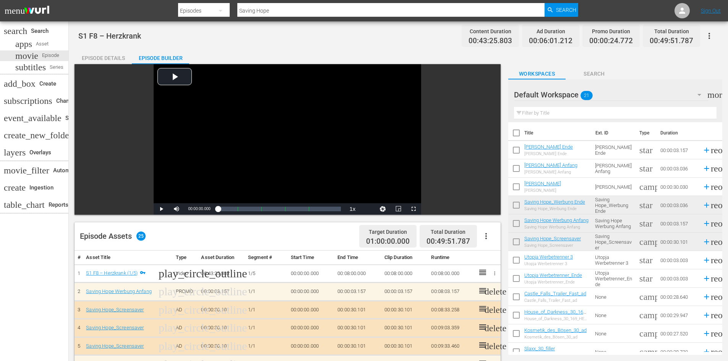
click at [102, 58] on div "Episode Details" at bounding box center [102, 58] width 57 height 18
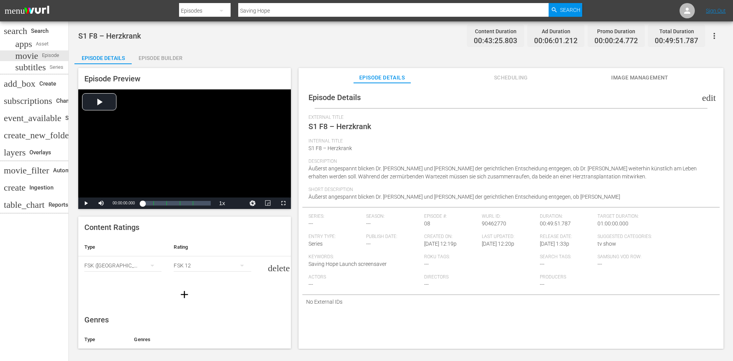
click at [702, 97] on span "edit" at bounding box center [709, 97] width 14 height 9
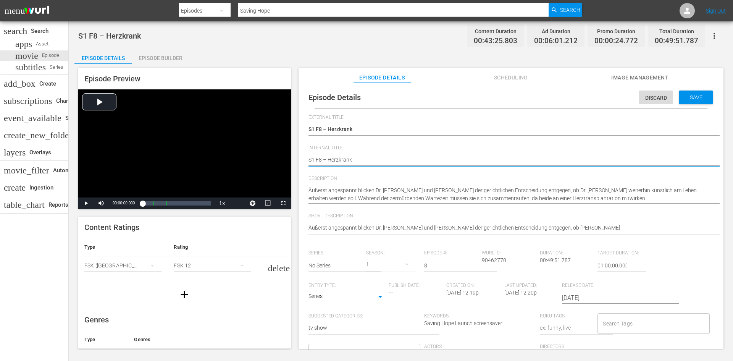
paste textarea "Saving Hope"
type textarea "Saving HopeS1 F8 – Herzkrank"
type textarea "Saving Hope S1 F8 – Herzkrank"
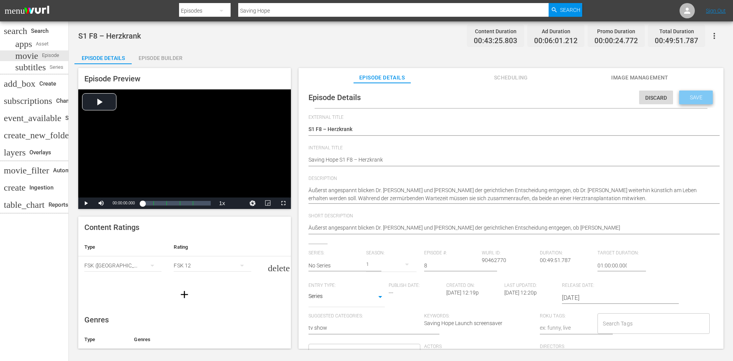
click at [694, 94] on div "Save" at bounding box center [696, 98] width 34 height 14
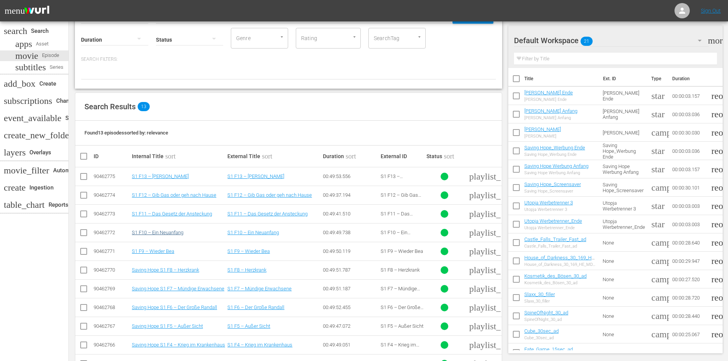
scroll to position [37, 0]
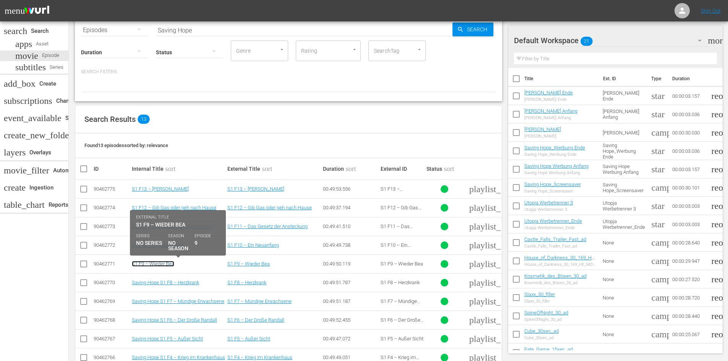
click at [162, 264] on link "S1 F9 – Wieder Bea" at bounding box center [153, 264] width 42 height 6
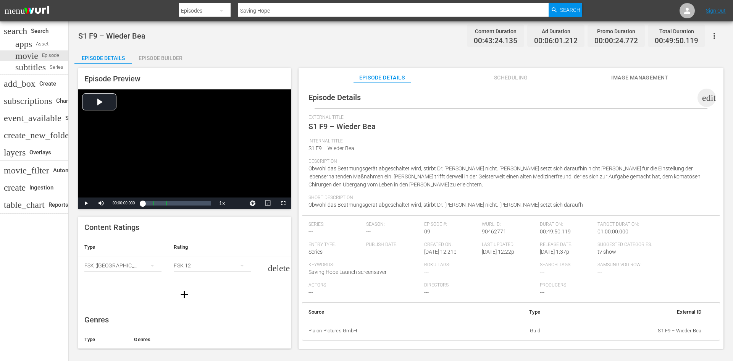
click at [707, 94] on span "edit" at bounding box center [709, 97] width 14 height 9
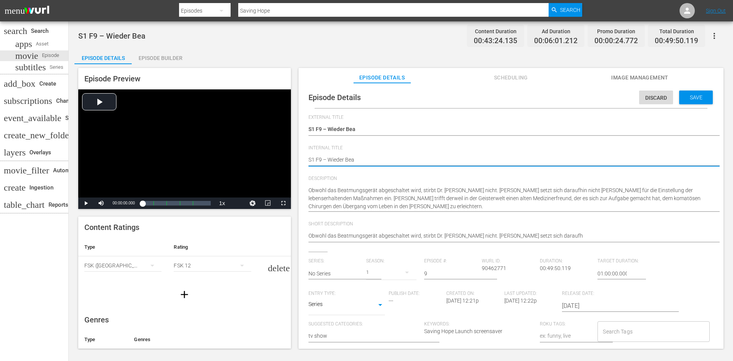
paste textarea "Saving Hope"
type textarea "Saving HopeS1 F9 – Wieder Bea"
type textarea "Saving Hope S1 F9 – Wieder Bea"
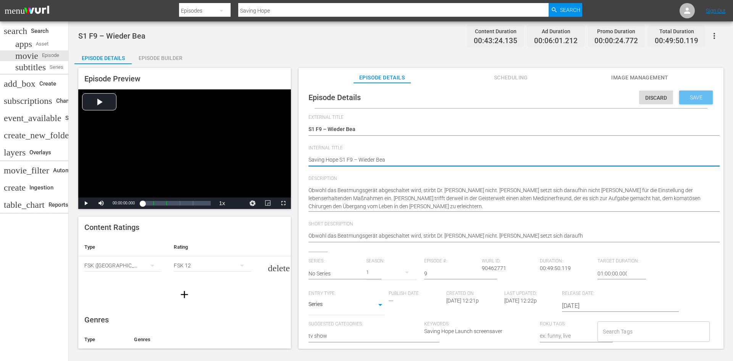
click at [697, 100] on div "Save" at bounding box center [696, 98] width 34 height 14
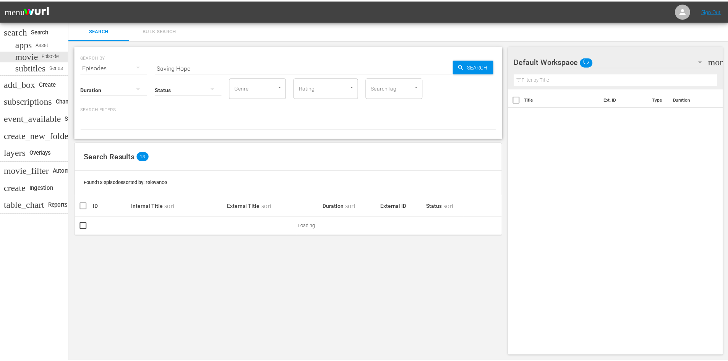
scroll to position [1, 0]
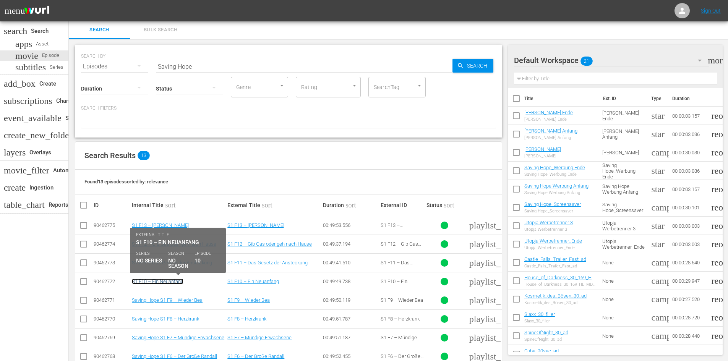
click at [140, 281] on link "S1 F10 – Ein Neuanfang" at bounding box center [158, 281] width 52 height 6
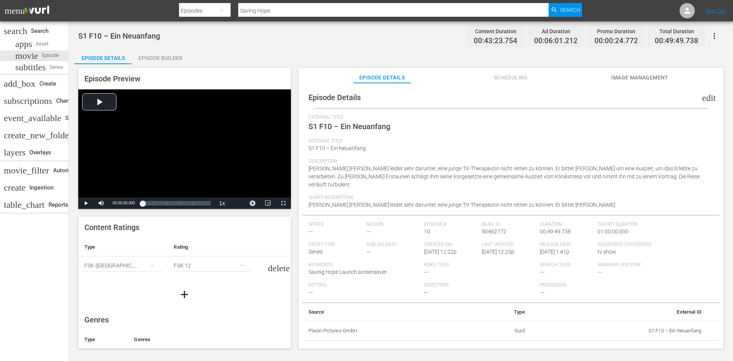
click at [166, 60] on div "Episode Builder" at bounding box center [160, 58] width 57 height 18
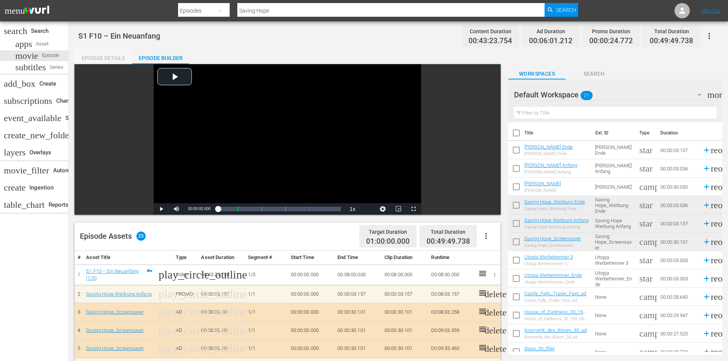
click at [121, 59] on div "Episode Details" at bounding box center [102, 58] width 57 height 18
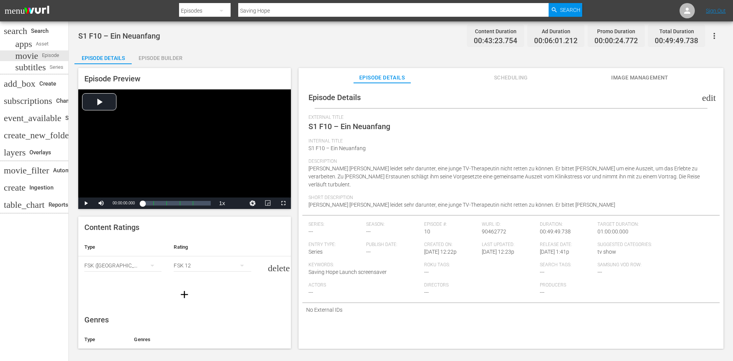
click at [705, 99] on span "edit" at bounding box center [709, 97] width 14 height 9
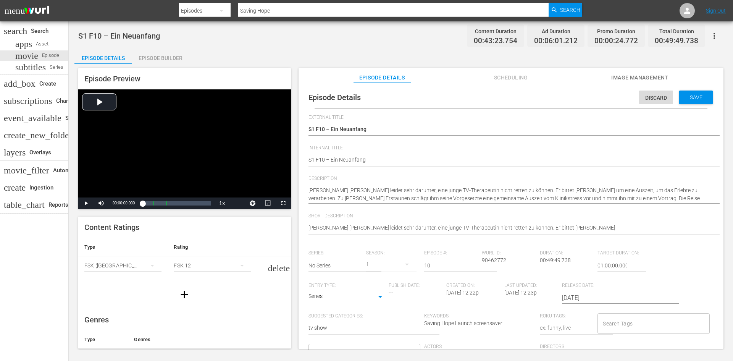
click at [308, 161] on div "Episode Details Discard Save External Title S1 F10 – Ein Neuanfang S1 F10 – Ein…" at bounding box center [510, 271] width 417 height 368
paste textarea "Saving Hope"
type textarea "Saving HopeS1 F10 – Ein Neuanfang"
type textarea "Saving Hope S1 F10 – Ein Neuanfang"
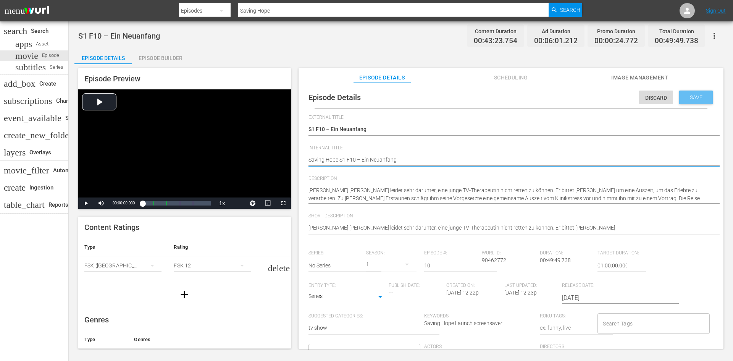
type textarea "Saving Hope S1 F10 – Ein Neuanfang"
click at [687, 99] on span "Save" at bounding box center [696, 97] width 25 height 6
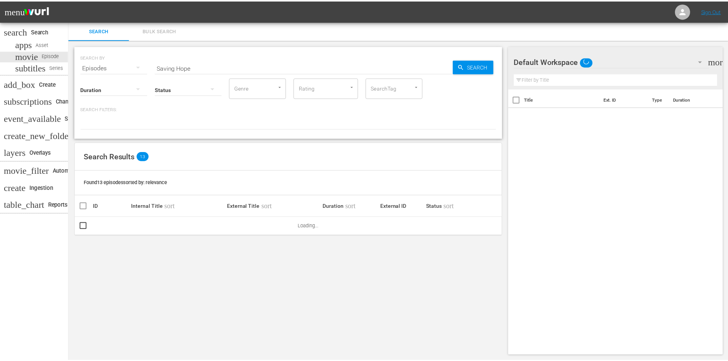
scroll to position [1, 0]
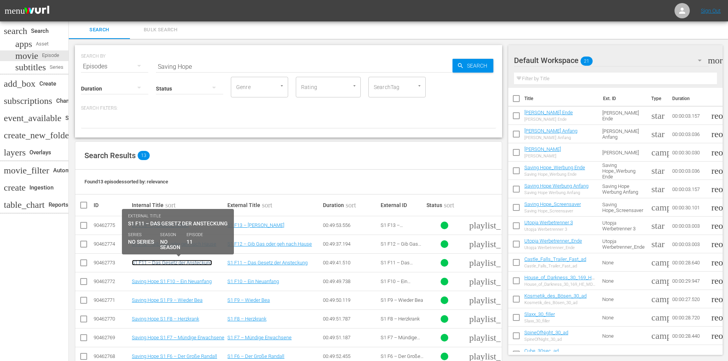
click at [201, 264] on link "S1 F11 – Das Gesetz der Ansteckung" at bounding box center [172, 263] width 80 height 6
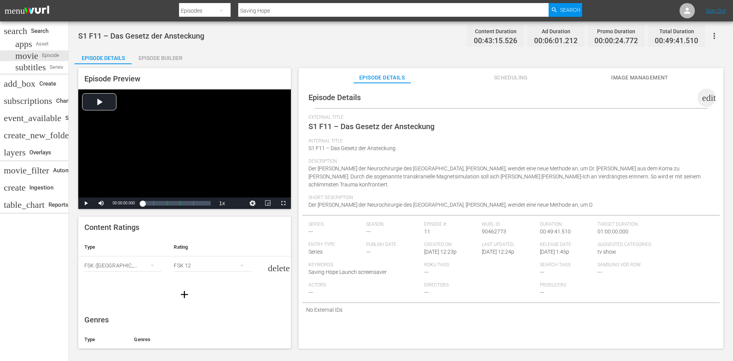
click at [703, 96] on span "edit" at bounding box center [709, 97] width 14 height 9
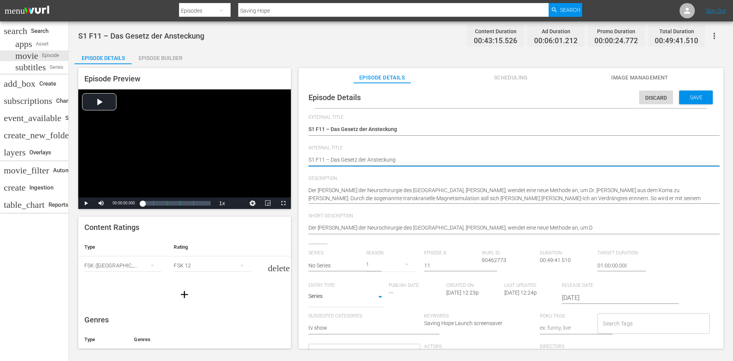
paste textarea "Saving Hope"
type textarea "Saving HopeS1 F11 – Das Gesetz der Ansteckung"
type textarea "Saving Hope S1 F11 – Das Gesetz der Ansteckung"
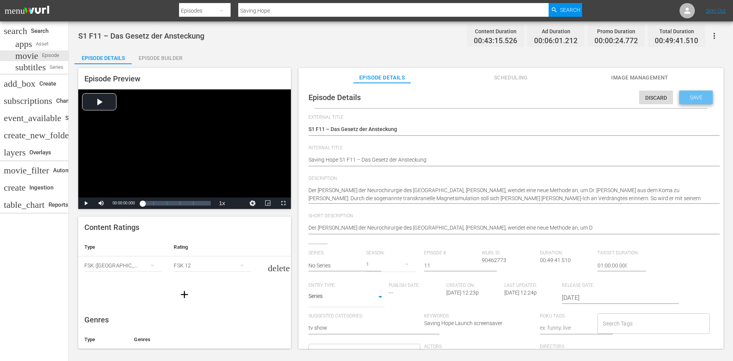
click at [700, 101] on div "Save" at bounding box center [696, 98] width 34 height 14
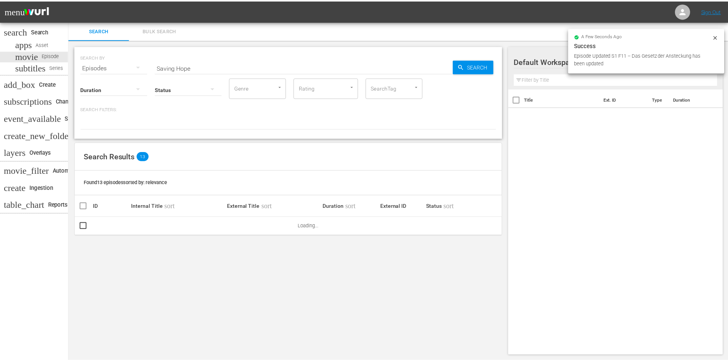
scroll to position [1, 0]
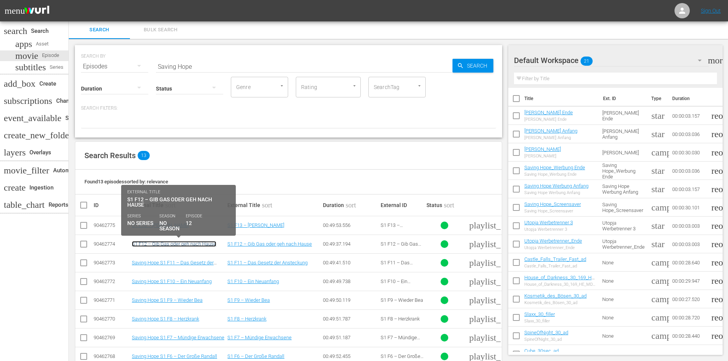
click at [175, 244] on link "S1 F12 – Gib Gas oder geh nach Hause" at bounding box center [174, 244] width 84 height 6
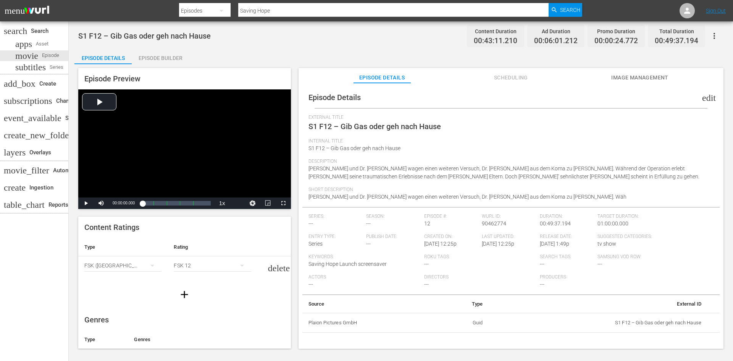
click at [706, 98] on span "edit" at bounding box center [709, 97] width 14 height 9
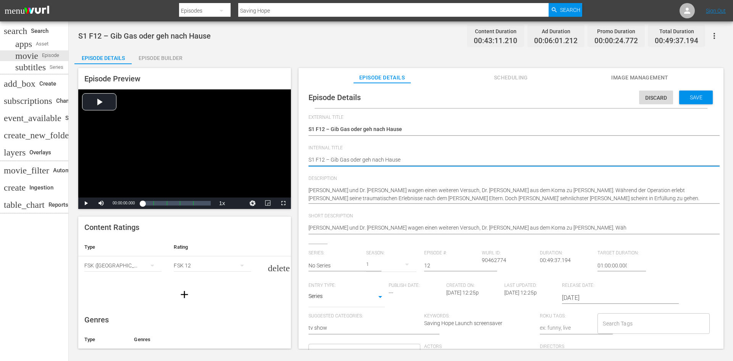
paste textarea "Saving Hope"
type textarea "Saving HopeS1 F12 – Gib Gas oder geh nach Hause"
type textarea "Saving Hope S1 F12 – Gib Gas oder geh nach Hause"
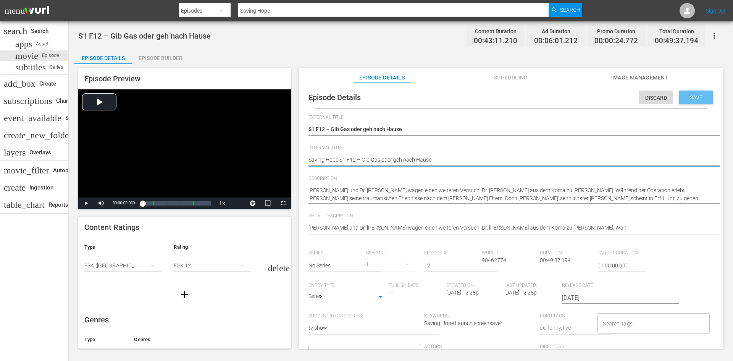
click at [697, 102] on div "Save" at bounding box center [696, 98] width 34 height 14
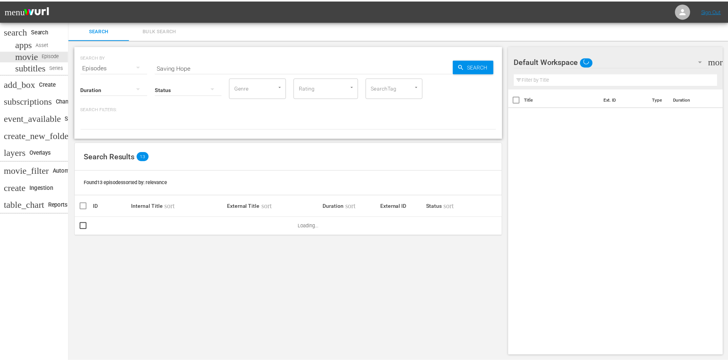
scroll to position [1, 0]
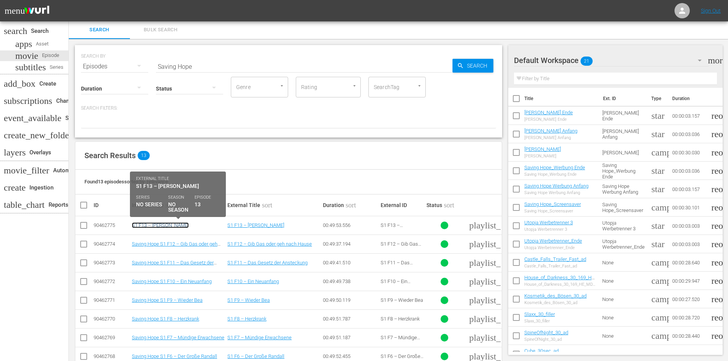
click at [159, 225] on link "S1 F13 – Rosa Wolken" at bounding box center [160, 225] width 57 height 6
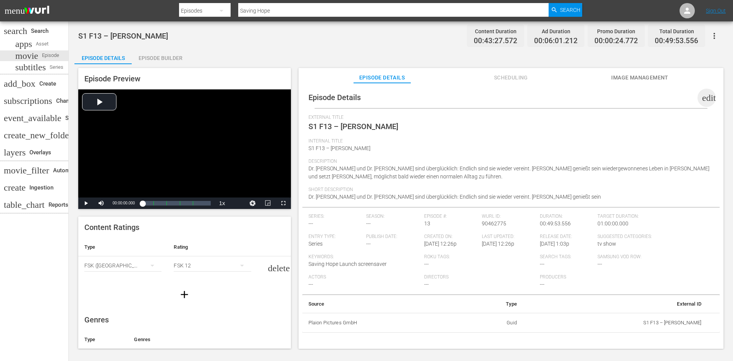
click at [702, 94] on span "edit" at bounding box center [709, 97] width 14 height 9
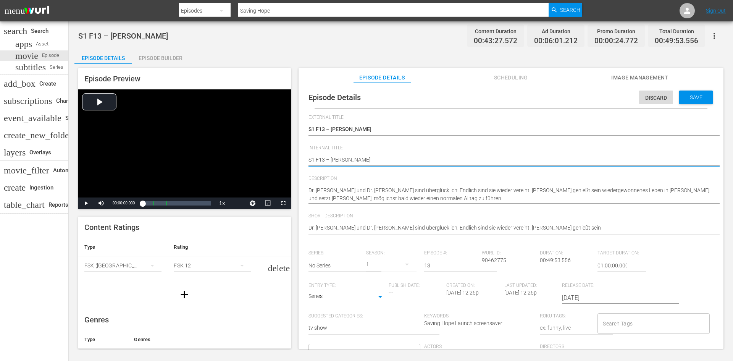
paste textarea "Saving Hope"
type textarea "Saving HopeS1 F13 – Rosa Wolken"
type textarea "Saving Hope S1 F13 – Rosa Wolken"
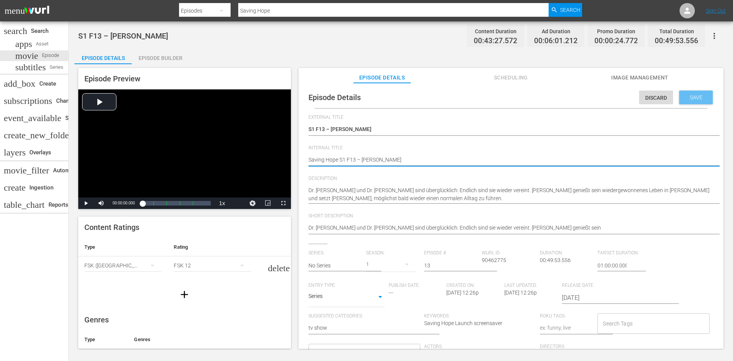
click at [692, 96] on span "Save" at bounding box center [696, 97] width 25 height 6
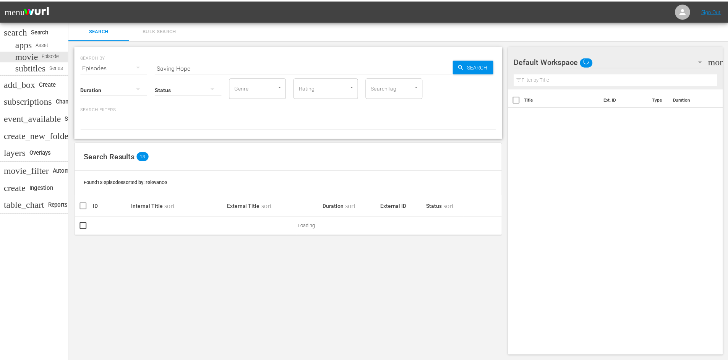
scroll to position [1, 0]
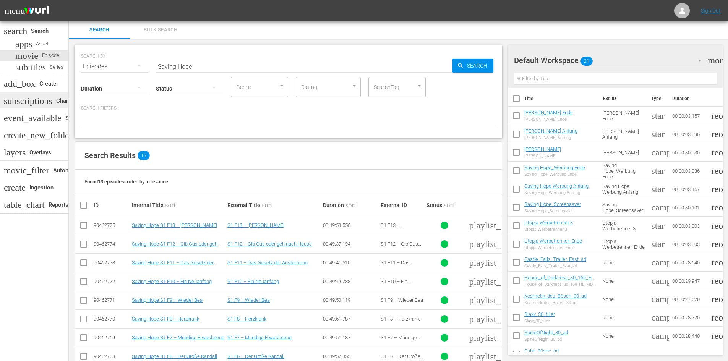
click at [32, 101] on div "subscriptions Channels" at bounding box center [21, 99] width 43 height 7
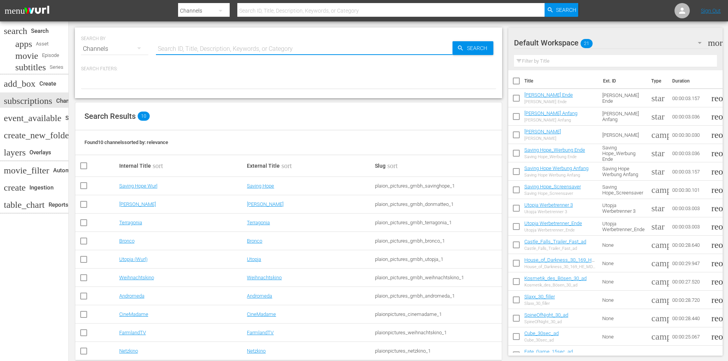
click at [249, 52] on input "text" at bounding box center [304, 49] width 296 height 18
type input "Saving Hope"
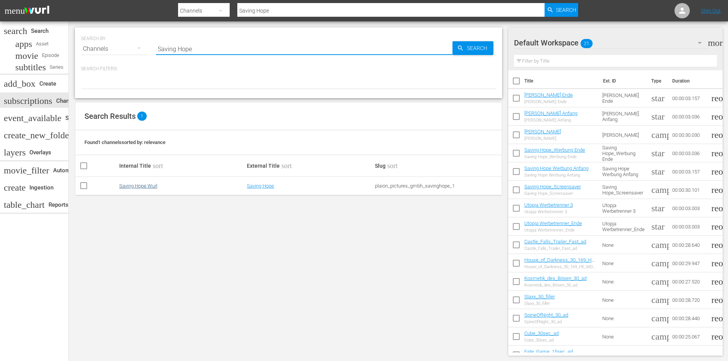
type input "Saving Hope"
click at [133, 187] on link "Saving Hope Wurl" at bounding box center [138, 186] width 38 height 6
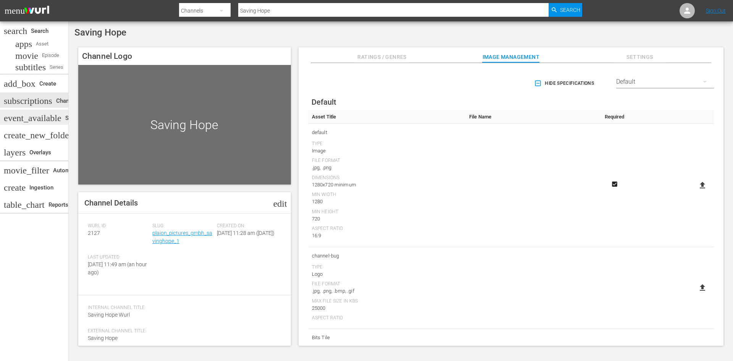
click at [43, 113] on div "event_available Schedule" at bounding box center [34, 117] width 68 height 15
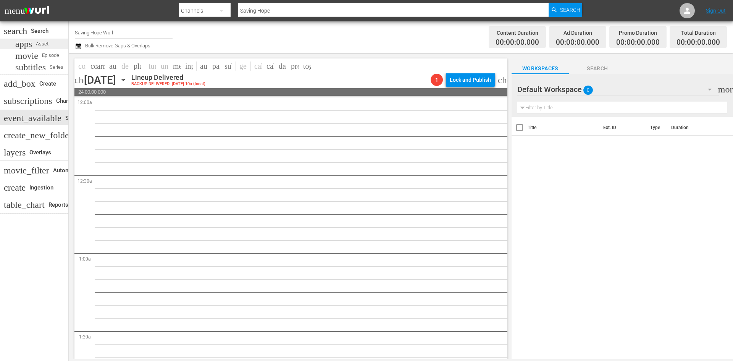
click at [45, 43] on div "apps Asset" at bounding box center [34, 44] width 68 height 11
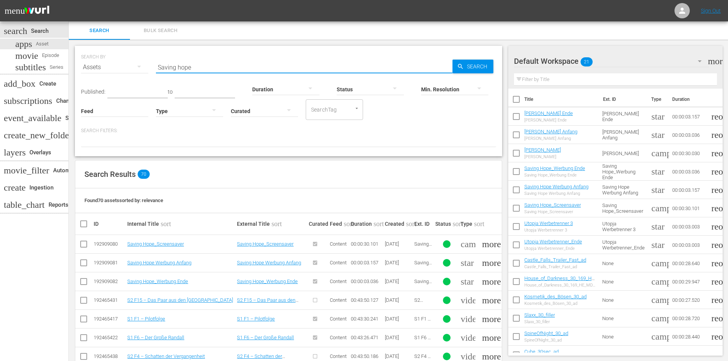
drag, startPoint x: 189, startPoint y: 68, endPoint x: 125, endPoint y: 76, distance: 64.7
click at [125, 76] on div "SEARCH BY Search By Assets Search ID, Title, Description, Keywords, or Category…" at bounding box center [288, 62] width 415 height 27
paste input "S1 F2 – Eine Routine-Operation"
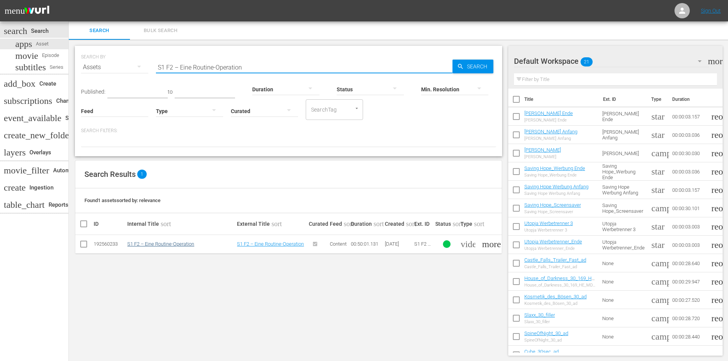
type input "S1 F2 – Eine Routine-Operation"
click at [186, 244] on link "S1 F2 – Eine Routine-Operation" at bounding box center [160, 244] width 67 height 6
drag, startPoint x: 268, startPoint y: 67, endPoint x: 78, endPoint y: 74, distance: 190.7
click at [78, 74] on div "SEARCH BY Search By Assets Search ID, Title, Description, Keywords, or Category…" at bounding box center [288, 101] width 427 height 110
click at [47, 52] on div "movie Episode" at bounding box center [34, 55] width 68 height 11
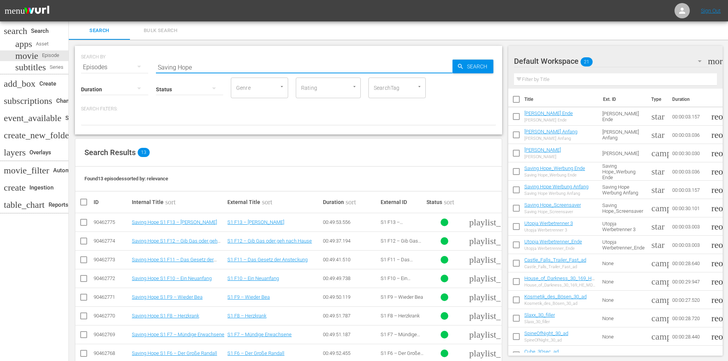
drag, startPoint x: 189, startPoint y: 73, endPoint x: 70, endPoint y: 74, distance: 119.9
click at [71, 74] on div "SEARCH BY Search By Episodes Search ID, Title, Description, Keywords, or Catego…" at bounding box center [288, 255] width 439 height 431
paste input "S1 F2 – Eine Routine-Operation"
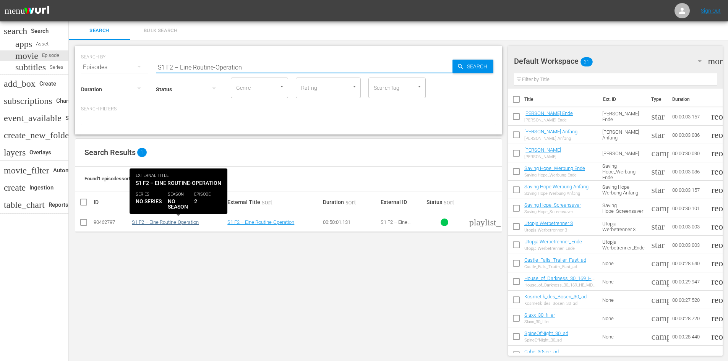
type input "S1 F2 – Eine Routine-Operation"
click at [176, 224] on link "S1 F2 – Eine Routine-Operation" at bounding box center [165, 222] width 67 height 6
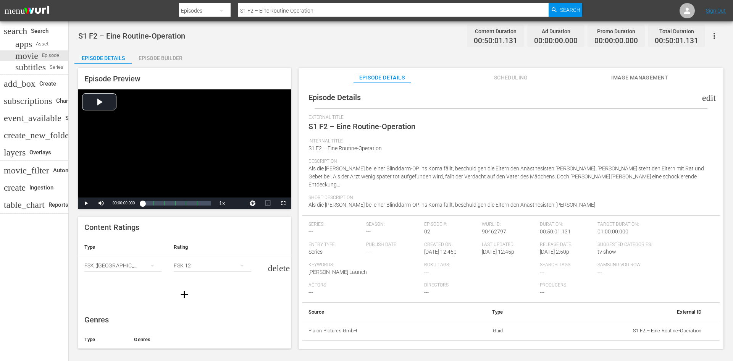
click at [160, 60] on div "Episode Builder" at bounding box center [160, 58] width 57 height 18
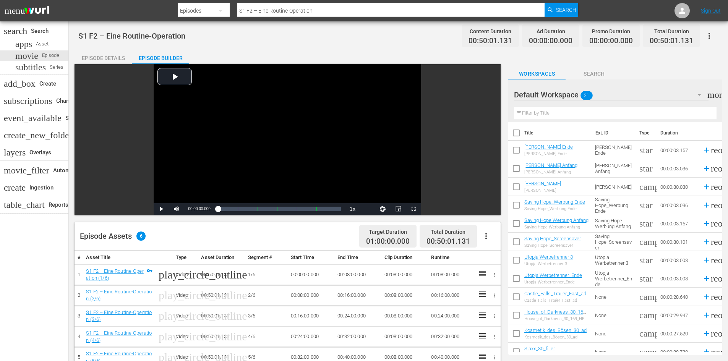
click at [487, 240] on icon "button" at bounding box center [485, 235] width 9 height 9
click at [492, 244] on div "Fill with Ads" at bounding box center [509, 239] width 52 height 18
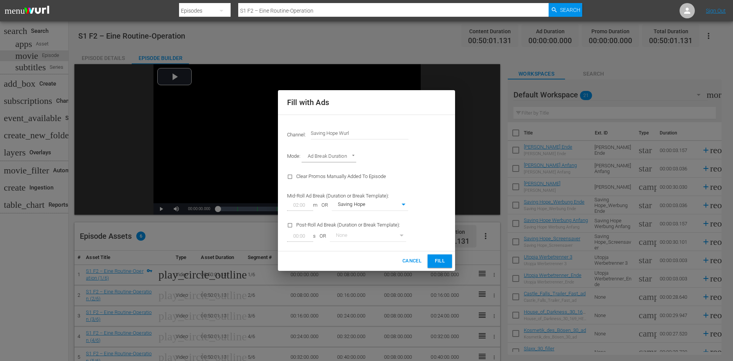
click at [374, 205] on body "menu Search By Episodes Search ID, Title, Description, Keywords, or Category S1…" at bounding box center [366, 180] width 733 height 361
click at [349, 127] on div at bounding box center [366, 180] width 733 height 361
click at [351, 132] on input "Saving Hope Wurl" at bounding box center [360, 133] width 98 height 18
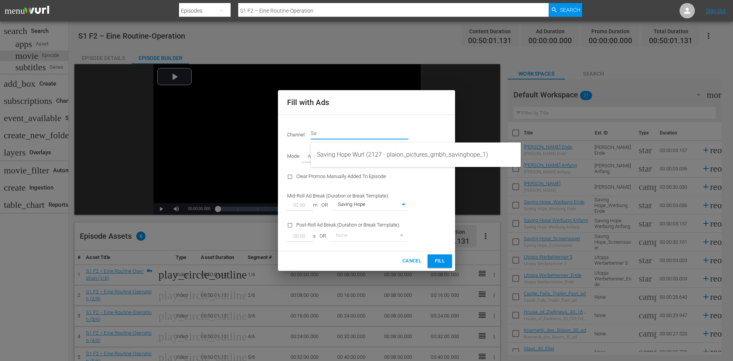
type input "S"
click at [367, 151] on div "[PERSON_NAME] (2126 - plaion_pictures_gmbh_donmatteo_1)" at bounding box center [416, 155] width 198 height 18
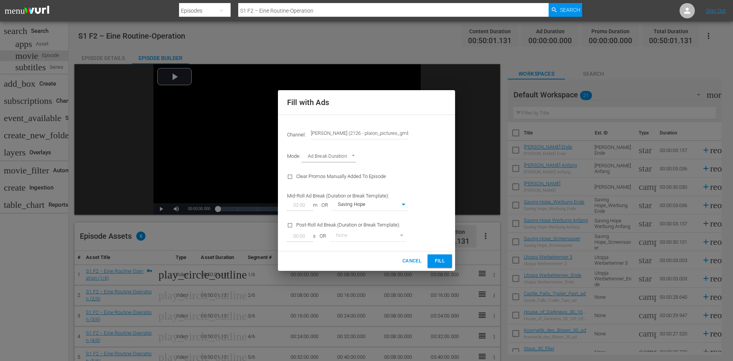
type input "Don Matteo (2126)"
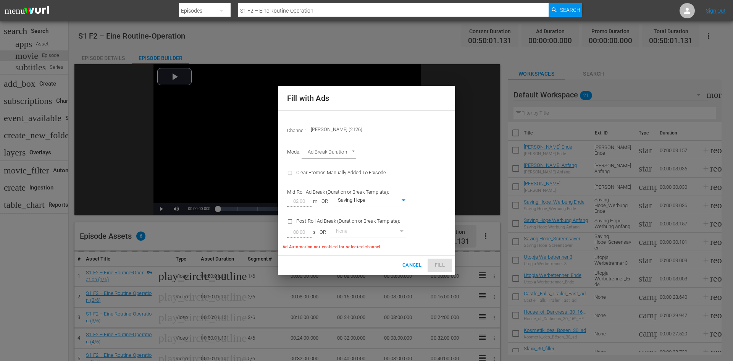
type input "374"
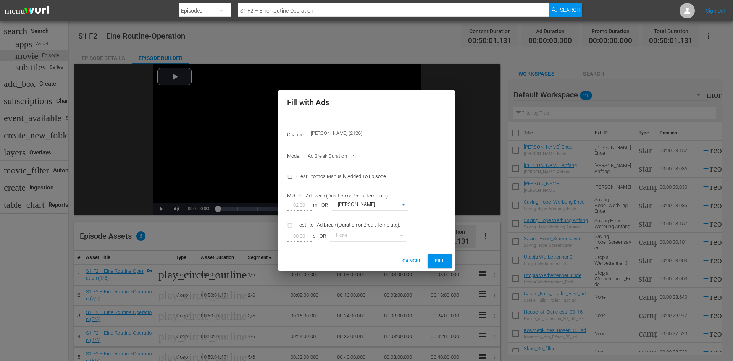
click at [444, 261] on span "Fill" at bounding box center [440, 261] width 12 height 9
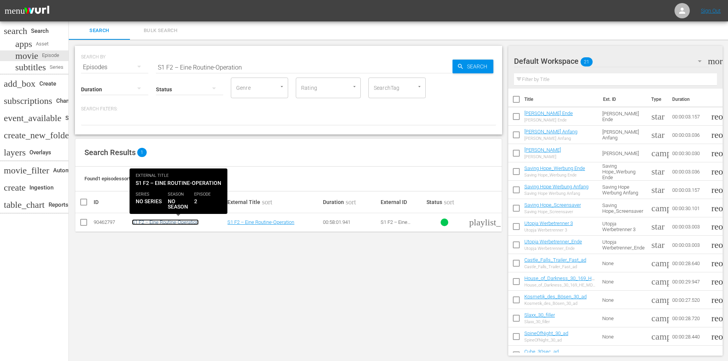
click at [181, 221] on link "S1 F2 – Eine Routine-Operation" at bounding box center [165, 222] width 67 height 6
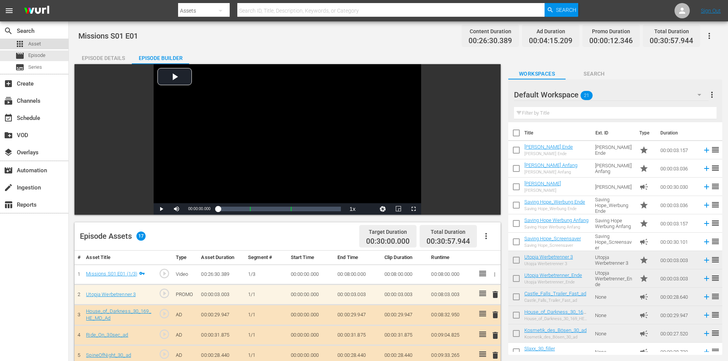
click at [27, 44] on div "apps Asset" at bounding box center [28, 44] width 26 height 11
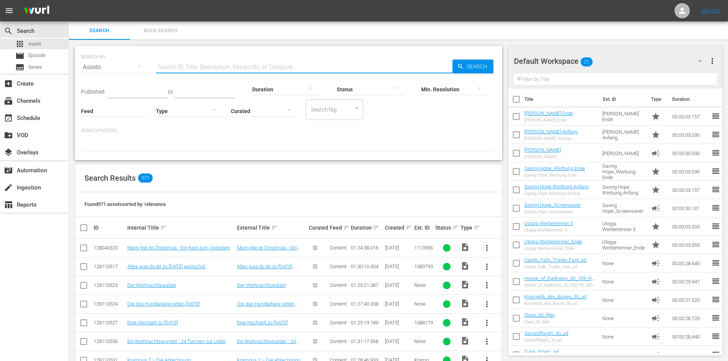
click at [213, 65] on input "text" at bounding box center [304, 67] width 296 height 18
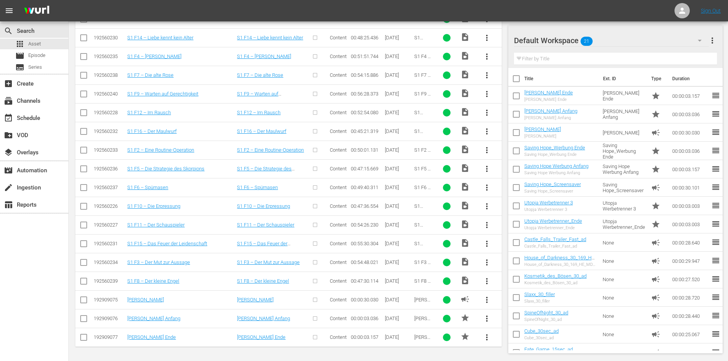
scroll to position [38, 0]
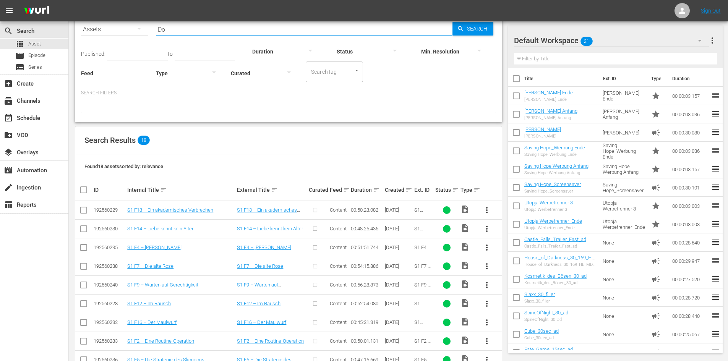
type input "D"
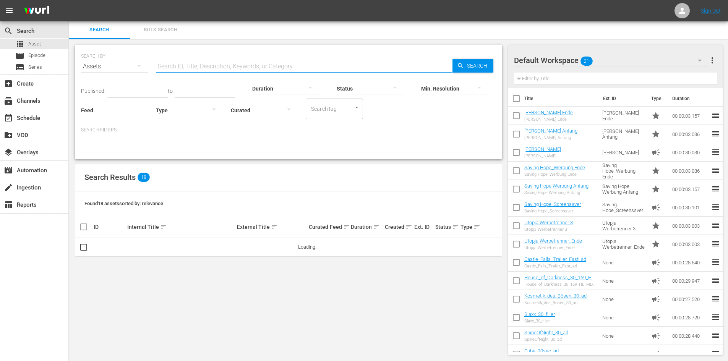
scroll to position [0, 0]
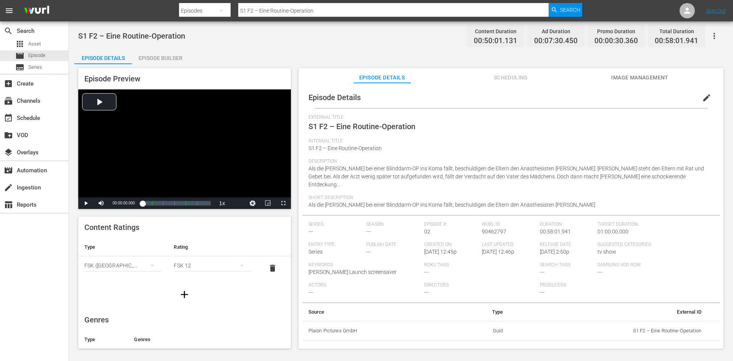
click at [704, 95] on span "edit" at bounding box center [706, 97] width 9 height 9
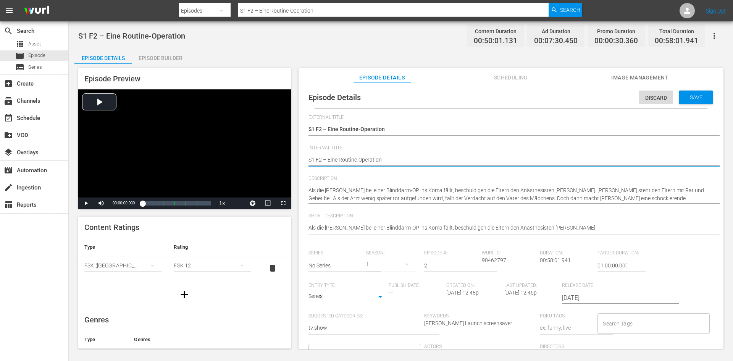
type textarea "DS1 F2 – Eine Routine-Operation"
type textarea "DoS1 F2 – Eine Routine-Operation"
type textarea "DonS1 F2 – Eine Routine-Operation"
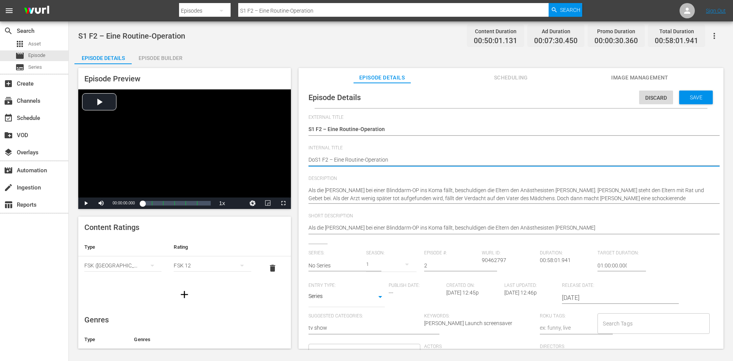
type textarea "DonS1 F2 – Eine Routine-Operation"
type textarea "Don S1 F2 – Eine Routine-Operation"
type textarea "Don MS1 F2 – Eine Routine-Operation"
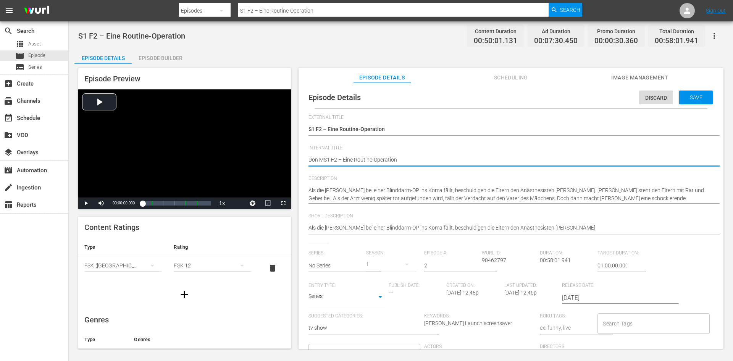
type textarea "Don MaS1 F2 – Eine Routine-Operation"
type textarea "Don MatS1 F2 – Eine Routine-Operation"
type textarea "Don MattS1 F2 – Eine Routine-Operation"
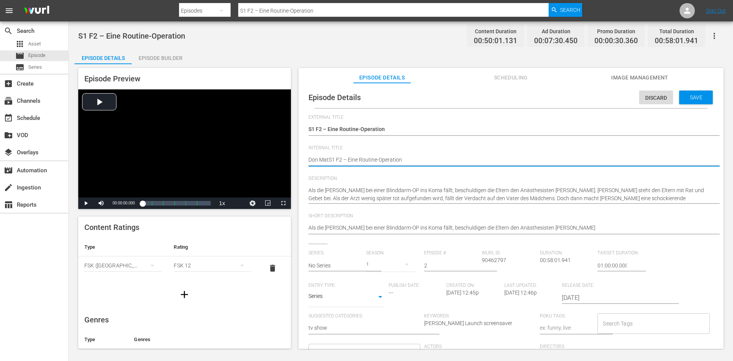
type textarea "Don MattS1 F2 – Eine Routine-Operation"
type textarea "Don MatteS1 F2 – Eine Routine-Operation"
type textarea "Don MatteoS1 F2 – Eine Routine-Operation"
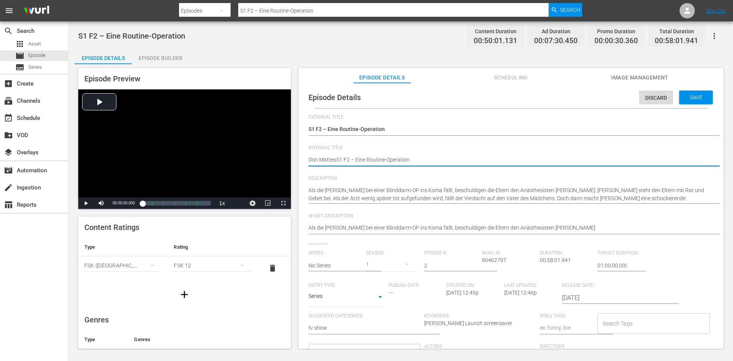
type textarea "[PERSON_NAME] S1 F2 – Eine Routine-Operation"
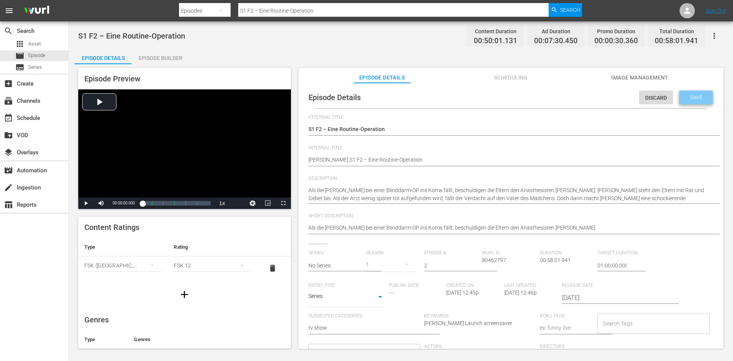
click at [690, 100] on span "Save" at bounding box center [696, 97] width 25 height 6
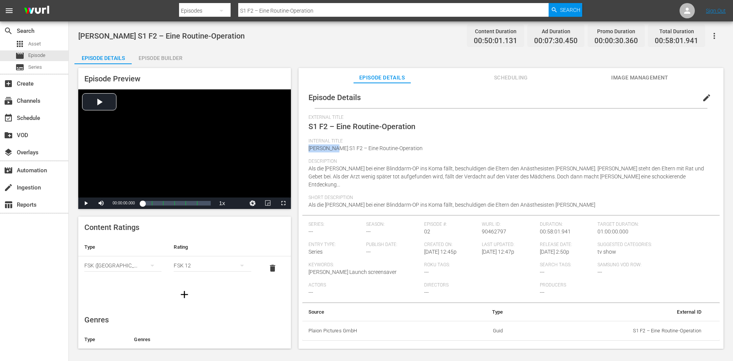
drag, startPoint x: 336, startPoint y: 148, endPoint x: 309, endPoint y: 150, distance: 27.2
click at [309, 150] on span "[PERSON_NAME] S1 F2 – Eine Routine-Operation" at bounding box center [366, 148] width 114 height 6
copy span "[PERSON_NAME]"
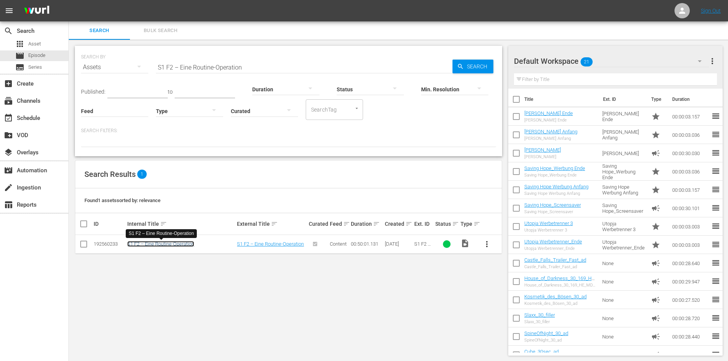
click at [178, 246] on link "S1 F2 – Eine Routine-Operation" at bounding box center [160, 244] width 67 height 6
click at [172, 68] on input "S1 F2 – Eine Routine-Operation" at bounding box center [304, 67] width 296 height 18
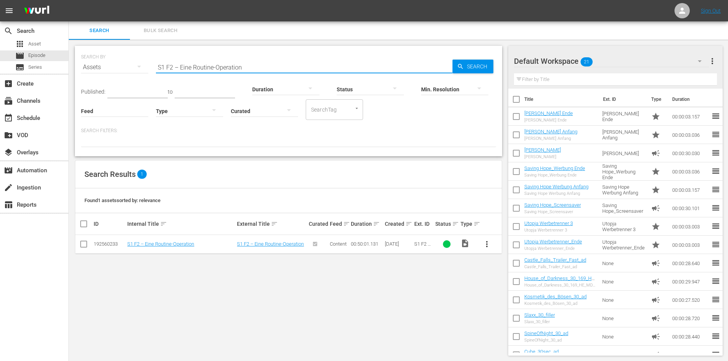
drag, startPoint x: 241, startPoint y: 68, endPoint x: 170, endPoint y: 68, distance: 71.4
click at [170, 68] on input "S1 F2 – Eine Routine-Operation" at bounding box center [304, 67] width 296 height 18
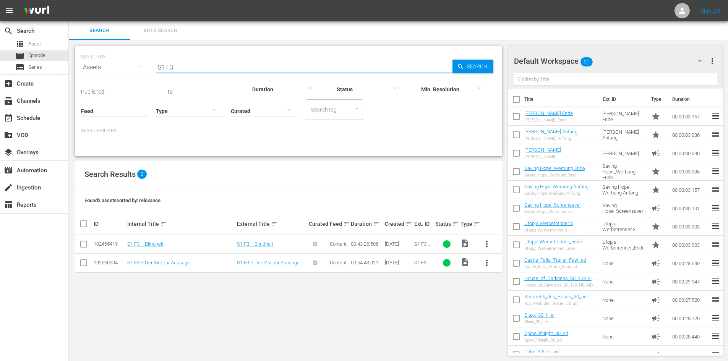
click at [257, 65] on input "S1 F3" at bounding box center [304, 67] width 296 height 18
type input "S"
paste input "S1 F3 – Der Mut zur Aussage"
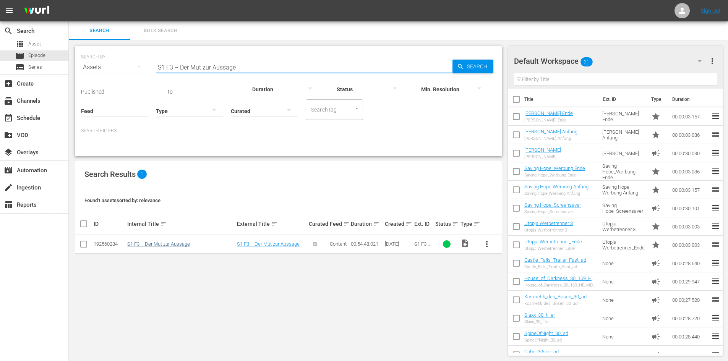
type input "S1 F3 – Der Mut zur Aussage"
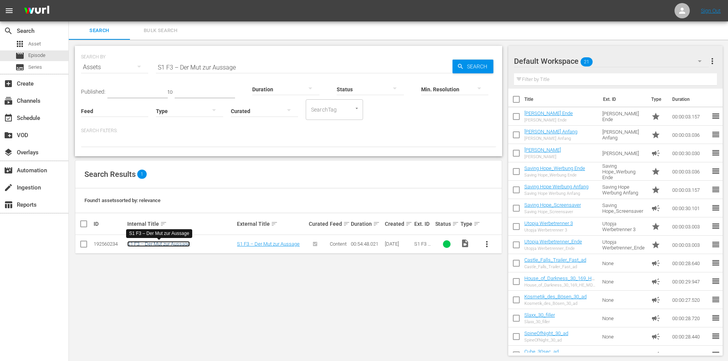
click at [185, 246] on link "S1 F3 – Der Mut zur Aussage" at bounding box center [158, 244] width 63 height 6
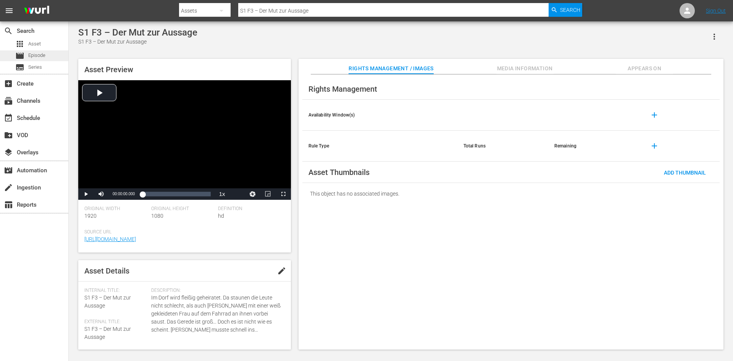
click at [56, 57] on div "movie Episode" at bounding box center [34, 55] width 68 height 11
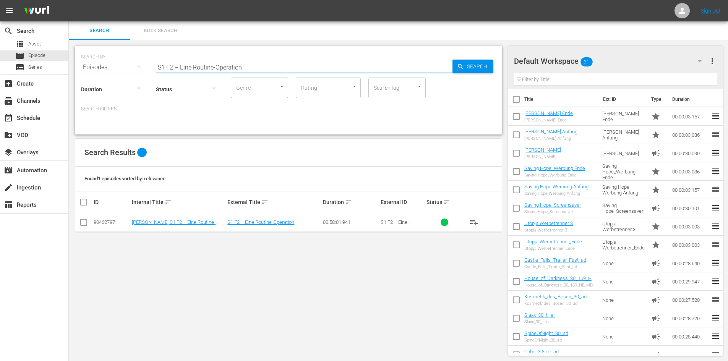
drag, startPoint x: 250, startPoint y: 65, endPoint x: 78, endPoint y: 66, distance: 171.9
click at [78, 66] on div "SEARCH BY Search By Episodes Search ID, Title, Description, Keywords, or Catego…" at bounding box center [288, 90] width 427 height 89
paste input "S1 F3 – Der Mut zur Aussage"
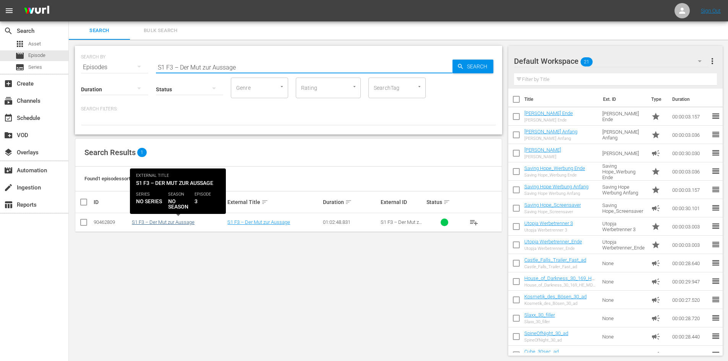
type input "S1 F3 – Der Mut zur Aussage"
click at [157, 224] on link "S1 F3 – Der Mut zur Aussage" at bounding box center [163, 222] width 63 height 6
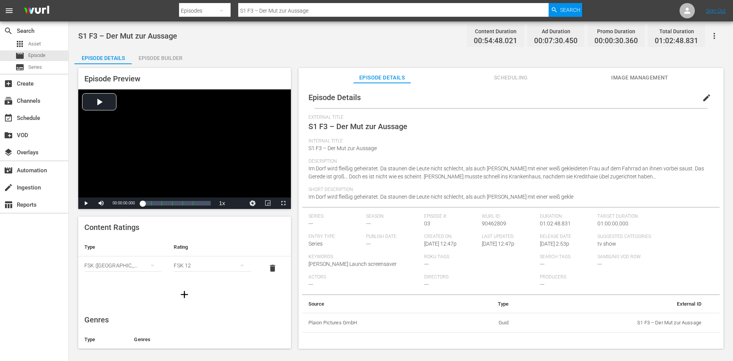
click at [152, 62] on div "Episode Builder" at bounding box center [160, 58] width 57 height 18
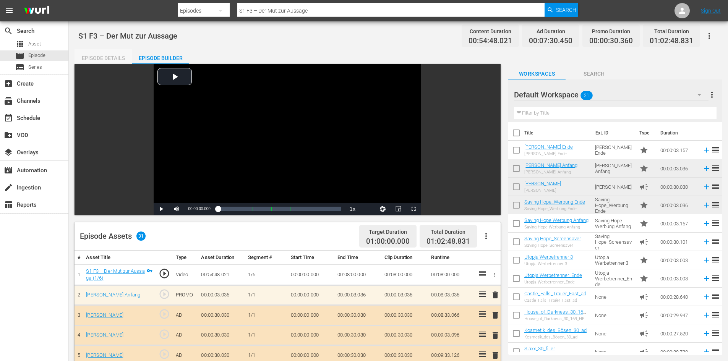
click at [104, 59] on div "Episode Details" at bounding box center [102, 58] width 57 height 18
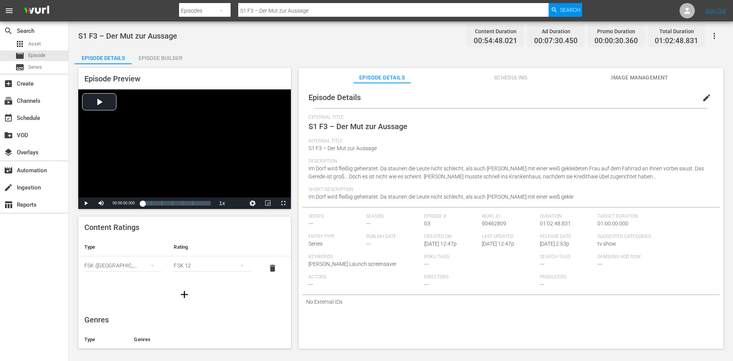
click at [706, 99] on span "edit" at bounding box center [706, 97] width 9 height 9
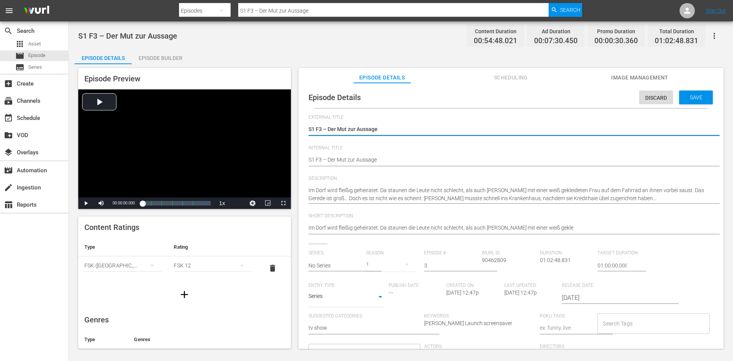
click at [307, 160] on div "Episode Details Discard Save External Title S1 F3 – Der Mut zur Aussage S1 F3 –…" at bounding box center [510, 271] width 417 height 368
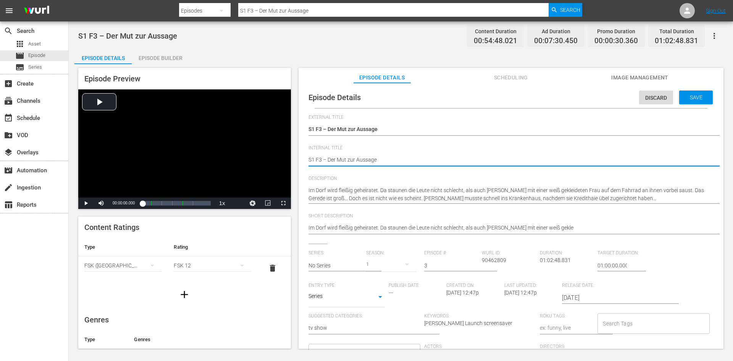
paste textarea "S1 F3 – Der Mut zur Aussage"
type textarea "S1 F3 – Der Mut zur AussageS1 F3 – Der Mut zur Aussage"
type textarea "S1 F3 – Der Mut zur Aussage S1 F3 – Der Mut zur Aussage"
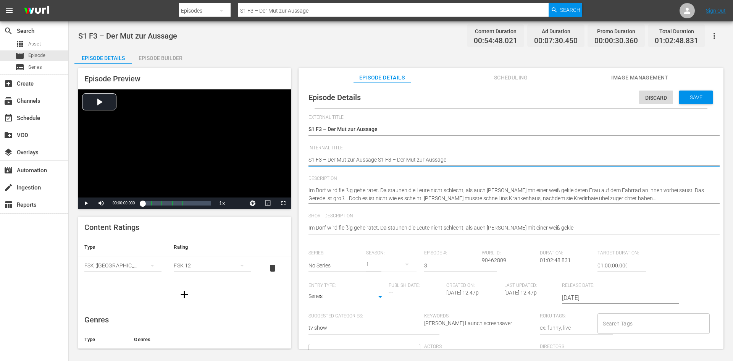
type textarea "S1 F3 – Der Mut zur AussageS1 F3 – Der Mut zur Aussage"
type textarea "S1 F3 – Der Mut zur AussagS1 F3 – Der Mut zur Aussage"
type textarea "S1 F3 – Der Mut zur AussaS1 F3 – Der Mut zur Aussage"
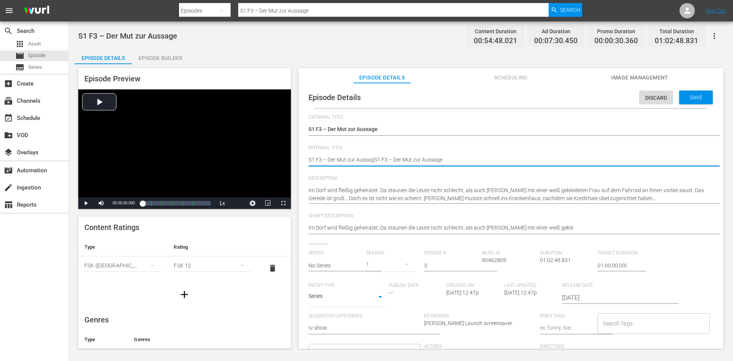
type textarea "S1 F3 – Der Mut zur AussaS1 F3 – Der Mut zur Aussage"
type textarea "S1 F3 – Der Mut zur AussS1 F3 – Der Mut zur Aussage"
type textarea "S1 F3 – Der Mut zur AusS1 F3 – Der Mut zur Aussage"
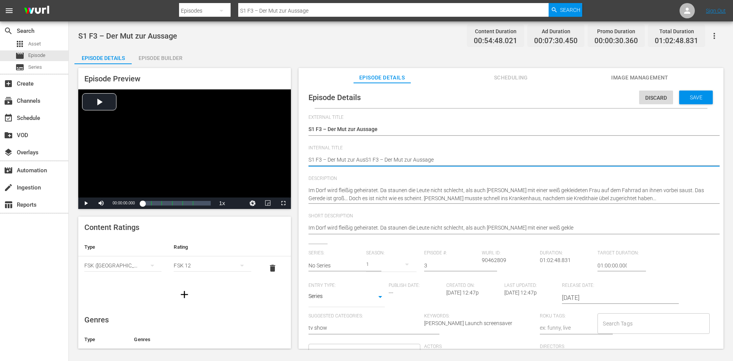
type textarea "S1 F3 – Der Mut zur AuS1 F3 – Der Mut zur Aussage"
type textarea "S1 F3 – Der Mut zur AS1 F3 – Der Mut zur Aussage"
type textarea "S1 F3 – Der Mut zur S1 F3 – Der Mut zur Aussage"
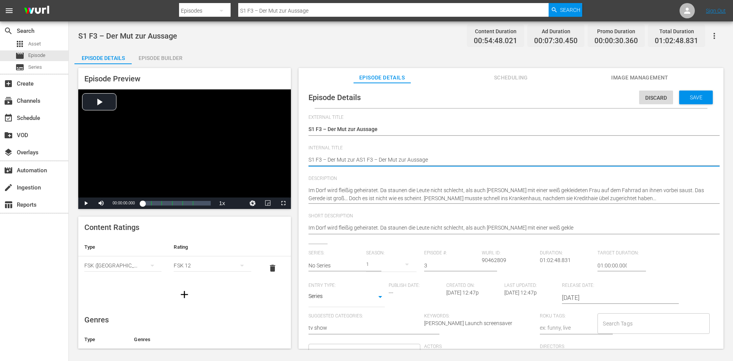
type textarea "S1 F3 – Der Mut zur S1 F3 – Der Mut zur Aussage"
type textarea "S1 F3 – Der Mut zurS1 F3 – Der Mut zur Aussage"
type textarea "S1 F3 – Der Mut zuS1 F3 – Der Mut zur Aussage"
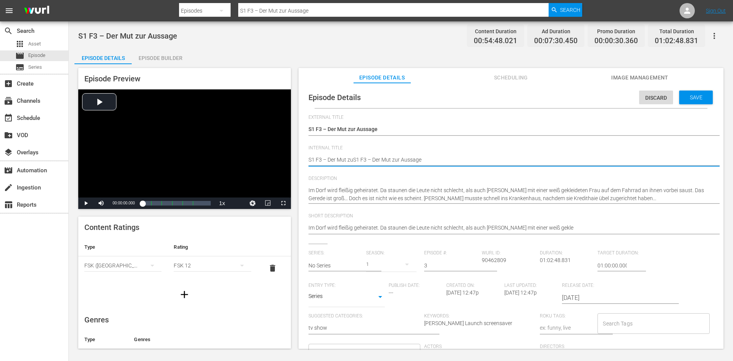
type textarea "S1 F3 – Der Mut zS1 F3 – Der Mut zur Aussage"
type textarea "S1 F3 – Der Mut S1 F3 – Der Mut zur Aussage"
type textarea "S1 F3 – Der MutS1 F3 – Der Mut zur Aussage"
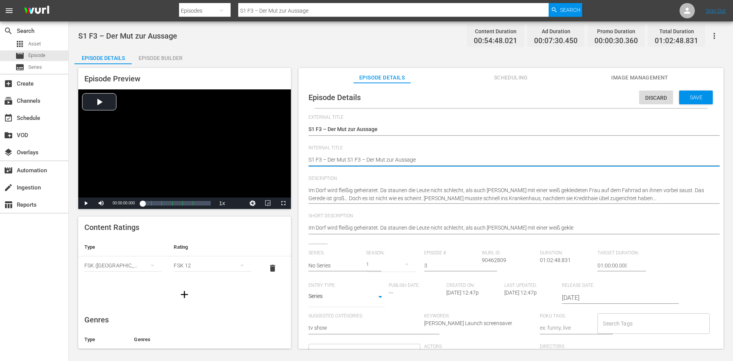
type textarea "S1 F3 – Der MutS1 F3 – Der Mut zur Aussage"
type textarea "S1 F3 – Der MuS1 F3 – Der Mut zur Aussage"
type textarea "S1 F3 – Der MS1 F3 – Der Mut zur Aussage"
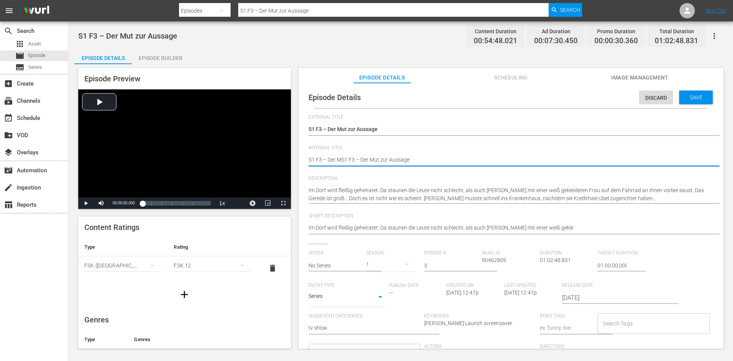
type textarea "S1 F3 – Der S1 F3 – Der Mut zur Aussage"
type textarea "S1 F3 – DerS1 F3 – Der Mut zur Aussage"
type textarea "S1 F3 – DeS1 F3 – Der Mut zur Aussage"
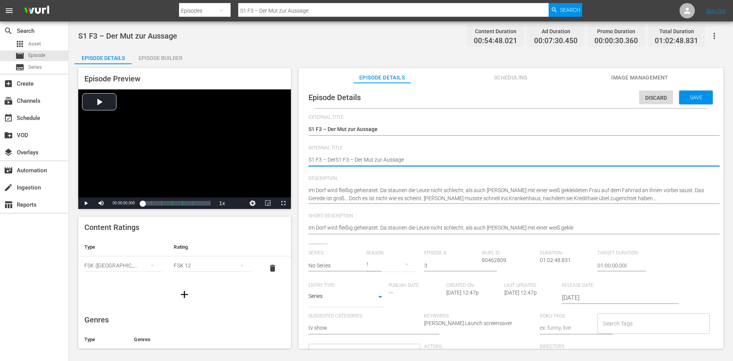
type textarea "S1 F3 – DeS1 F3 – Der Mut zur Aussage"
type textarea "S1 F3 – DS1 F3 – Der Mut zur Aussage"
type textarea "S1 F3 – S1 F3 – Der Mut zur Aussage"
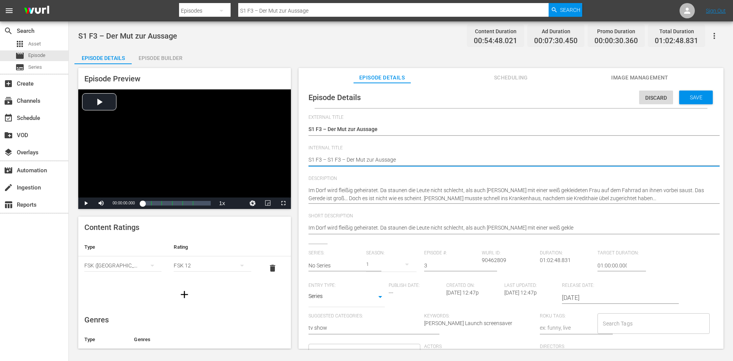
type textarea "S1 F3 –S1 F3 – Der Mut zur Aussage"
type textarea "S1 F3 S1 F3 – Der Mut zur Aussage"
type textarea "S1 F3S1 F3 – Der Mut zur Aussage"
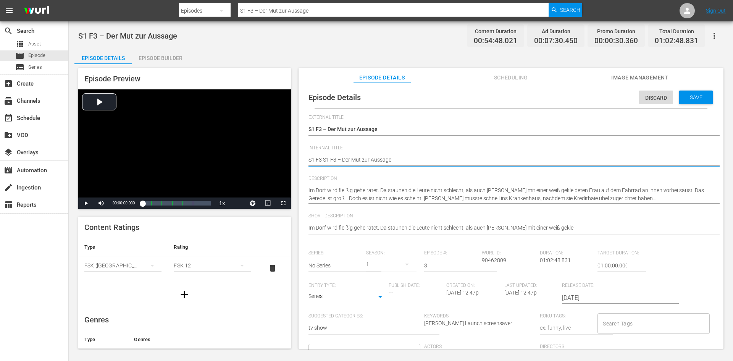
type textarea "S1 F3S1 F3 – Der Mut zur Aussage"
type textarea "S1 FS1 F3 – Der Mut zur Aussage"
type textarea "S1 S1 F3 – Der Mut zur Aussage"
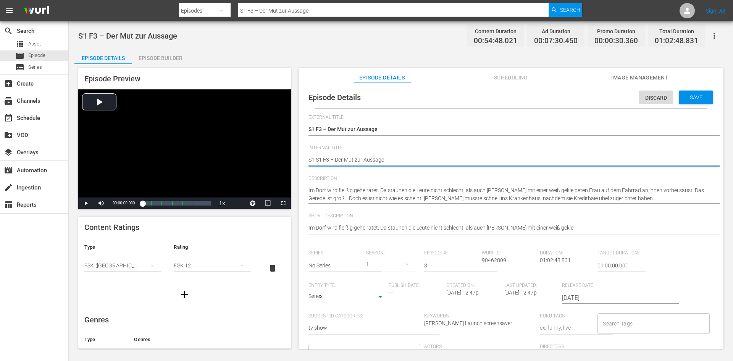
type textarea "S1S1 F3 – Der Mut zur Aussage"
type textarea "SS1 F3 – Der Mut zur Aussage"
type textarea "S1 F3 – Der Mut zur Aussage"
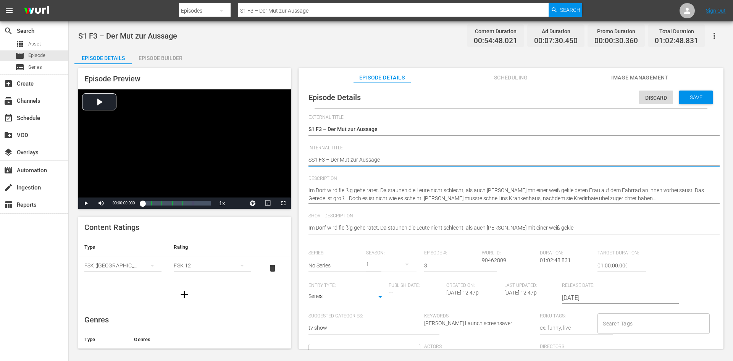
type textarea "S1 F3 – Der Mut zur Aussage"
type textarea "DS1 F3 – Der Mut zur Aussage"
type textarea "DoS1 F3 – Der Mut zur Aussage"
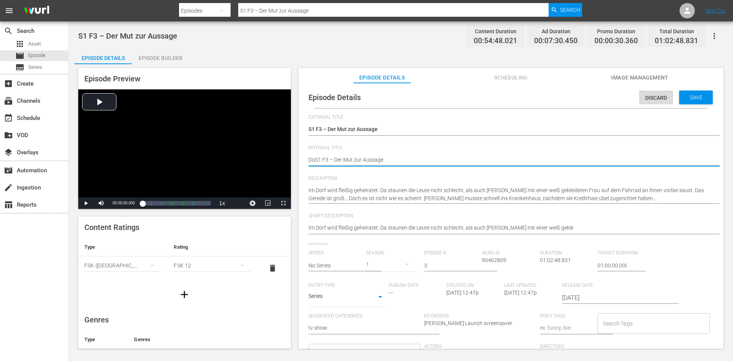
type textarea "DonS1 F3 – Der Mut zur Aussage"
type textarea "Don S1 F3 – Der Mut zur Aussage"
type textarea "Don MS1 F3 – Der Mut zur Aussage"
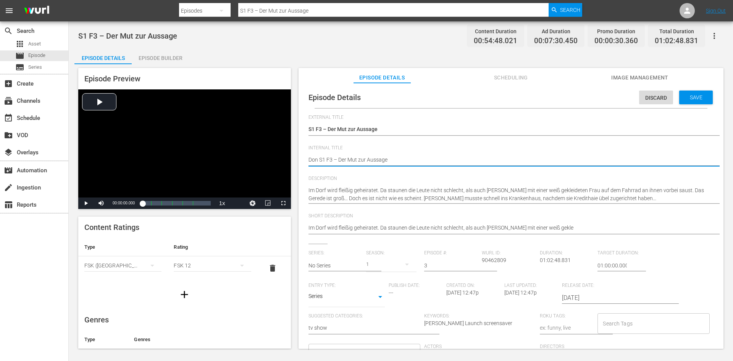
type textarea "Don MS1 F3 – Der Mut zur Aussage"
type textarea "Don MaS1 F3 – Der Mut zur Aussage"
type textarea "Don MatS1 F3 – Der Mut zur Aussage"
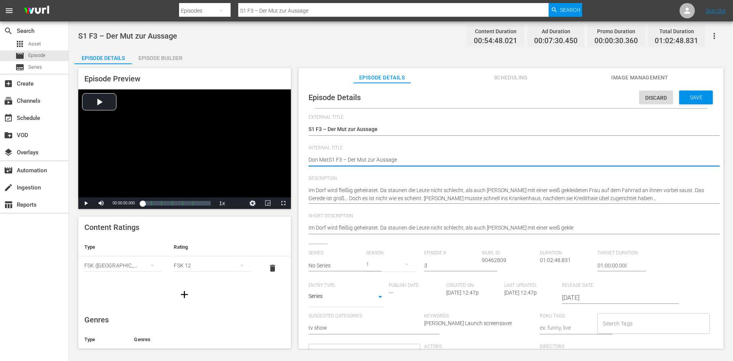
type textarea "Don MattS1 F3 – Der Mut zur Aussage"
type textarea "Don MatteS1 F3 – Der Mut zur Aussage"
type textarea "Don MatteoS1 F3 – Der Mut zur Aussage"
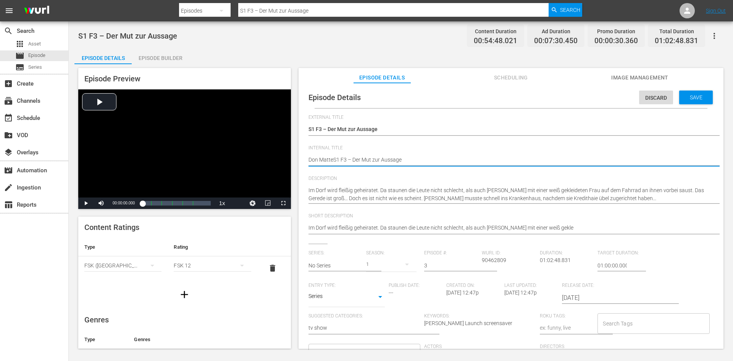
type textarea "Don MatteoS1 F3 – Der Mut zur Aussage"
type textarea "Don Matteo S1 F3 – Der Mut zur Aussage"
type textarea "Don Matteo -S1 F3 – Der Mut zur Aussage"
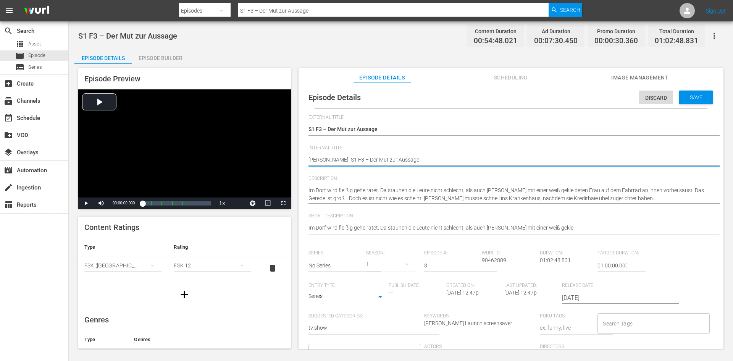
type textarea "Don Matteo - S1 F3 – Der Mut zur Aussage"
drag, startPoint x: 332, startPoint y: 159, endPoint x: 297, endPoint y: 161, distance: 35.2
click at [297, 161] on div "Episode Preview Video Player is loading. Play Video Play Mute Current Time 00:0…" at bounding box center [400, 209] width 653 height 291
type textarea "Don Matteo - S1 F3 – Der Mut zur Aussage"
click at [699, 99] on span "Save" at bounding box center [696, 97] width 25 height 6
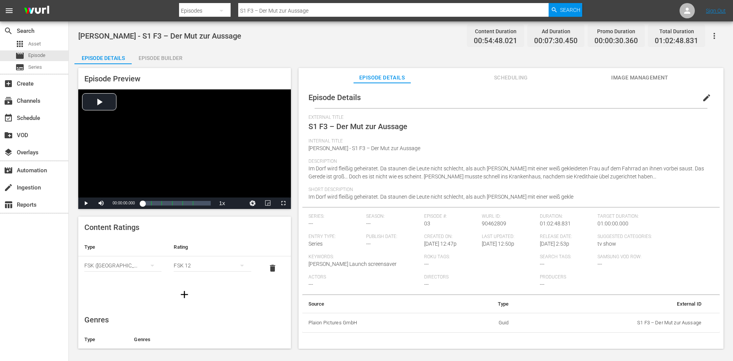
click at [339, 13] on input "S1 F3 – Der Mut zur Aussage" at bounding box center [393, 11] width 310 height 18
type input "S"
paste input "[PERSON_NAME]"
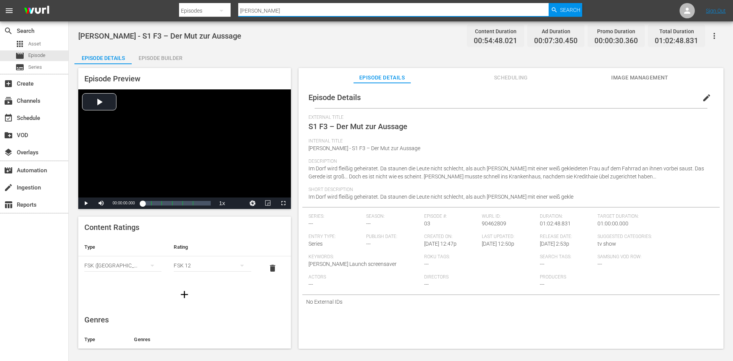
type input "[PERSON_NAME]"
click at [177, 60] on div "Episode Builder" at bounding box center [160, 58] width 57 height 18
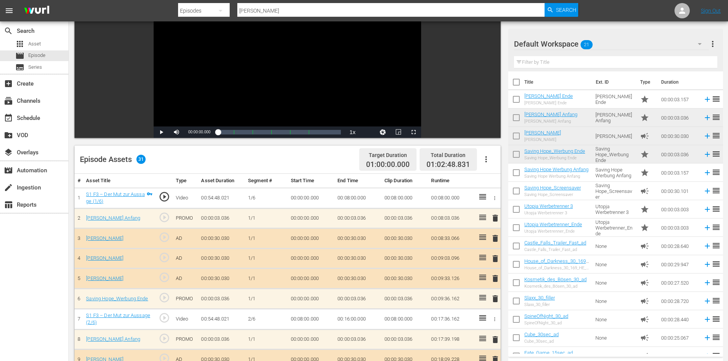
scroll to position [76, 0]
click at [486, 160] on icon "button" at bounding box center [486, 160] width 2 height 6
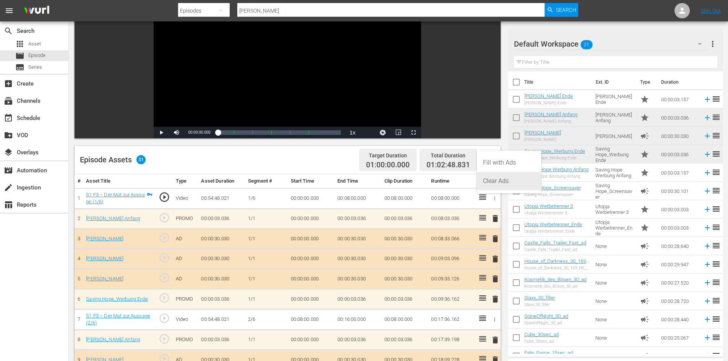
click at [493, 180] on div "Clear Ads" at bounding box center [509, 181] width 52 height 18
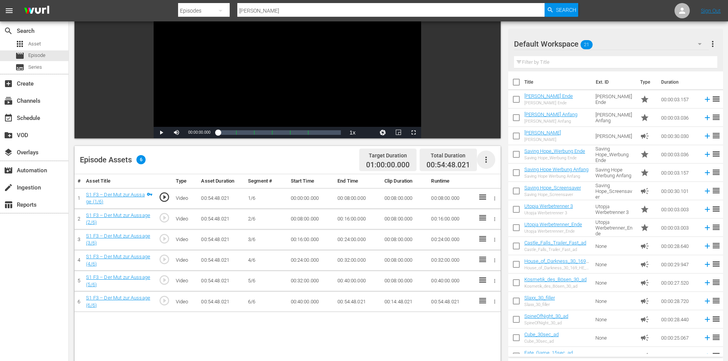
click at [485, 159] on icon "button" at bounding box center [485, 159] width 9 height 9
click at [493, 164] on div "Fill with Ads" at bounding box center [509, 163] width 52 height 18
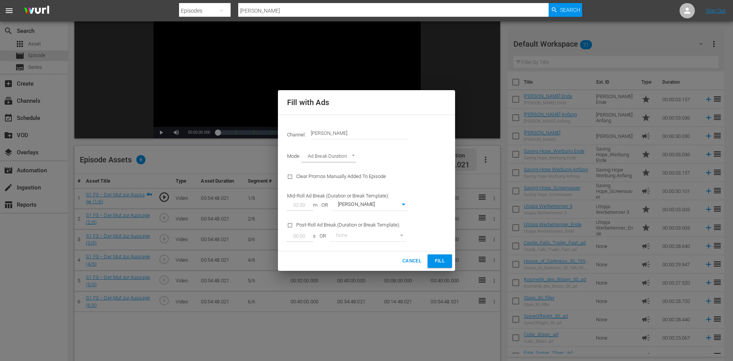
click at [437, 261] on span "Fill" at bounding box center [440, 261] width 12 height 9
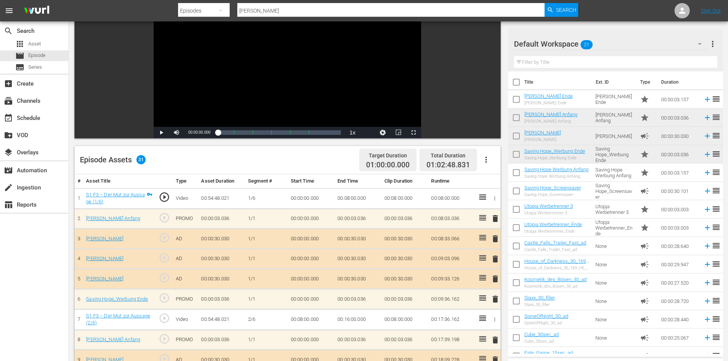
scroll to position [0, 0]
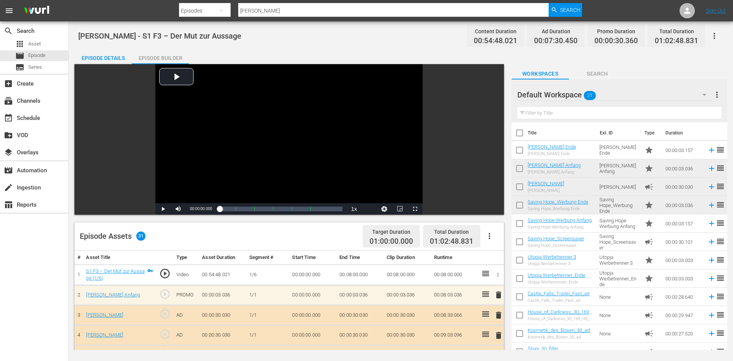
drag, startPoint x: 314, startPoint y: 11, endPoint x: 208, endPoint y: 20, distance: 106.5
click at [208, 20] on div "Search By Episodes Search ID, Title, Description, Keywords, or Category Don Mat…" at bounding box center [380, 11] width 403 height 18
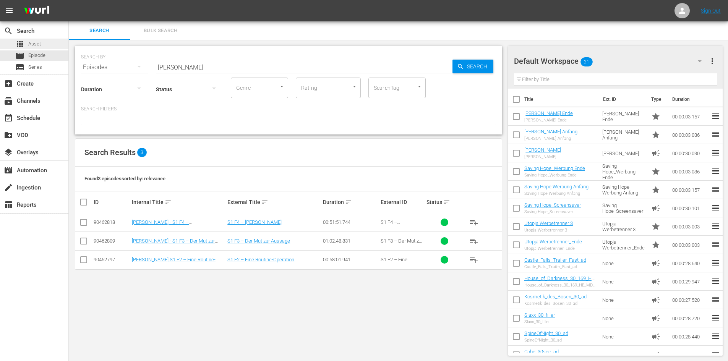
click at [39, 46] on span "Asset" at bounding box center [34, 44] width 13 height 8
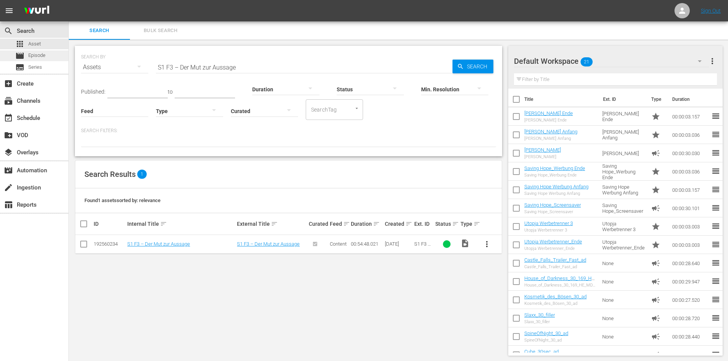
click at [43, 59] on span "Episode" at bounding box center [36, 56] width 17 height 8
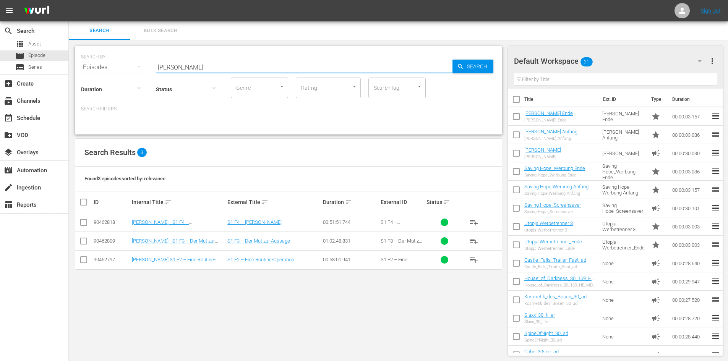
click at [194, 69] on input "[PERSON_NAME]" at bounding box center [304, 67] width 296 height 18
drag, startPoint x: 197, startPoint y: 68, endPoint x: 116, endPoint y: 68, distance: 80.6
click at [116, 68] on div "SEARCH BY Search By Episodes Search ID, Title, Description, Keywords, or Catego…" at bounding box center [288, 62] width 415 height 27
paste input "[PERSON_NAME]"
type input "[PERSON_NAME]"
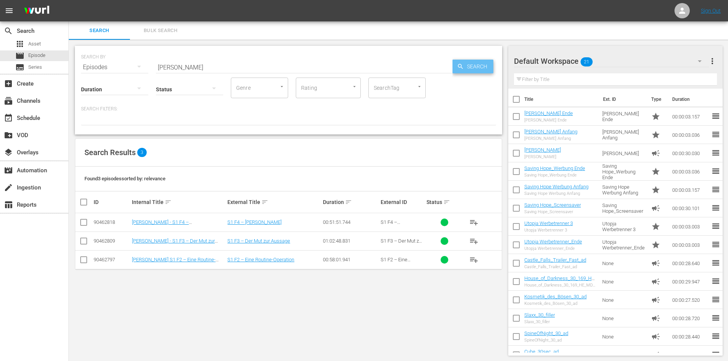
click at [482, 69] on span "Search" at bounding box center [478, 67] width 29 height 14
click at [31, 48] on div "apps Asset" at bounding box center [28, 44] width 26 height 11
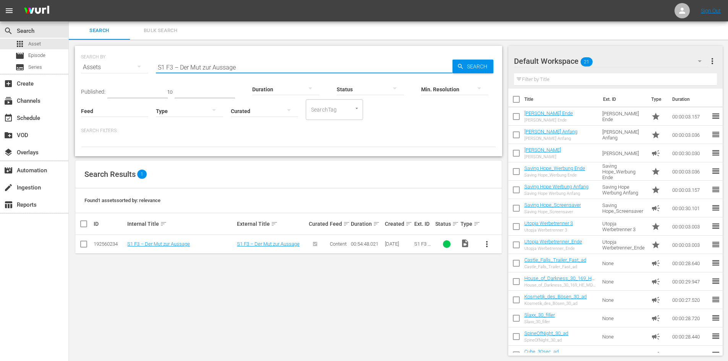
drag, startPoint x: 249, startPoint y: 69, endPoint x: 99, endPoint y: 66, distance: 150.5
click at [99, 66] on div "SEARCH BY Search By Assets Search ID, Title, Description, Keywords, or Category…" at bounding box center [288, 62] width 415 height 27
paste input "[PERSON_NAME]"
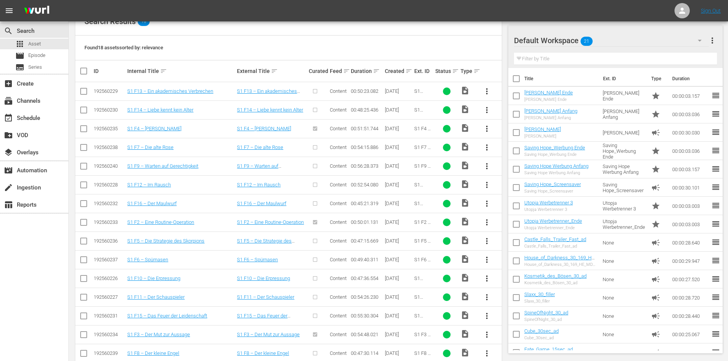
scroll to position [225, 0]
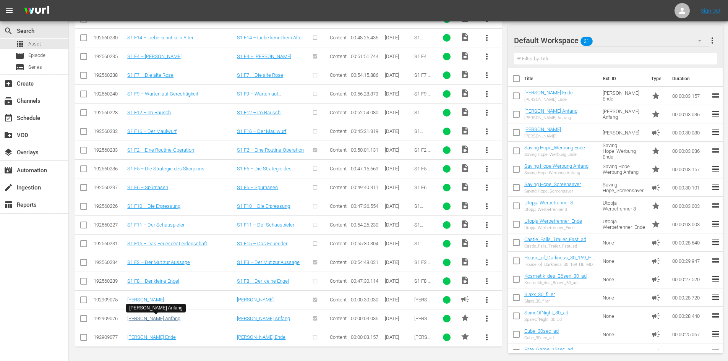
type input "[PERSON_NAME]"
click at [176, 320] on link "[PERSON_NAME] Anfang" at bounding box center [153, 318] width 53 height 6
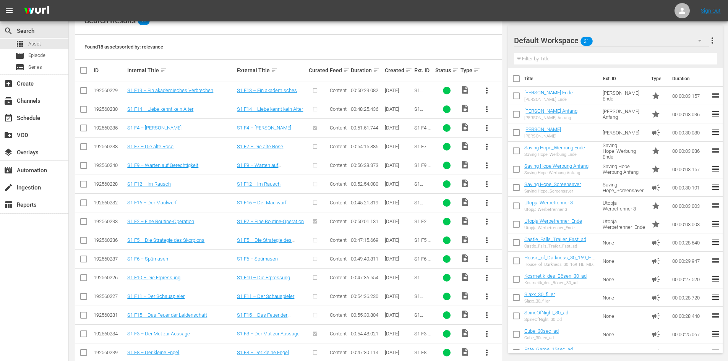
scroll to position [225, 0]
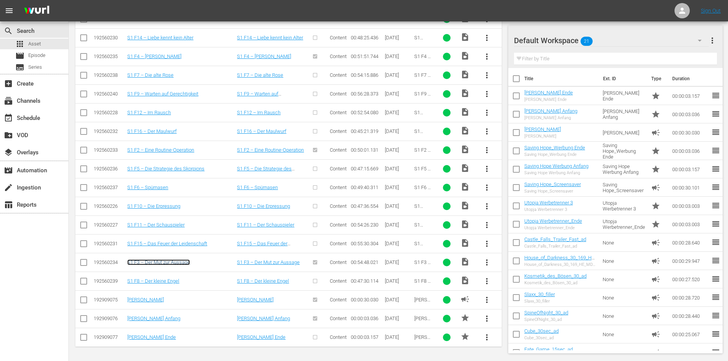
click at [150, 262] on link "S1 F3 – Der Mut zur Aussage" at bounding box center [158, 262] width 63 height 6
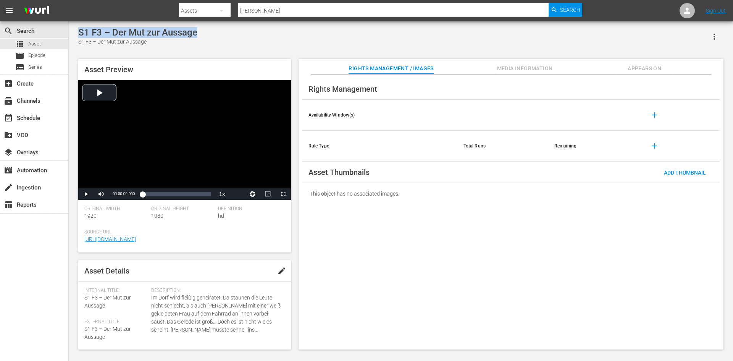
drag, startPoint x: 201, startPoint y: 34, endPoint x: 71, endPoint y: 37, distance: 129.9
click at [71, 37] on div "S1 F3 – Der Mut zur Aussage S1 F3 – Der Mut zur Aussage Asset Preview Video Pla…" at bounding box center [401, 186] width 665 height 330
copy div "S1 F3 – Der Mut zur Aussage"
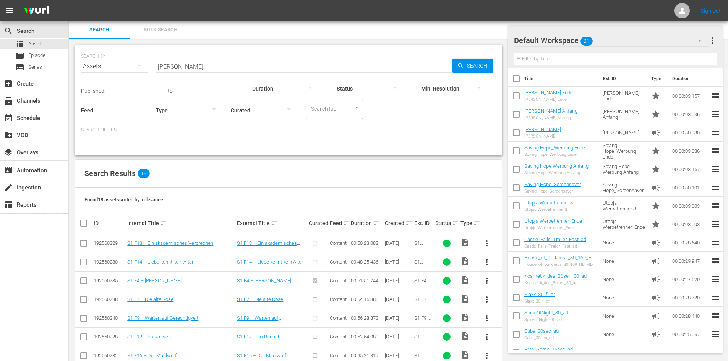
scroll to position [225, 0]
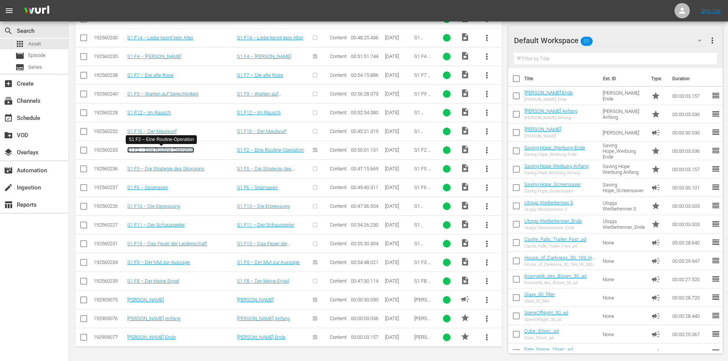
click at [179, 148] on link "S1 F2 – Eine Routine-Operation" at bounding box center [160, 150] width 67 height 6
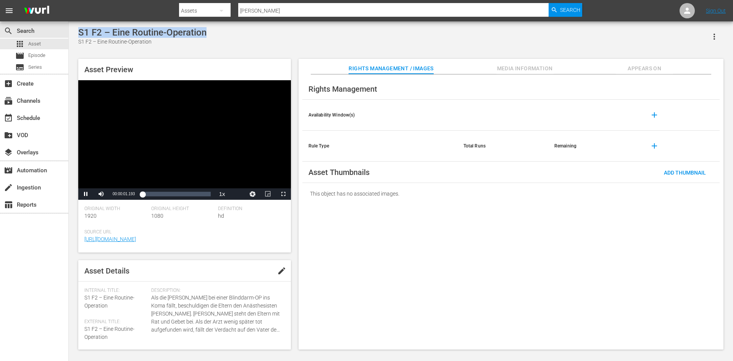
drag, startPoint x: 210, startPoint y: 34, endPoint x: 74, endPoint y: 30, distance: 135.6
click at [74, 30] on div "S1 F2 – Eine Routine-Operation S1 F2 – Eine Routine-Operation Asset Preview Vid…" at bounding box center [400, 186] width 653 height 319
copy div "S1 F2 – Eine Routine-Operation"
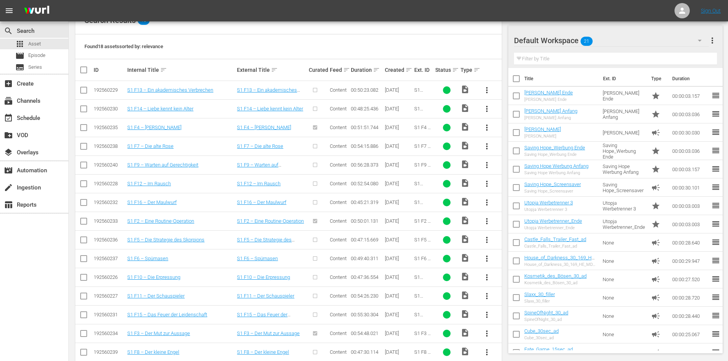
scroll to position [149, 0]
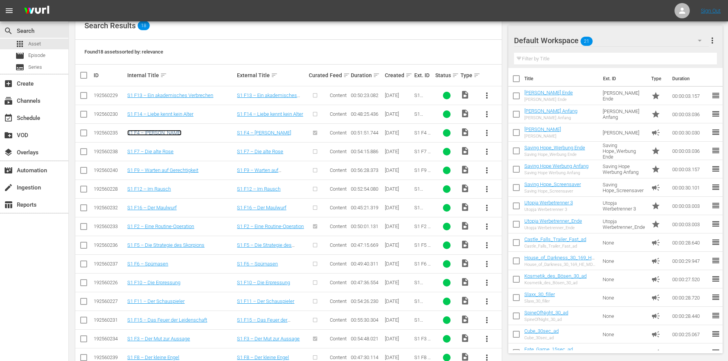
click at [142, 134] on link "S1 F4 – Anna" at bounding box center [154, 133] width 54 height 6
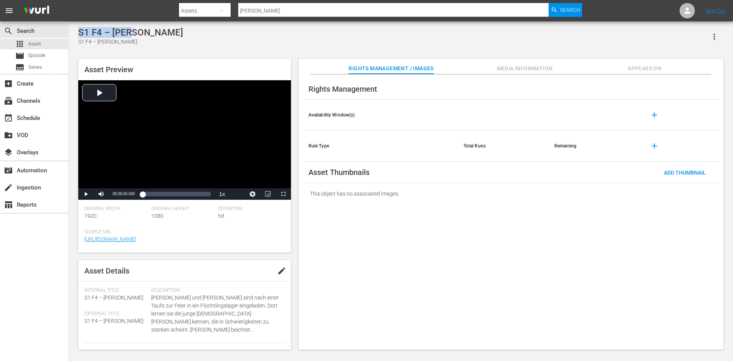
drag, startPoint x: 129, startPoint y: 28, endPoint x: 78, endPoint y: 28, distance: 51.6
click at [78, 28] on div "S1 F4 – Anna S1 F4 – Anna Asset Preview Video Player is loading. Play Video Pla…" at bounding box center [400, 186] width 653 height 319
copy div "S1 F4 – Anna"
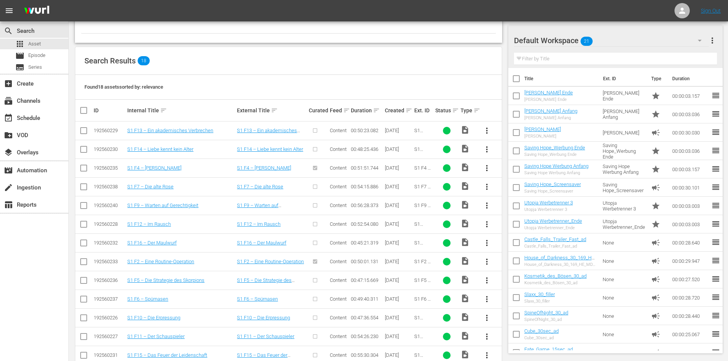
scroll to position [115, 0]
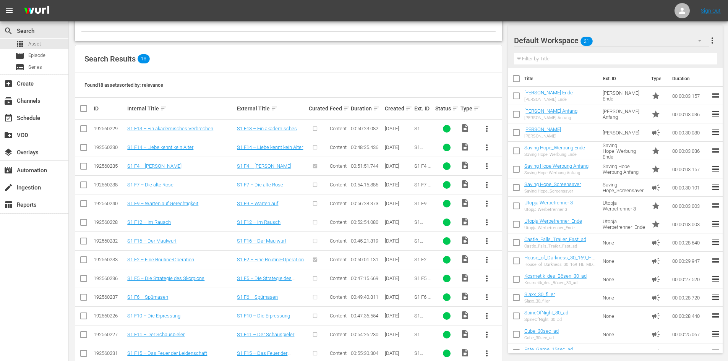
click at [483, 279] on span "more_vert" at bounding box center [486, 278] width 9 height 9
click at [530, 335] on div "Episode" at bounding box center [528, 336] width 52 height 18
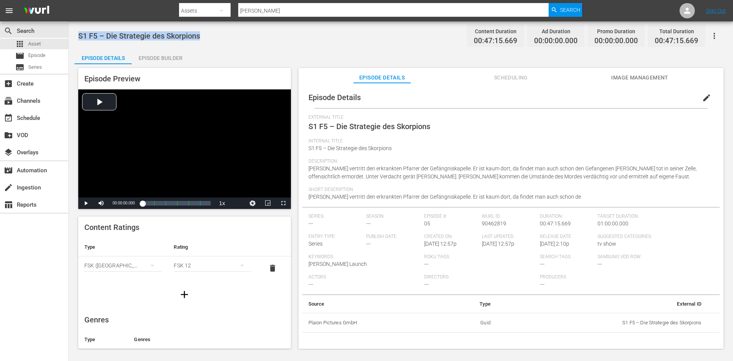
drag, startPoint x: 213, startPoint y: 37, endPoint x: 79, endPoint y: 40, distance: 134.9
click at [79, 40] on div "S1 F5 – Die Strategie des Skorpions Content Duration 00:47:15.669 Ad Duration 0…" at bounding box center [400, 35] width 645 height 17
copy span "S1 F5 – Die Strategie des Skorpions"
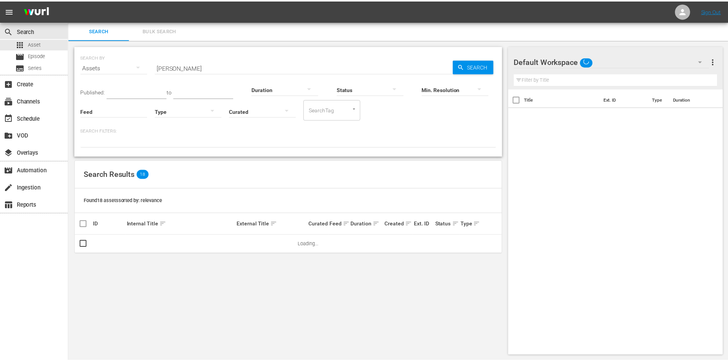
scroll to position [1, 0]
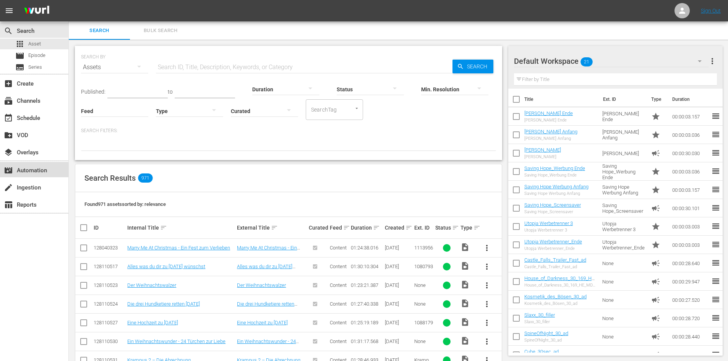
click at [43, 169] on div "movie_filter Automation" at bounding box center [21, 169] width 43 height 7
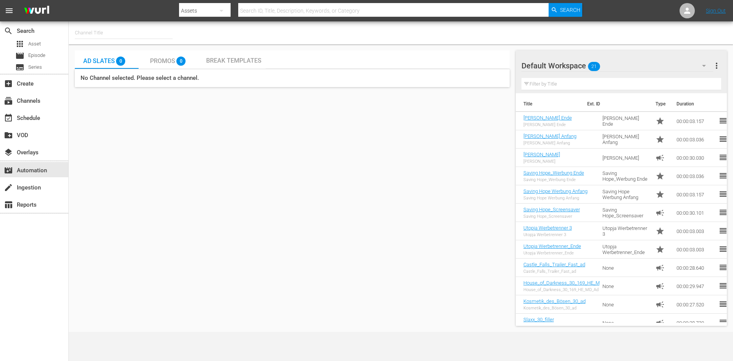
click at [105, 34] on input "text" at bounding box center [124, 33] width 98 height 18
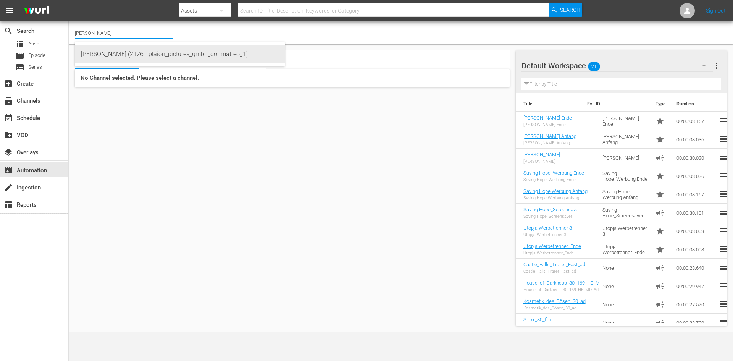
click at [115, 54] on div "[PERSON_NAME] (2126 - plaion_pictures_gmbh_donmatteo_1)" at bounding box center [180, 54] width 198 height 18
type input "[PERSON_NAME] (2126 - plaion_pictures_gmbh_donmatteo_1)"
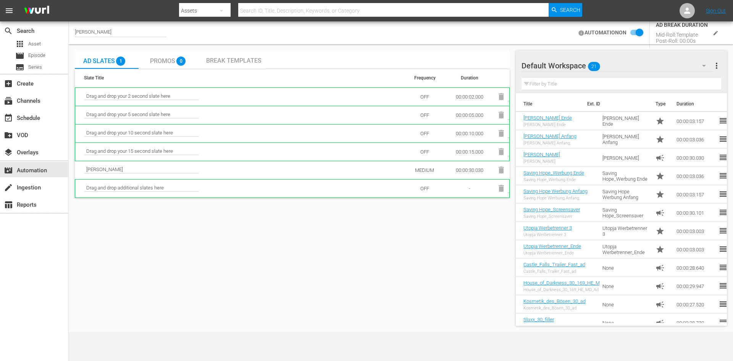
click at [251, 62] on span "Break Templates" at bounding box center [233, 60] width 55 height 7
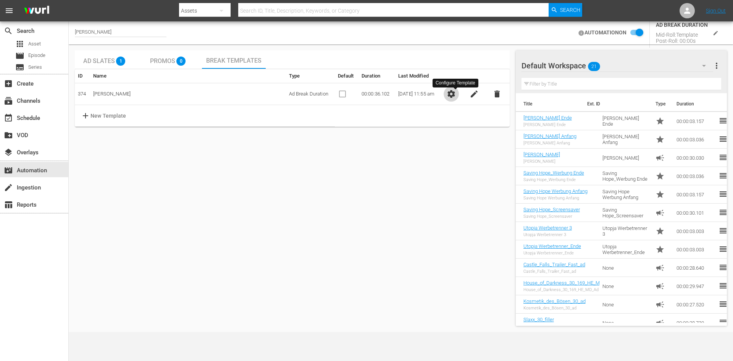
click at [453, 95] on span "settings" at bounding box center [451, 93] width 9 height 9
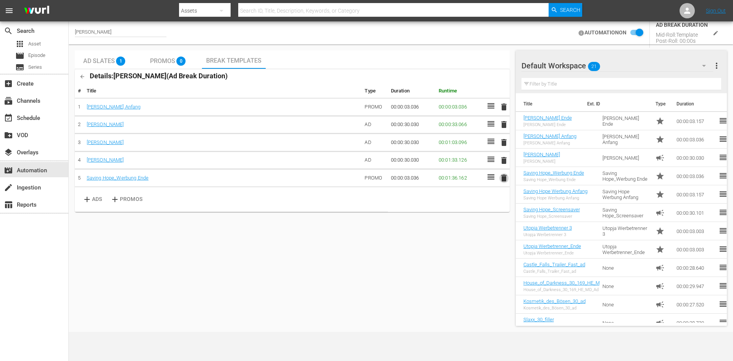
click at [505, 179] on span "delete" at bounding box center [504, 177] width 9 height 9
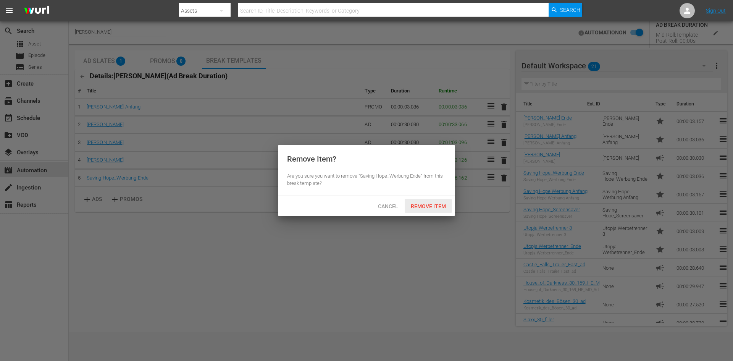
click at [438, 205] on span "Remove Item" at bounding box center [428, 206] width 47 height 6
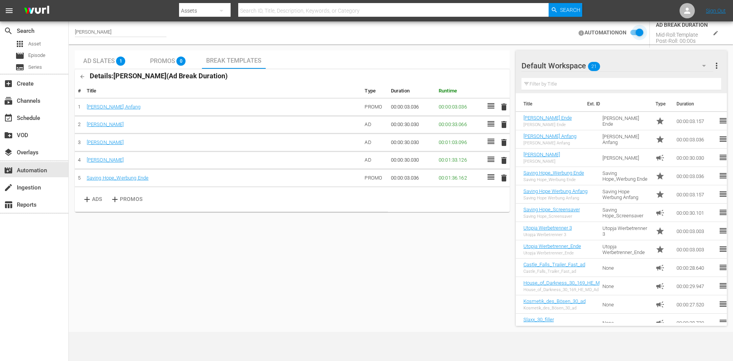
click at [633, 34] on input "checkbox" at bounding box center [635, 32] width 17 height 9
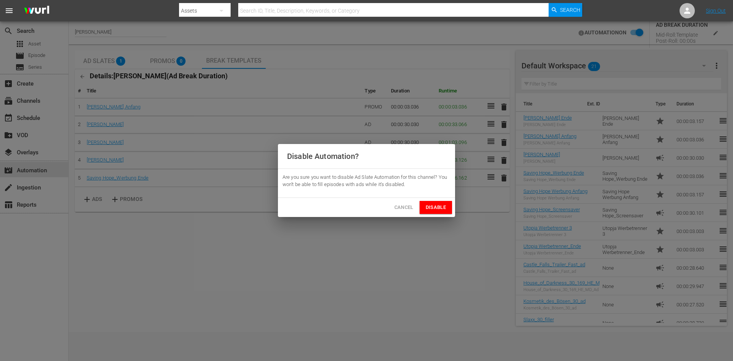
click at [440, 205] on span "Disable" at bounding box center [436, 207] width 20 height 9
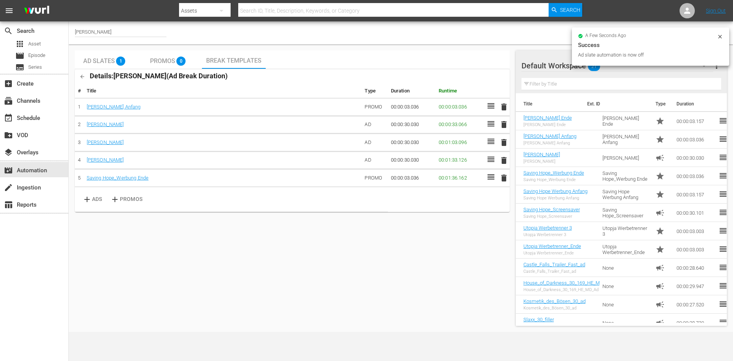
click at [503, 177] on span "delete" at bounding box center [504, 177] width 9 height 9
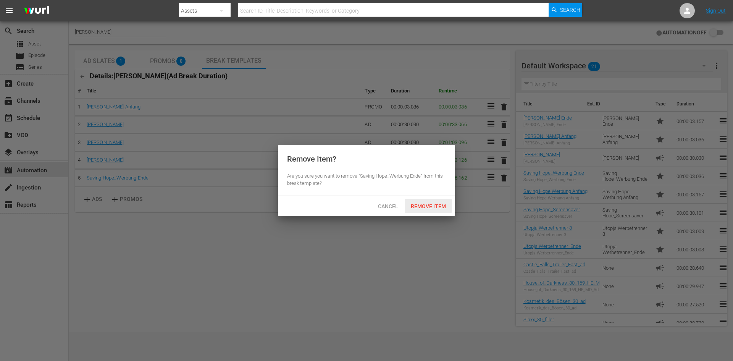
click at [433, 205] on span "Remove Item" at bounding box center [428, 206] width 47 height 6
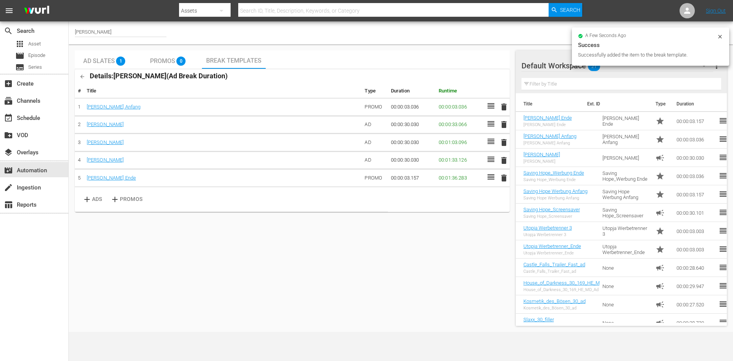
click at [722, 37] on icon at bounding box center [720, 37] width 6 height 6
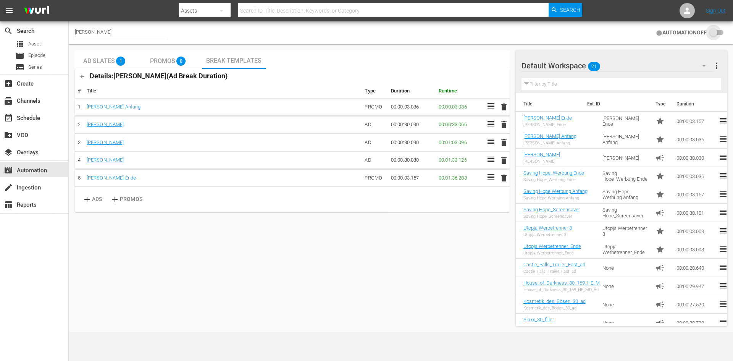
click at [720, 30] on input "checkbox" at bounding box center [715, 32] width 17 height 9
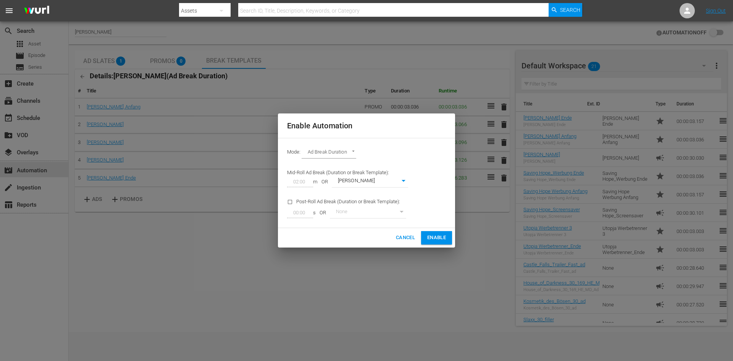
click at [435, 236] on span "Enable" at bounding box center [436, 237] width 19 height 9
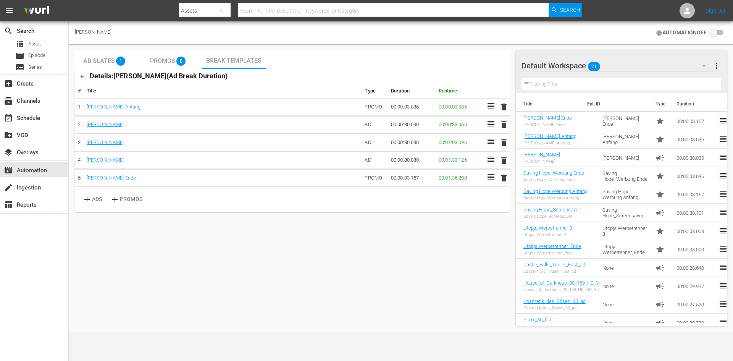
checkbox input "true"
